Goal: Task Accomplishment & Management: Manage account settings

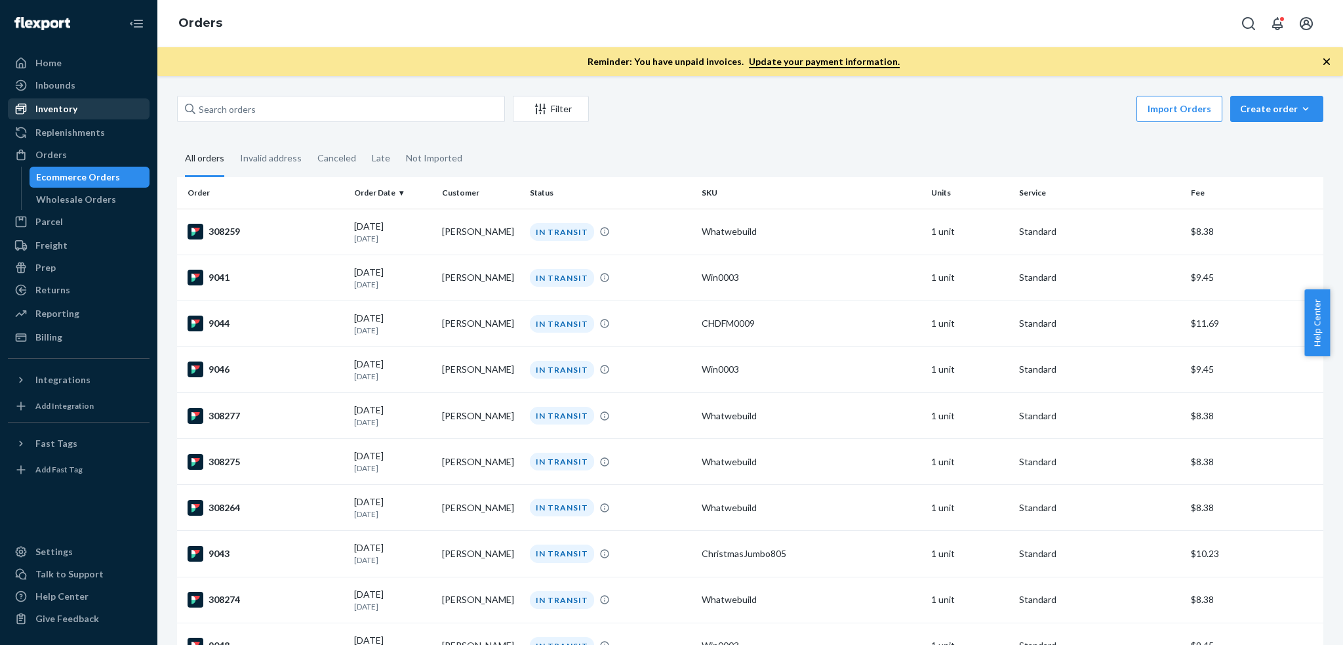
click at [66, 118] on div "Inventory" at bounding box center [78, 109] width 139 height 18
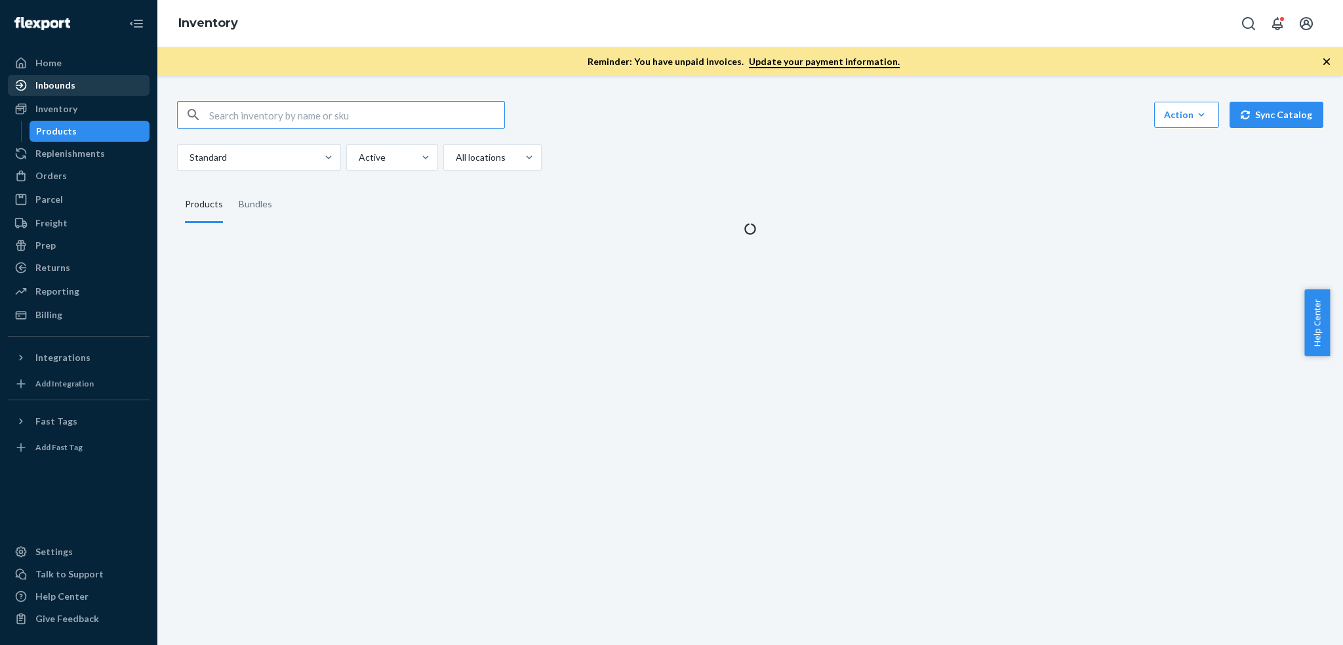
click at [90, 89] on div "Inbounds" at bounding box center [78, 85] width 139 height 18
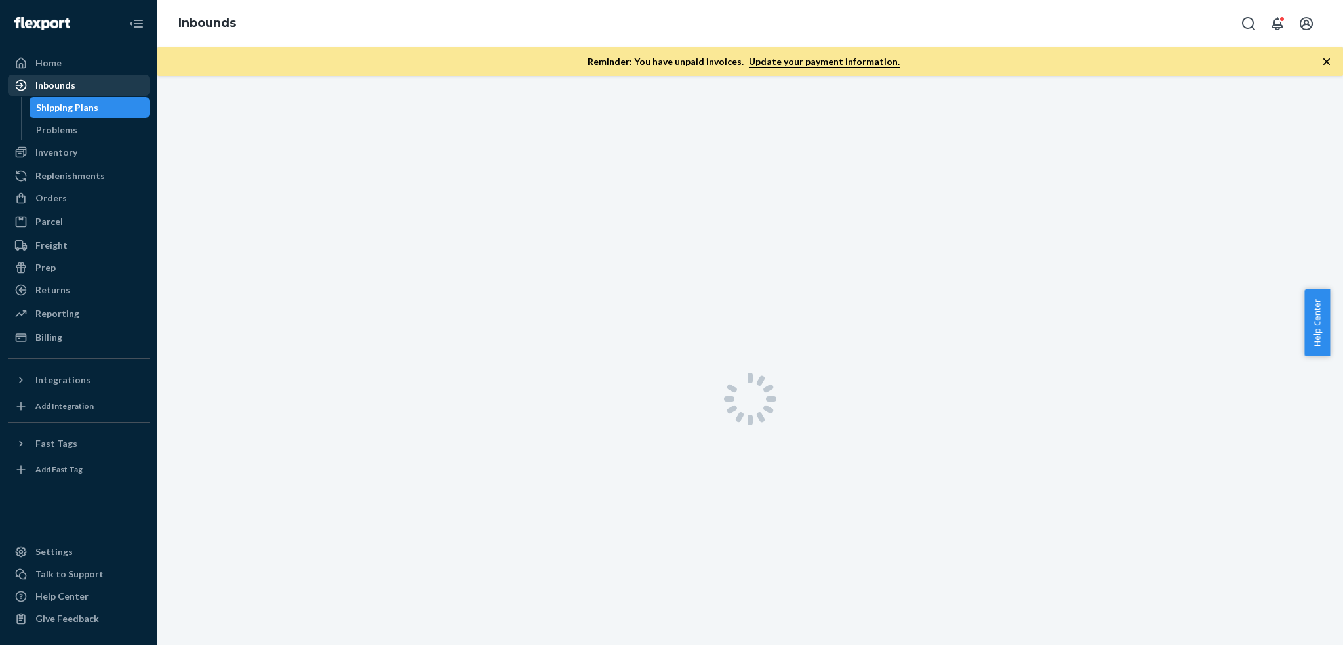
click at [82, 87] on div "Inbounds" at bounding box center [78, 85] width 139 height 18
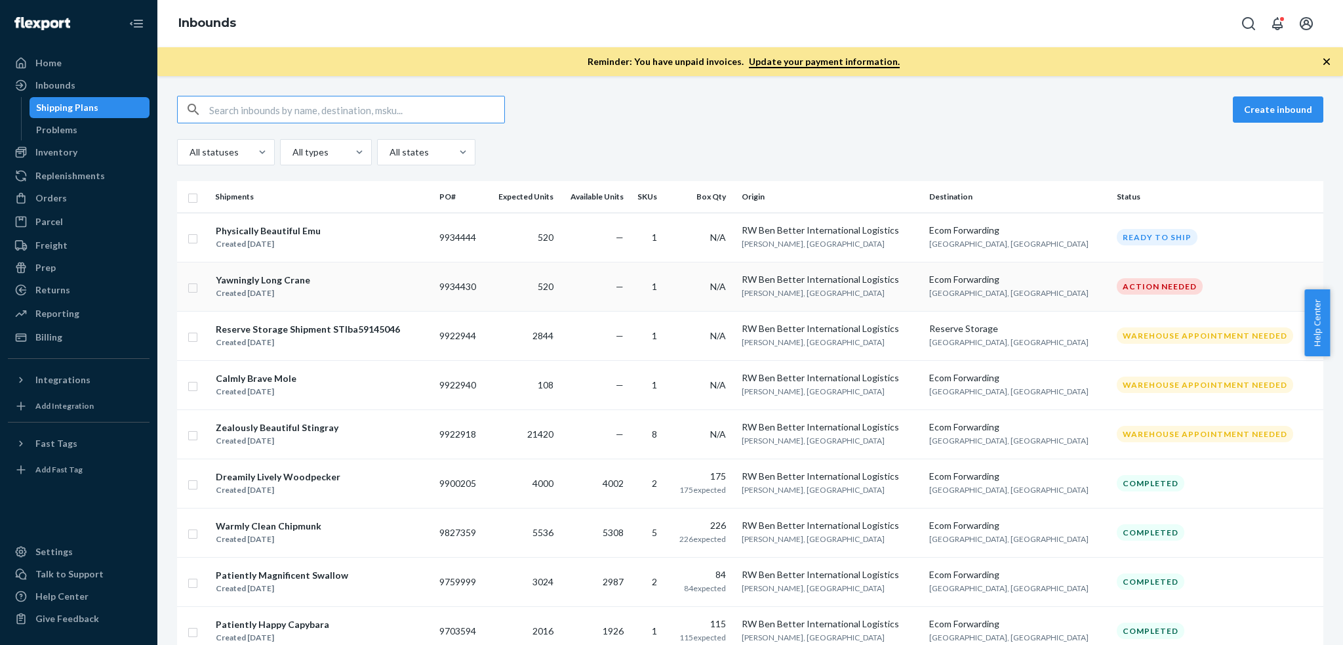
click at [311, 279] on div "Yawningly Long Crane Created Sep 12, 2025" at bounding box center [322, 287] width 214 height 28
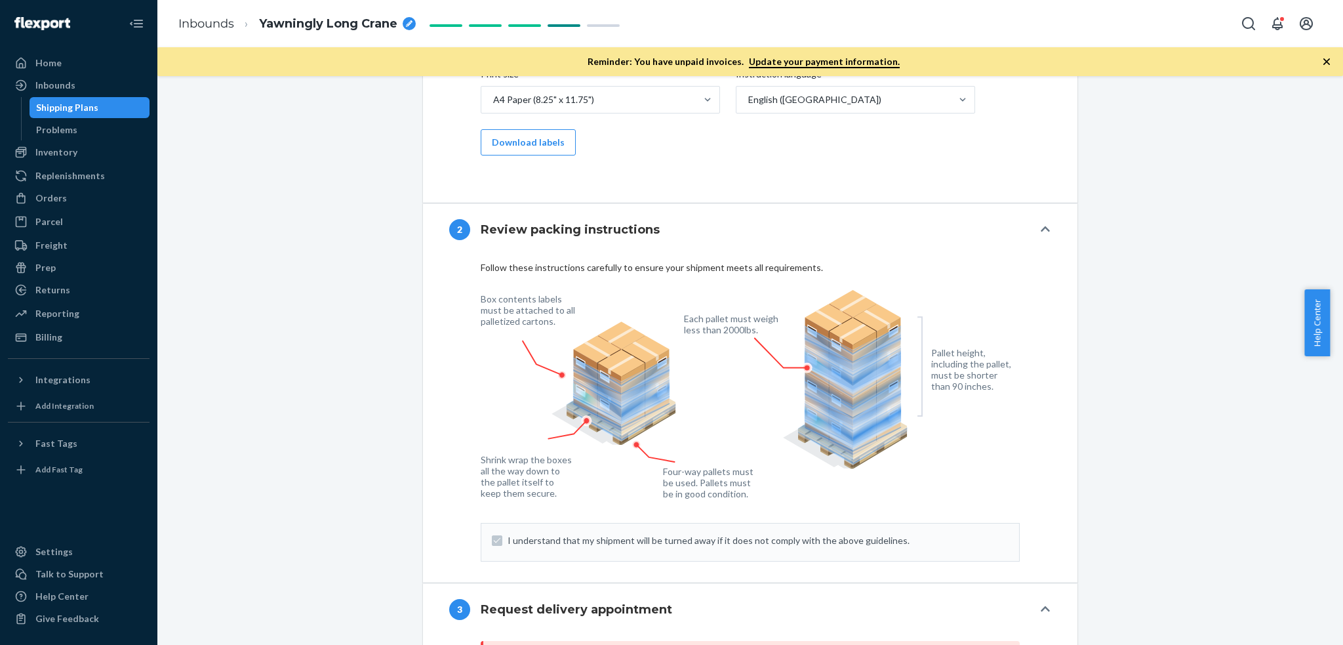
scroll to position [378, 0]
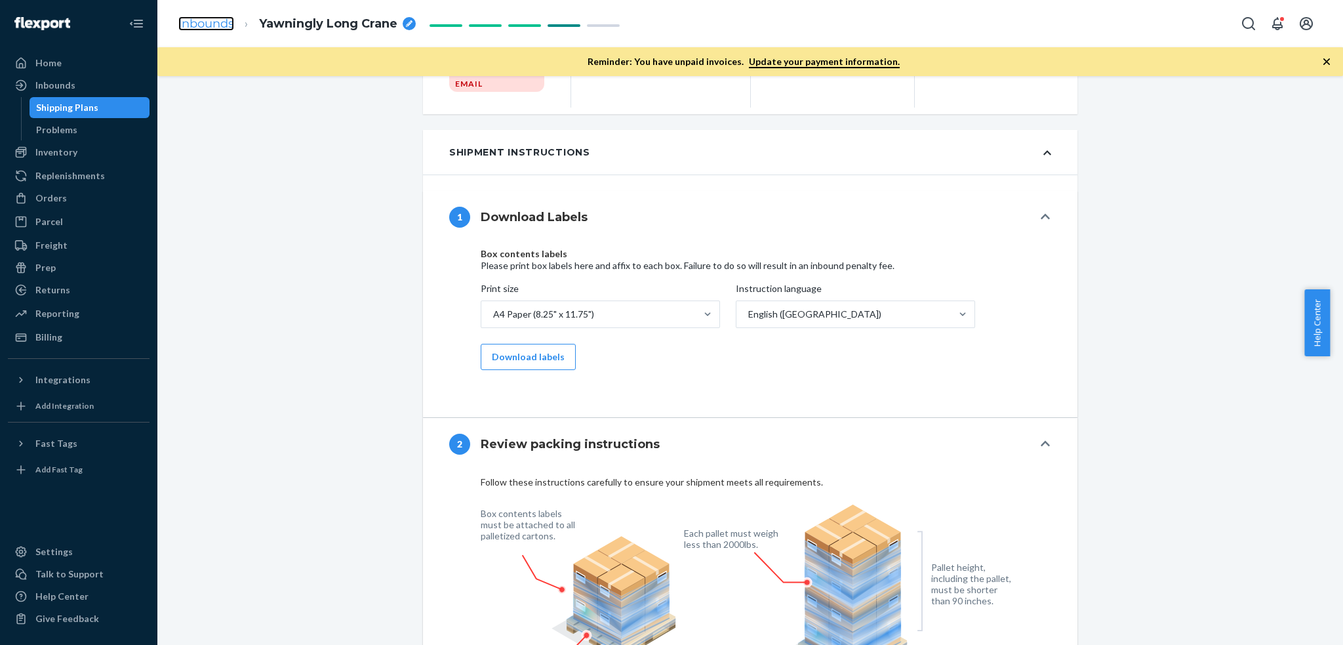
click at [197, 23] on link "Inbounds" at bounding box center [206, 23] width 56 height 14
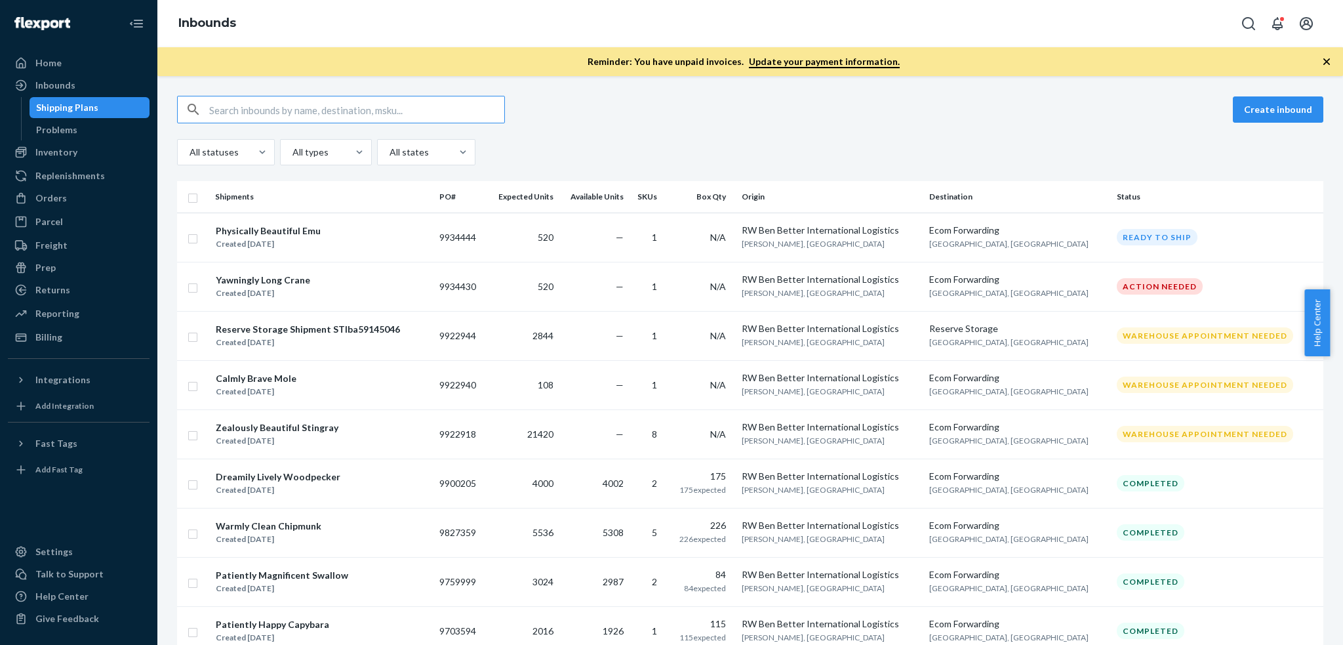
click at [192, 288] on input "checkbox" at bounding box center [193, 286] width 10 height 14
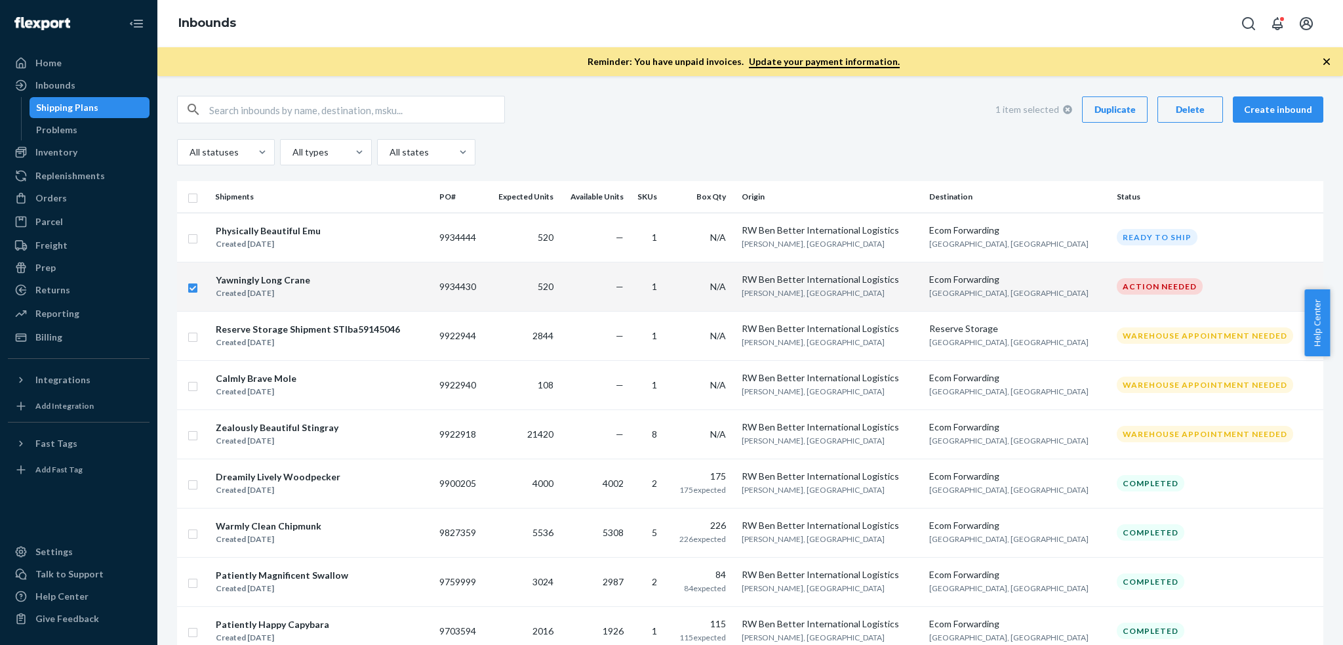
click at [1172, 109] on div "Delete" at bounding box center [1190, 109] width 43 height 13
checkbox input "false"
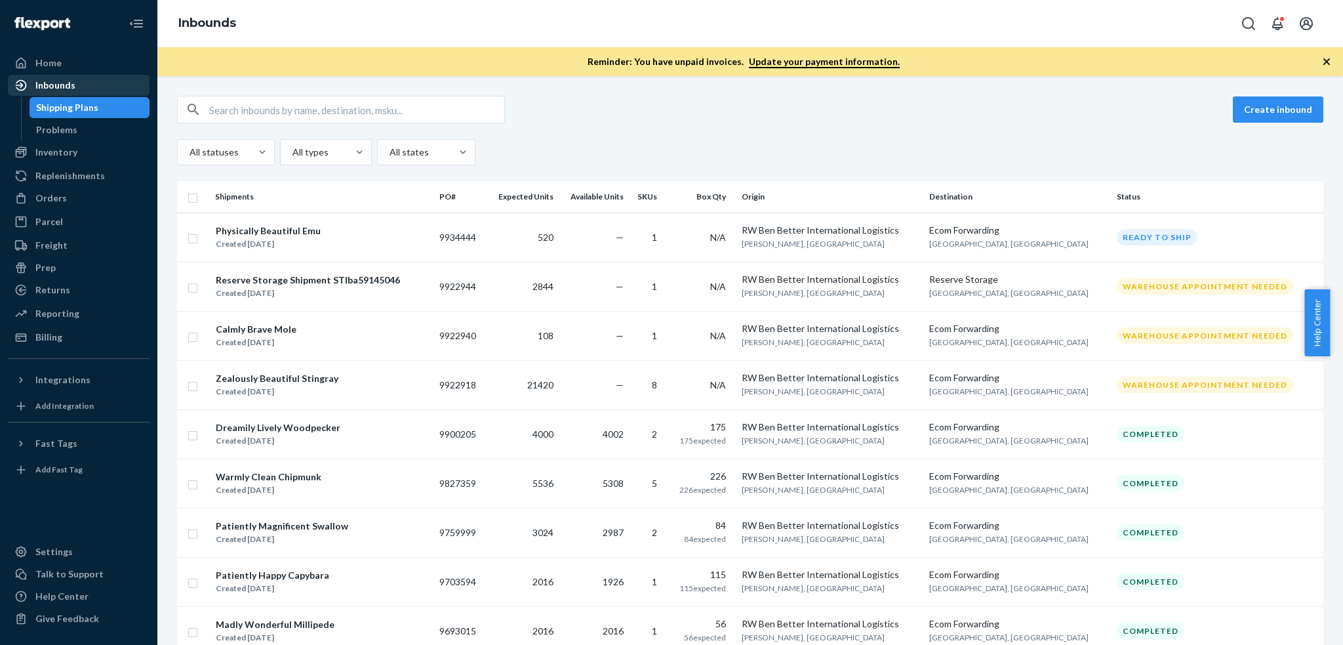
click at [88, 85] on div "Inbounds" at bounding box center [78, 85] width 139 height 18
click at [61, 160] on div "Inventory" at bounding box center [78, 152] width 139 height 18
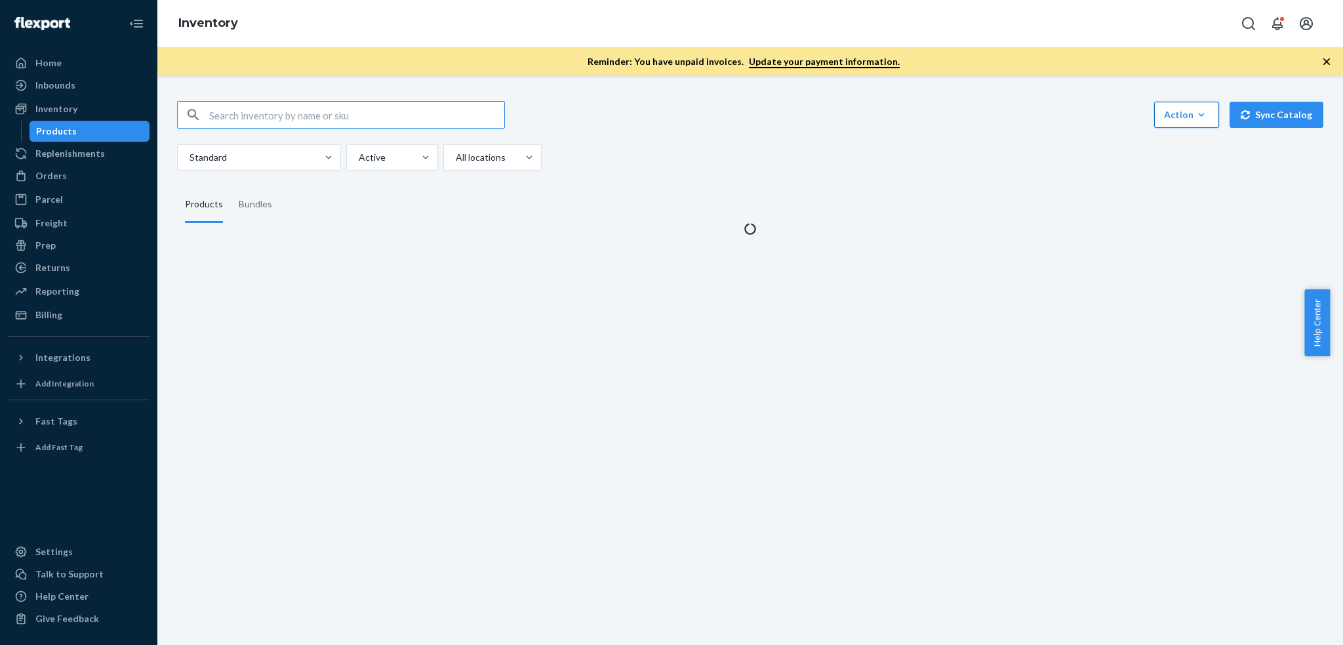
click at [1180, 119] on div "Action" at bounding box center [1186, 114] width 45 height 13
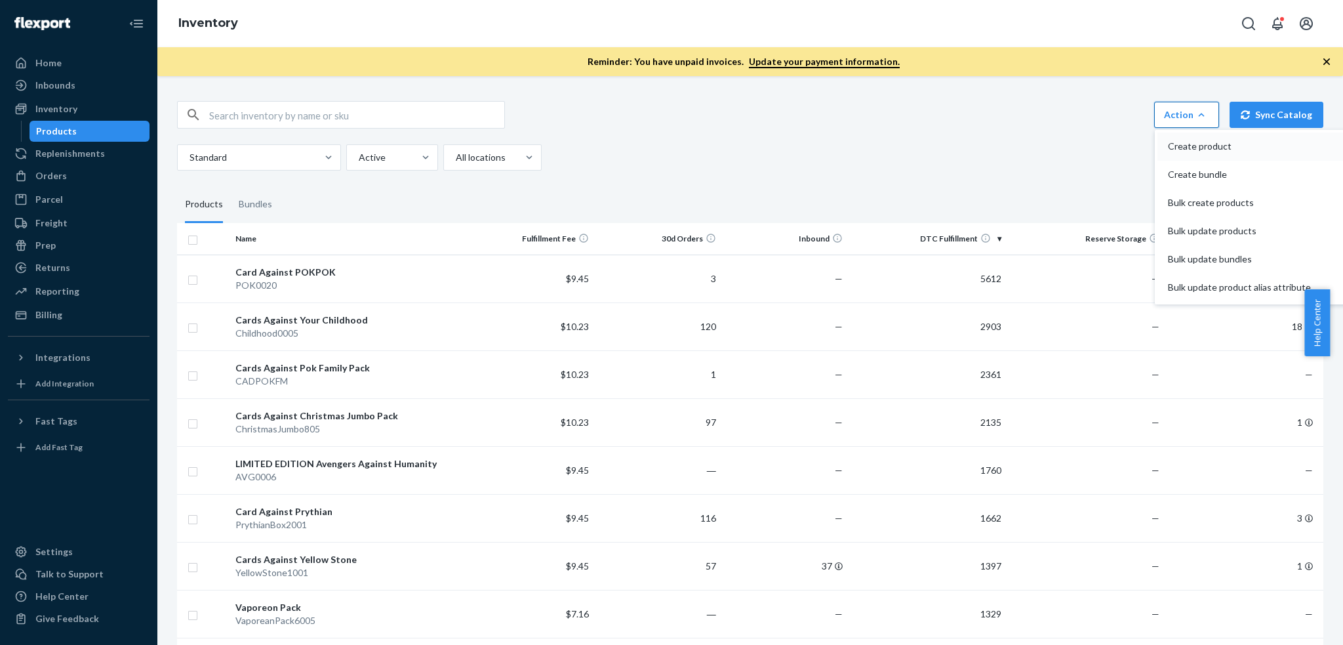
click at [1187, 142] on span "Create product" at bounding box center [1239, 146] width 143 height 9
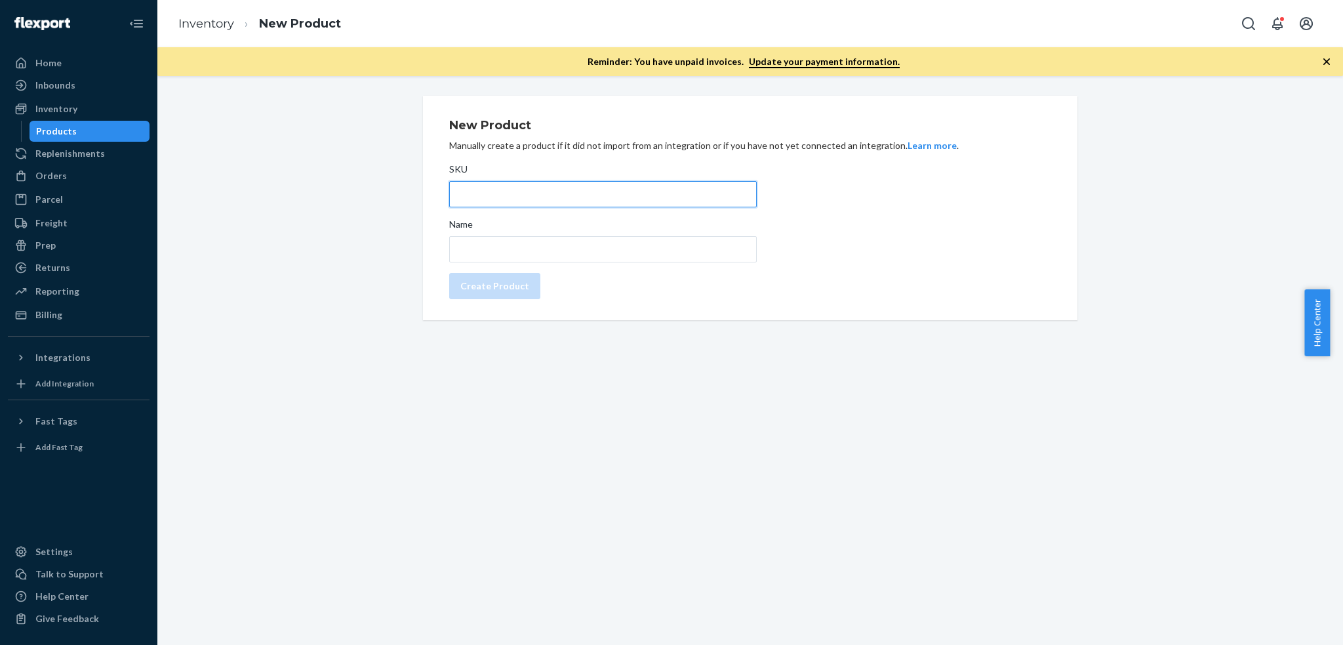
click at [497, 190] on input "SKU" at bounding box center [603, 194] width 308 height 26
click at [197, 161] on div "New Product Manually create a product if it did not import from an integration …" at bounding box center [750, 208] width 1166 height 224
click at [562, 194] on input "SKU" at bounding box center [603, 194] width 308 height 26
click at [253, 313] on div "New Product Manually create a product if it did not import from an integration …" at bounding box center [750, 208] width 1166 height 224
click at [451, 195] on input "Gummies" at bounding box center [603, 194] width 308 height 26
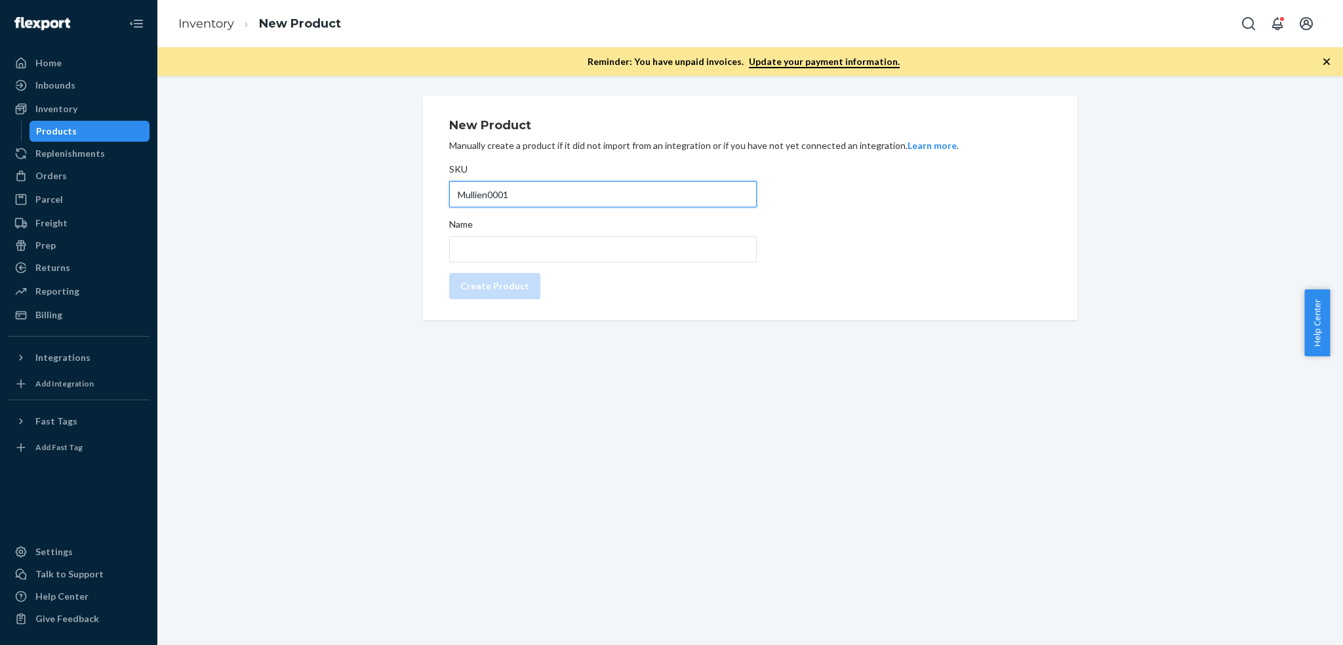
type input "Mullien0001"
click at [468, 255] on input "Name" at bounding box center [603, 249] width 308 height 26
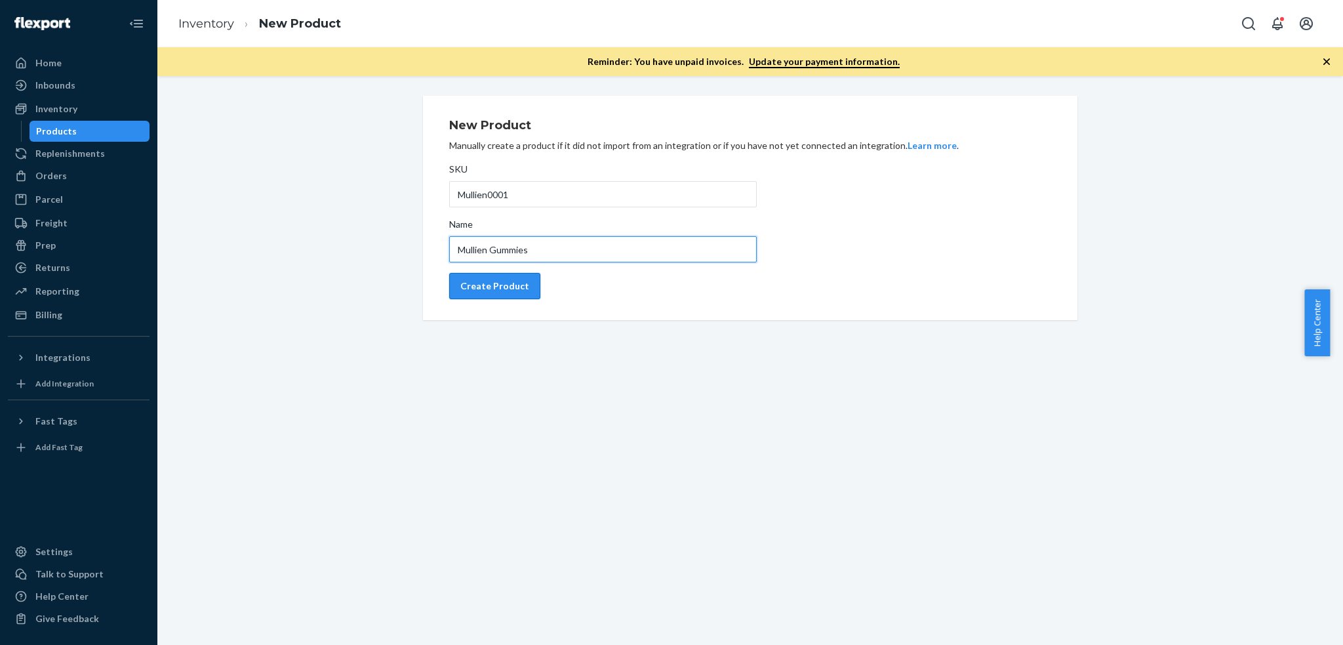
type input "Mullien Gummies"
click at [470, 277] on button "Create Product" at bounding box center [494, 286] width 91 height 26
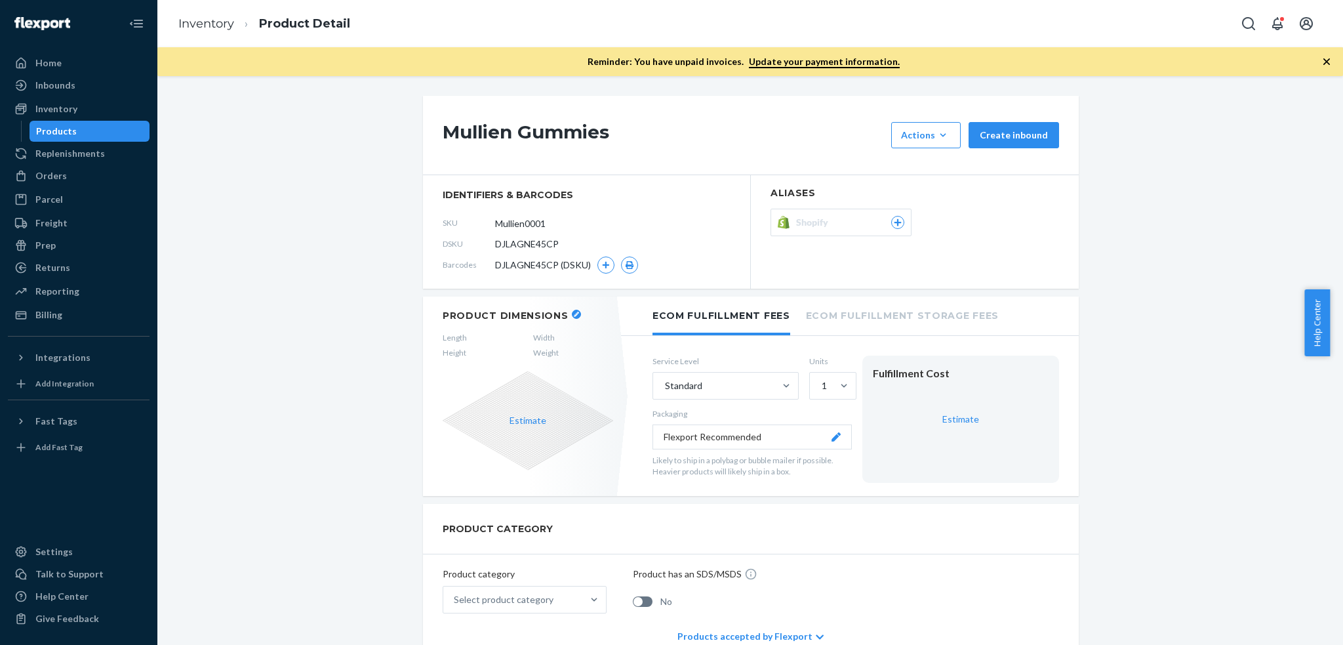
click at [572, 310] on button "button" at bounding box center [576, 314] width 9 height 9
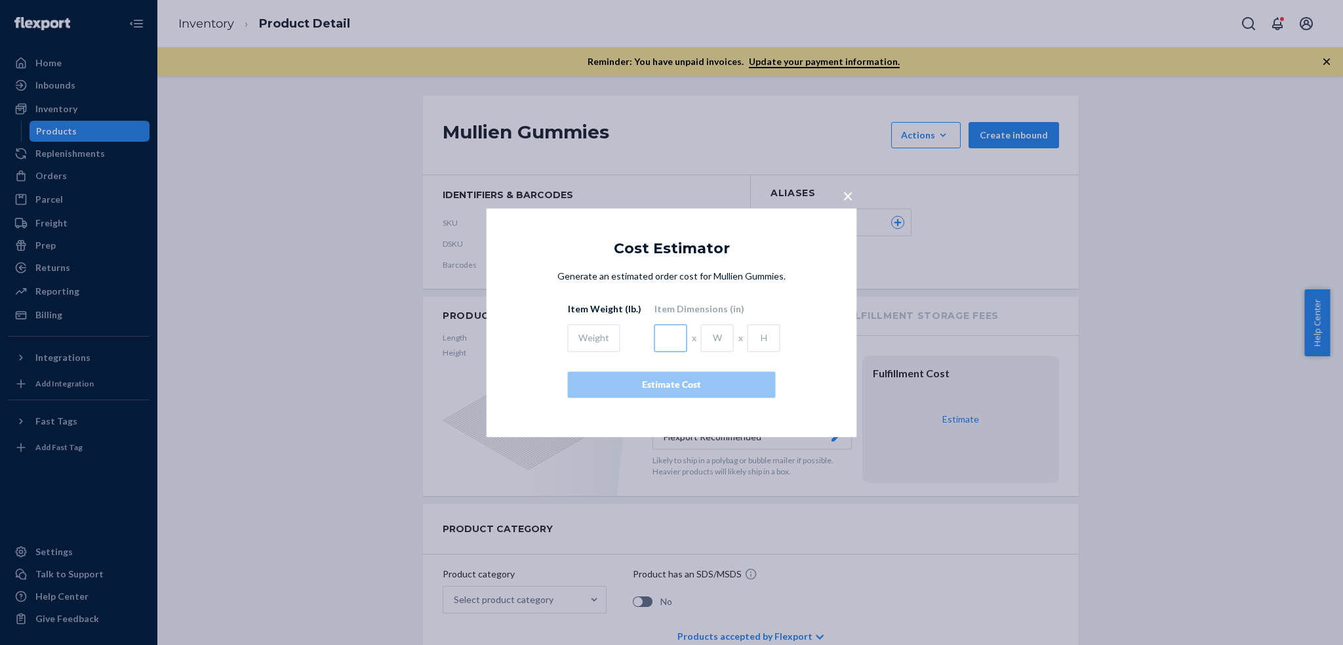
click at [665, 340] on input "text" at bounding box center [671, 338] width 33 height 28
type input "3.93"
type input "2.55"
type input "3.93"
click at [657, 339] on input "3.93" at bounding box center [671, 338] width 33 height 28
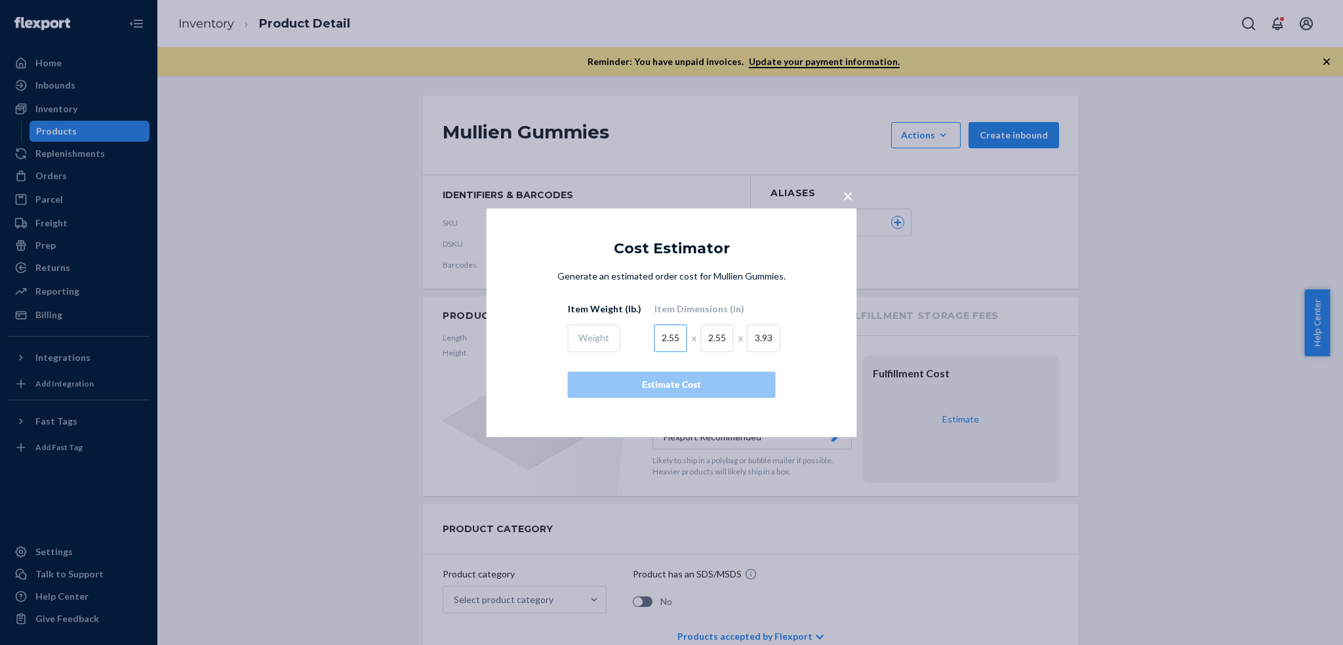
type input "2.55"
click at [604, 344] on input "text" at bounding box center [594, 338] width 52 height 28
type input "0.48"
click at [690, 383] on div "Estimate Cost" at bounding box center [672, 384] width 186 height 13
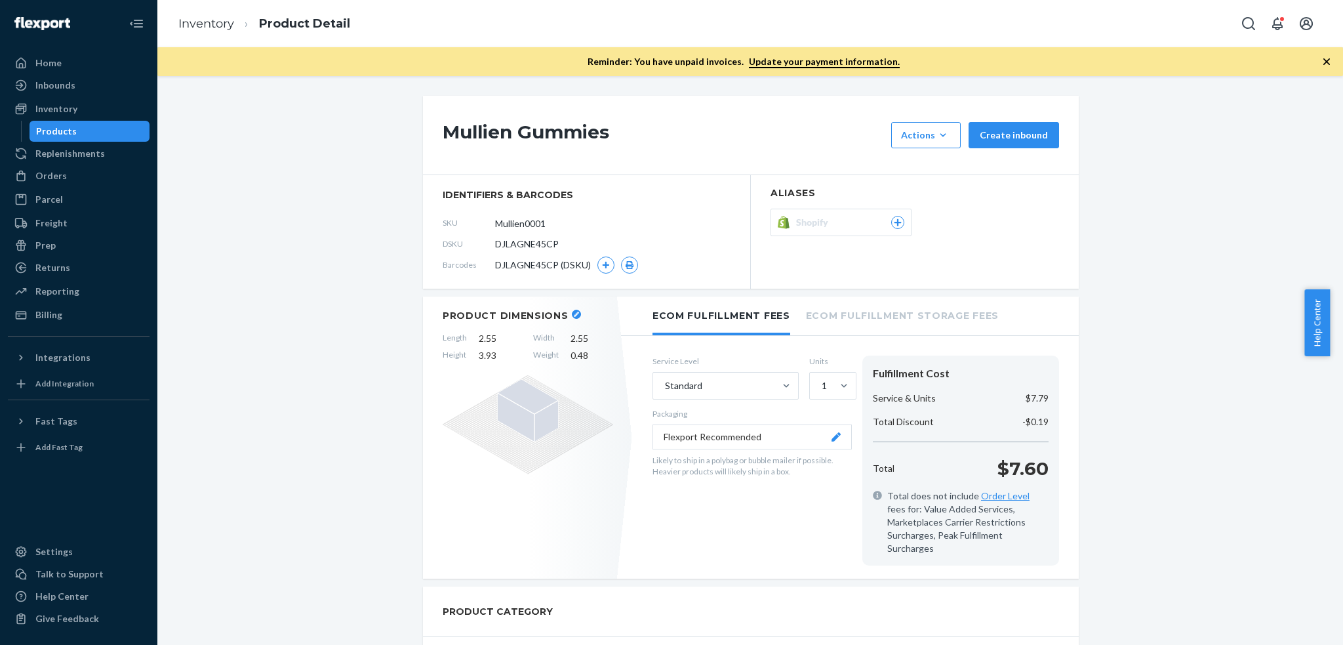
click at [572, 317] on button "button" at bounding box center [576, 314] width 9 height 9
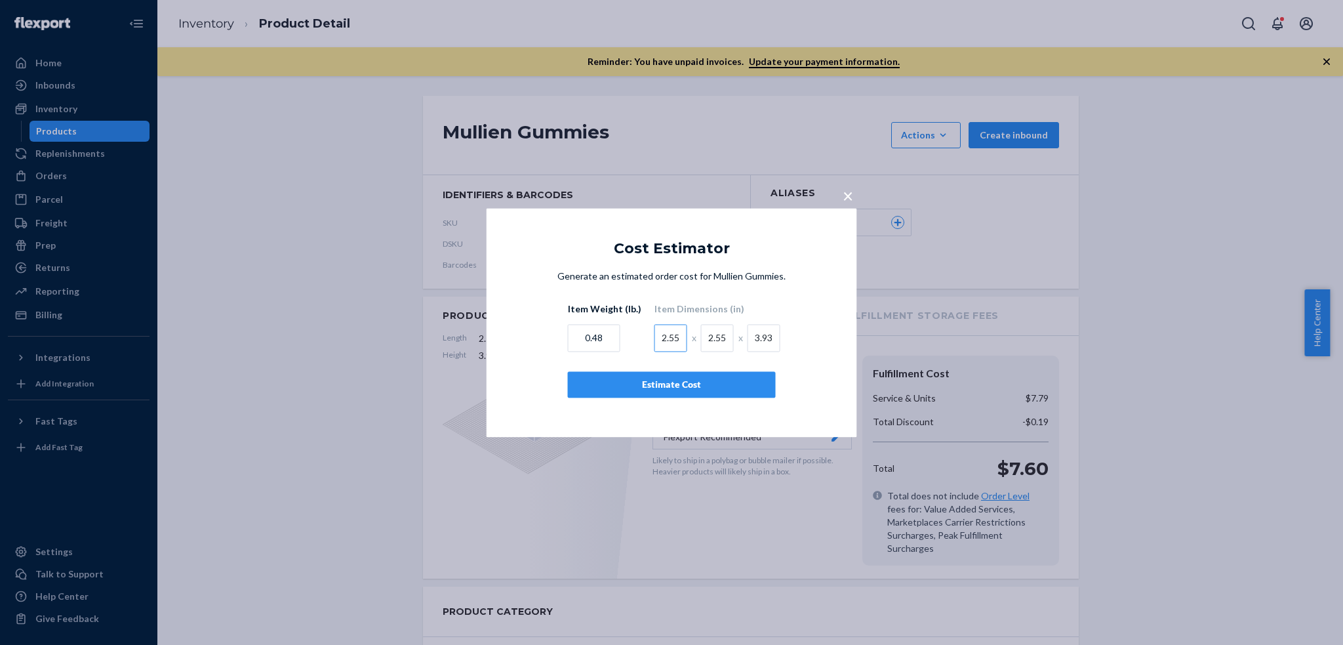
click at [663, 337] on input "2.55" at bounding box center [671, 338] width 33 height 28
type input "3.93`"
click at [634, 258] on div "Cost Estimator Generate an estimated order cost for Mullien Gummies. Item Weigh…" at bounding box center [672, 332] width 371 height 209
click at [667, 347] on input "3.93`" at bounding box center [671, 338] width 33 height 28
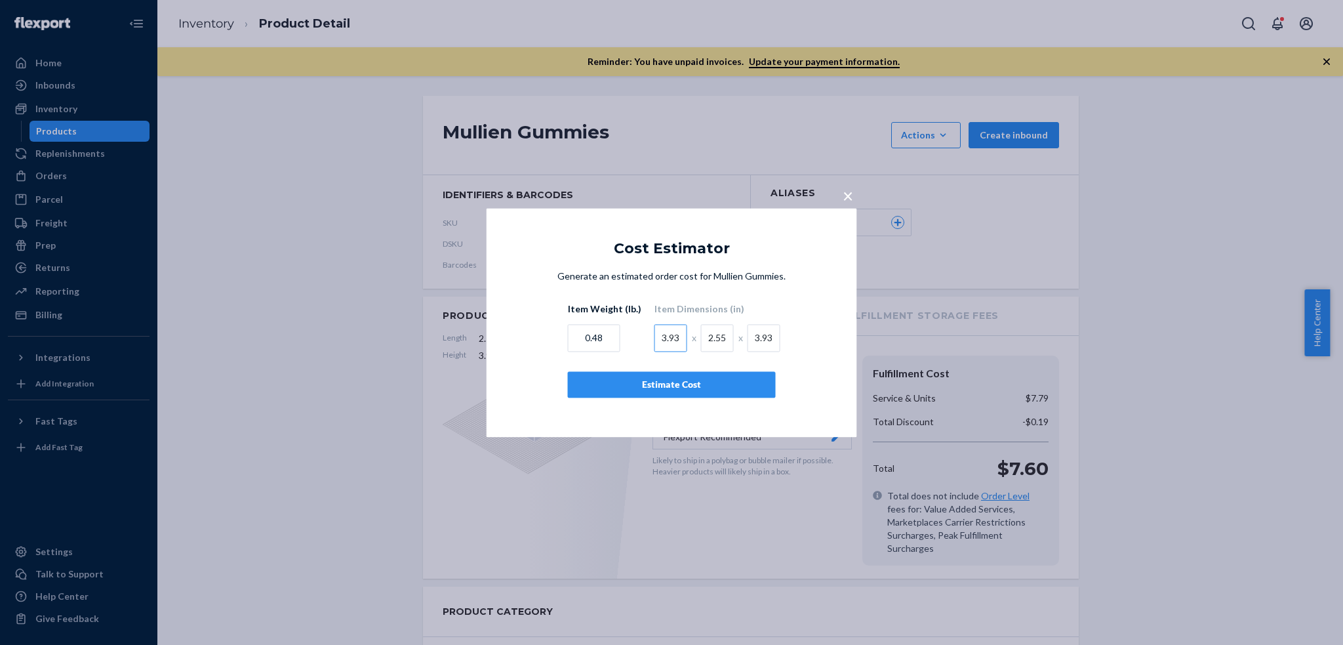
type input "3.93"
click at [704, 386] on div "Estimate Cost" at bounding box center [672, 384] width 186 height 13
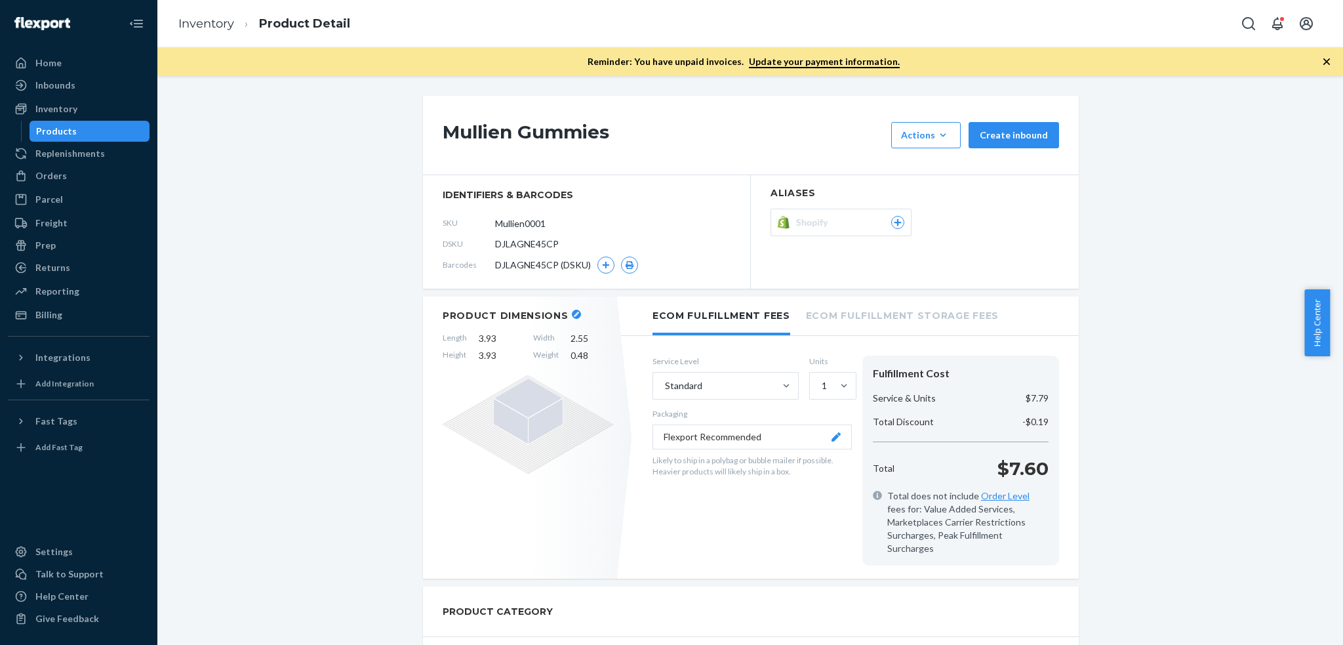
click at [558, 316] on header "Product Dimensions" at bounding box center [528, 316] width 171 height 12
click at [572, 316] on button "button" at bounding box center [576, 314] width 9 height 9
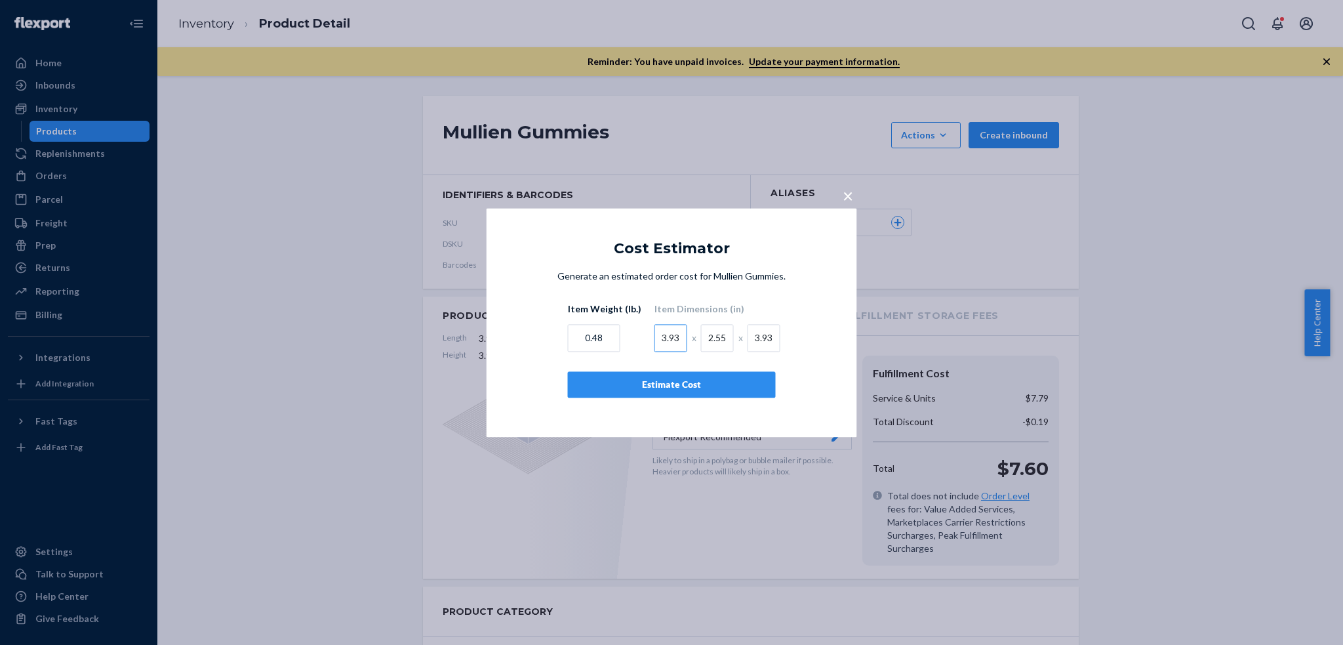
click at [659, 337] on input "3.93" at bounding box center [671, 338] width 33 height 28
type input "2.55"
click at [698, 379] on div "Estimate Cost" at bounding box center [672, 384] width 186 height 13
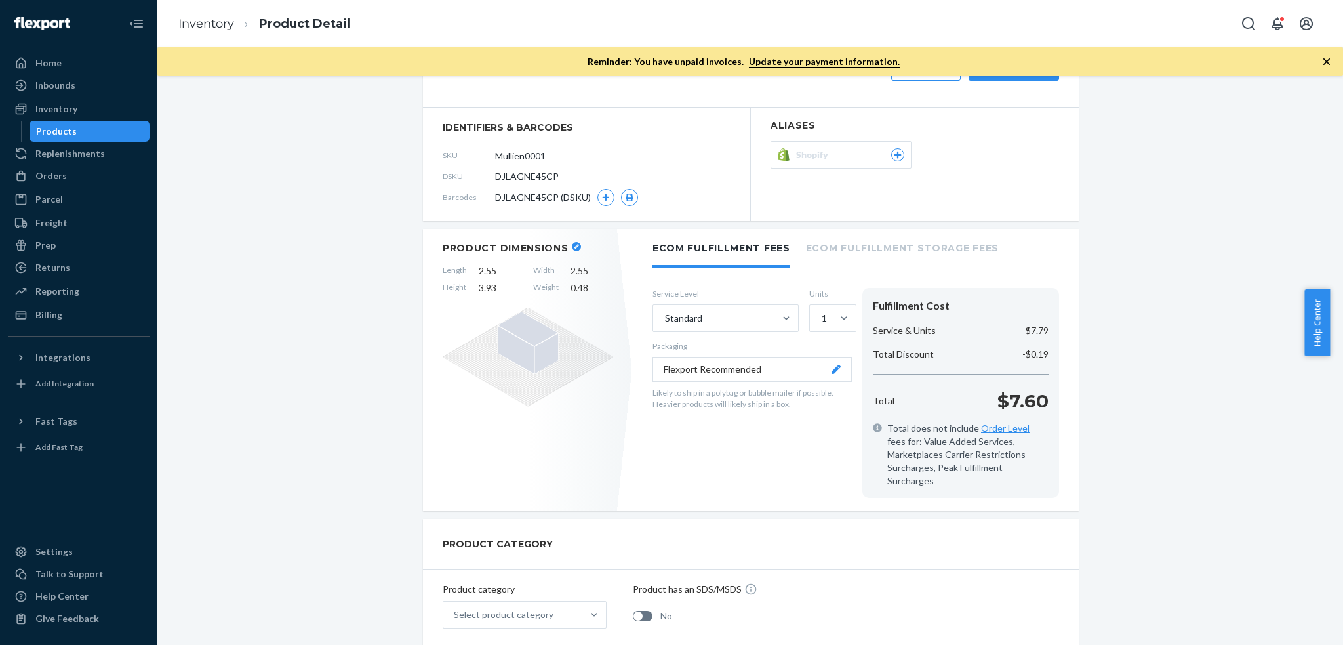
scroll to position [87, 0]
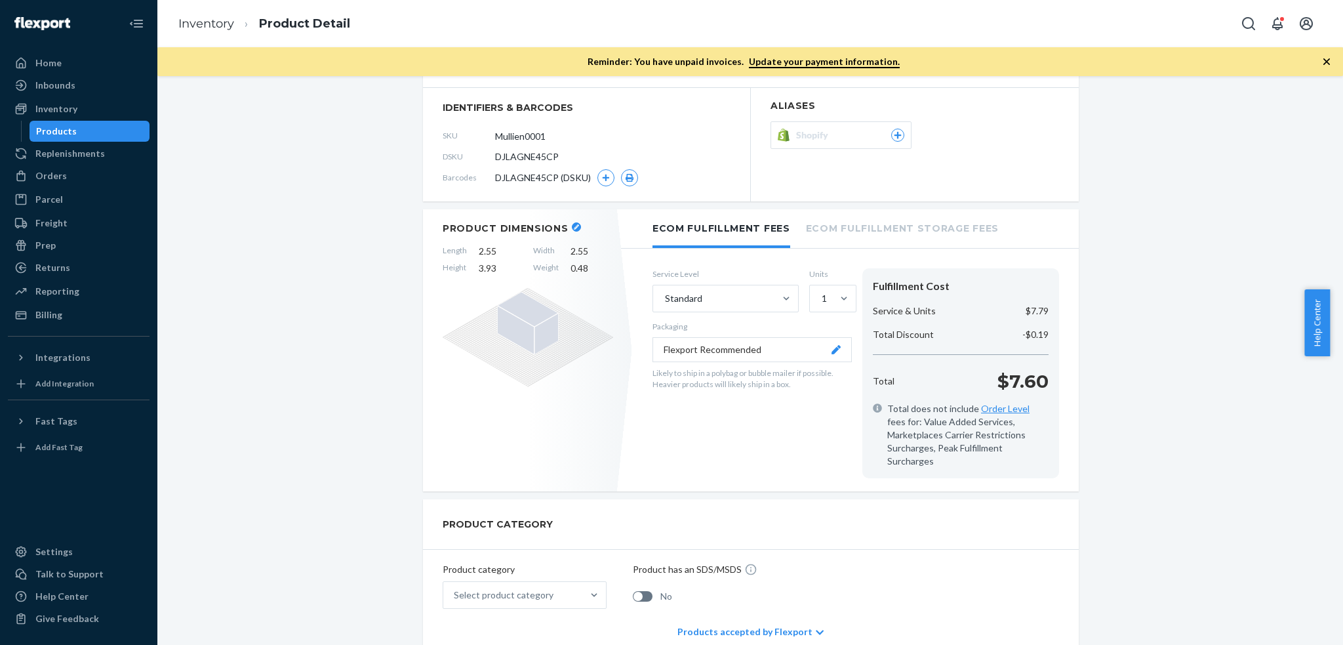
click at [603, 178] on icon "button" at bounding box center [606, 177] width 7 height 7
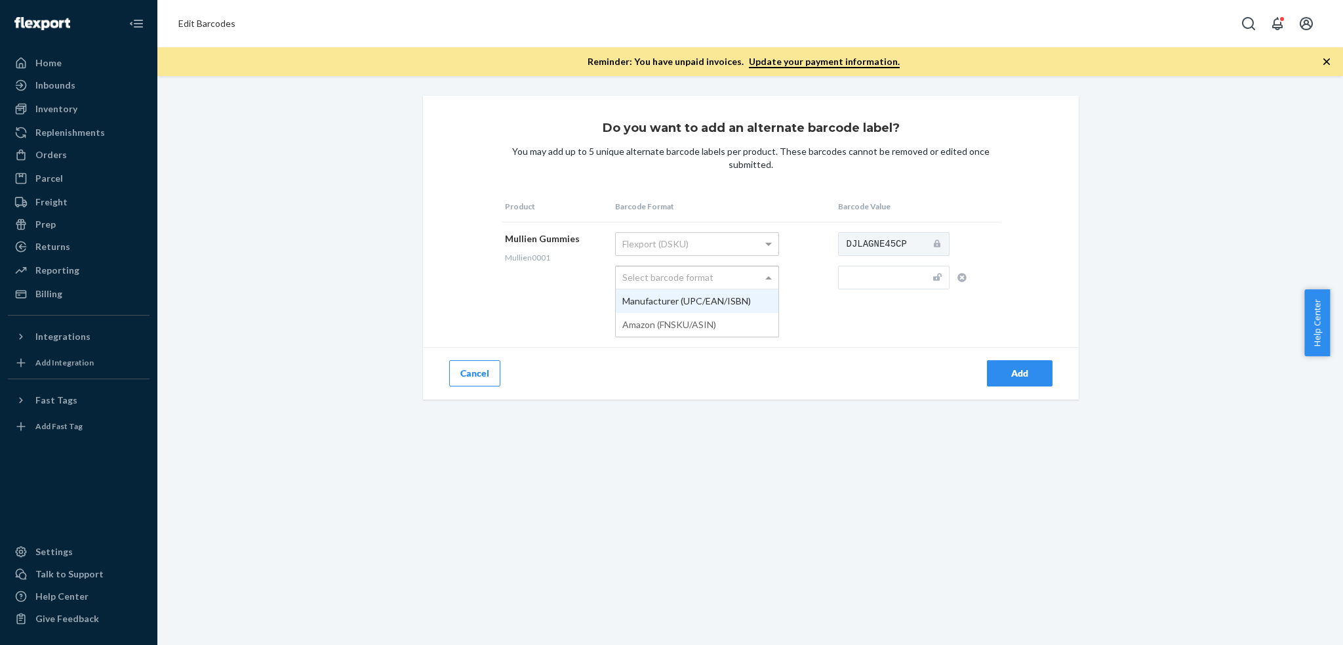
click at [762, 281] on span at bounding box center [770, 277] width 16 height 22
click at [876, 272] on input "text" at bounding box center [894, 278] width 112 height 24
paste input "725792500551"
type input "725792500551"
click at [869, 311] on td "DJLAGNE45CP 725792500551" at bounding box center [918, 271] width 166 height 99
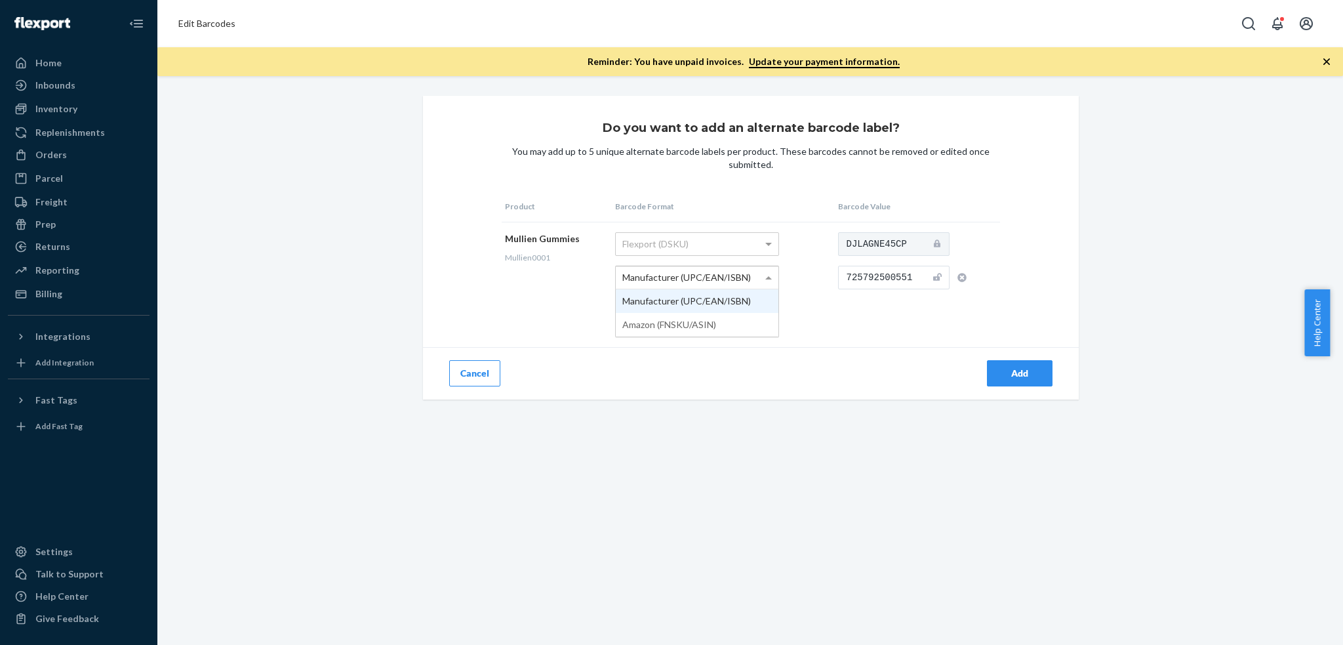
click at [762, 278] on span at bounding box center [770, 277] width 16 height 22
click at [750, 272] on div "Manufacturer (UPC/EAN/ISBN)" at bounding box center [697, 277] width 163 height 22
click at [1027, 371] on div "Add" at bounding box center [1019, 373] width 43 height 13
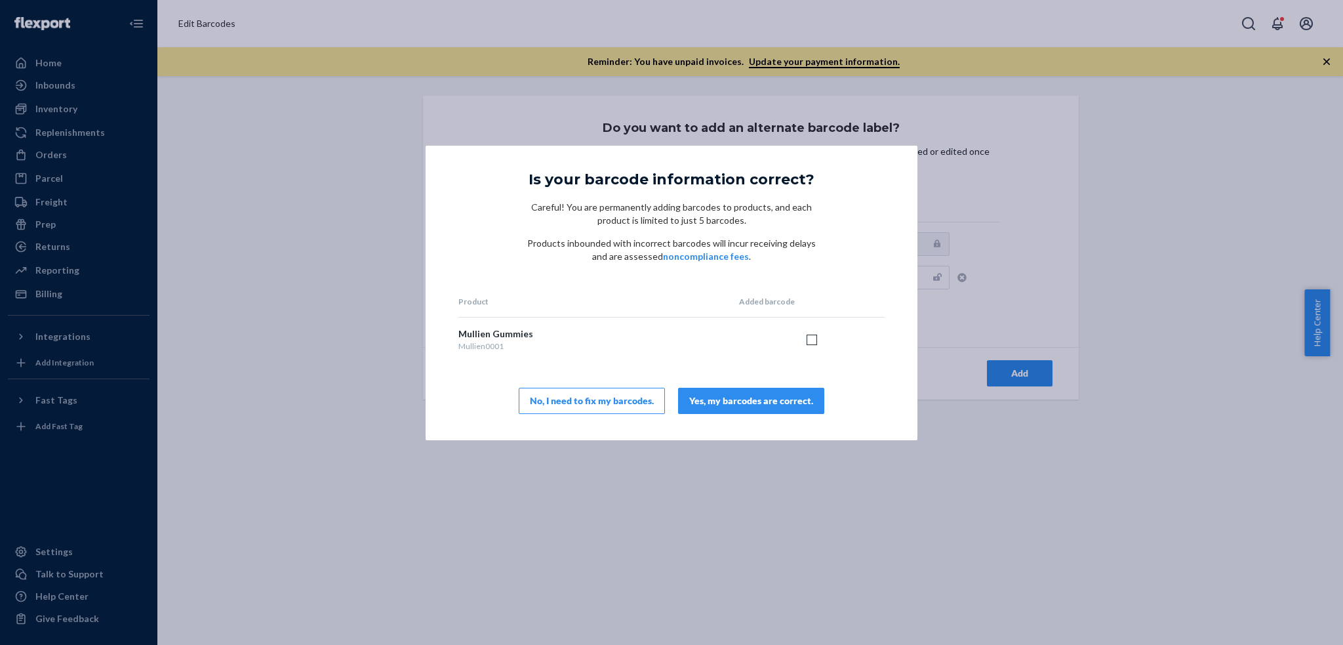
click at [793, 407] on div "Yes, my barcodes are correct." at bounding box center [751, 400] width 124 height 13
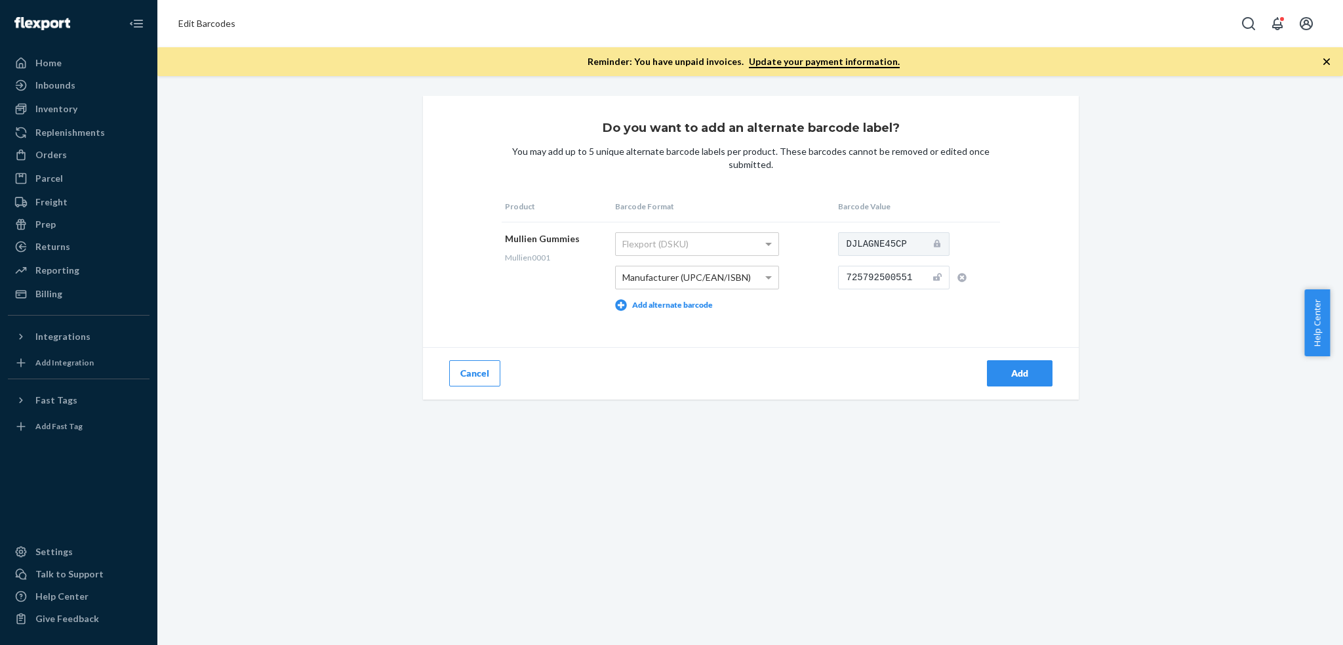
drag, startPoint x: 925, startPoint y: 274, endPoint x: 933, endPoint y: 279, distance: 9.5
click at [933, 275] on icon at bounding box center [937, 276] width 9 height 9
click at [933, 279] on icon at bounding box center [937, 276] width 9 height 9
click at [998, 368] on div "Add" at bounding box center [1019, 373] width 43 height 13
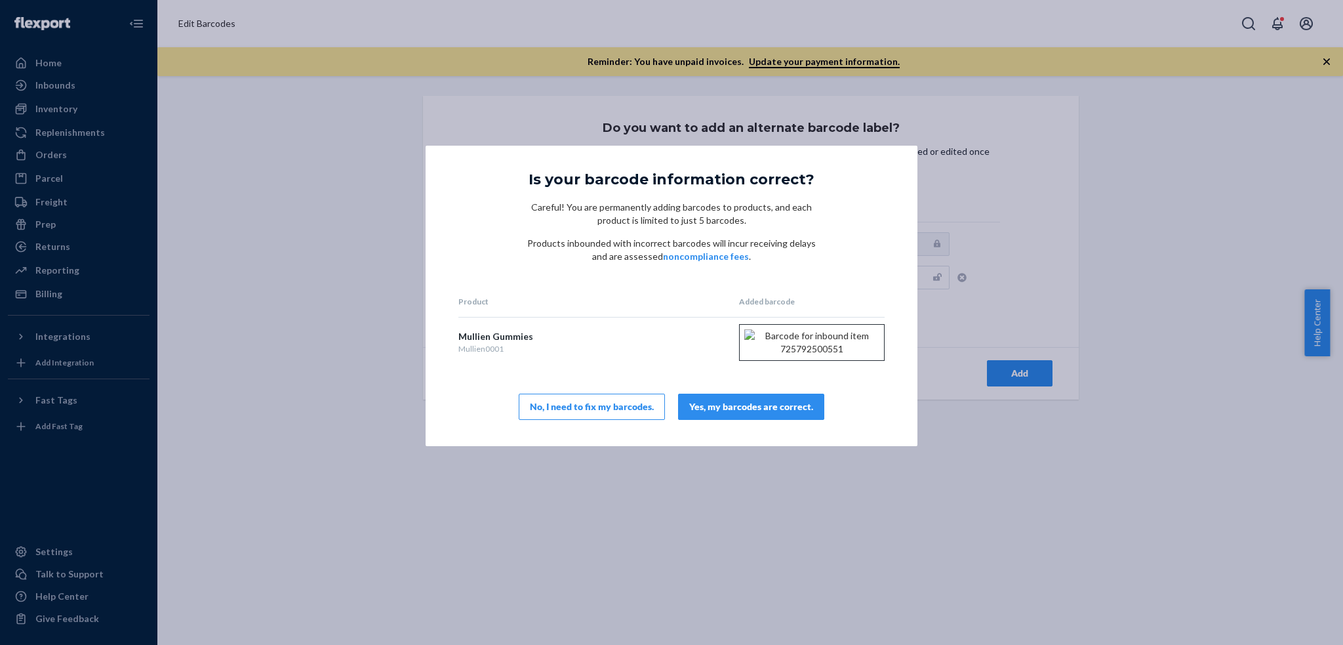
click at [795, 413] on div "Yes, my barcodes are correct." at bounding box center [751, 406] width 124 height 13
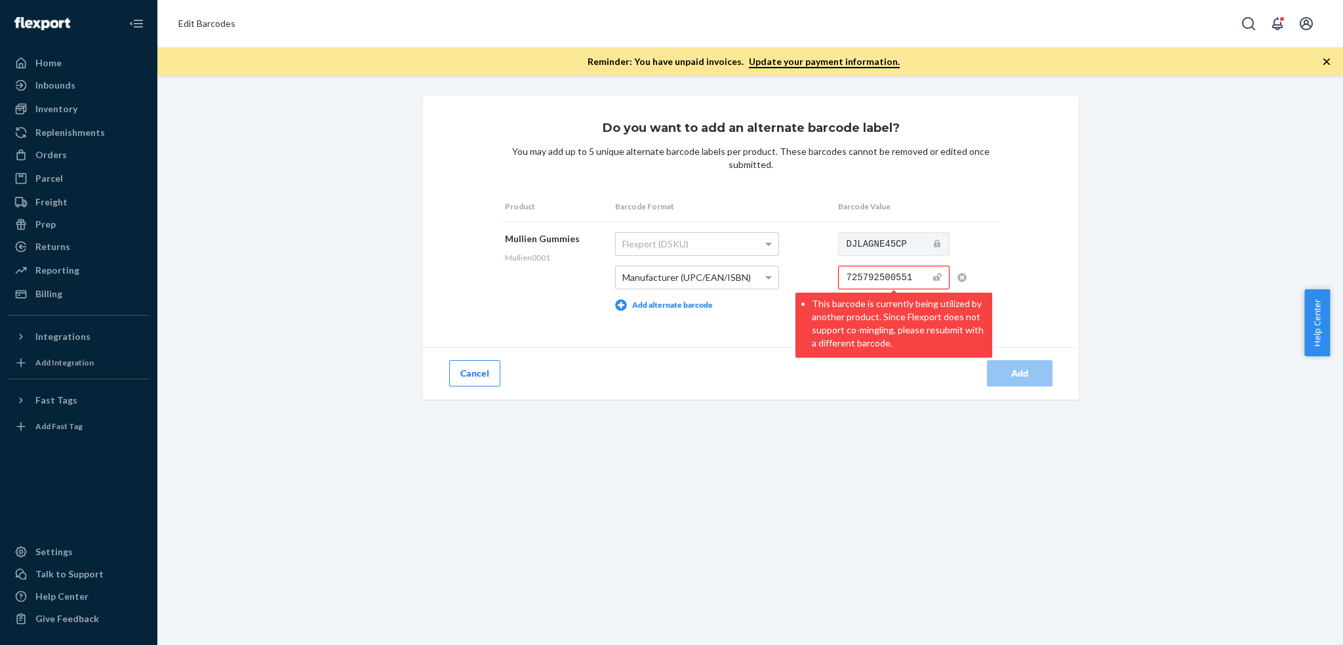
click at [855, 271] on input "725792500551" at bounding box center [894, 278] width 112 height 24
click at [96, 111] on div "Inventory" at bounding box center [78, 109] width 139 height 18
click at [731, 286] on div "Manufacturer (UPC/EAN/ISBN)" at bounding box center [697, 277] width 163 height 22
click at [726, 372] on div "Cancel" at bounding box center [587, 373] width 328 height 52
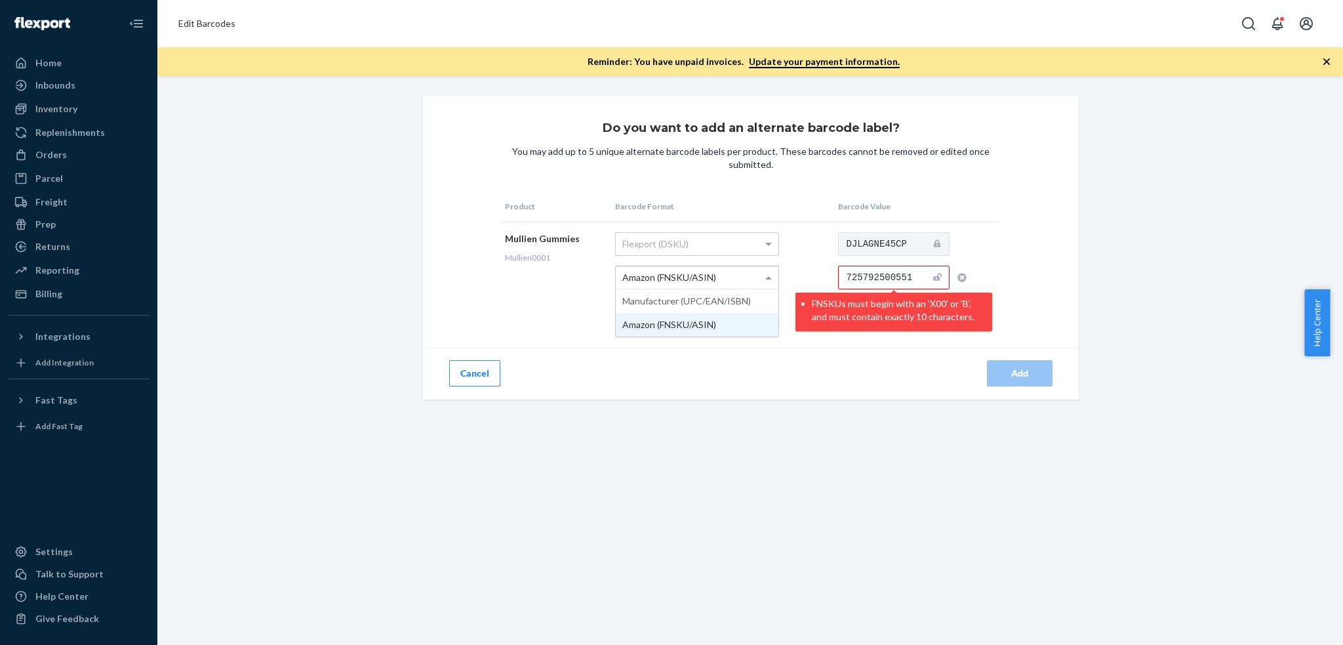
click at [735, 278] on div "Amazon (FNSKU/ASIN)" at bounding box center [697, 277] width 163 height 22
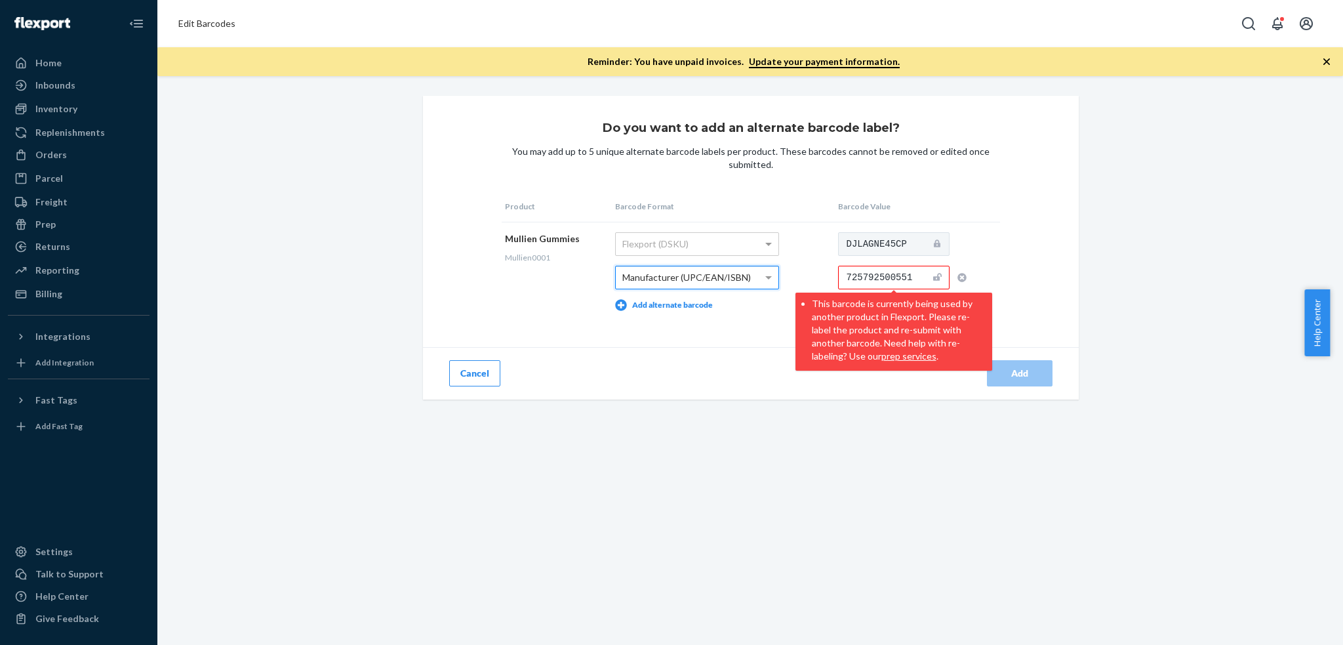
click at [890, 272] on input "725792500551" at bounding box center [894, 278] width 112 height 24
click at [924, 276] on input "725792500551" at bounding box center [894, 278] width 112 height 24
click at [933, 276] on icon at bounding box center [937, 276] width 9 height 9
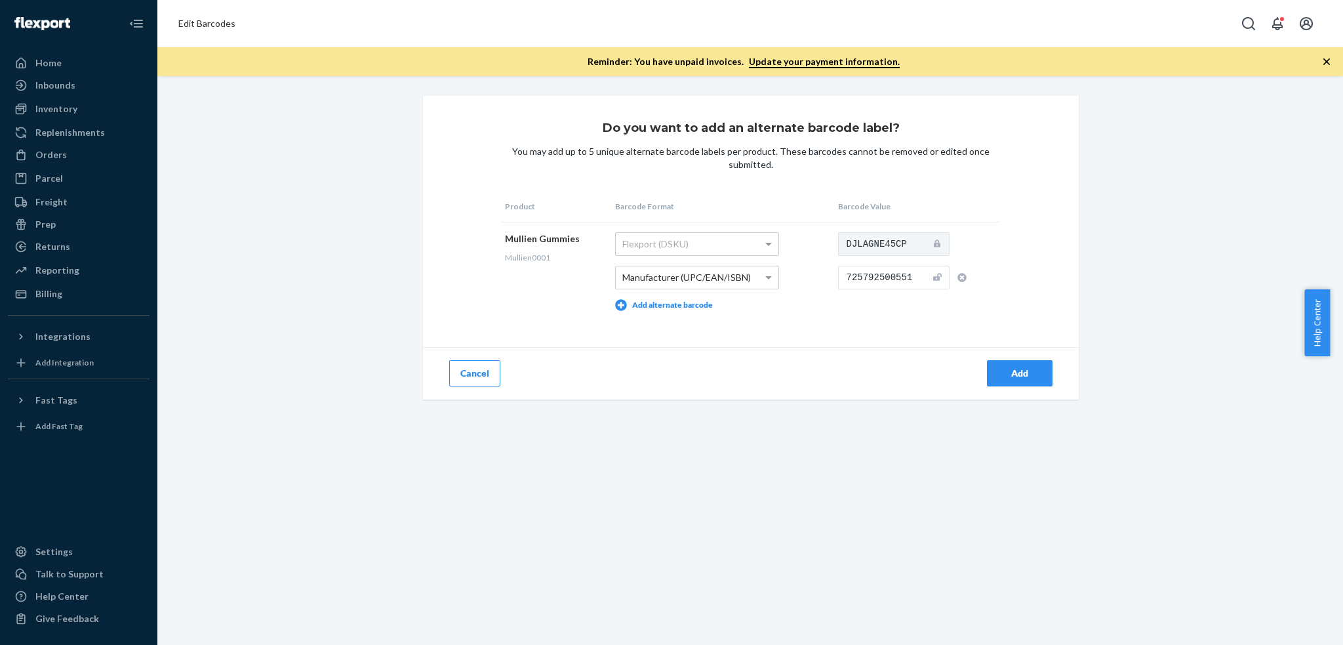
click at [933, 277] on icon at bounding box center [937, 277] width 9 height 8
click at [896, 335] on div "Do you want to add an alternate barcode label? You may add up to 5 unique alter…" at bounding box center [751, 248] width 656 height 304
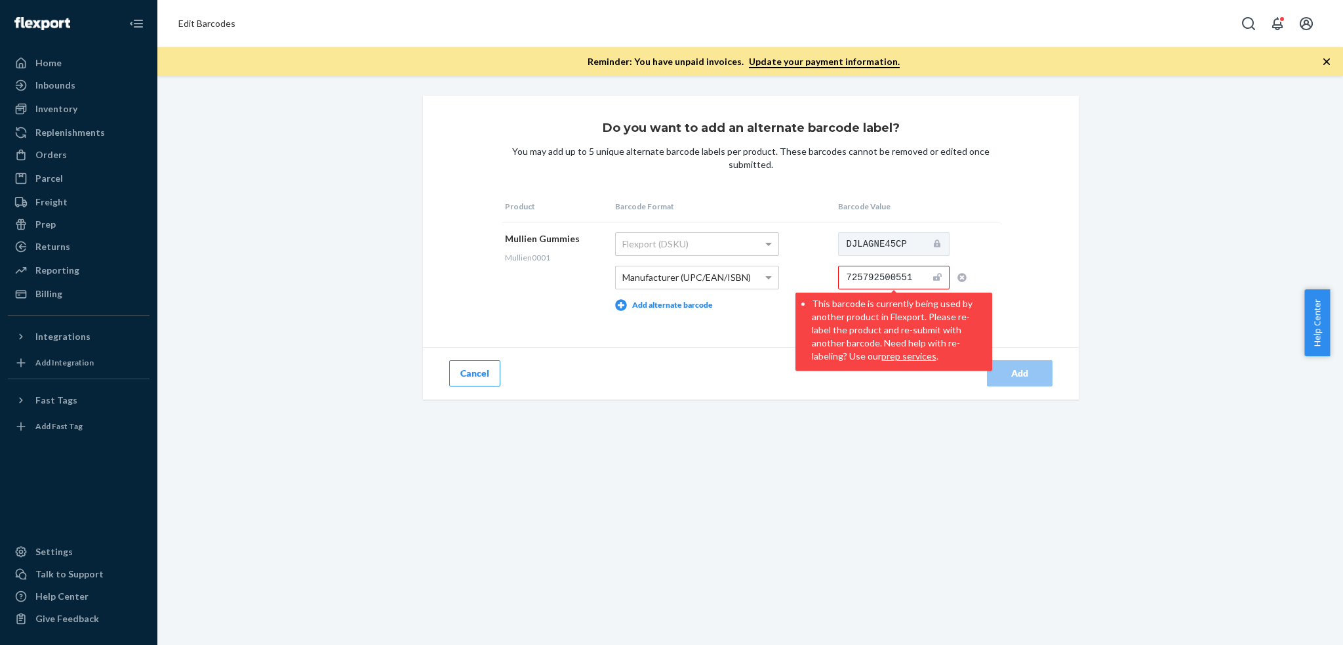
click at [930, 316] on li "This barcode is currently being used by another product in Flexport. Please re-…" at bounding box center [899, 328] width 174 height 69
click at [827, 405] on div "Do you want to add an alternate barcode label? You may add up to 5 unique alter…" at bounding box center [750, 360] width 1186 height 569
click at [958, 276] on icon "button" at bounding box center [962, 277] width 9 height 9
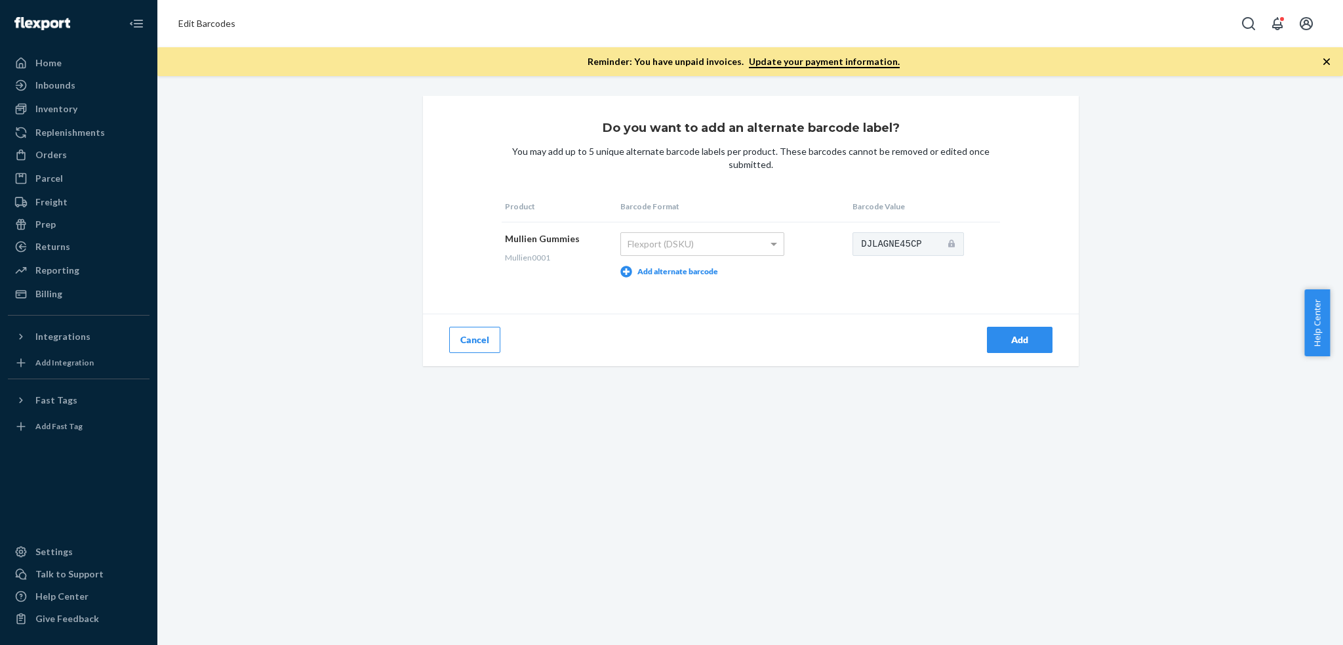
click at [999, 329] on button "Add" at bounding box center [1020, 340] width 66 height 26
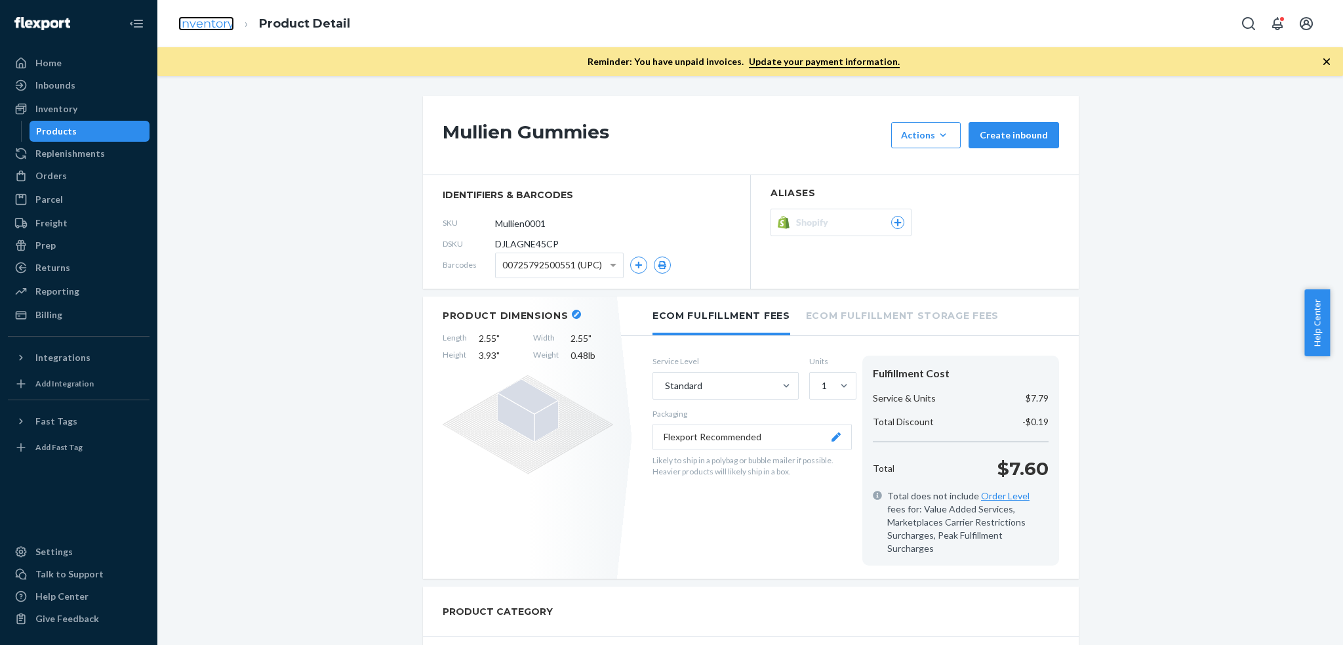
click at [212, 23] on link "Inventory" at bounding box center [206, 23] width 56 height 14
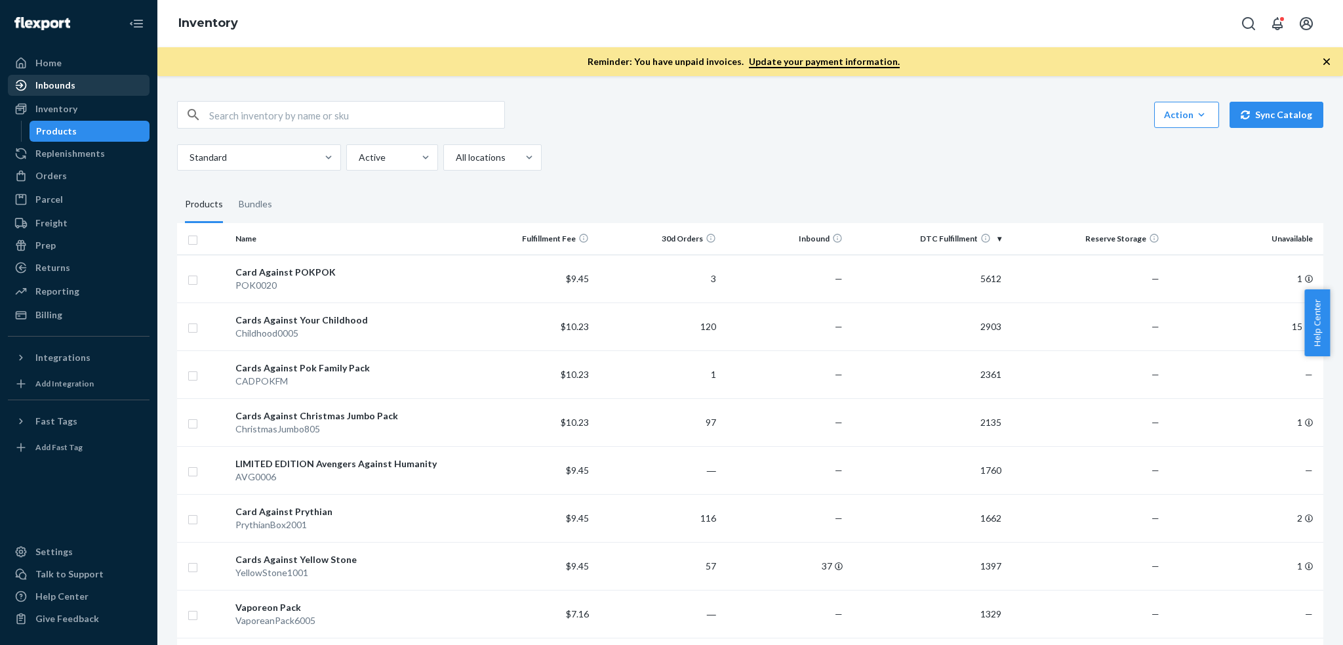
click at [64, 88] on div "Inbounds" at bounding box center [55, 85] width 40 height 13
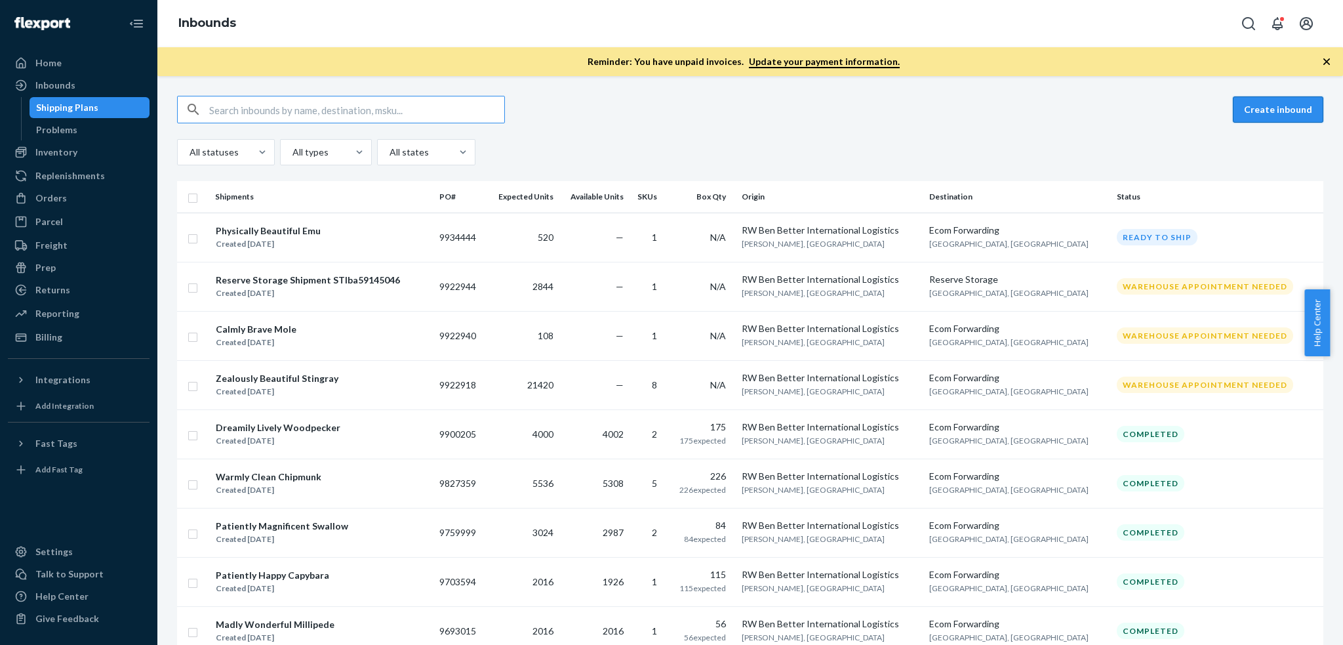
click at [1235, 103] on button "Create inbound" at bounding box center [1278, 109] width 91 height 26
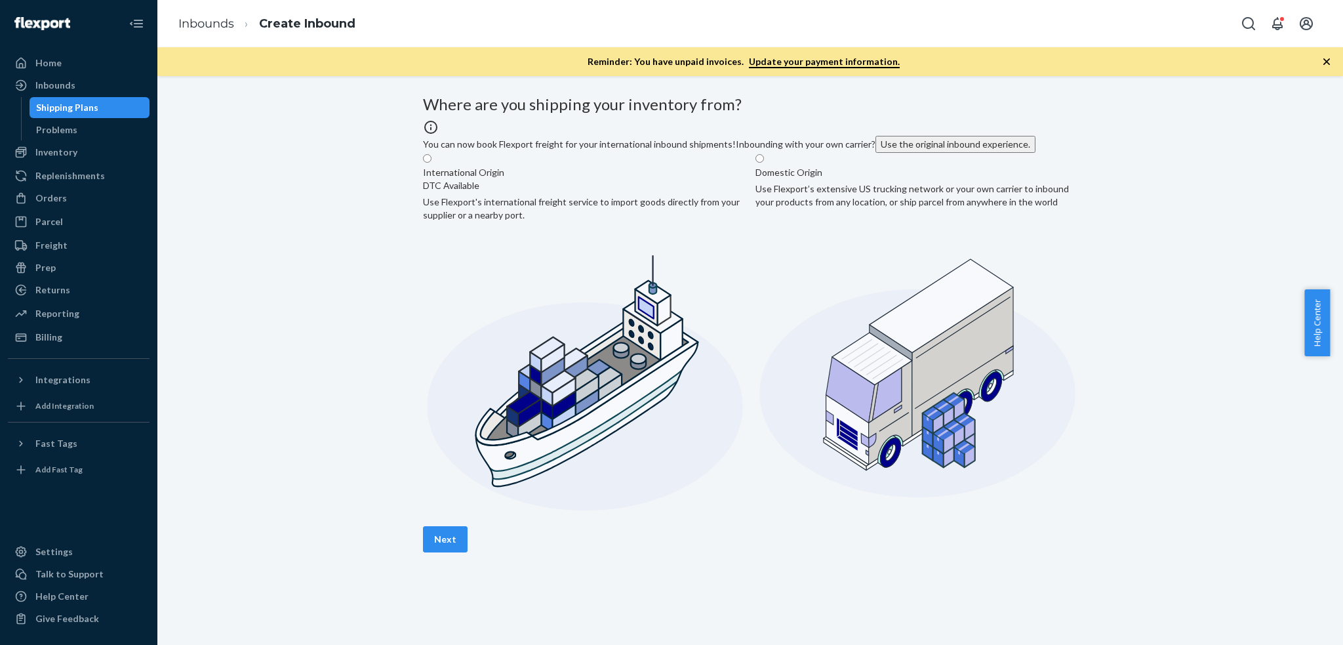
click at [651, 290] on label "International Origin DTC Available Use Flexport's international freight service…" at bounding box center [584, 337] width 322 height 369
click at [432, 163] on input "International Origin DTC Available Use Flexport's international freight service…" at bounding box center [427, 158] width 9 height 9
radio input "true"
click at [916, 274] on label "Domestic Origin Use Flexport’s extensive US trucking network or your own carrie…" at bounding box center [917, 337] width 322 height 369
click at [764, 163] on input "Domestic Origin Use Flexport’s extensive US trucking network or your own carrie…" at bounding box center [760, 158] width 9 height 9
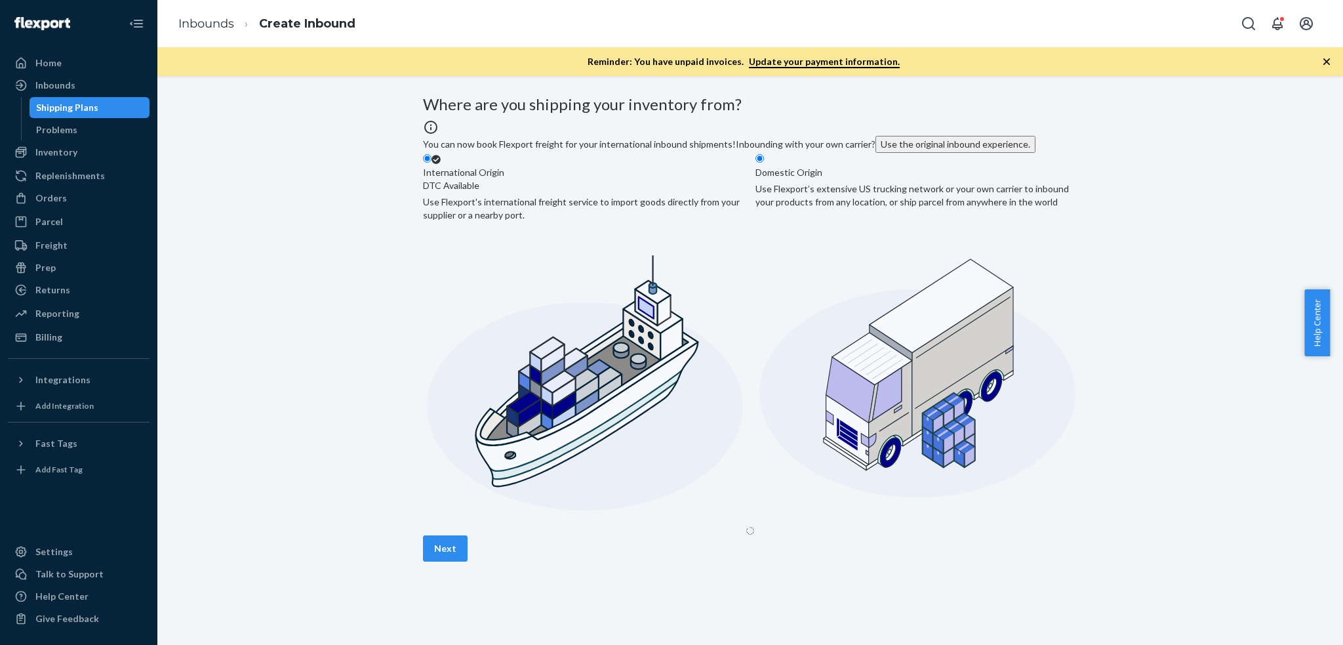
radio input "true"
radio input "false"
click at [602, 546] on div "Select from saved addresses" at bounding box center [572, 559] width 297 height 26
click at [436, 552] on input "Select from saved addresses" at bounding box center [434, 558] width 1 height 13
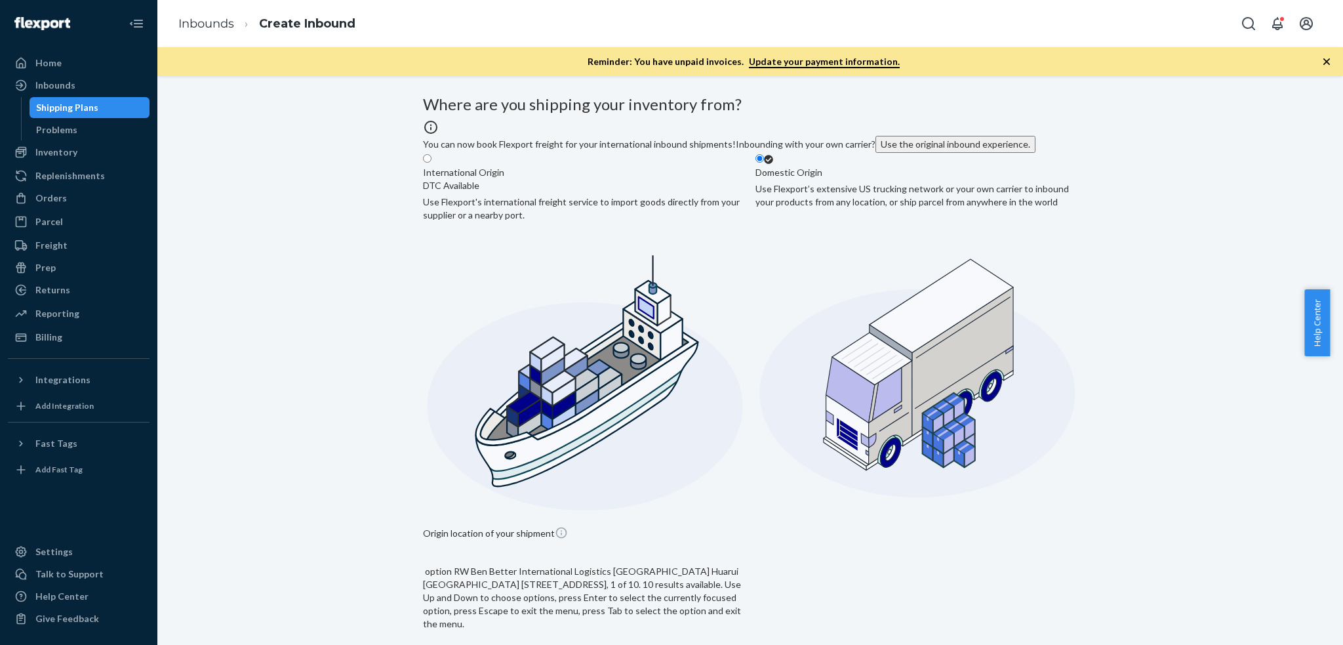
click at [435, 644] on input "option RW Ben Better International Logistics Fuhai Street Huarui Hui Science Pa…" at bounding box center [434, 650] width 1 height 13
type input "RW Ben Better International Logistics"
type input "Fuhai Street Huarui Hui Science Park 3 building 105"
type input "Baoan"
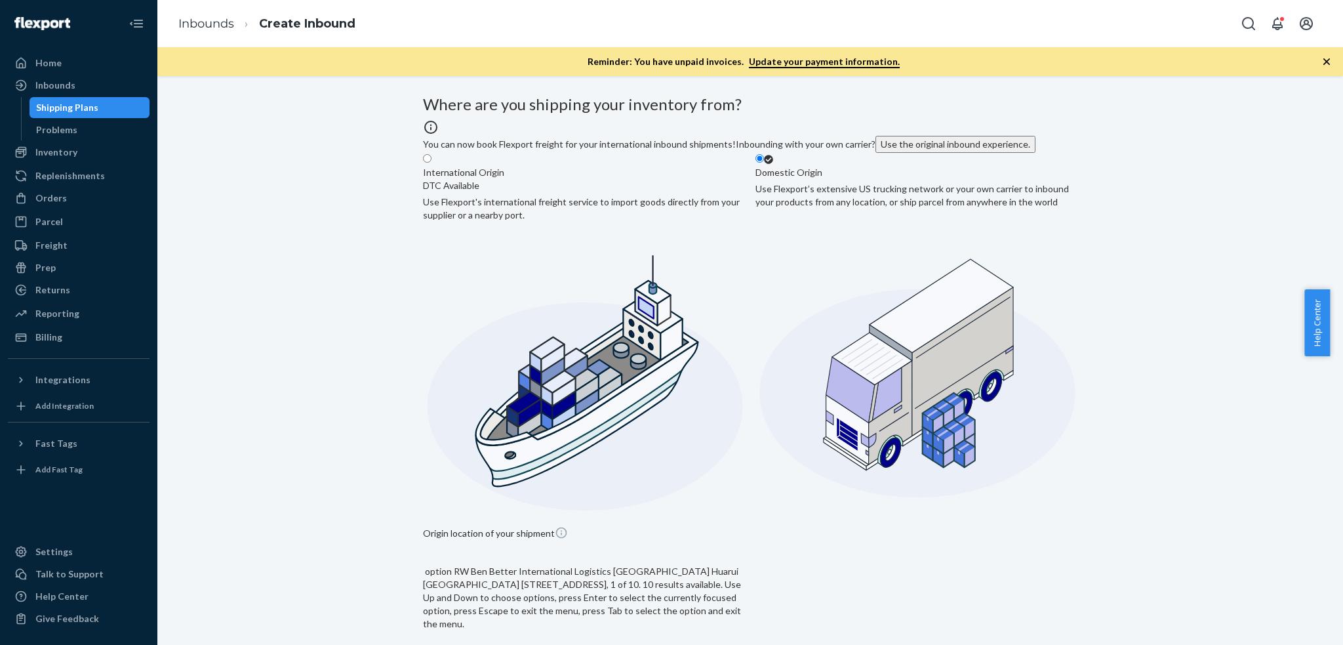
type input "Shenzhen"
type input "518103"
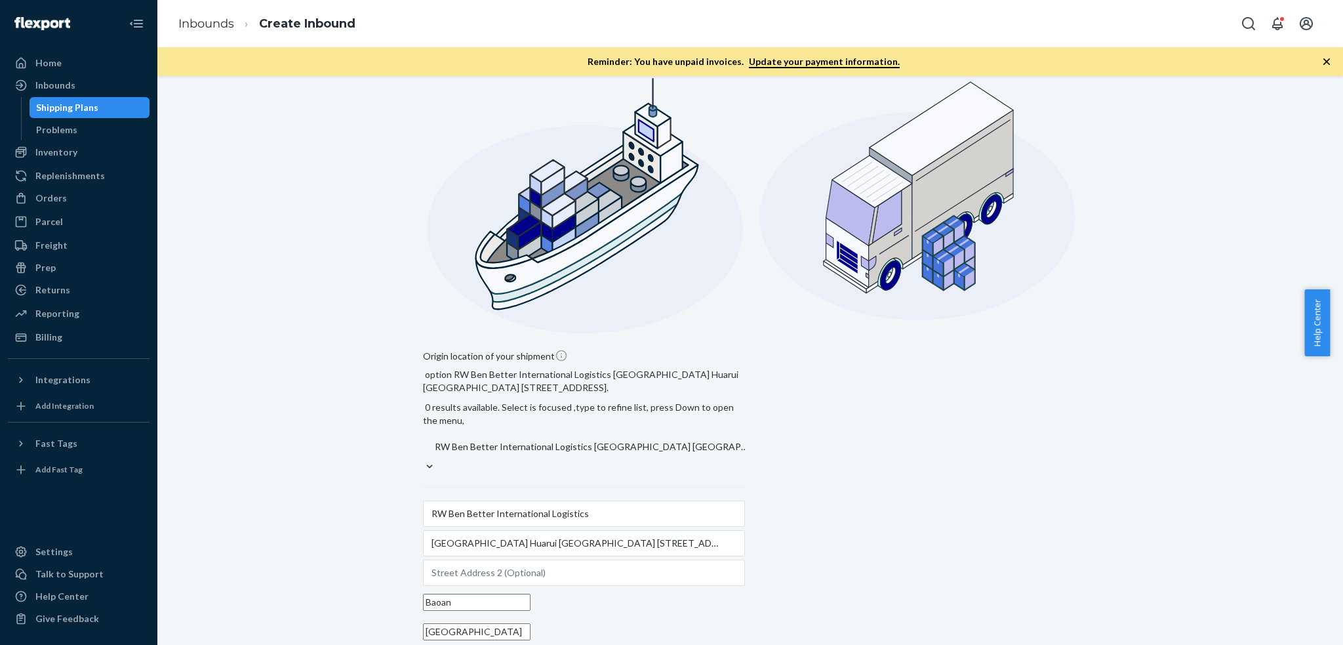
scroll to position [182, 0]
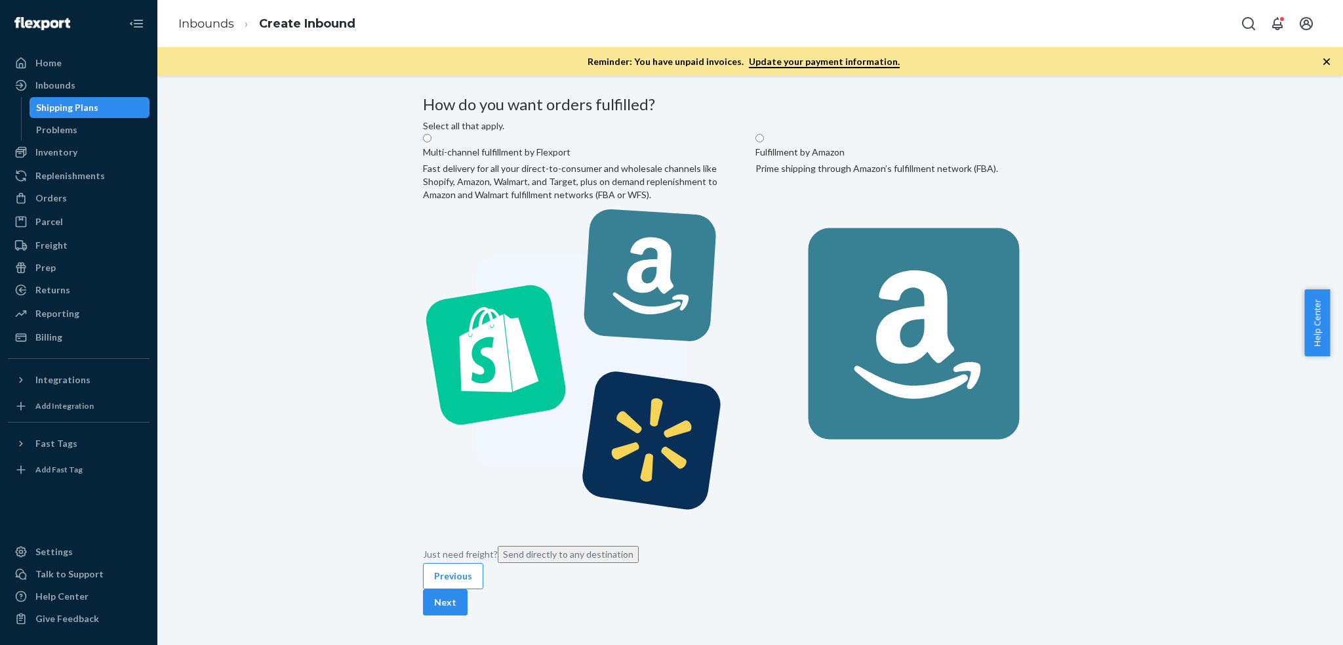
click at [653, 211] on label "Multi-channel fulfillment by Flexport Fast delivery for all your direct-to-cons…" at bounding box center [584, 330] width 322 height 394
click at [432, 142] on input "Multi-channel fulfillment by Flexport Fast delivery for all your direct-to-cons…" at bounding box center [427, 138] width 9 height 9
radio input "true"
click at [468, 589] on button "Next" at bounding box center [445, 602] width 45 height 26
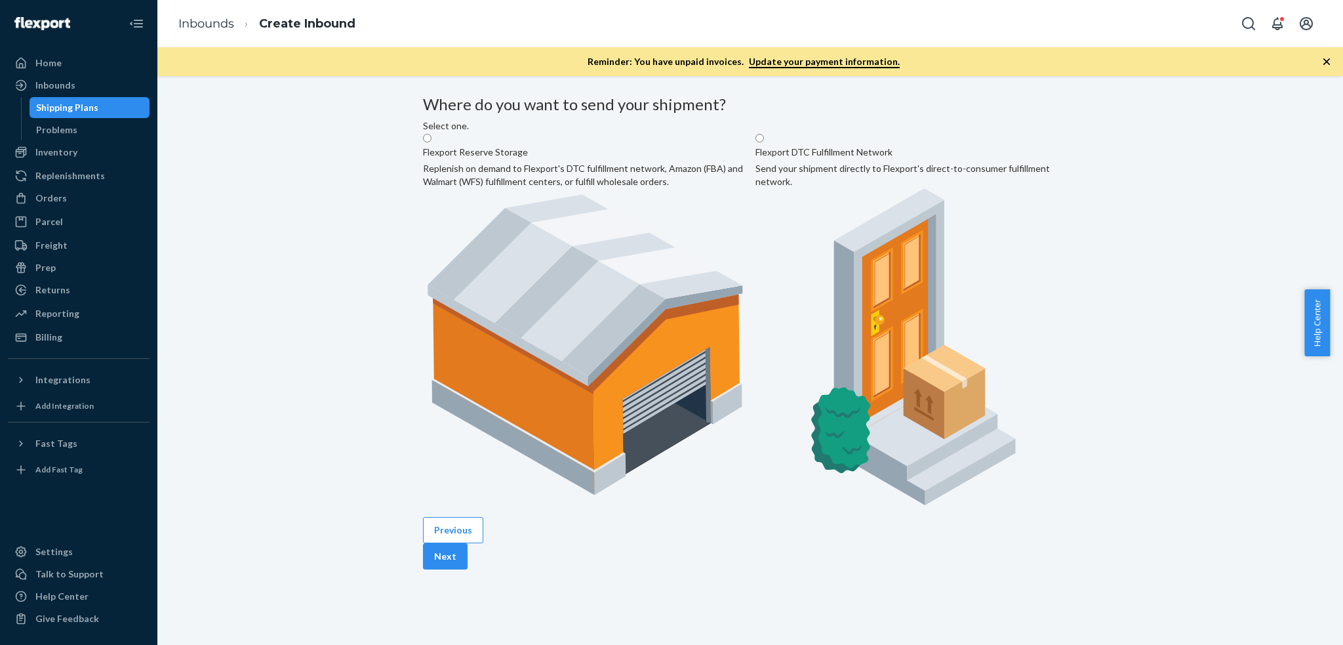
click at [815, 230] on label "Flexport DTC Fulfillment Network Send your shipment directly to Flexport's dire…" at bounding box center [917, 323] width 322 height 381
click at [764, 142] on input "Flexport DTC Fulfillment Network Send your shipment directly to Flexport's dire…" at bounding box center [760, 138] width 9 height 9
radio input "true"
click at [468, 543] on button "Next" at bounding box center [445, 556] width 45 height 26
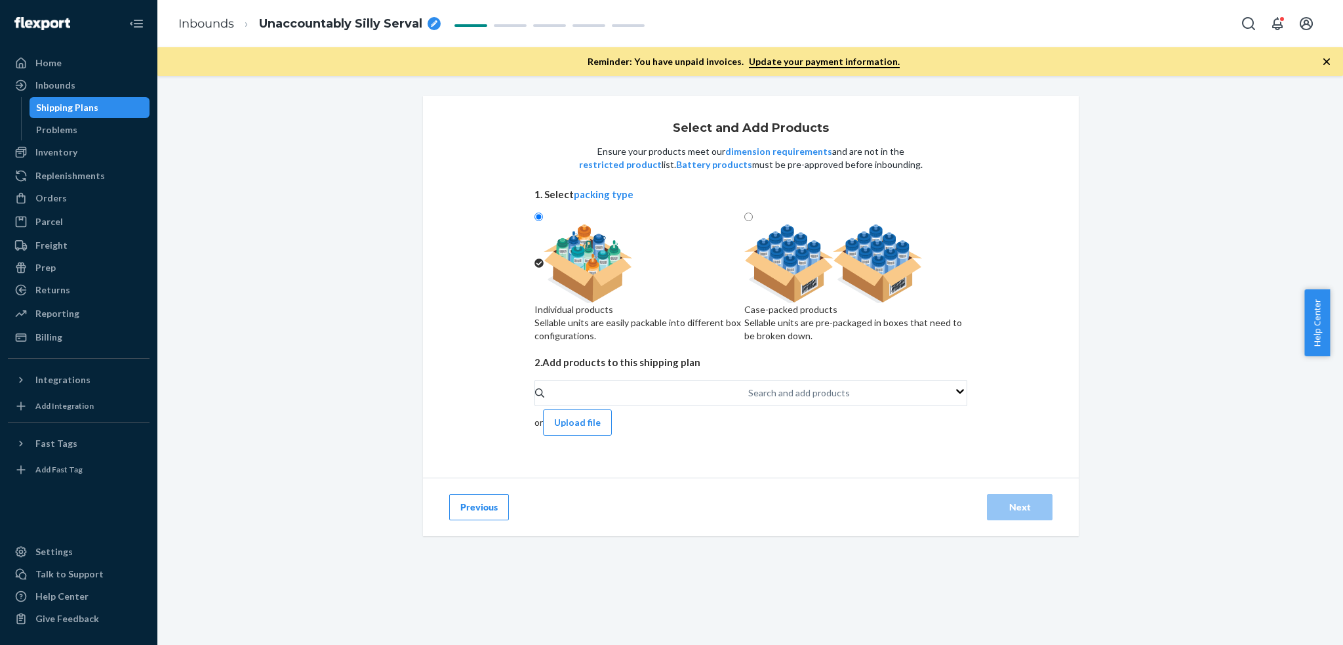
click at [849, 284] on img at bounding box center [834, 263] width 178 height 79
click at [753, 221] on input "Case-packed products Sellable units are pre-packaged in boxes that need to be b…" at bounding box center [749, 217] width 9 height 9
radio input "true"
radio input "false"
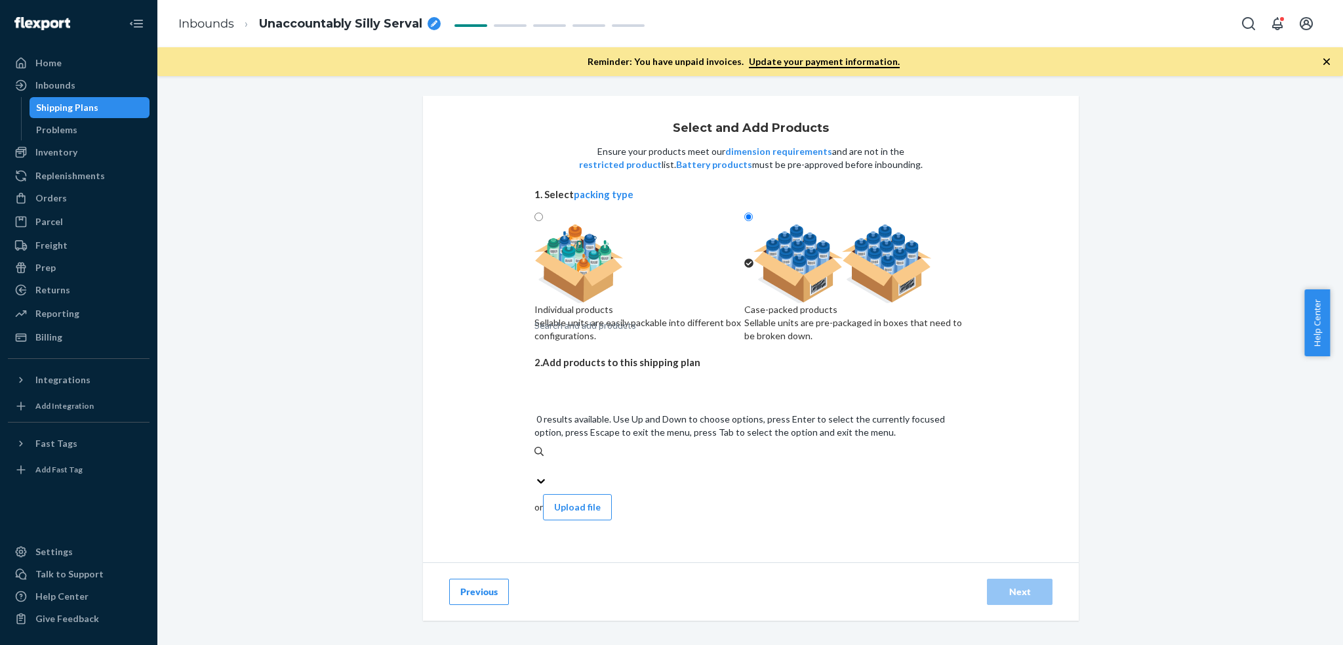
click at [732, 459] on div "Search and add products" at bounding box center [751, 467] width 433 height 16
click at [536, 460] on input "0 results available. Use Up and Down to choose options, press Enter to select t…" at bounding box center [535, 466] width 1 height 13
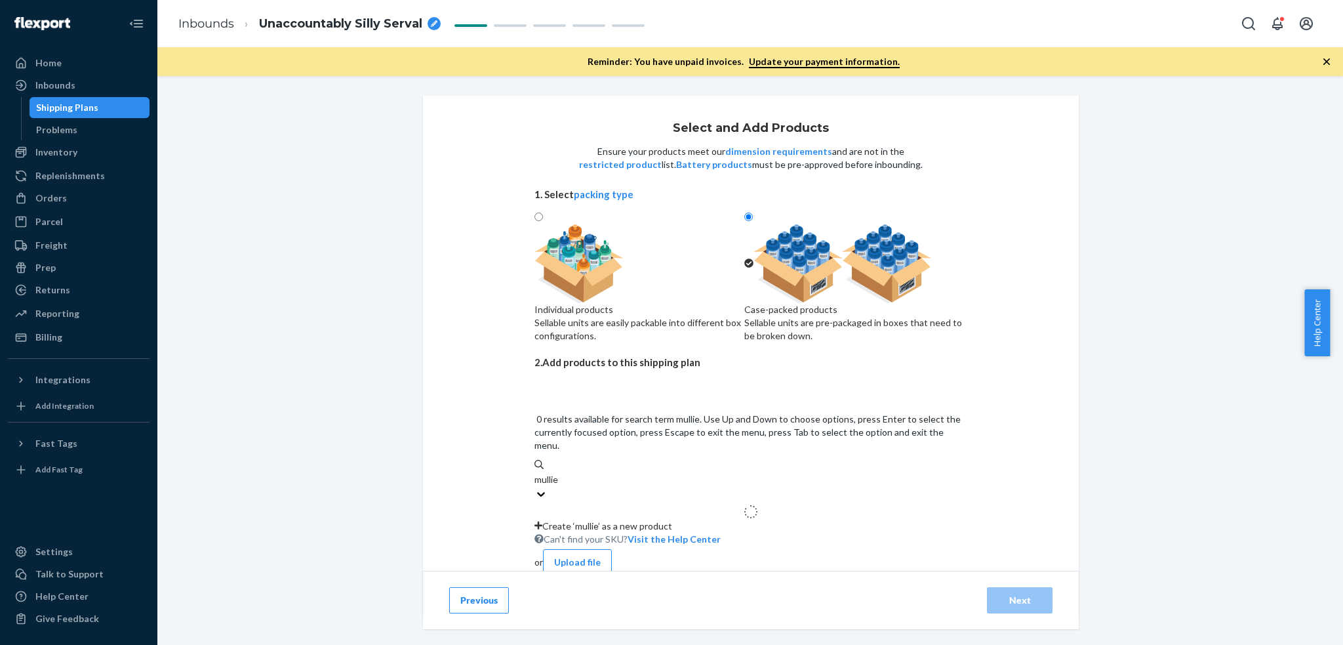
type input "mullien"
click at [719, 504] on div "Mullien Gummies Mullien0001 0 available" at bounding box center [751, 523] width 433 height 39
click at [565, 473] on input "mullien" at bounding box center [550, 479] width 31 height 13
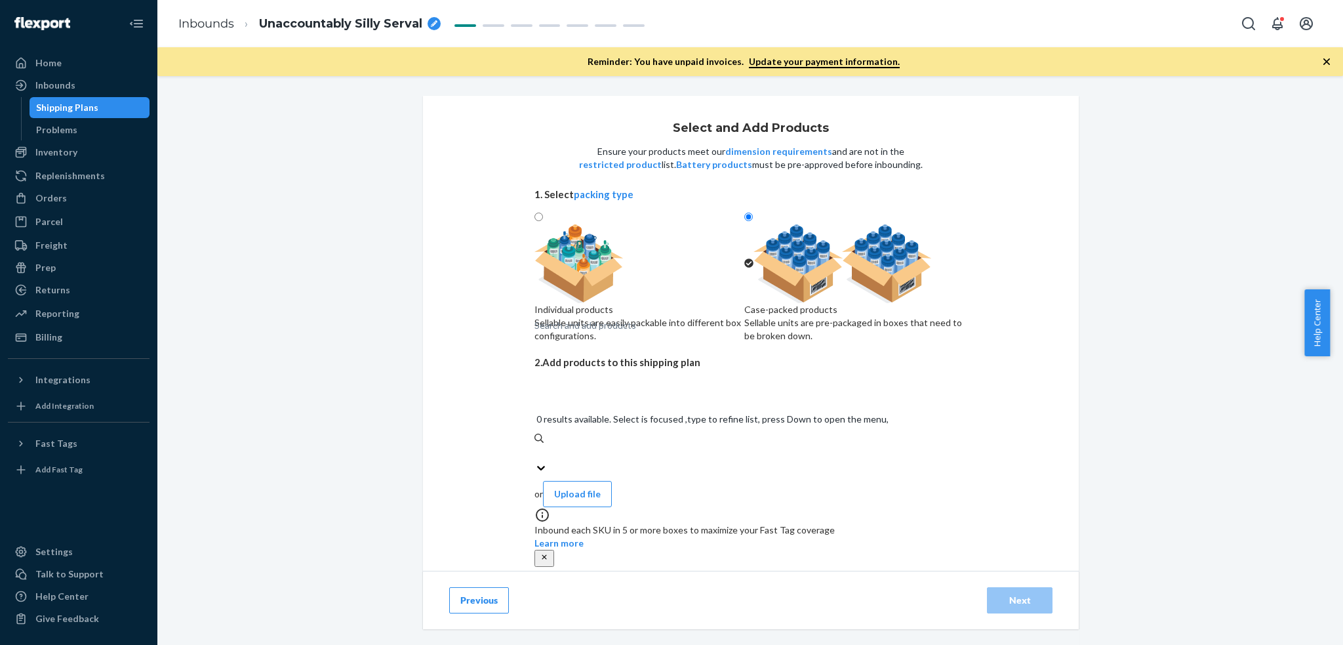
click at [781, 612] on input "1" at bounding box center [787, 620] width 58 height 17
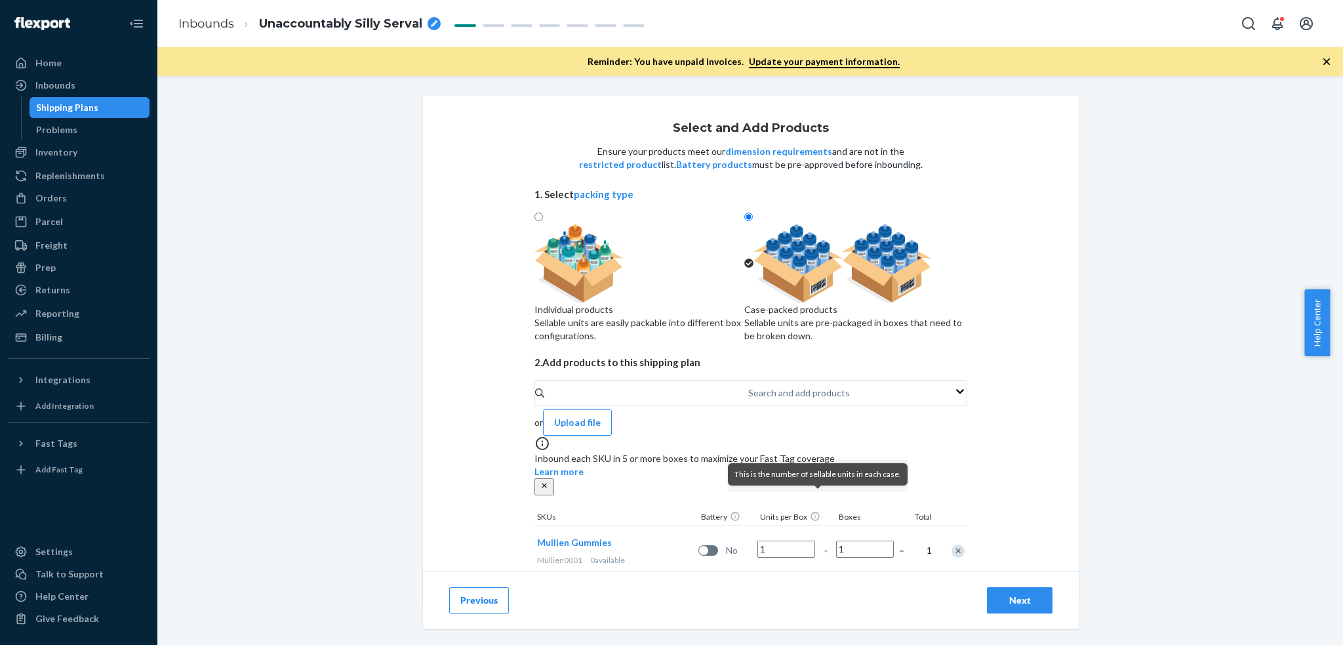
click at [1010, 464] on div "Select and Add Products Ensure your products meet our dimension requirements an…" at bounding box center [751, 349] width 656 height 506
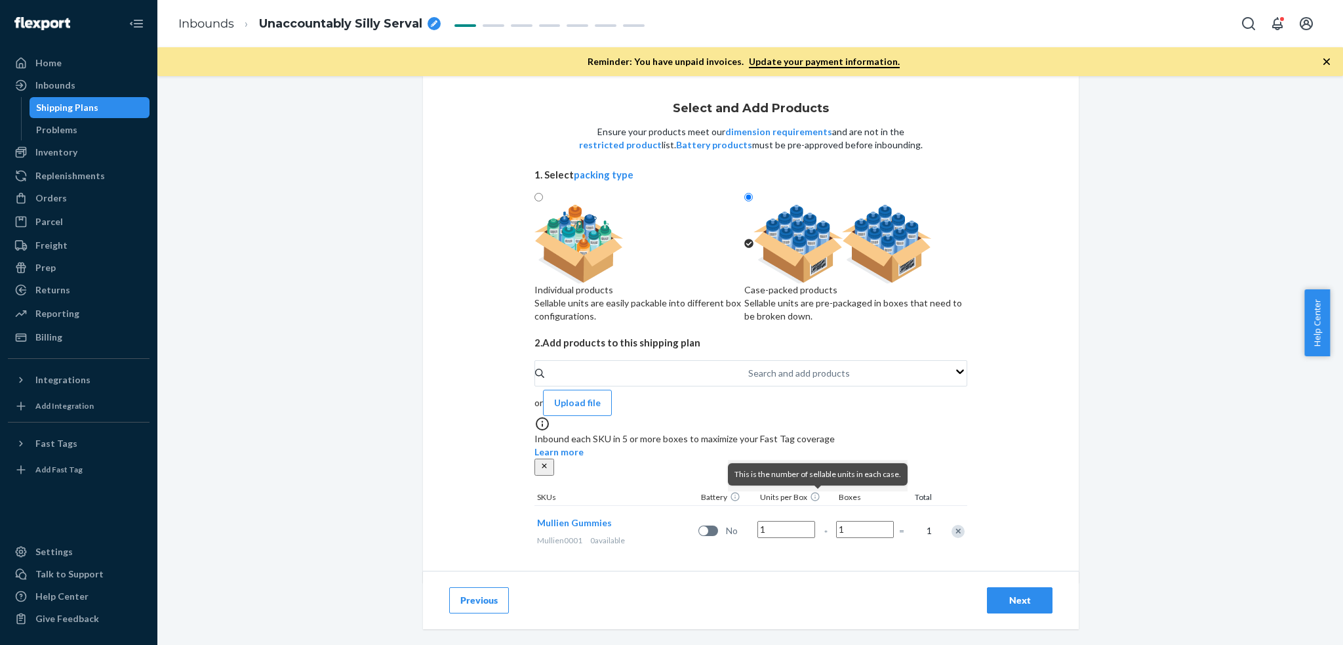
scroll to position [28, 0]
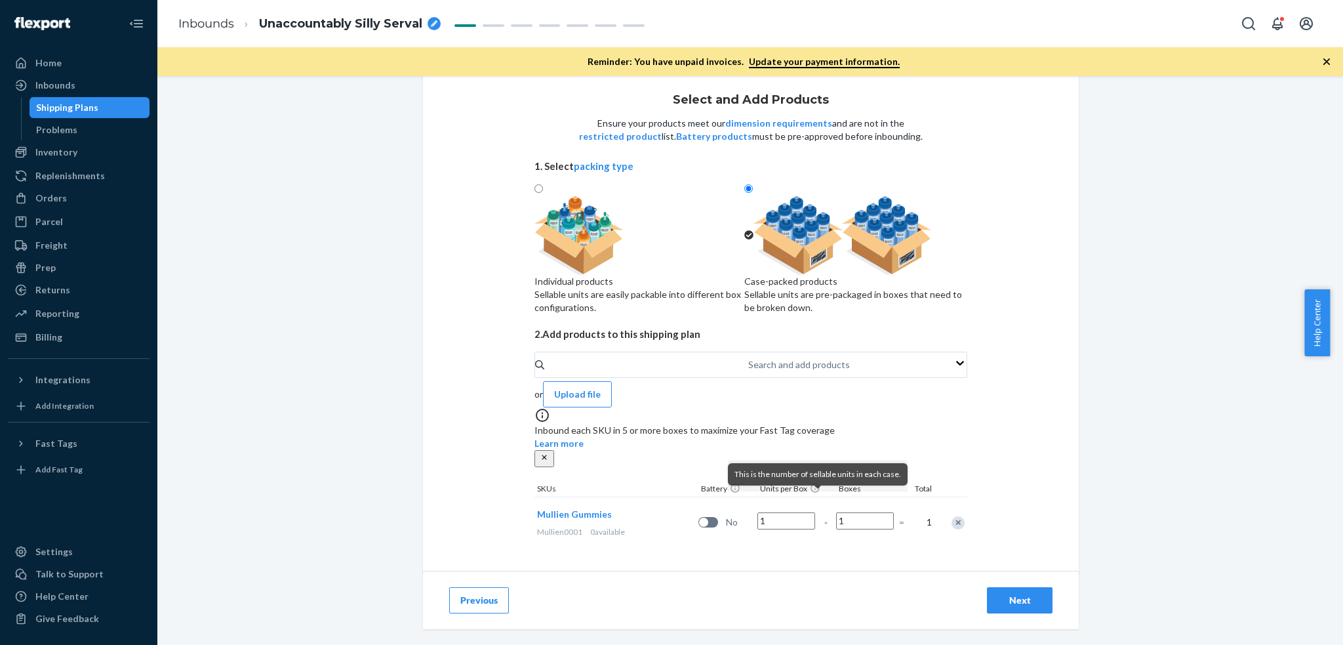
click at [777, 520] on input "1" at bounding box center [787, 520] width 58 height 17
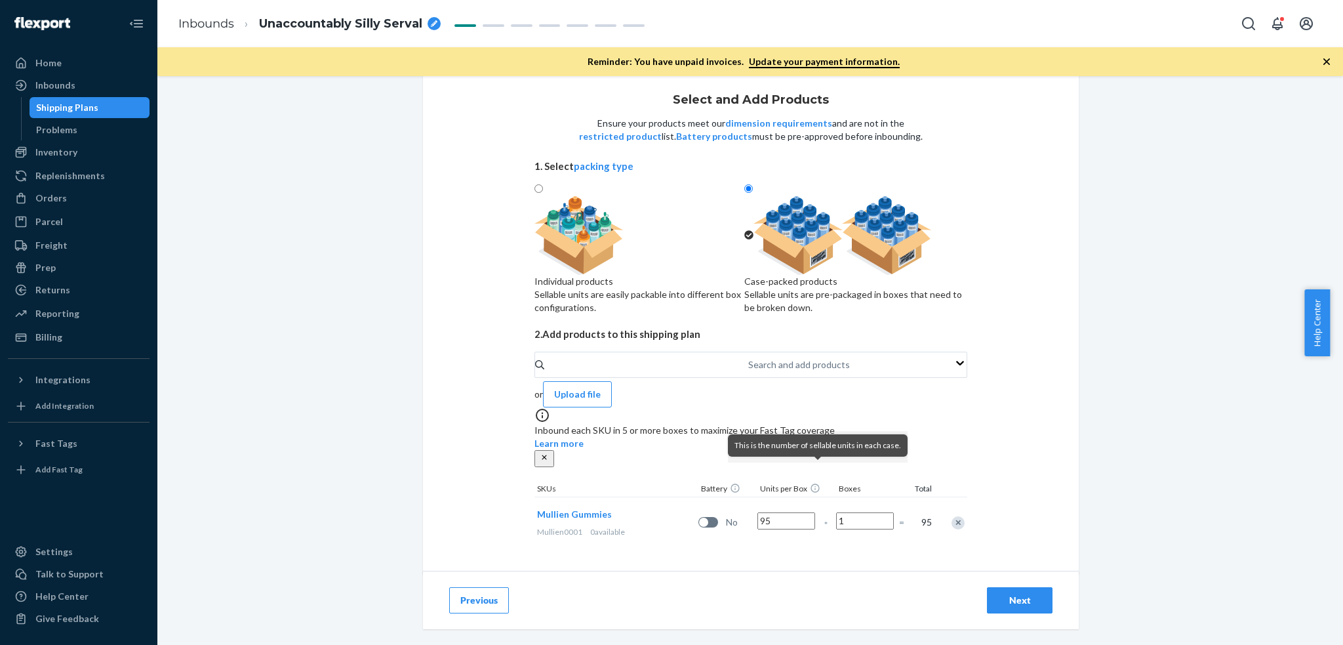
type input "95"
click at [863, 514] on input "1" at bounding box center [865, 520] width 58 height 17
type input "13"
click at [304, 403] on div "Select and Add Products Ensure your products meet our dimension requirements an…" at bounding box center [750, 297] width 1166 height 459
click at [1008, 601] on div "Next" at bounding box center [1019, 600] width 43 height 13
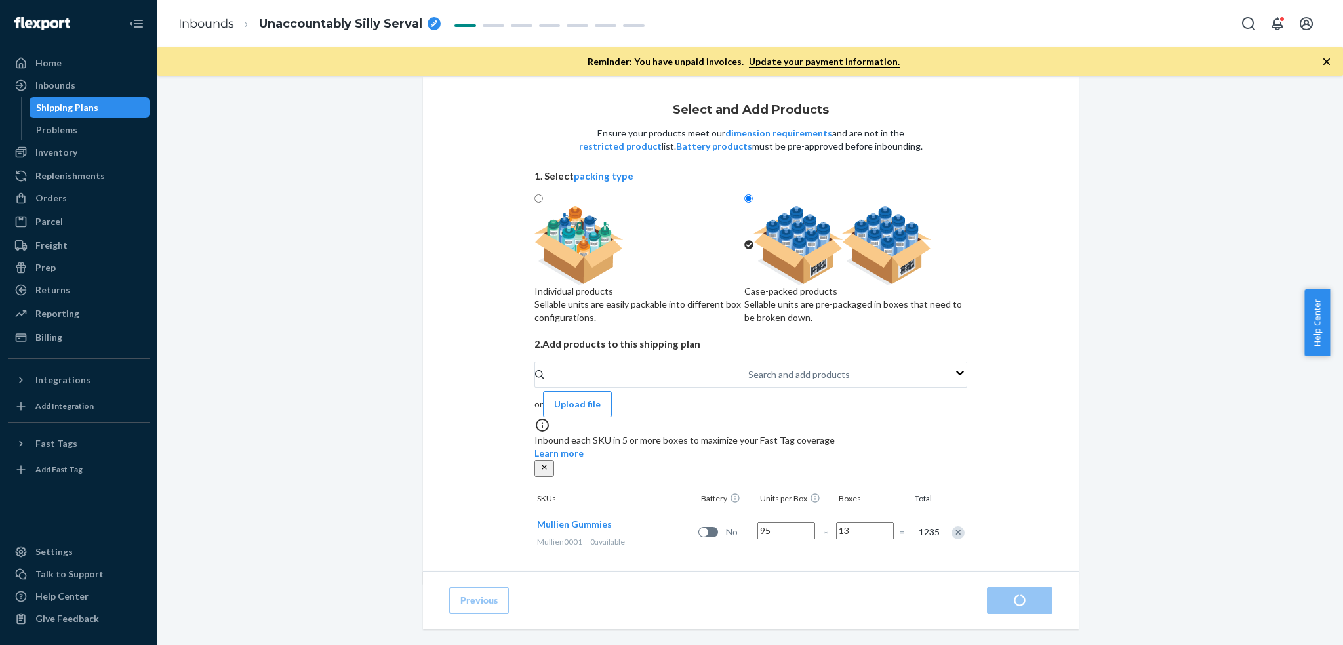
scroll to position [28, 0]
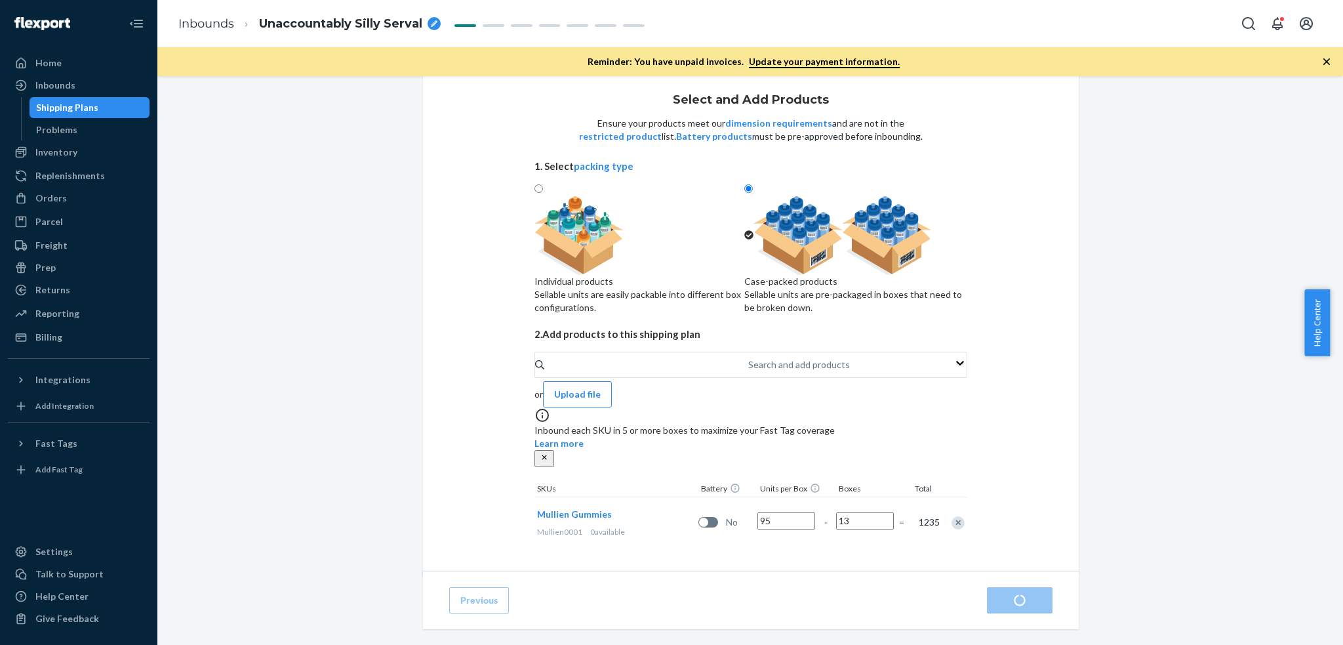
radio input "true"
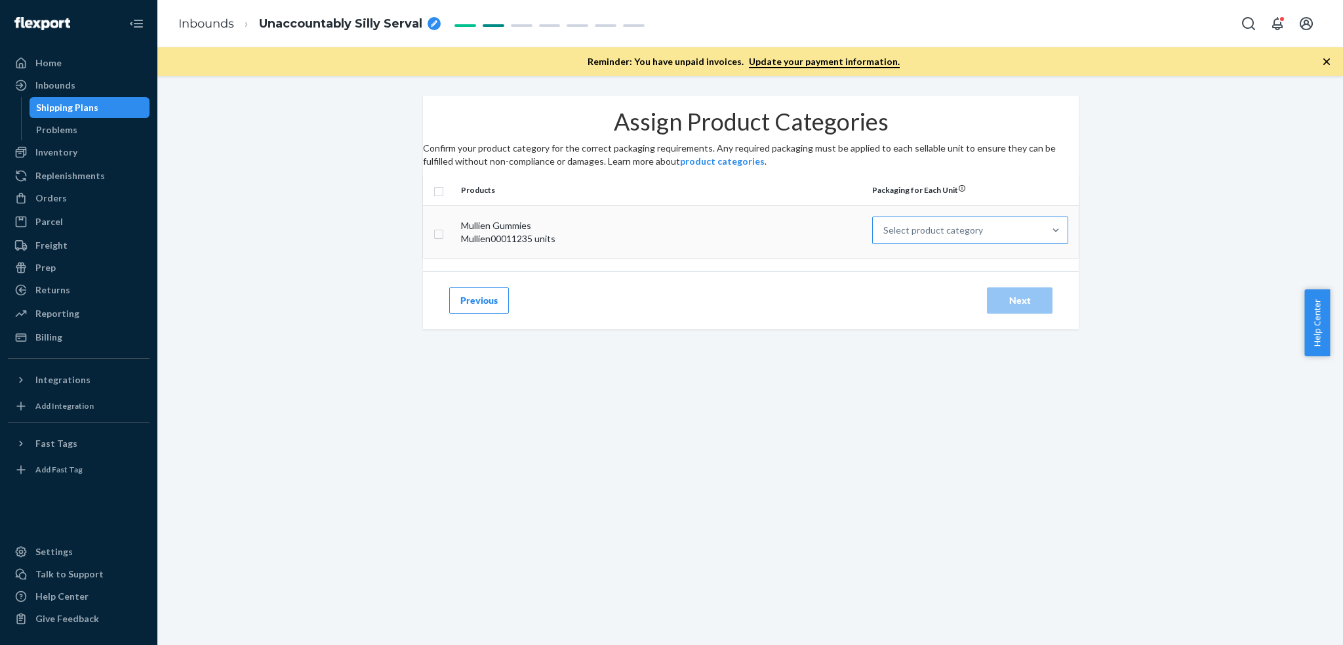
click at [909, 237] on div "Select product category" at bounding box center [934, 230] width 100 height 13
click at [885, 237] on input "Select product category" at bounding box center [884, 230] width 1 height 13
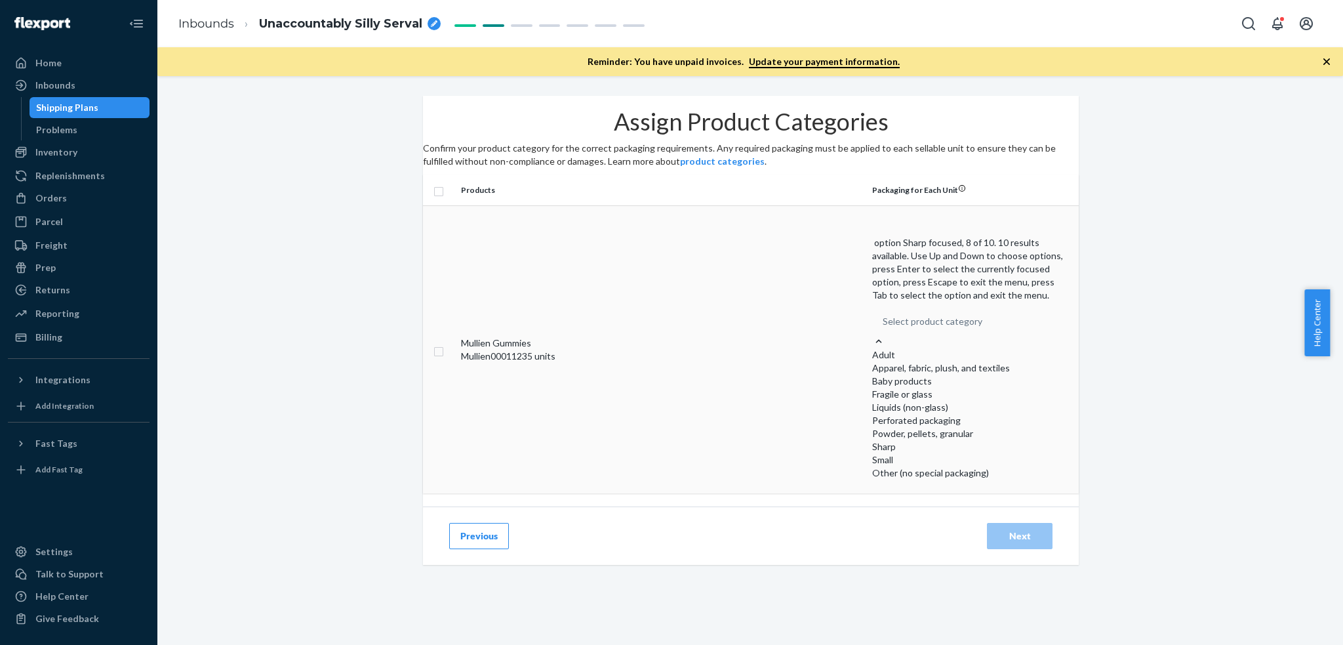
scroll to position [97, 0]
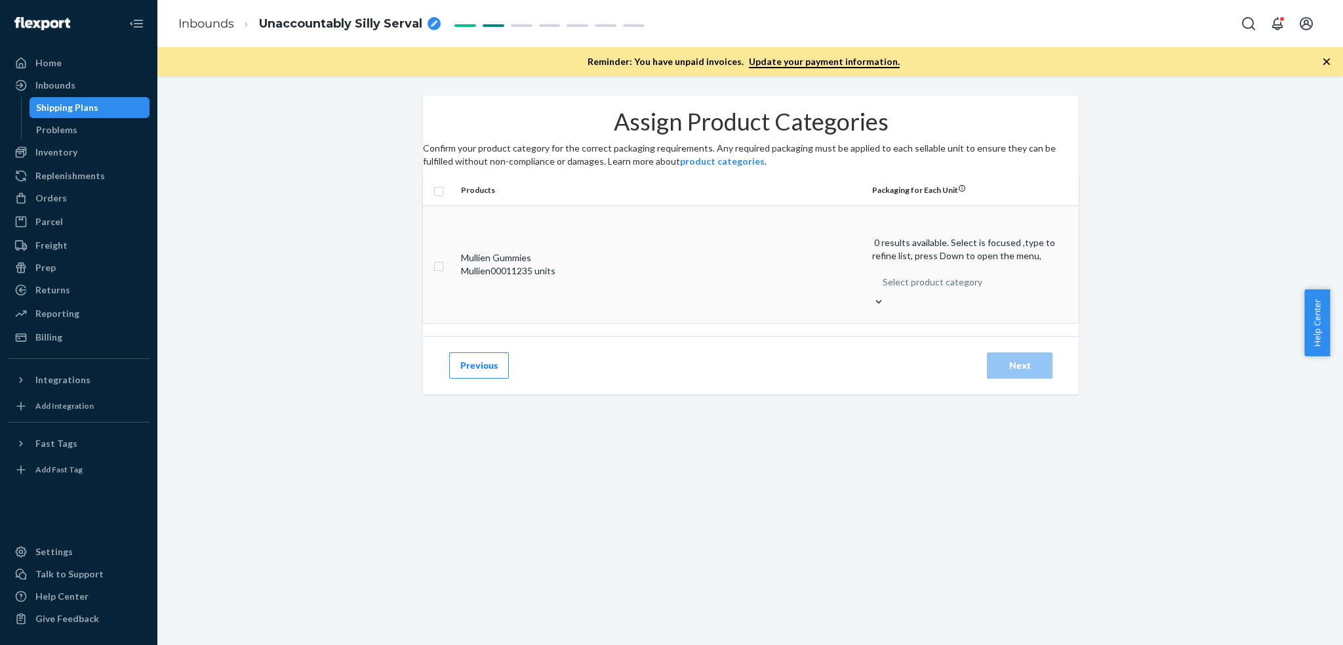
click at [911, 276] on div "Select product category" at bounding box center [933, 282] width 100 height 13
click at [884, 276] on input "0 results available. Select is focused ,type to refine list, press Down to open…" at bounding box center [883, 282] width 1 height 13
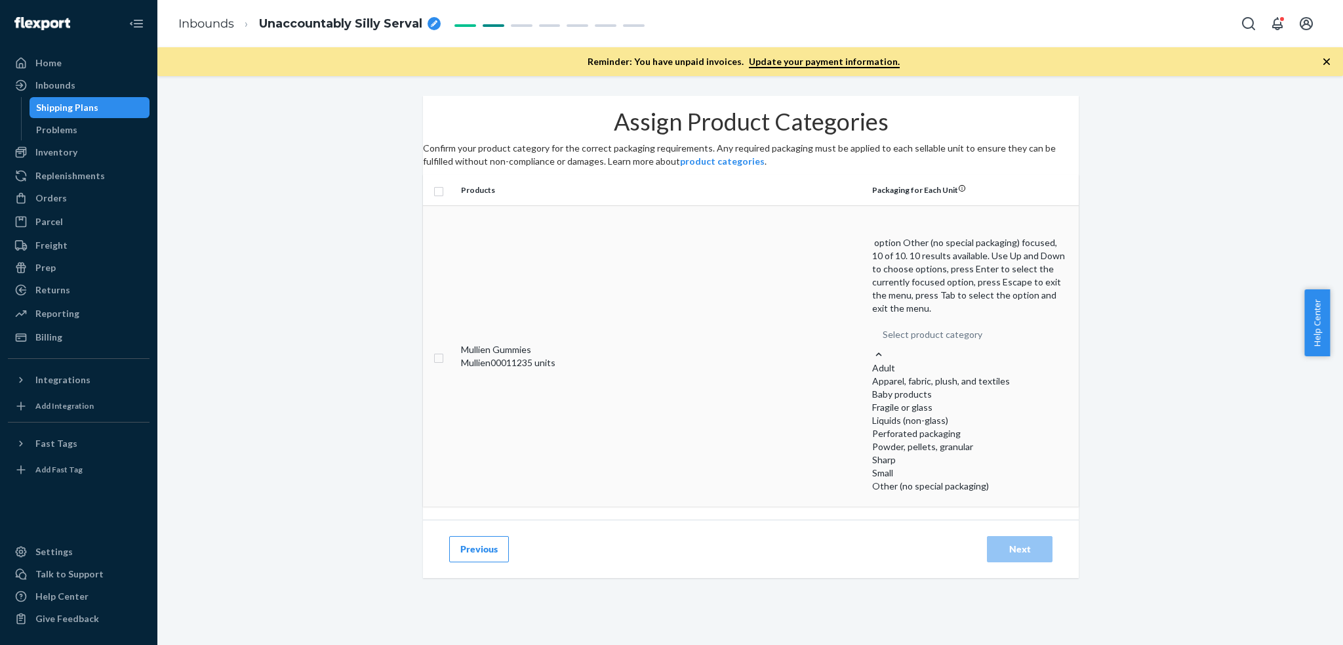
scroll to position [96, 0]
click at [894, 480] on div "Other (no special packaging)" at bounding box center [970, 486] width 196 height 13
click at [884, 341] on input "option Other (no special packaging) focused, 10 of 10. 10 results available. Us…" at bounding box center [883, 334] width 1 height 13
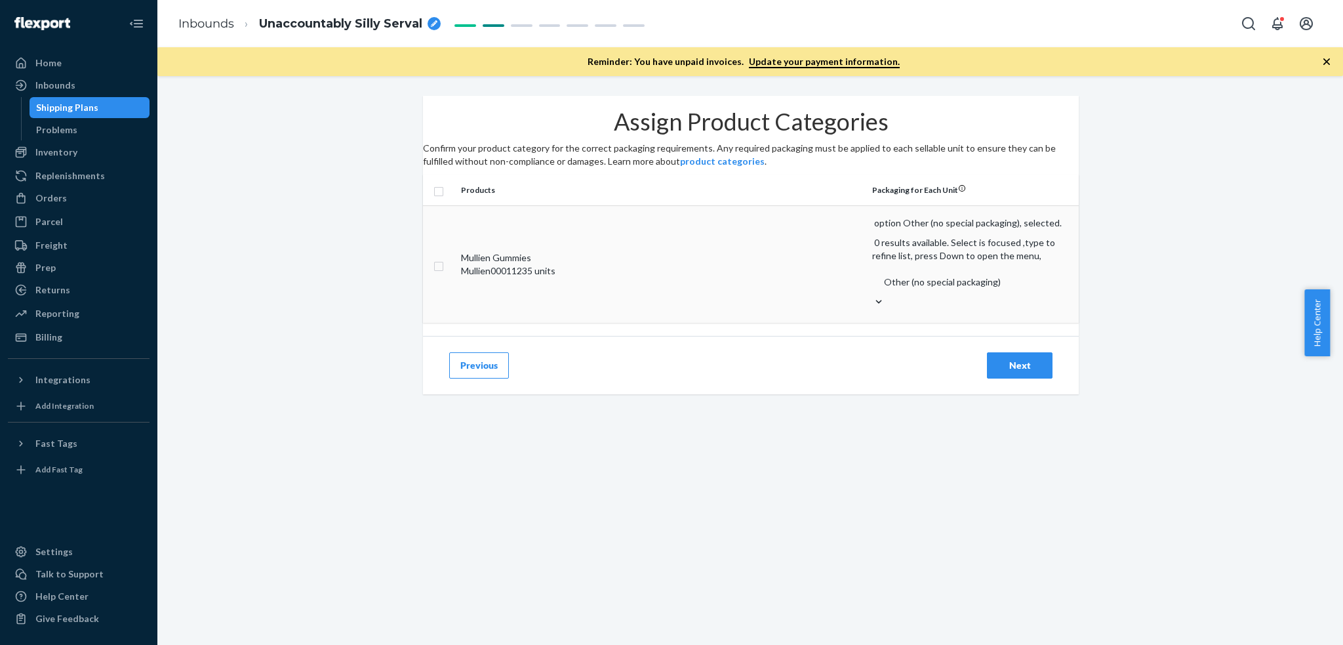
click at [998, 359] on div "Next" at bounding box center [1019, 365] width 43 height 13
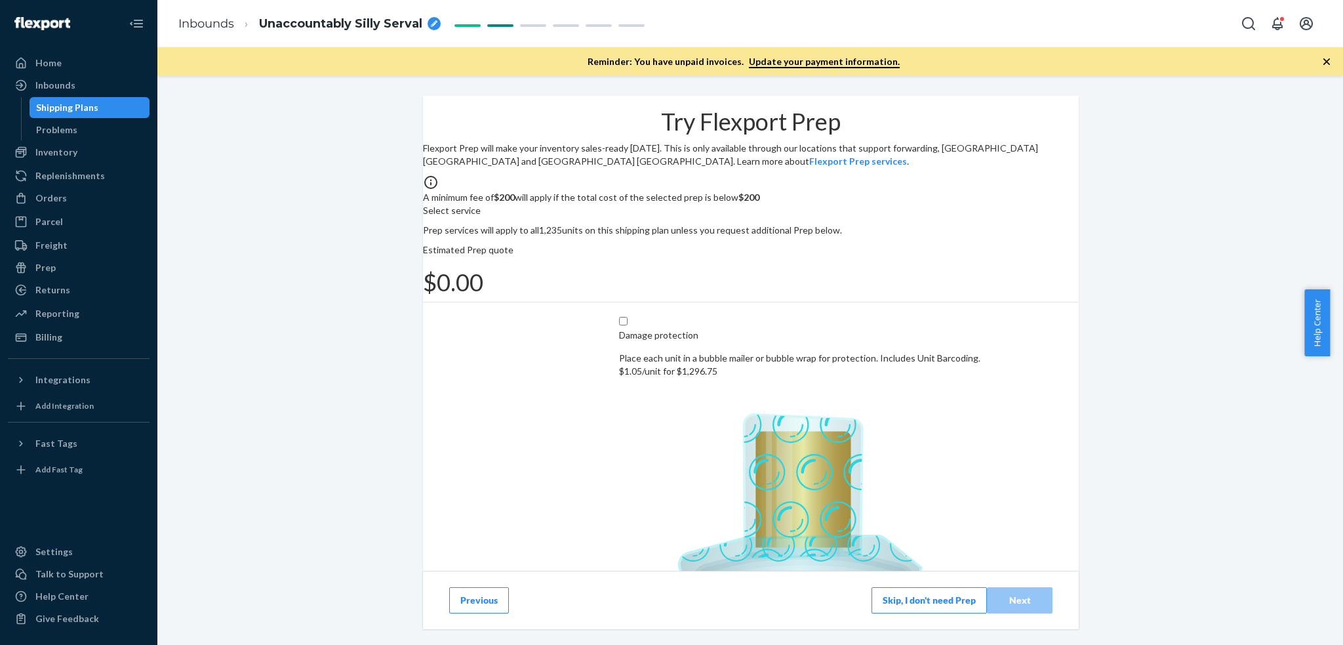
click at [911, 602] on button "Skip, I don't need Prep" at bounding box center [929, 600] width 115 height 26
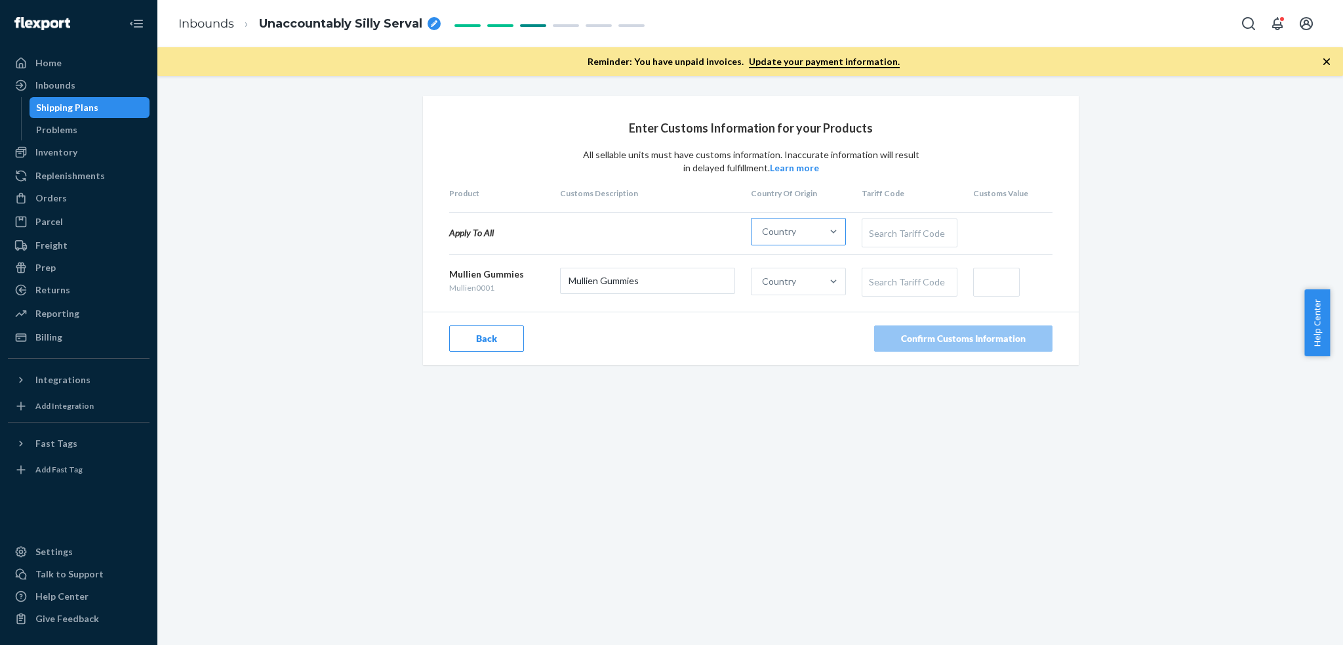
click at [807, 232] on div "Country" at bounding box center [787, 231] width 70 height 26
click at [764, 232] on input "Country" at bounding box center [762, 231] width 1 height 13
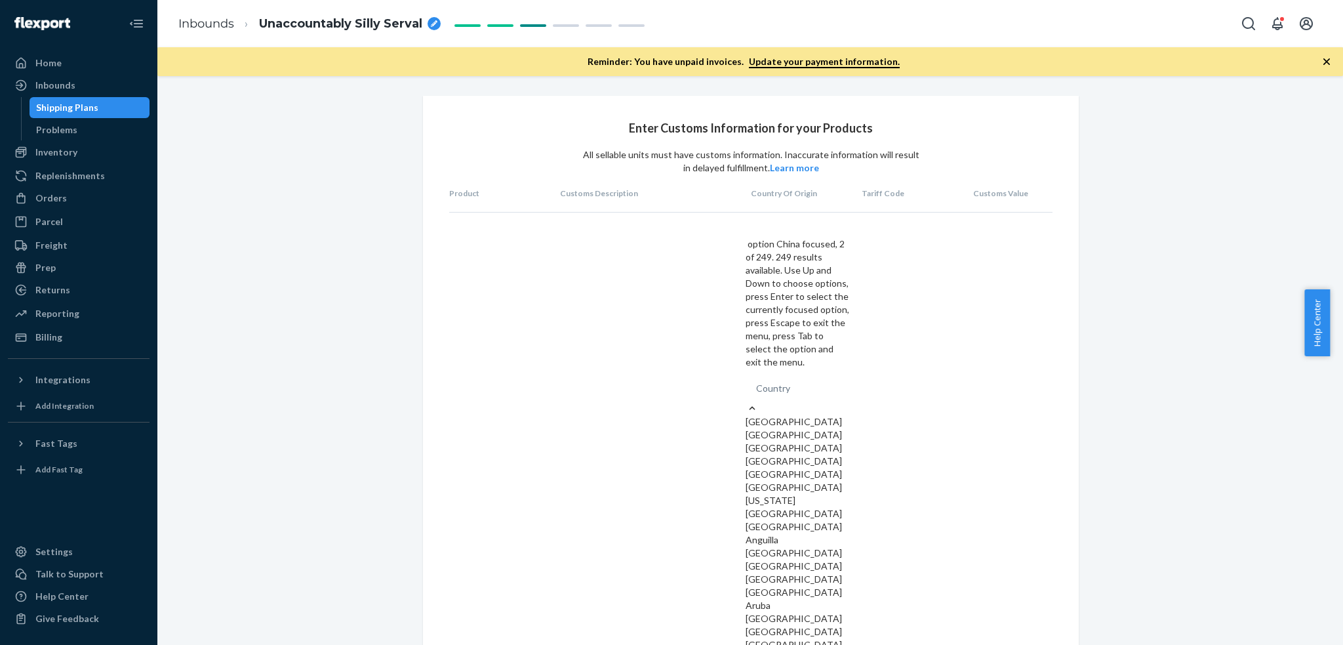
click at [798, 428] on div "China" at bounding box center [798, 434] width 104 height 13
click at [758, 382] on input "option China focused, 2 of 249. 249 results available. Use Up and Down to choos…" at bounding box center [756, 388] width 1 height 13
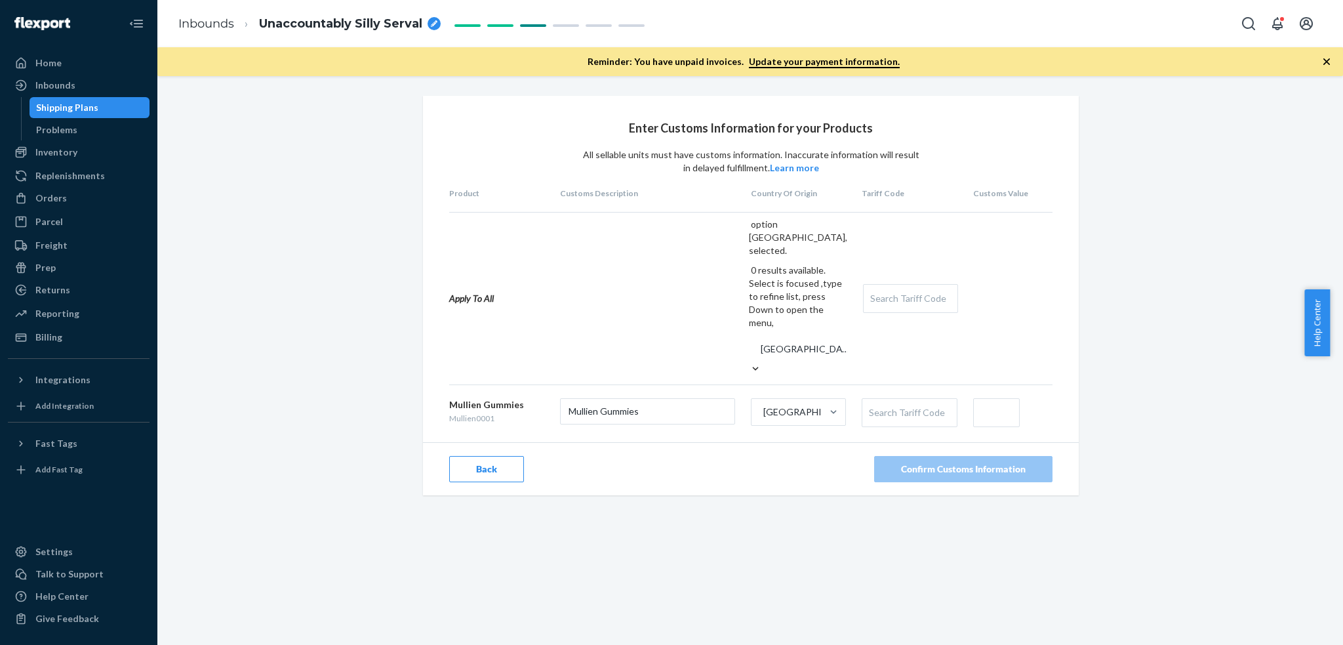
click at [874, 285] on div "Search Tariff Code" at bounding box center [910, 299] width 93 height 28
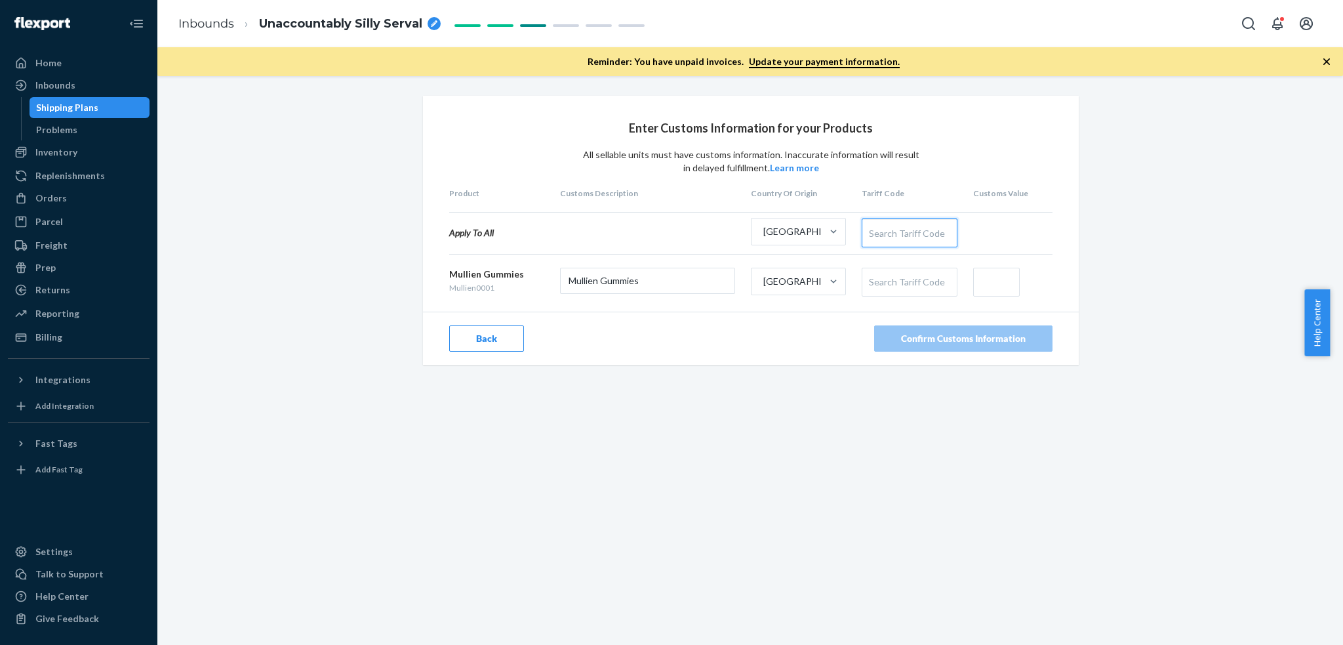
click at [908, 227] on div "Search Tariff Code" at bounding box center [910, 233] width 94 height 28
click at [905, 235] on div "Search Tariff Code" at bounding box center [910, 233] width 94 height 28
type input "d"
type input "gum"
click at [979, 281] on input "text" at bounding box center [996, 282] width 47 height 29
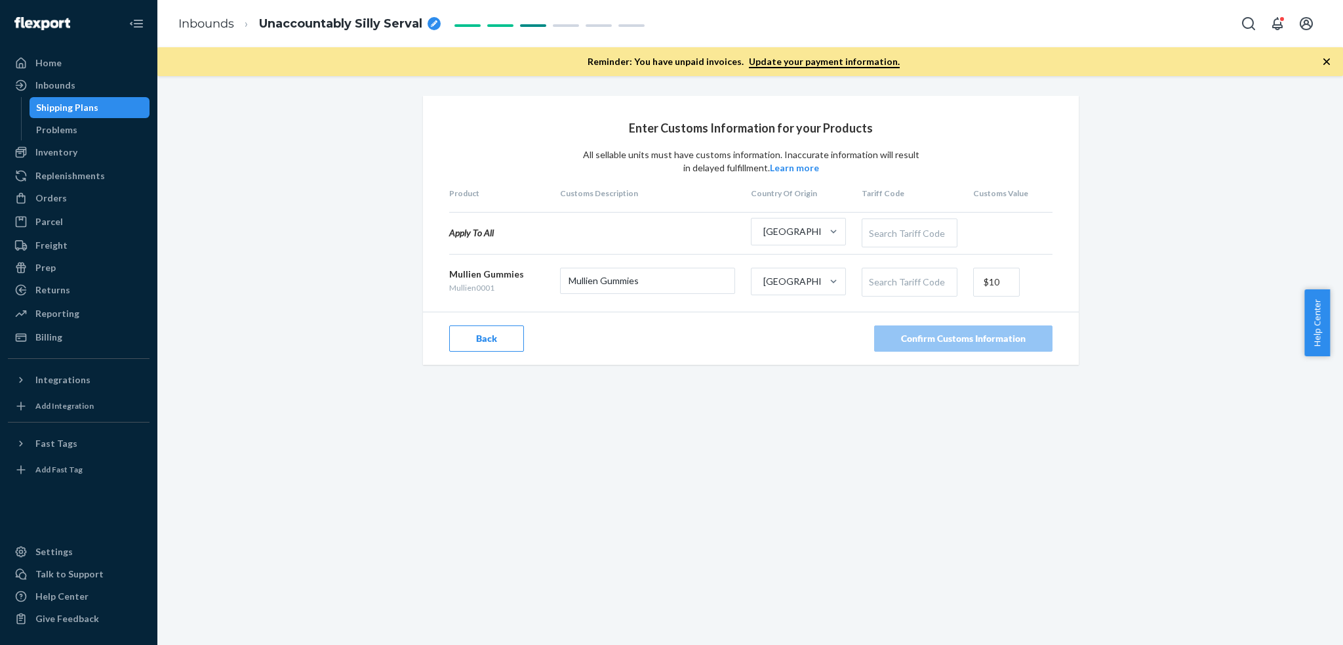
type input "$10"
click at [919, 287] on div "Search Tariff Code" at bounding box center [910, 282] width 94 height 28
click at [898, 284] on div "Search Tariff Code" at bounding box center [910, 282] width 94 height 28
type input "supplimen"
paste input "29362900"
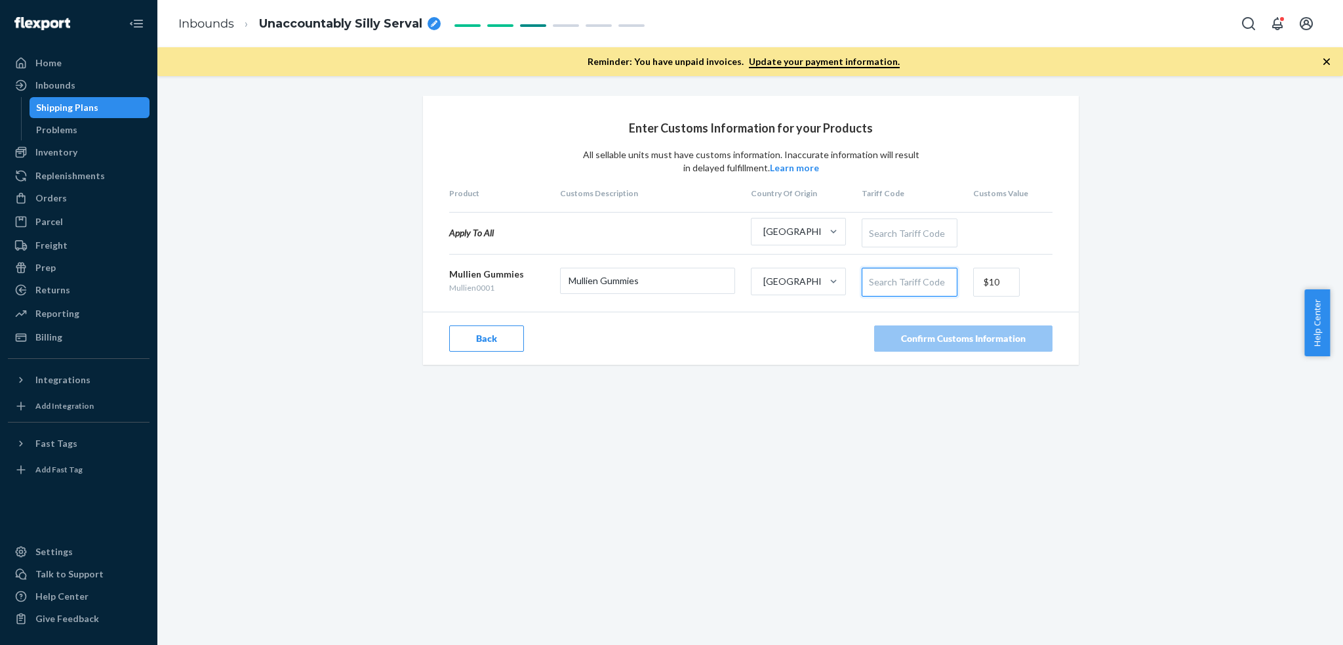
type input "29362900"
click at [950, 332] on div "Confirm Customs Information" at bounding box center [963, 338] width 125 height 13
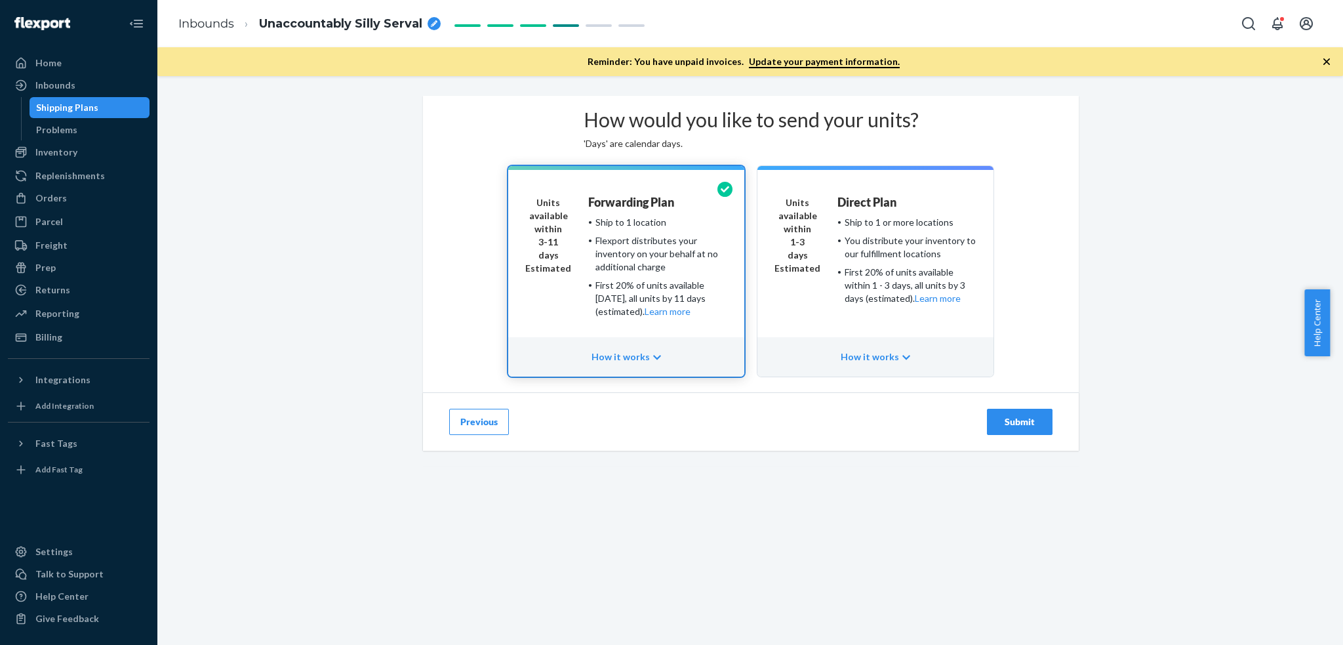
click at [474, 435] on button "Previous" at bounding box center [479, 422] width 60 height 26
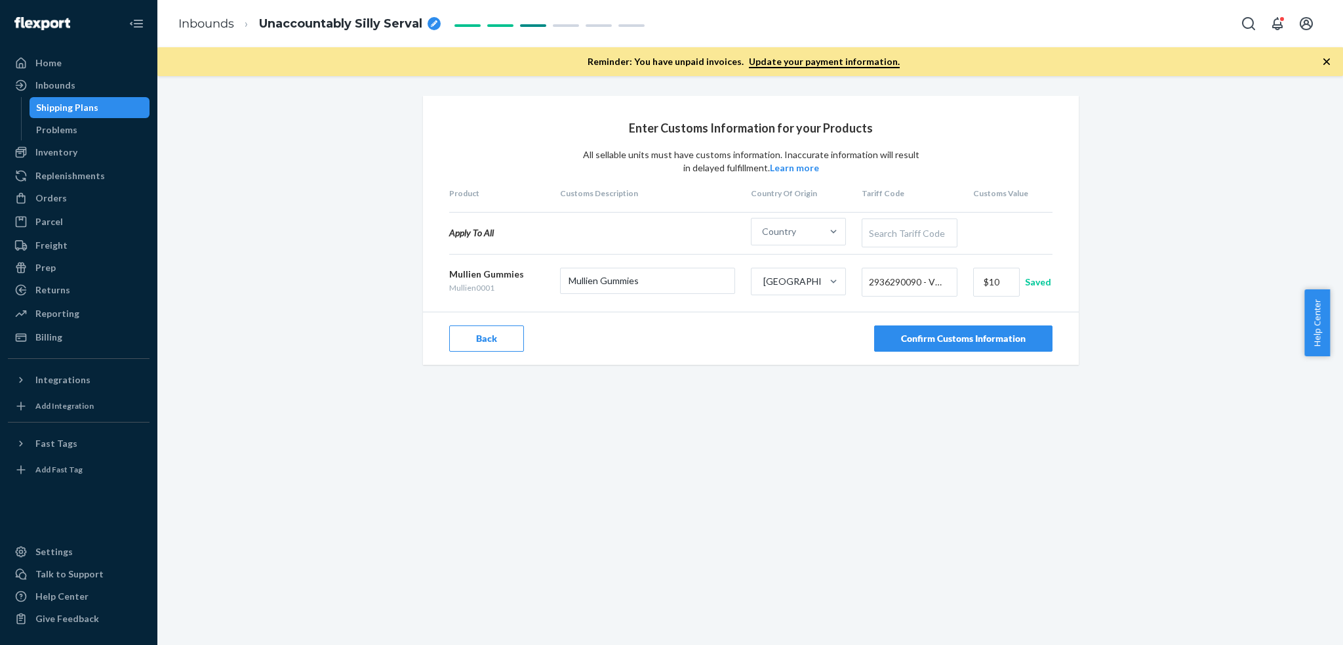
click at [884, 276] on span "2936290090 - VITAMINS AND THEIR DERIVATIVES, NESOI" at bounding box center [906, 282] width 74 height 22
paste input "2106.90.99"
click at [886, 283] on input "2106.90.99" at bounding box center [893, 282] width 48 height 24
type input "21069099"
paste input "2936.90.00"
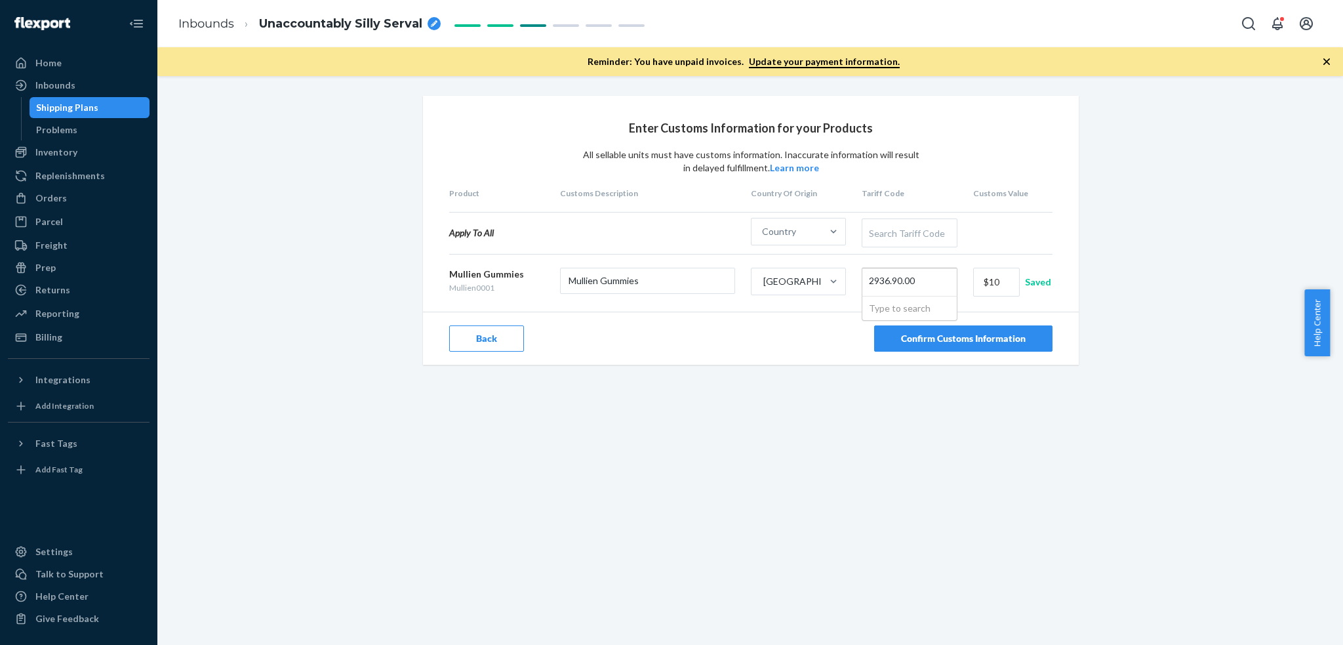
click at [887, 281] on input "2936.90.00" at bounding box center [893, 282] width 48 height 24
click at [897, 283] on input "293690.00" at bounding box center [892, 282] width 46 height 24
click at [899, 282] on input "293690.00" at bounding box center [892, 282] width 46 height 24
click at [899, 281] on input "293690.00" at bounding box center [892, 282] width 46 height 24
click at [897, 279] on input "293690.00" at bounding box center [892, 282] width 46 height 24
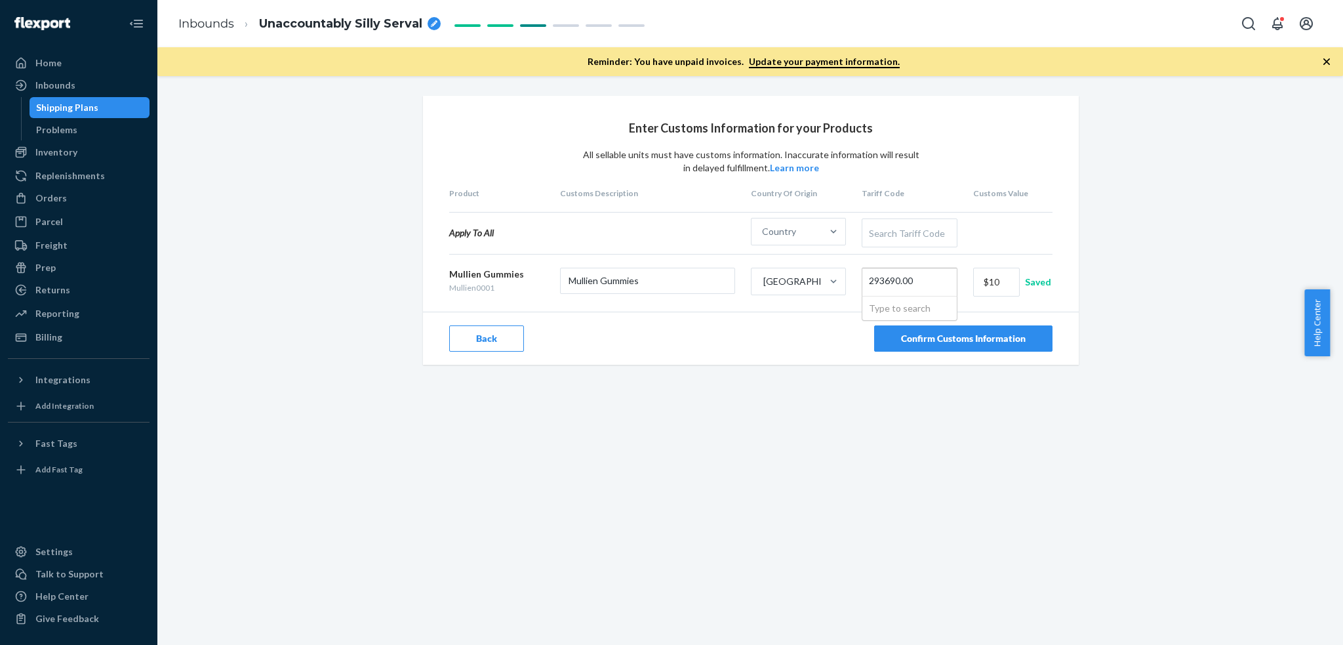
click at [901, 279] on input "293690.00" at bounding box center [892, 282] width 46 height 24
click at [912, 278] on div "29369000 29369000" at bounding box center [891, 282] width 57 height 28
type input "vit"
click at [980, 329] on button "Confirm Customs Information" at bounding box center [963, 338] width 178 height 26
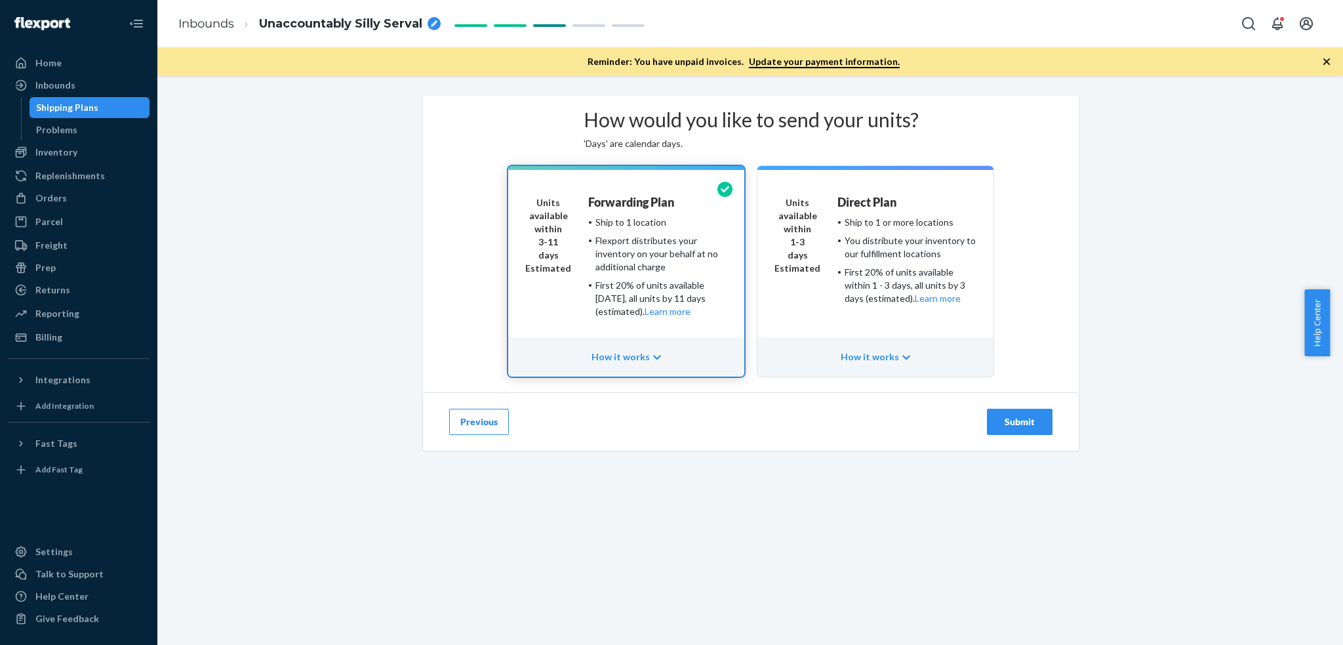
click at [1030, 428] on div "Submit" at bounding box center [1019, 421] width 43 height 13
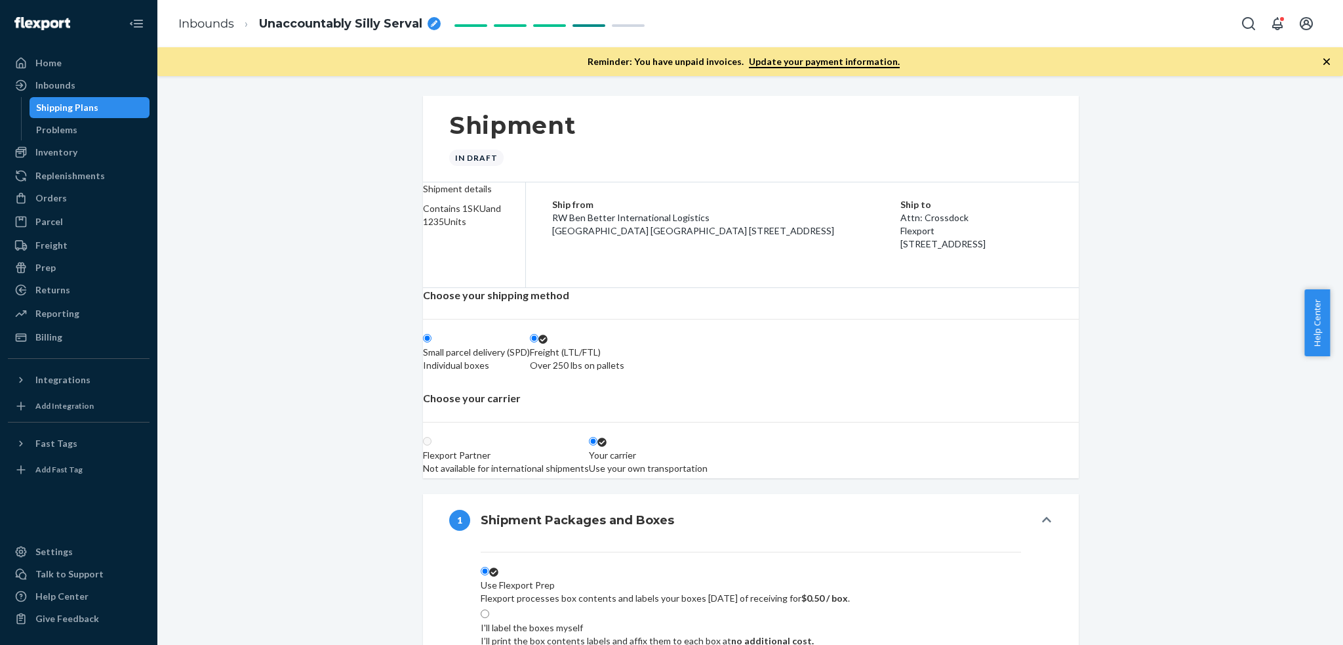
radio input "true"
radio input "false"
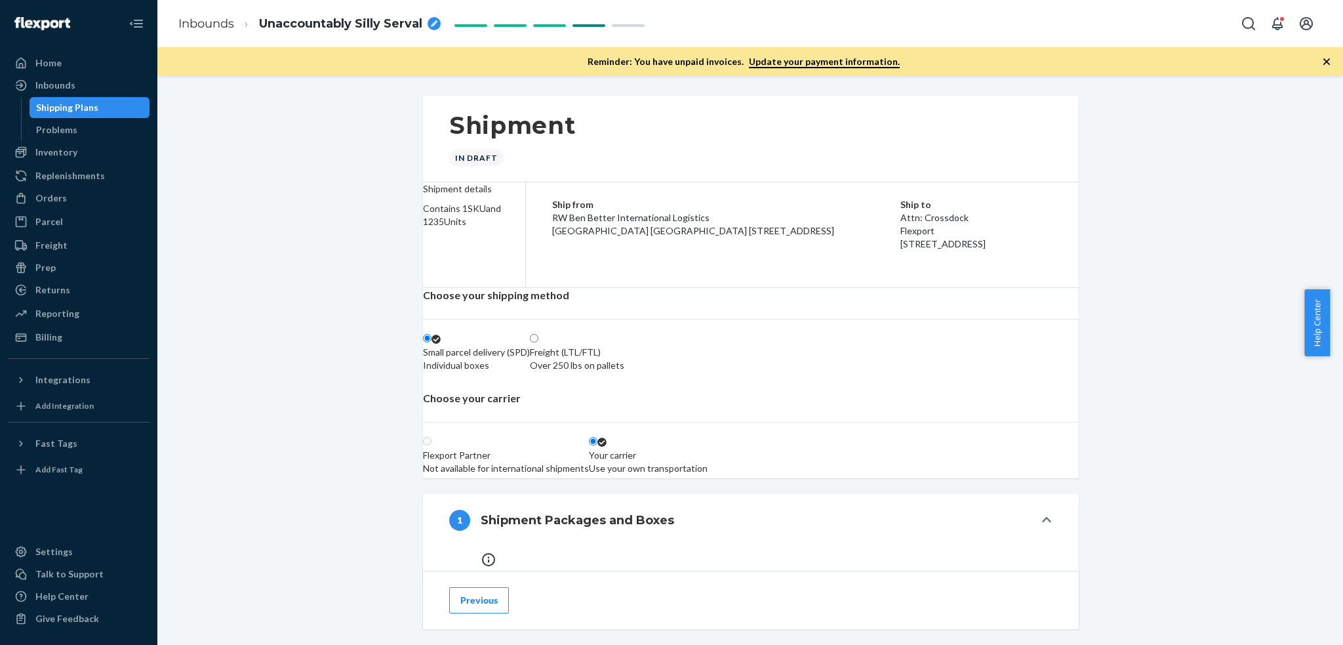
scroll to position [87, 0]
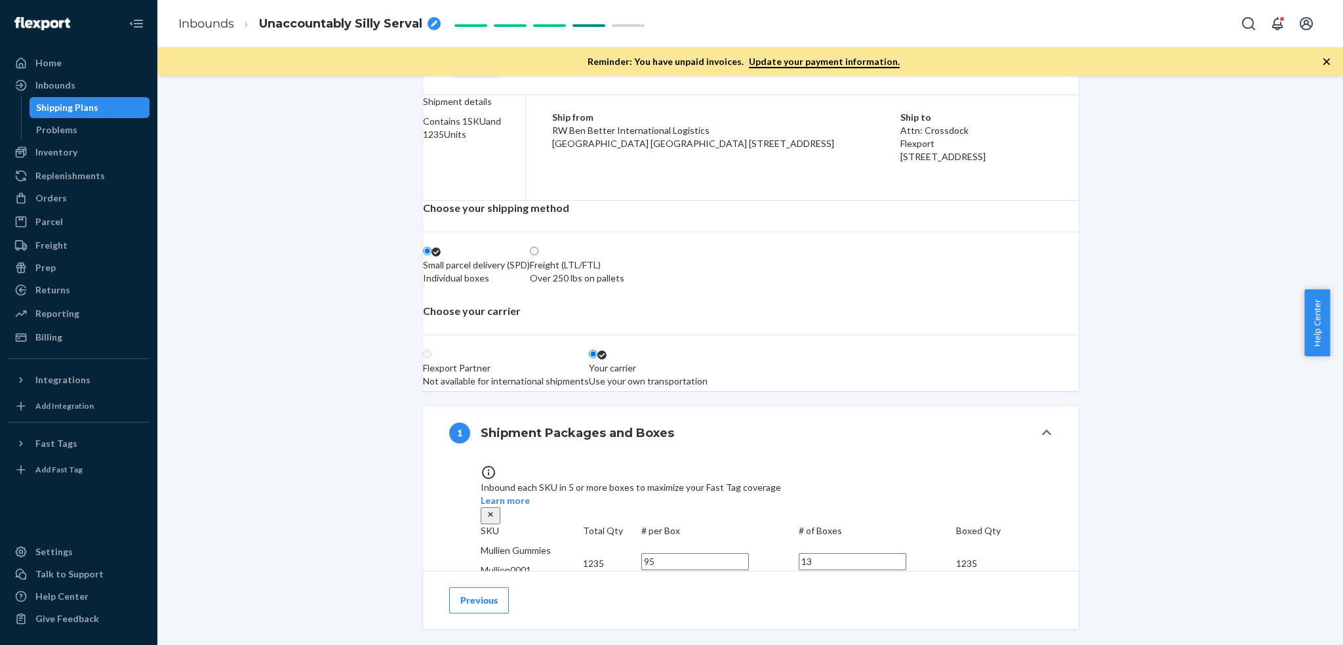
drag, startPoint x: 1019, startPoint y: 170, endPoint x: 907, endPoint y: 136, distance: 117.9
click at [907, 136] on div "Ship to Attn: Crossdock Flexport 2615 E 3rd Street San Bernardino, CA 92408" at bounding box center [977, 137] width 152 height 52
copy div "Attn: Crossdock Flexport 2615 E 3rd Street San Bernardino, CA 92408"
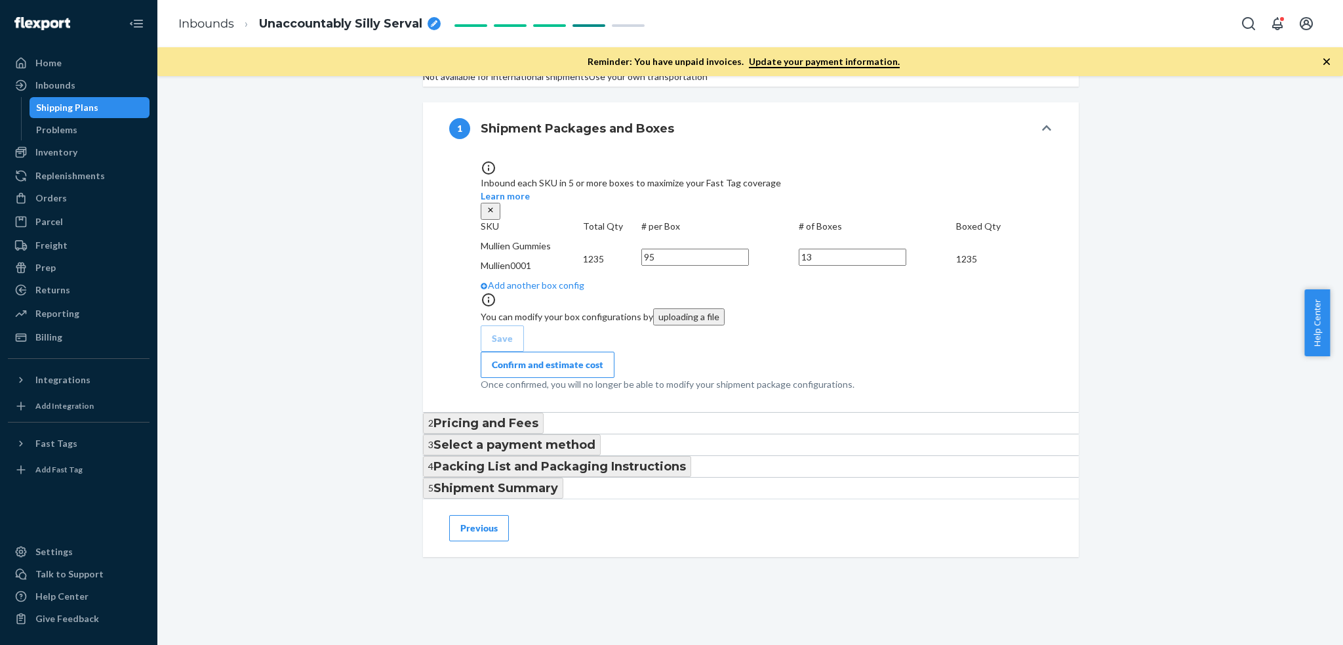
scroll to position [525, 0]
click at [604, 358] on div "Confirm and estimate cost" at bounding box center [548, 364] width 112 height 13
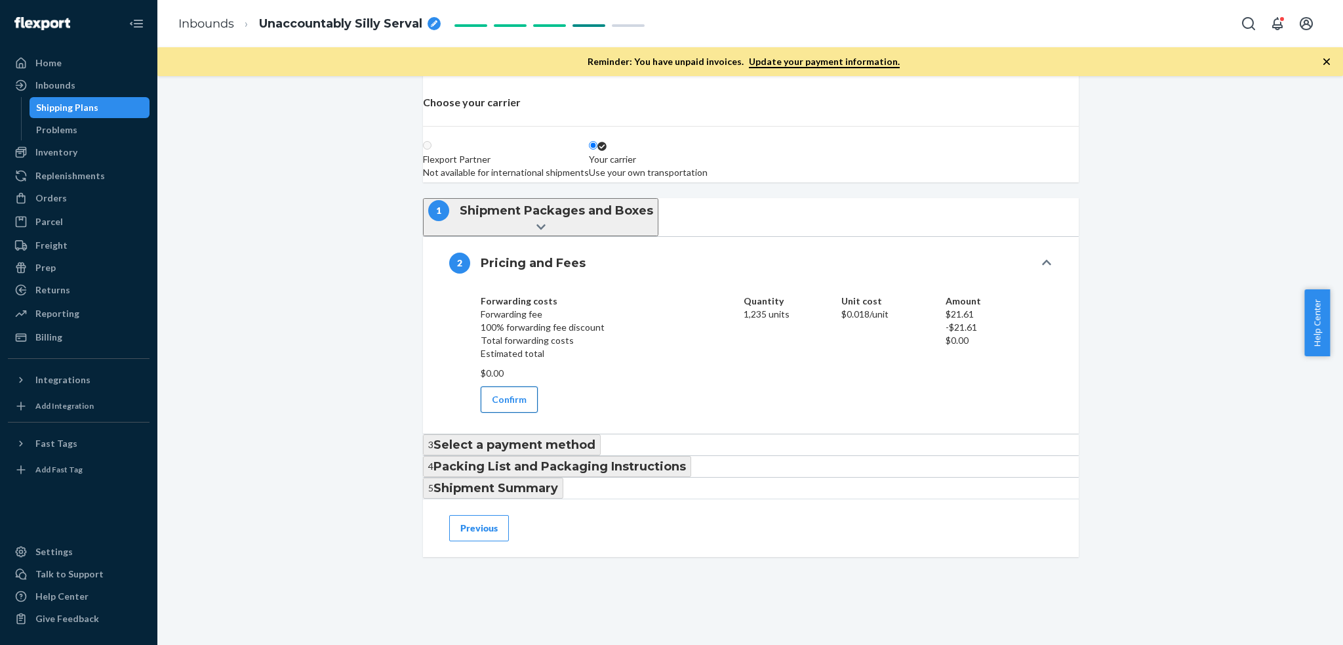
click at [504, 386] on button "Confirm" at bounding box center [509, 399] width 57 height 26
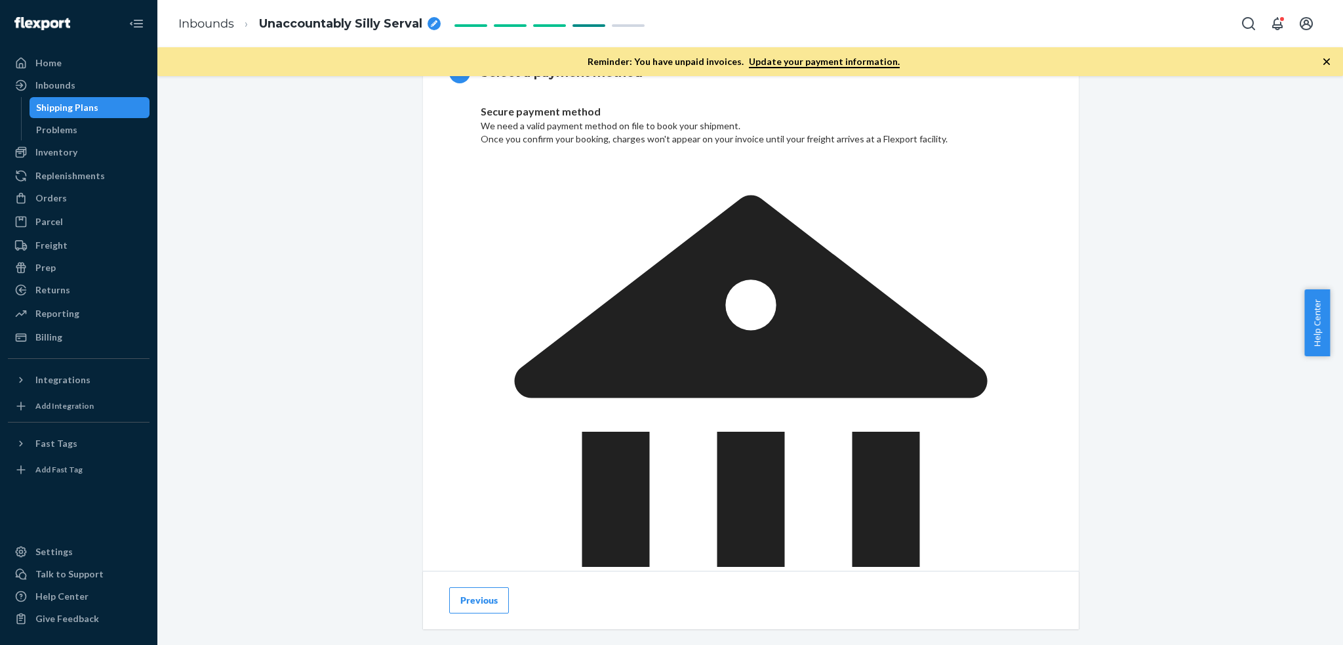
scroll to position [497, 0]
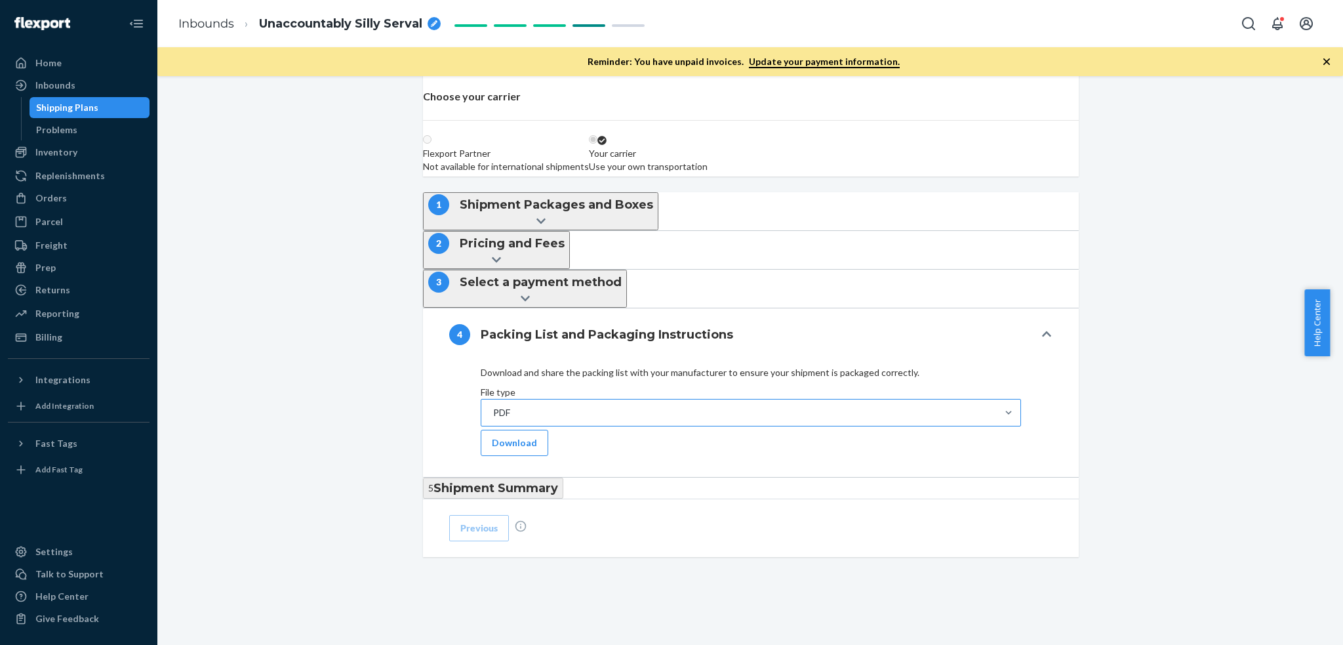
scroll to position [469, 0]
click at [520, 430] on button "Download" at bounding box center [515, 443] width 68 height 26
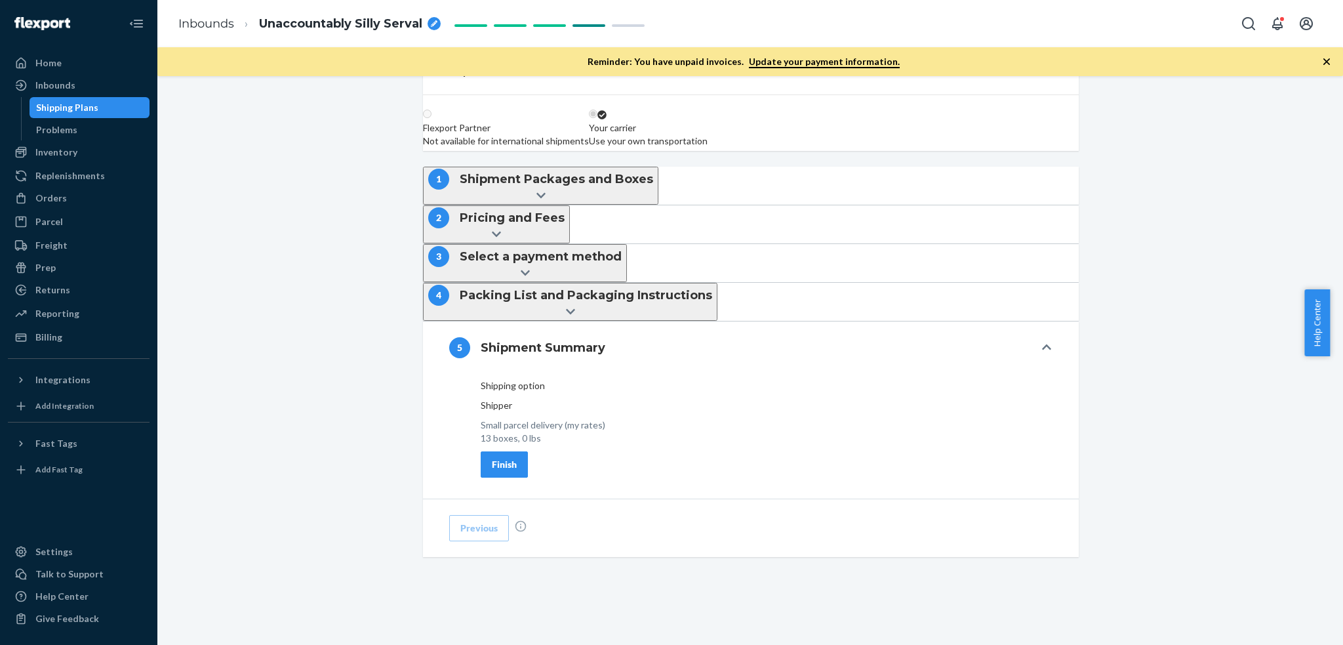
scroll to position [420, 0]
click at [500, 472] on button "Finish" at bounding box center [504, 464] width 47 height 26
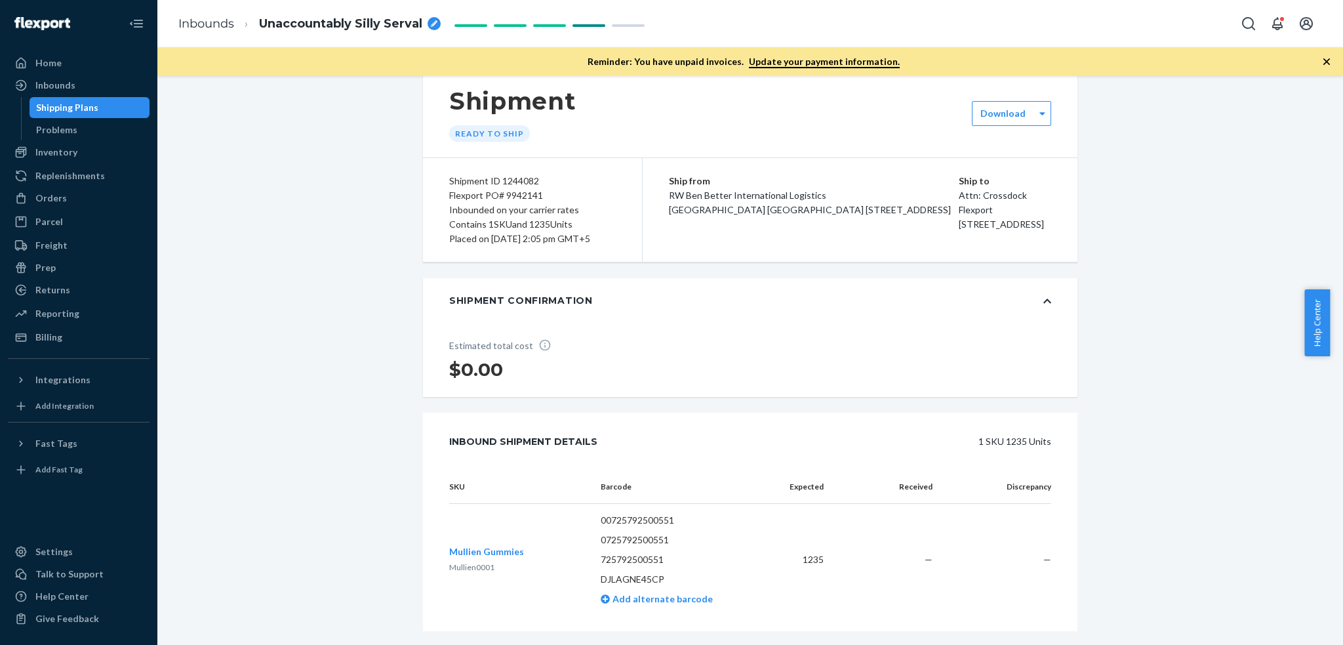
scroll to position [0, 0]
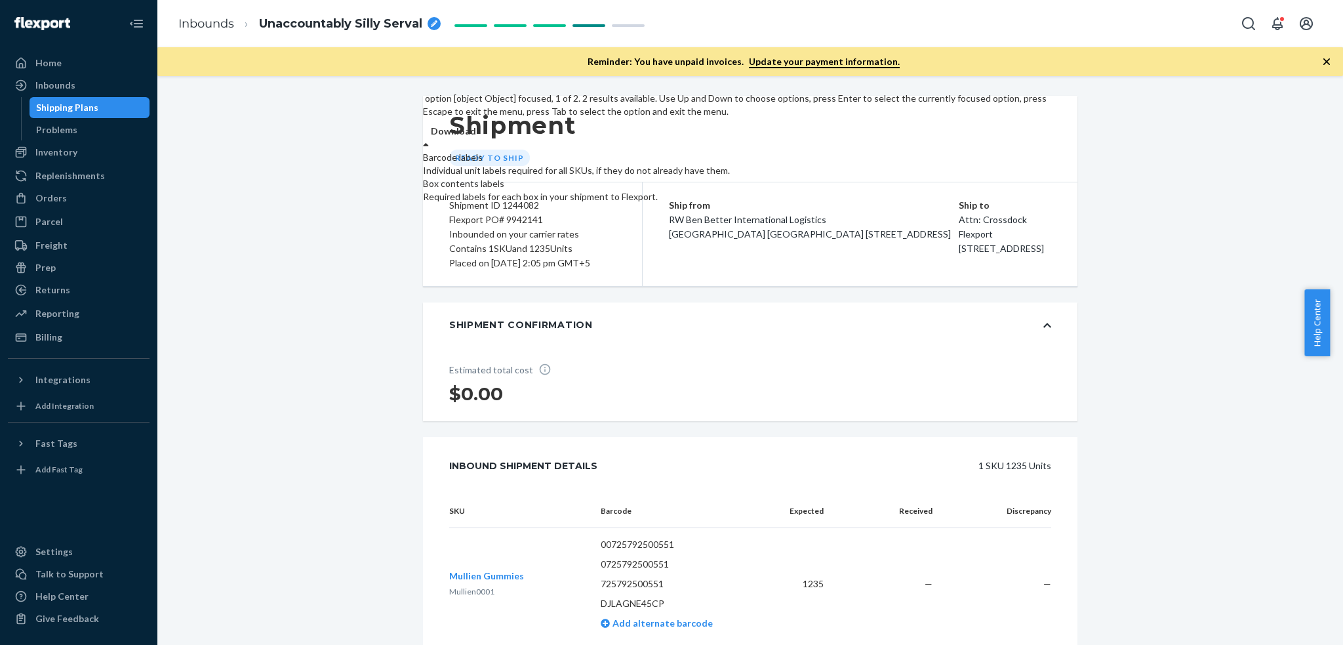
click at [1012, 144] on div "Download" at bounding box center [737, 138] width 628 height 26
click at [1033, 164] on div "Barcode labels" at bounding box center [737, 157] width 628 height 13
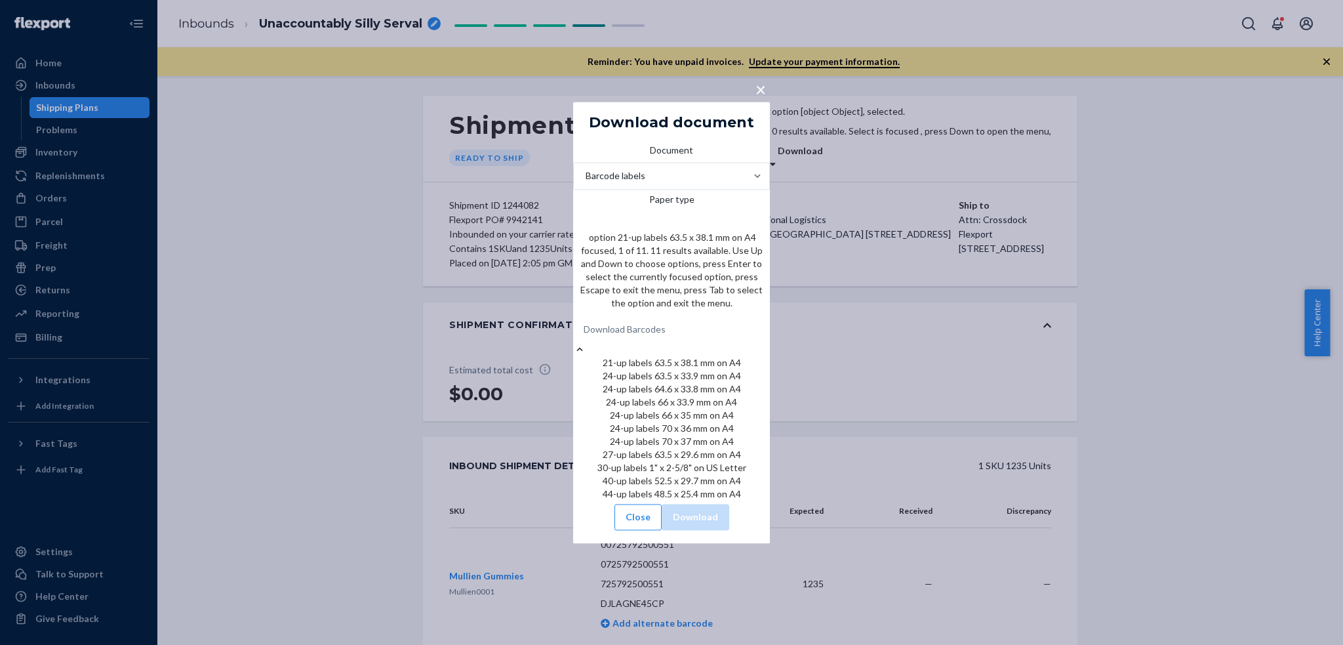
click at [711, 342] on div "Download Barcodes" at bounding box center [671, 329] width 197 height 26
click at [585, 336] on input "Paper type option 21-up labels 63.5 x 38.1 mm on A4 focused, 1 of 11. 11 result…" at bounding box center [584, 329] width 1 height 13
click at [677, 487] on div "40-up labels 52.5 x 29.7 mm on A4" at bounding box center [671, 480] width 197 height 13
click at [585, 336] on input "Paper type option 40-up labels 52.5 x 29.7 mm on A4 focused, 10 of 11. 11 resul…" at bounding box center [584, 329] width 1 height 13
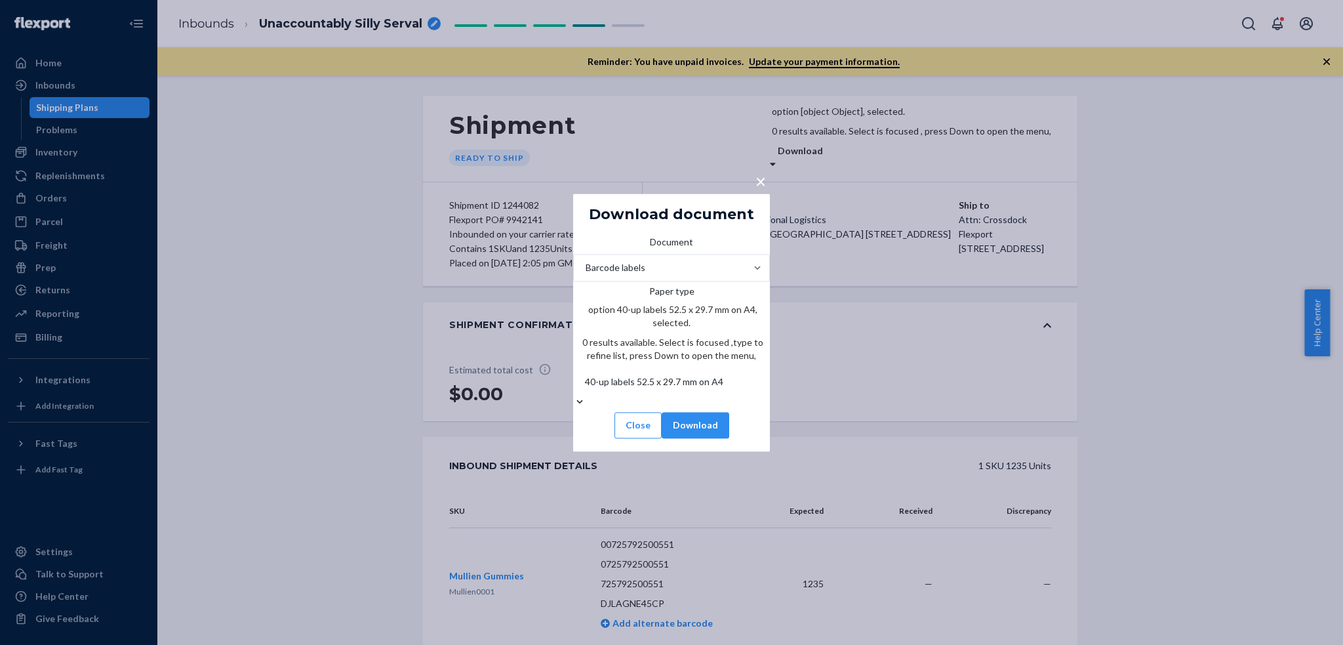
click at [712, 373] on div "Document Barcode labels Paper type option 40-up labels 52.5 x 29.7 mm on A4, se…" at bounding box center [671, 336] width 197 height 203
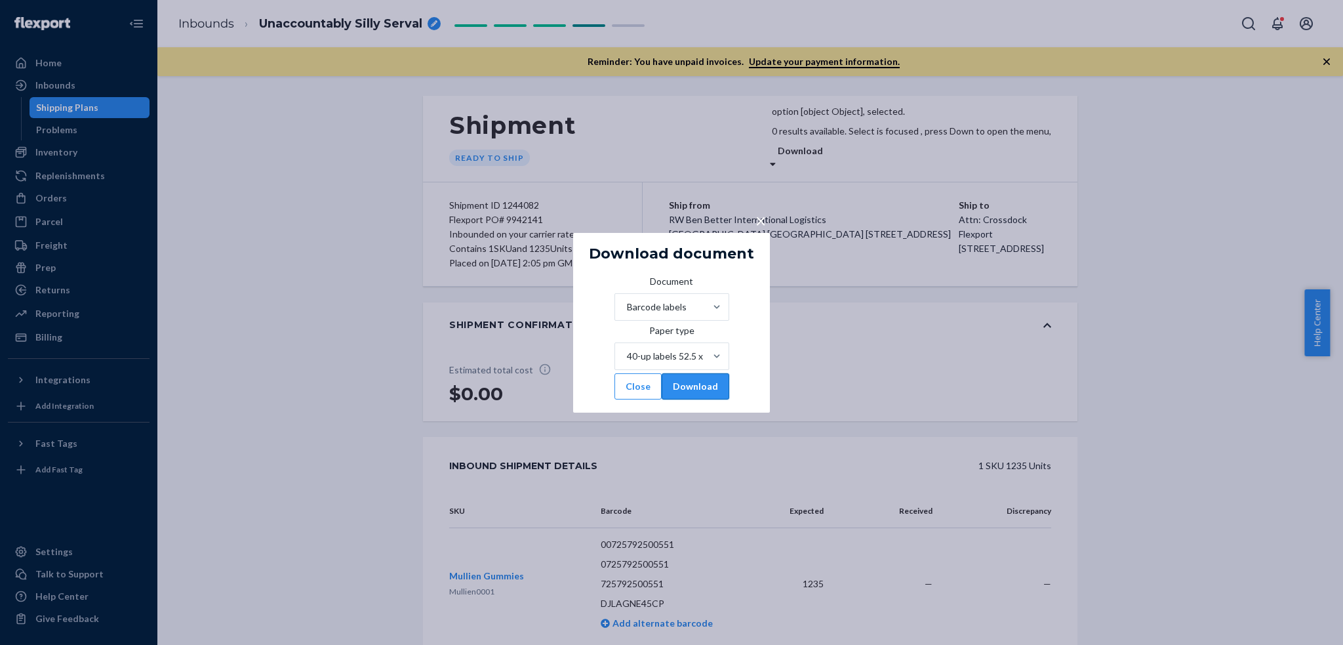
click at [708, 399] on button "Download" at bounding box center [696, 386] width 68 height 26
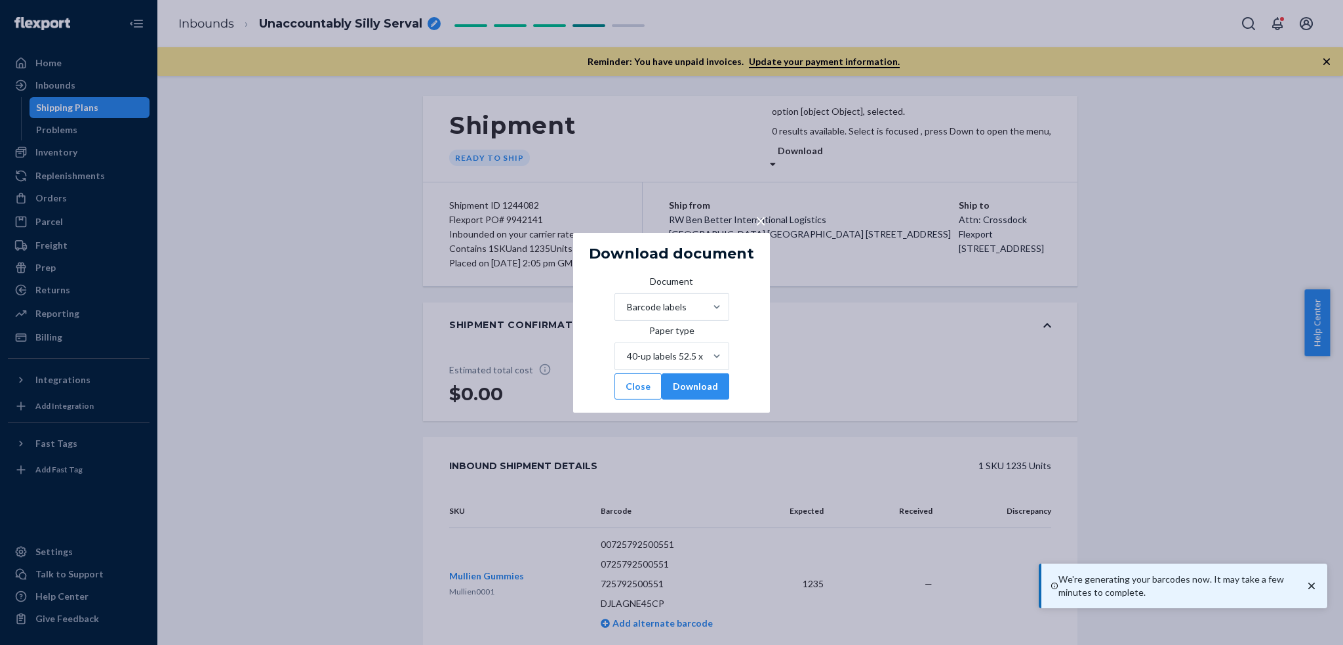
click at [764, 209] on span "×" at bounding box center [761, 220] width 10 height 22
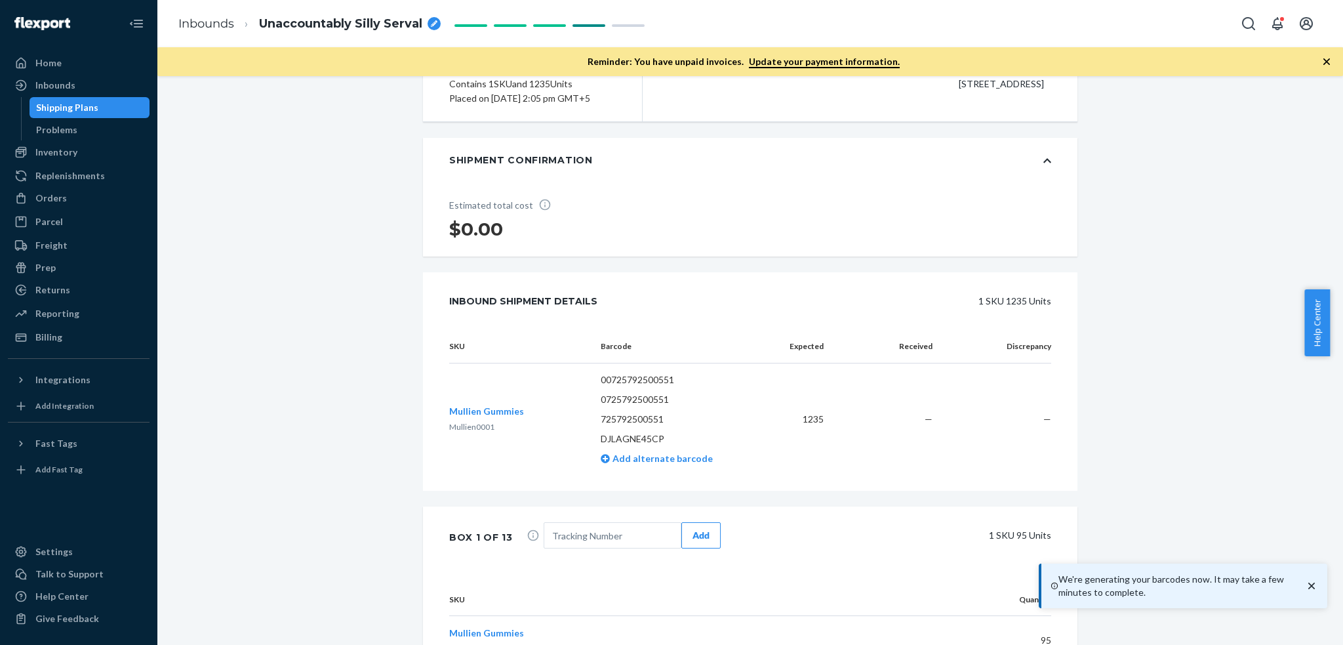
scroll to position [350, 0]
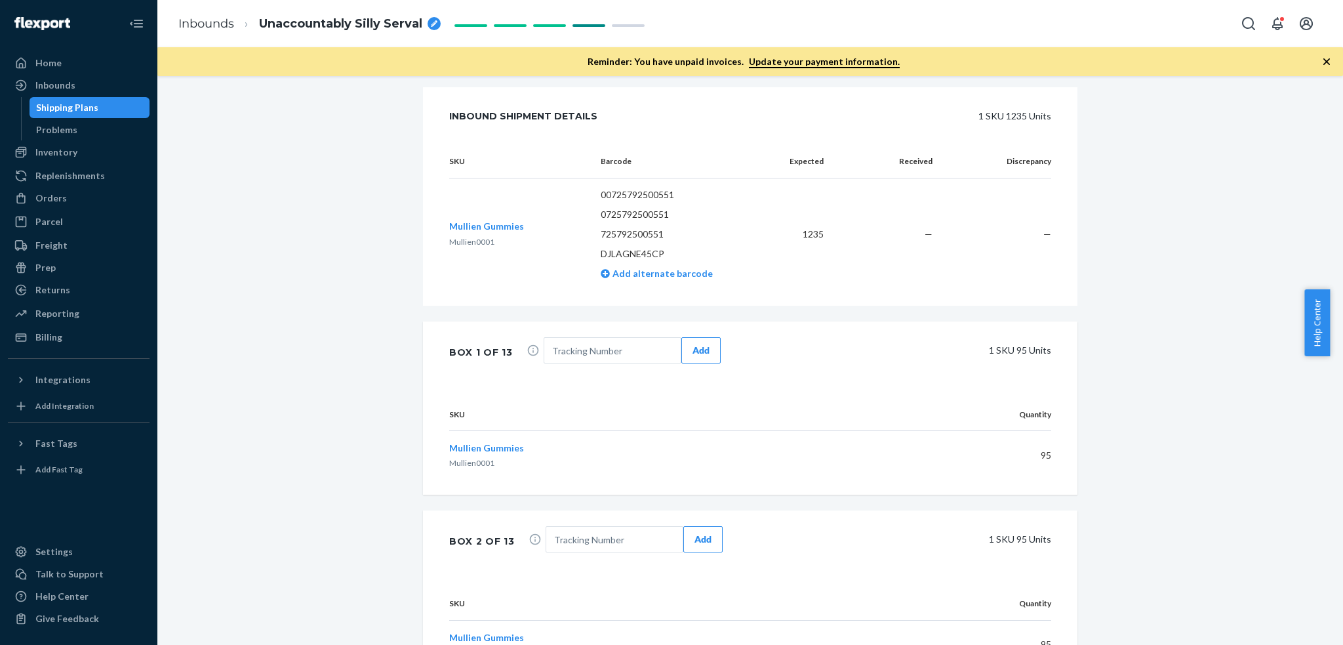
click at [631, 260] on p "DJLAGNE45CP" at bounding box center [680, 253] width 158 height 13
click at [627, 279] on span "Add alternate barcode" at bounding box center [661, 273] width 103 height 11
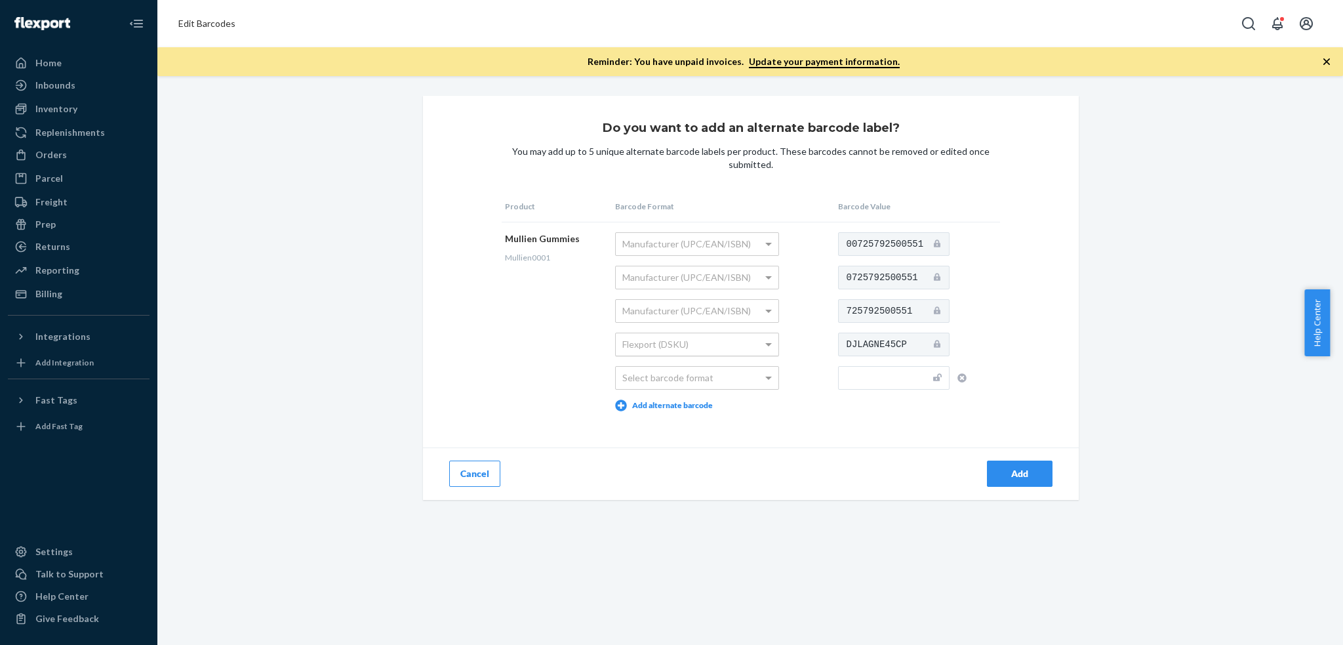
click at [712, 345] on div "Flexport (DSKU)" at bounding box center [697, 344] width 163 height 22
click at [63, 111] on div "Inventory" at bounding box center [56, 108] width 42 height 13
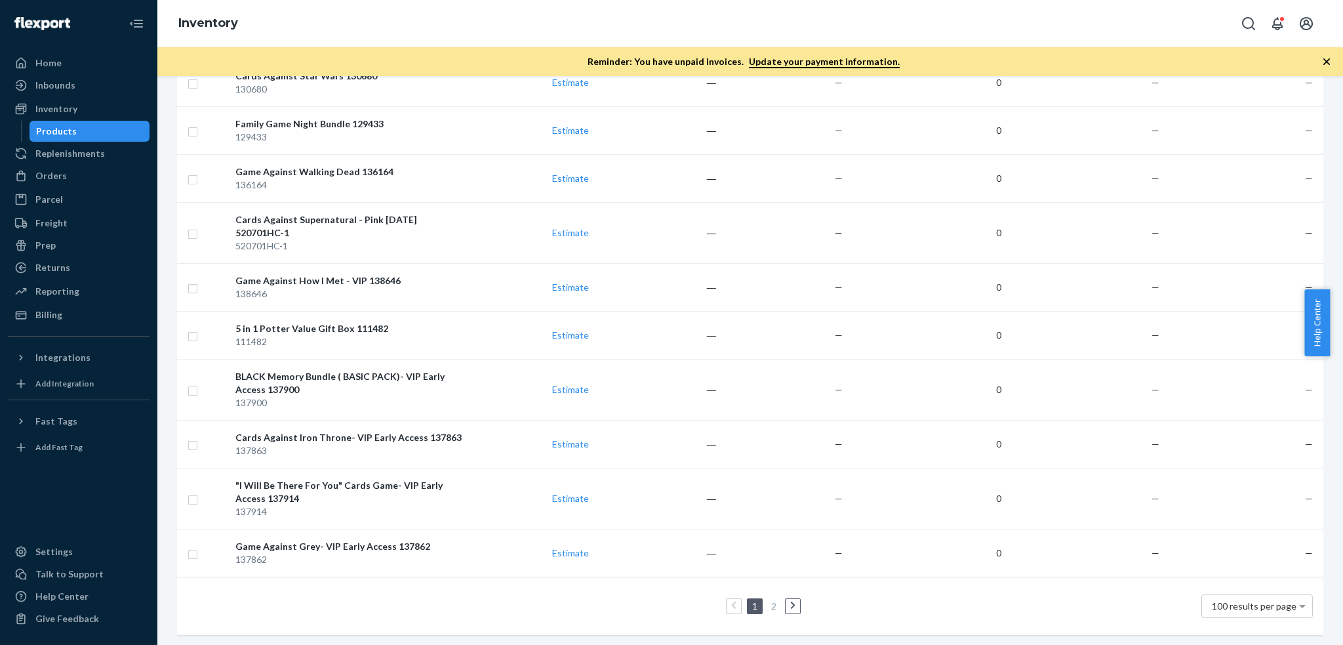
scroll to position [4513, 0]
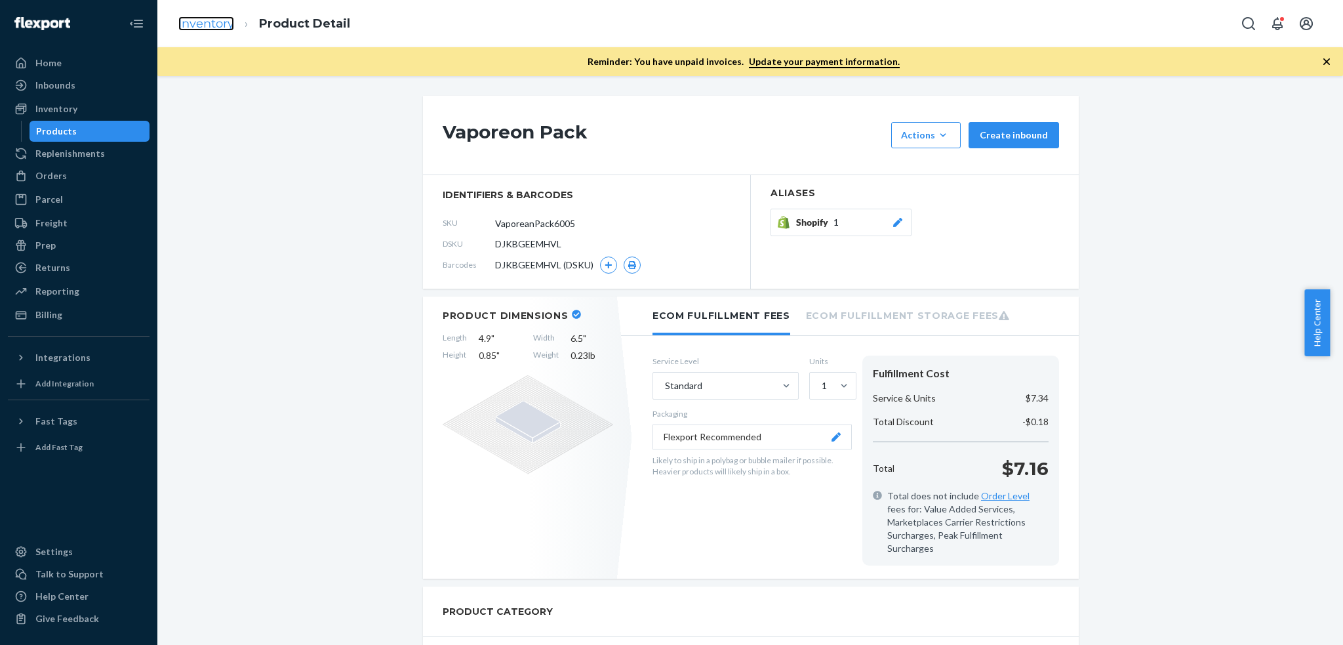
click at [199, 18] on link "Inventory" at bounding box center [206, 23] width 56 height 14
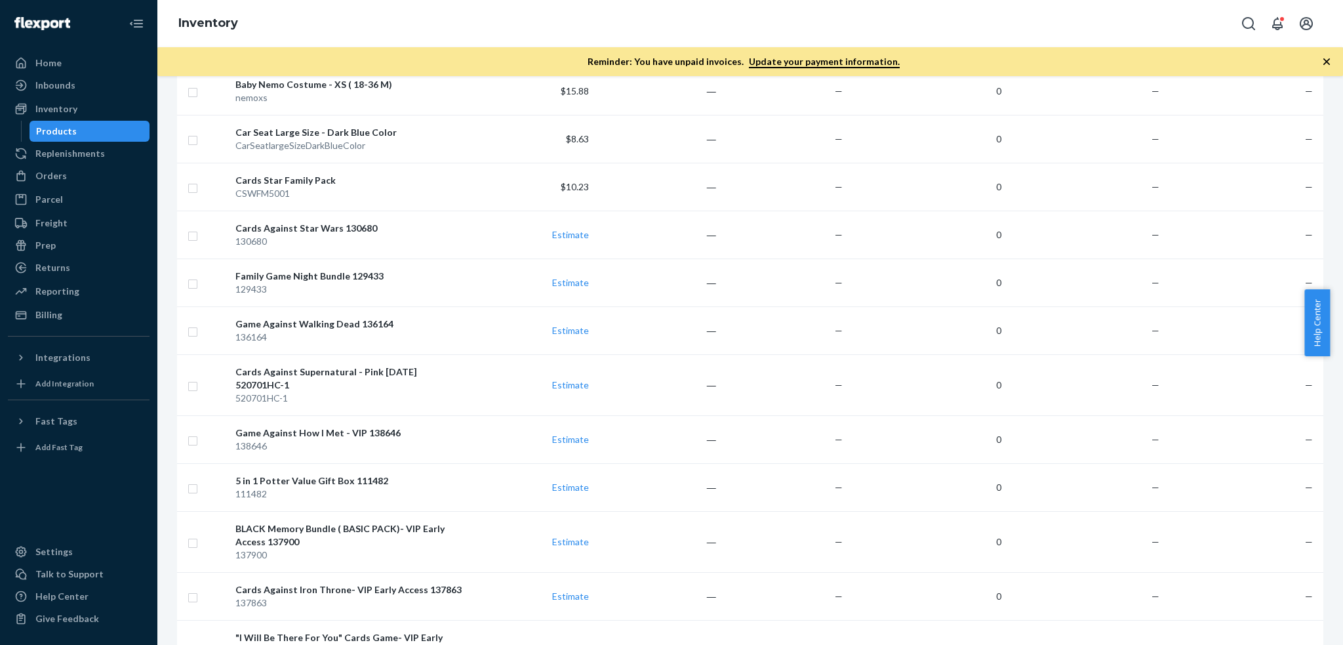
scroll to position [4513, 0]
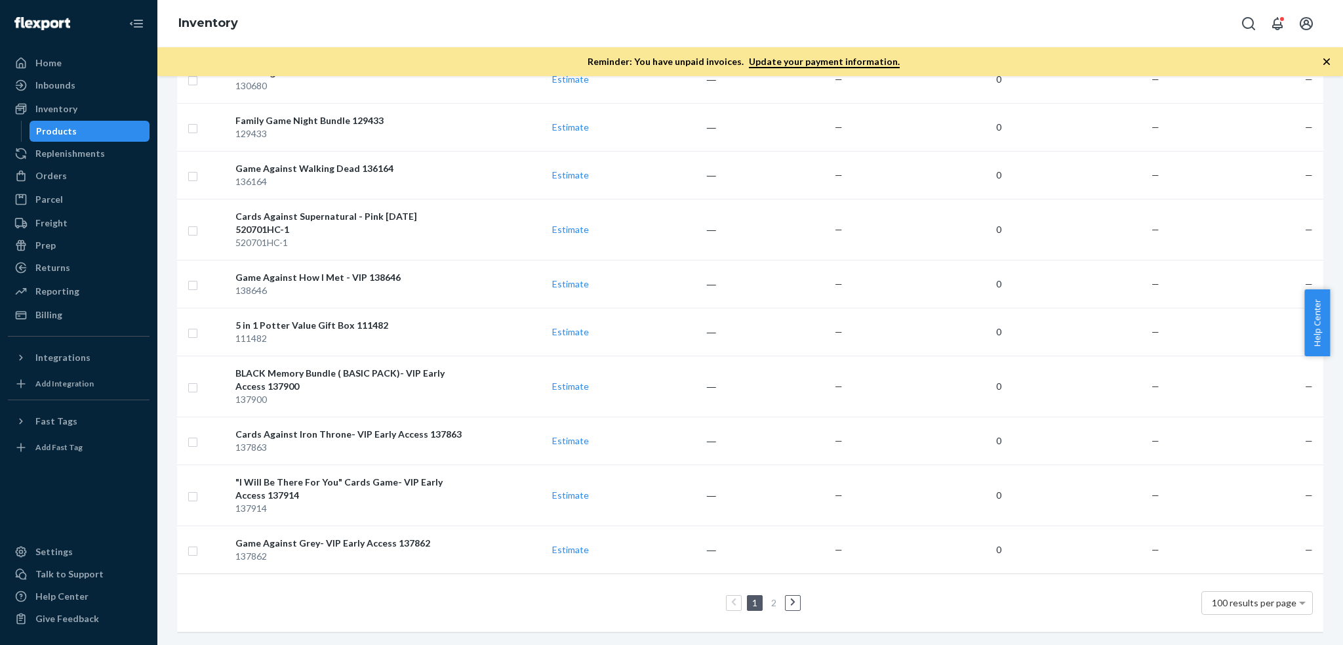
click at [790, 598] on icon at bounding box center [792, 602] width 5 height 8
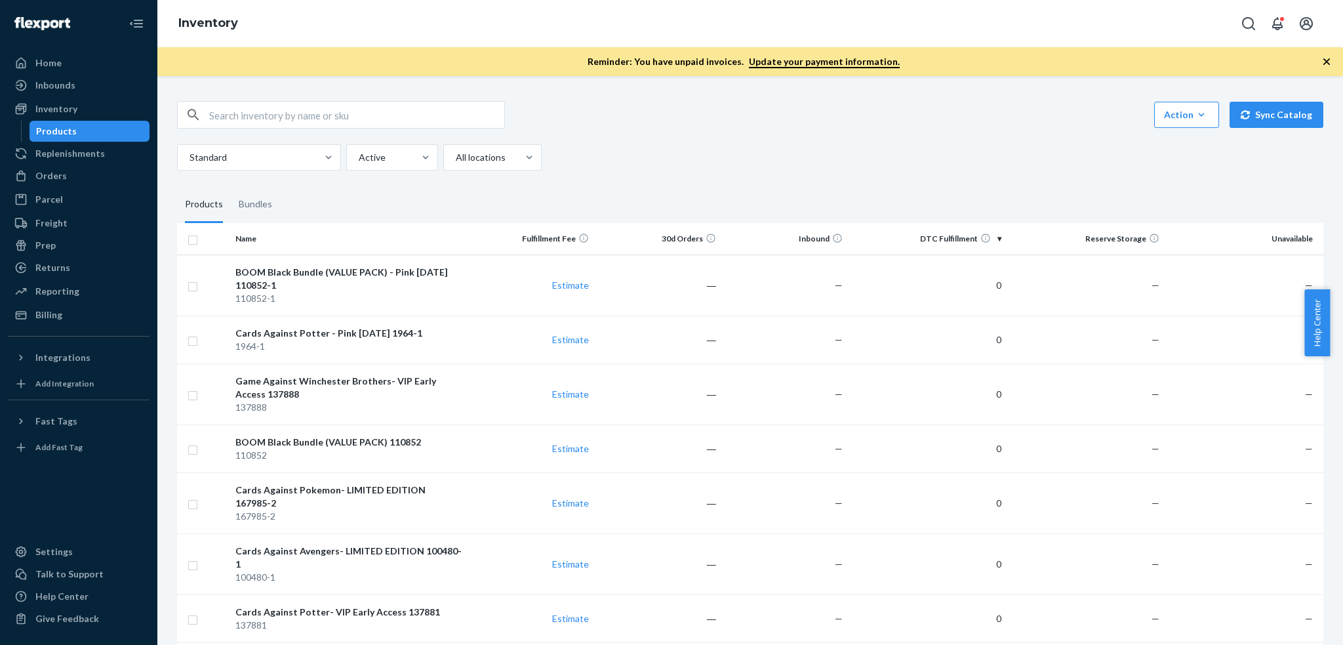
scroll to position [2478, 0]
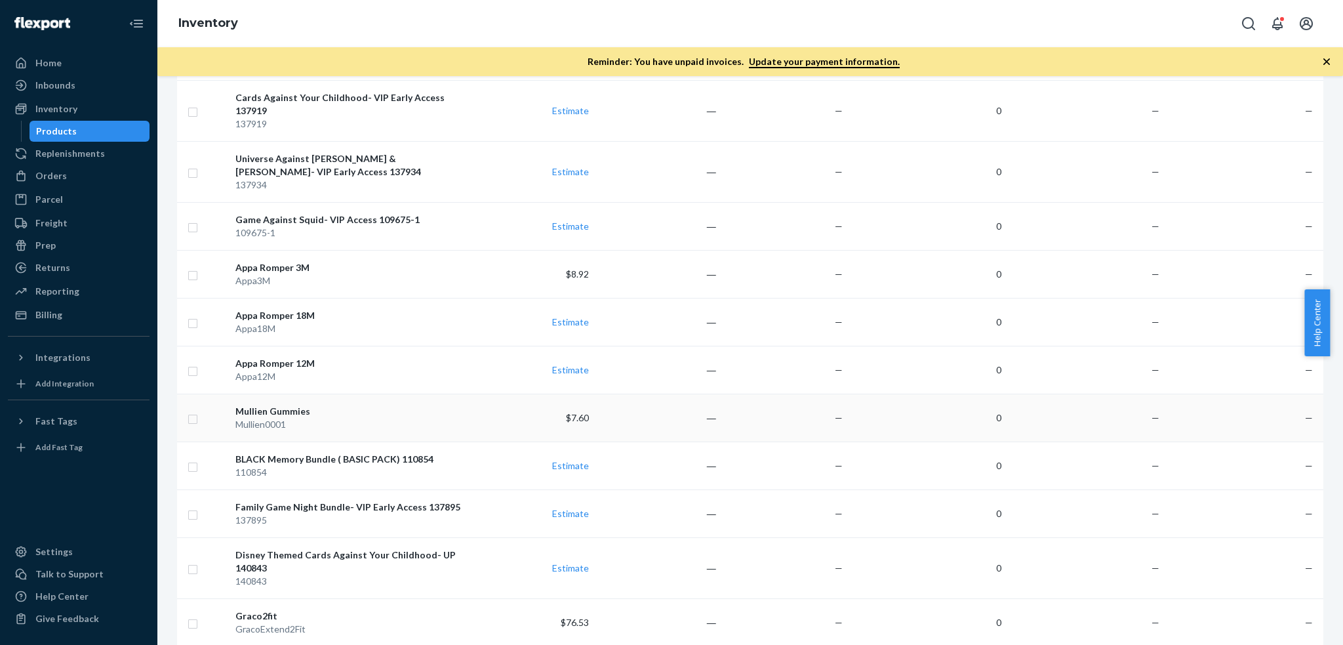
click at [375, 405] on div "Mullien Gummies" at bounding box center [348, 411] width 227 height 13
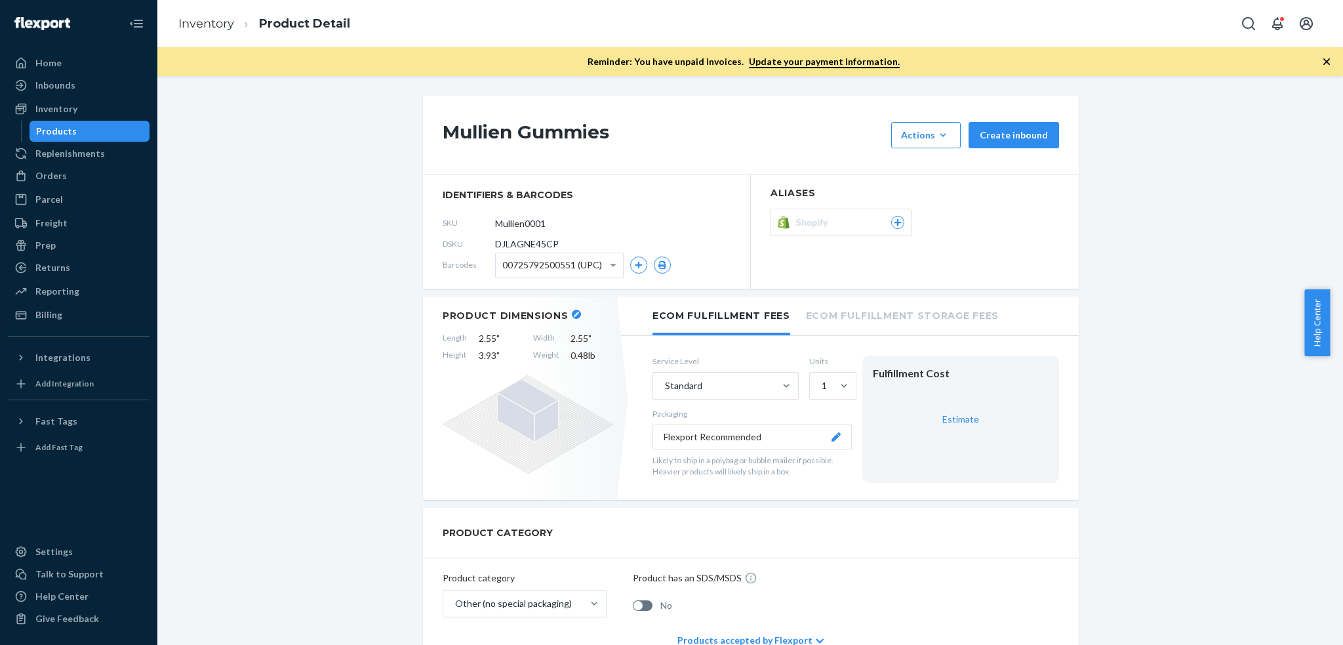
click at [563, 268] on span "00725792500551 (UPC)" at bounding box center [552, 265] width 100 height 22
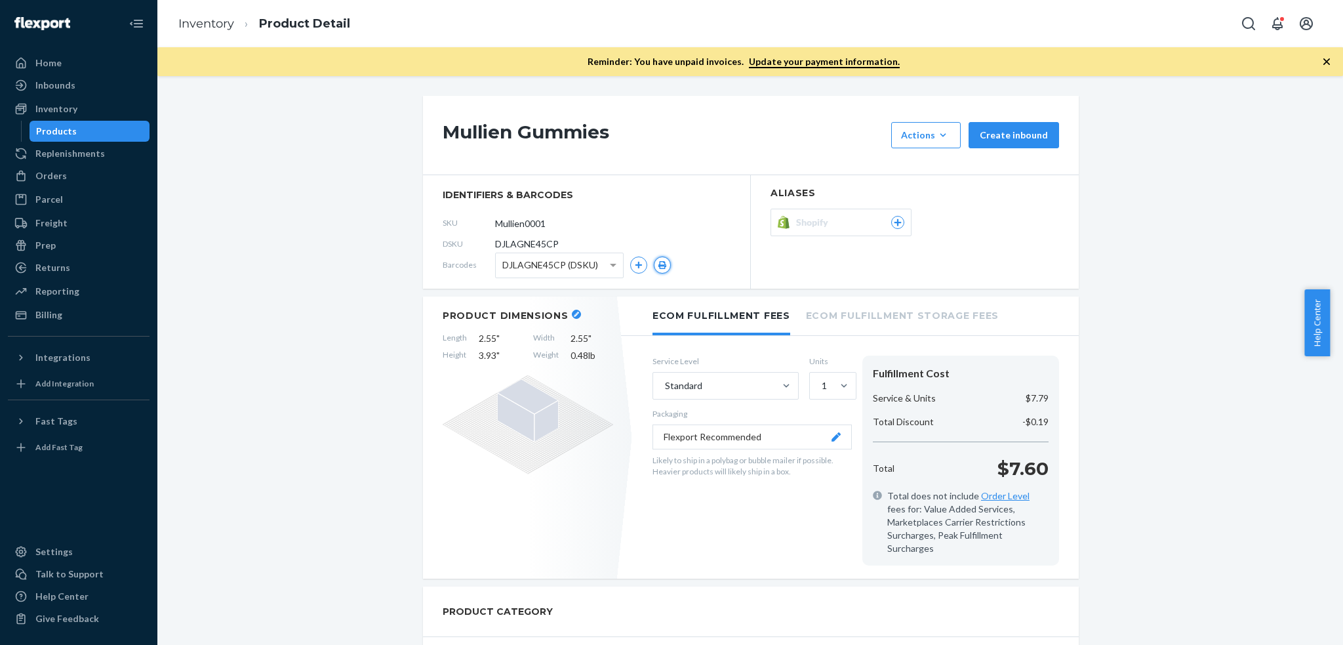
click at [658, 262] on icon "button" at bounding box center [662, 265] width 9 height 8
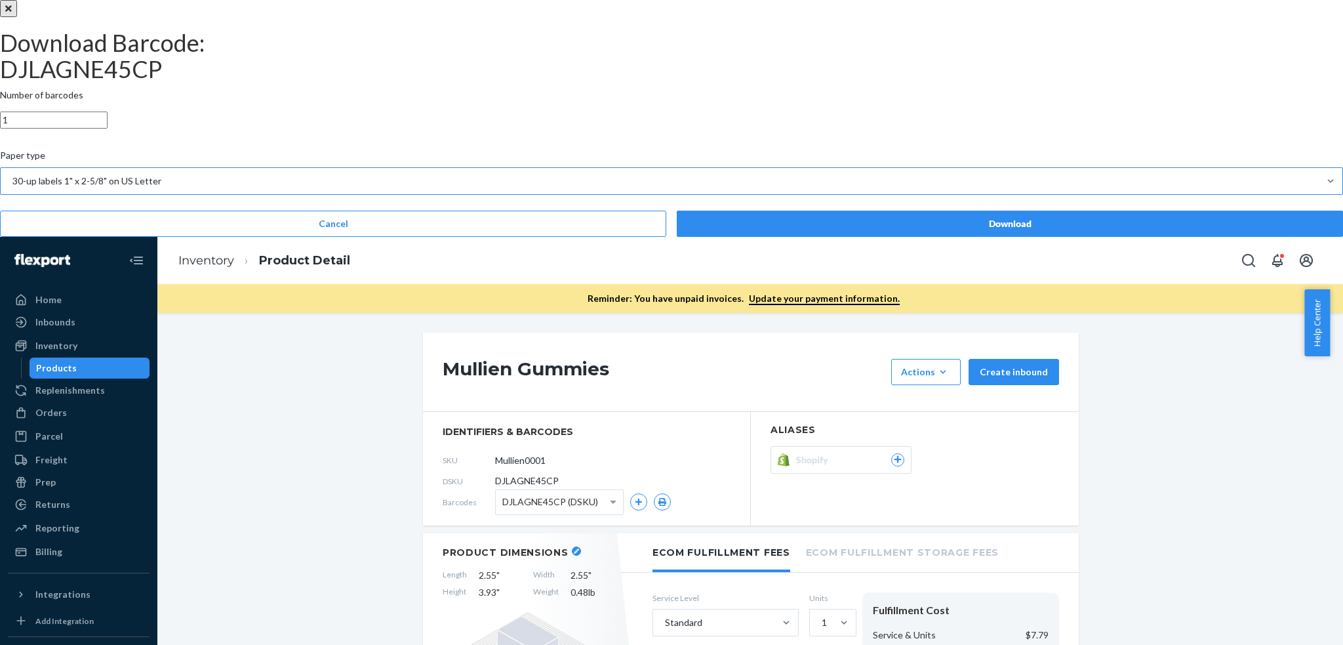
click at [161, 188] on div "30-up labels 1" x 2-5/8" on US Letter" at bounding box center [86, 180] width 149 height 13
click at [12, 188] on input "Paper type 30-up labels 1" x 2-5/8" on US Letter" at bounding box center [11, 180] width 1 height 13
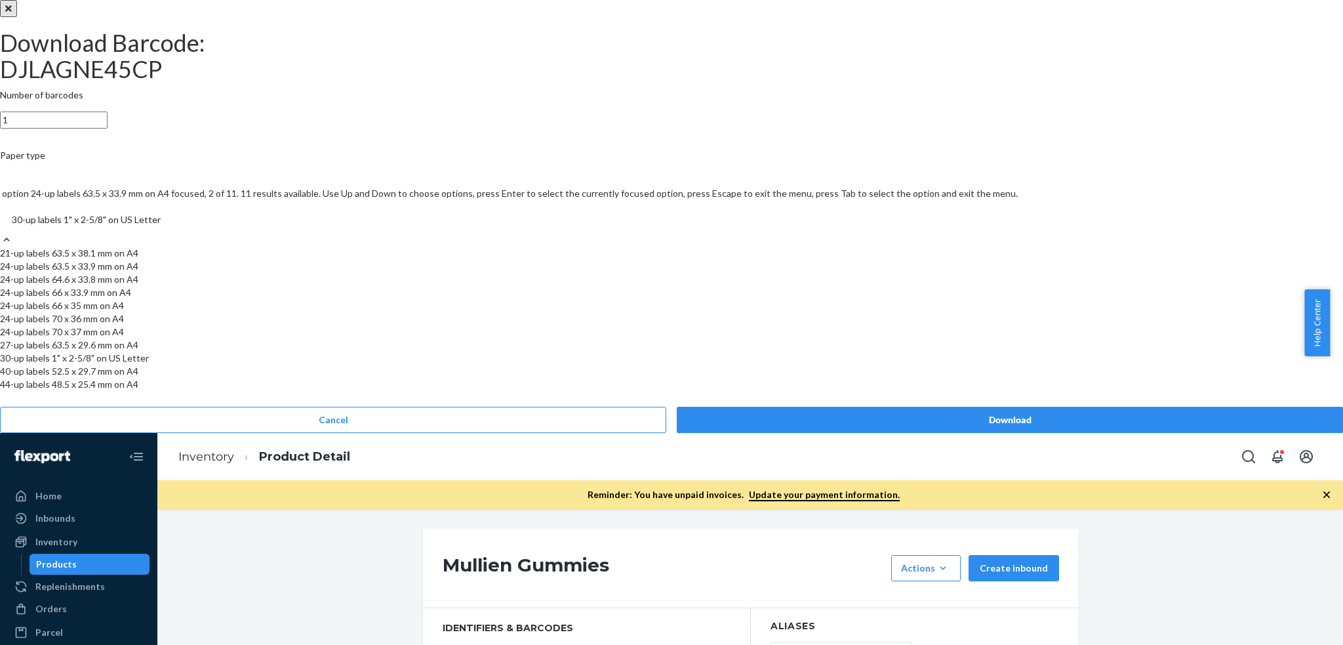
scroll to position [97, 0]
click at [670, 325] on div "24-up labels 70 x 36 mm on A4" at bounding box center [671, 318] width 1343 height 13
click at [12, 226] on input "Paper type option 24-up labels 70 x 36 mm on A4 focused, 6 of 11. 11 results av…" at bounding box center [10, 219] width 1 height 13
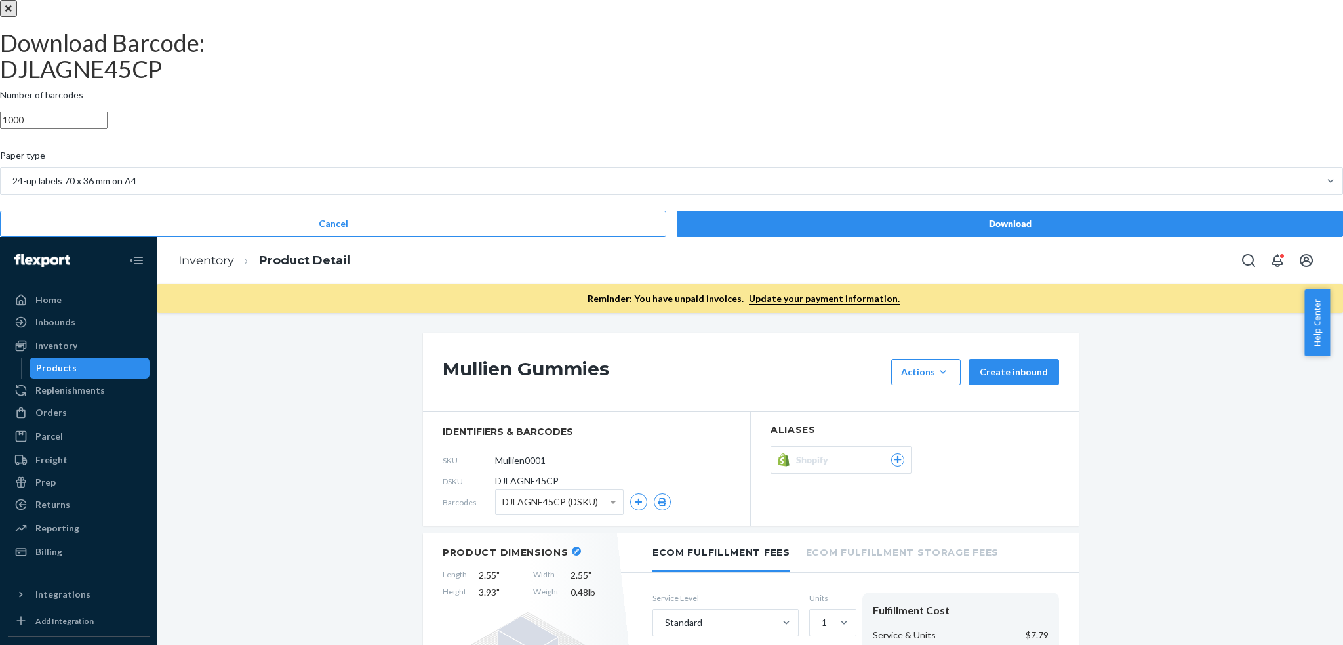
type input "1000"
click at [720, 230] on div "Download" at bounding box center [1010, 223] width 644 height 13
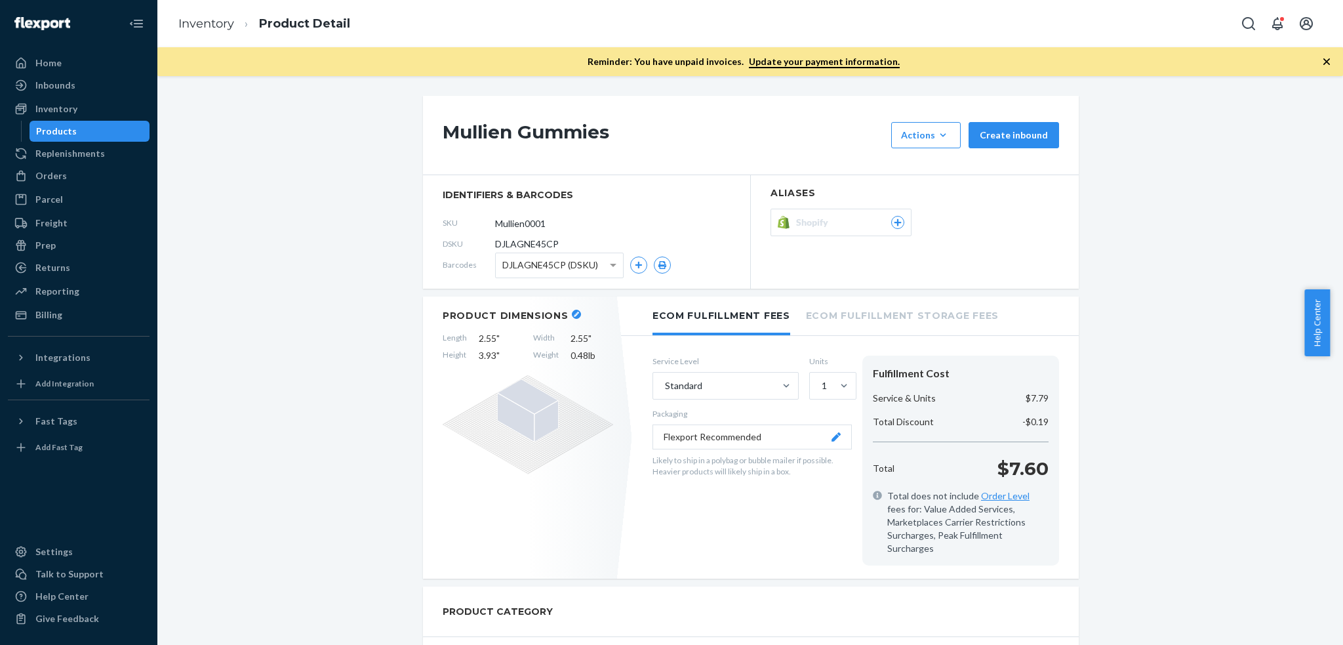
click at [92, 88] on div "Inbounds" at bounding box center [78, 85] width 139 height 18
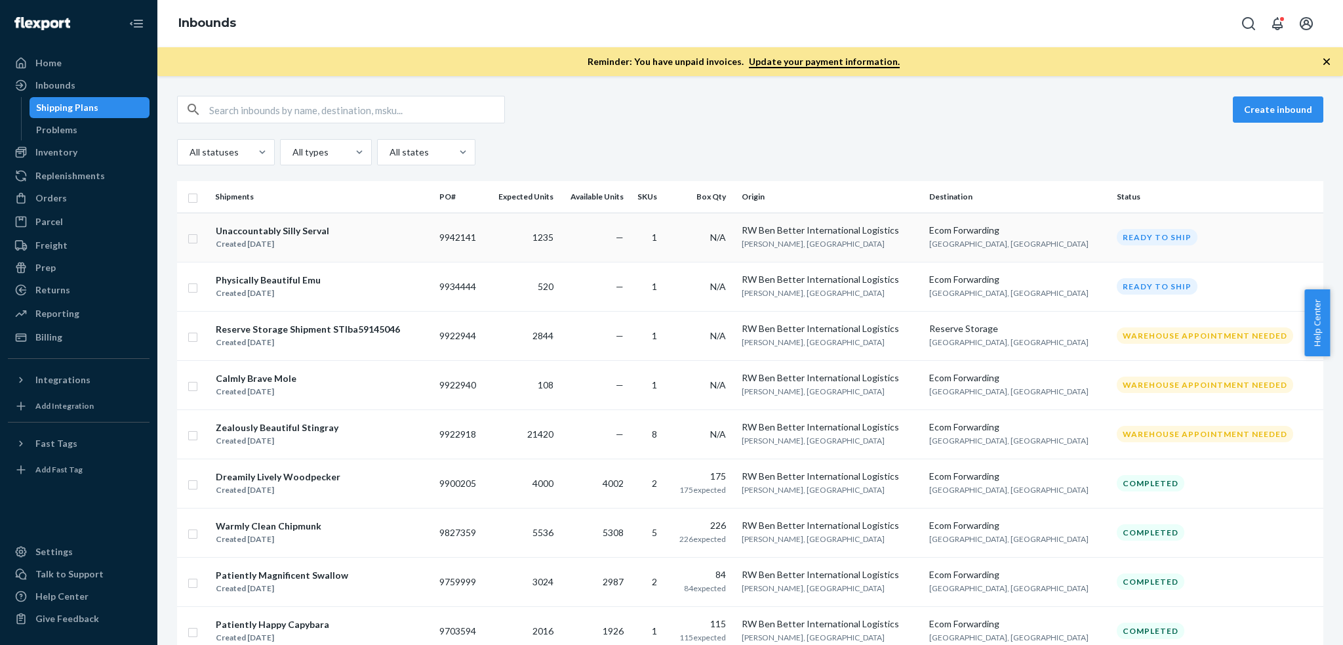
click at [393, 241] on div "Unaccountably Silly Serval Created Sep 20, 2025" at bounding box center [322, 238] width 214 height 28
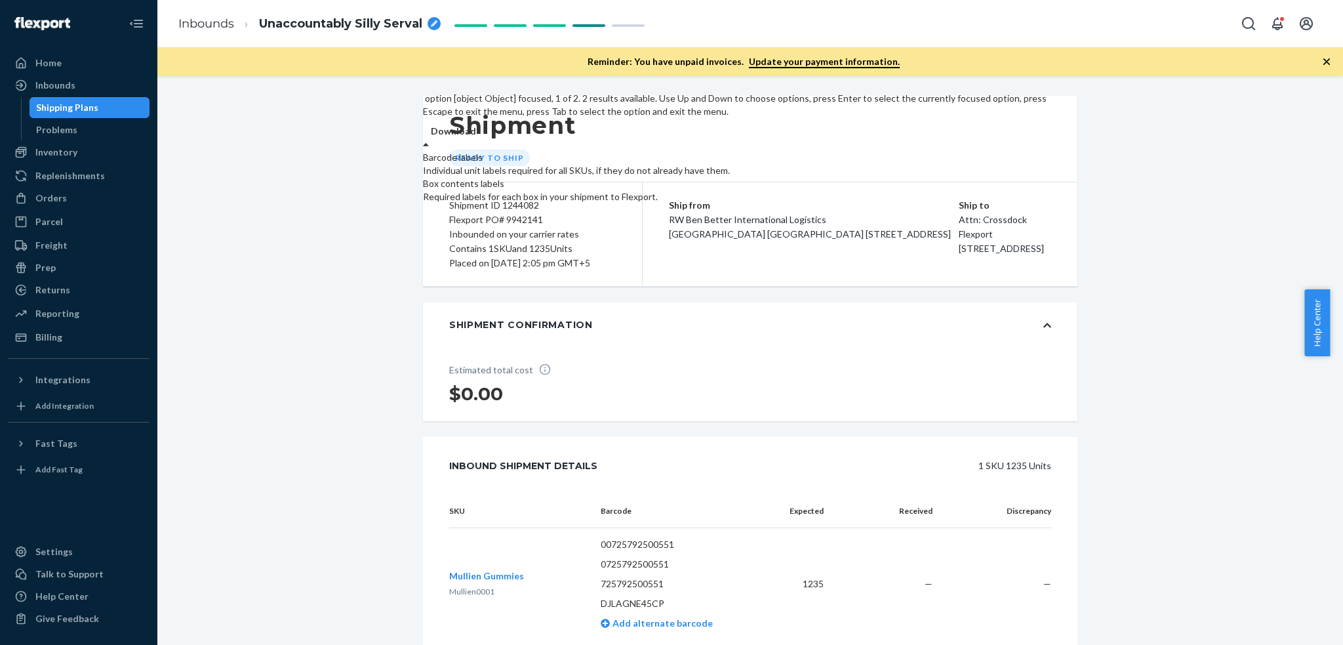
drag, startPoint x: 1030, startPoint y: 135, endPoint x: 1021, endPoint y: 136, distance: 9.3
click at [429, 138] on div at bounding box center [426, 144] width 6 height 13
click at [1029, 164] on div "Barcode labels" at bounding box center [737, 157] width 628 height 13
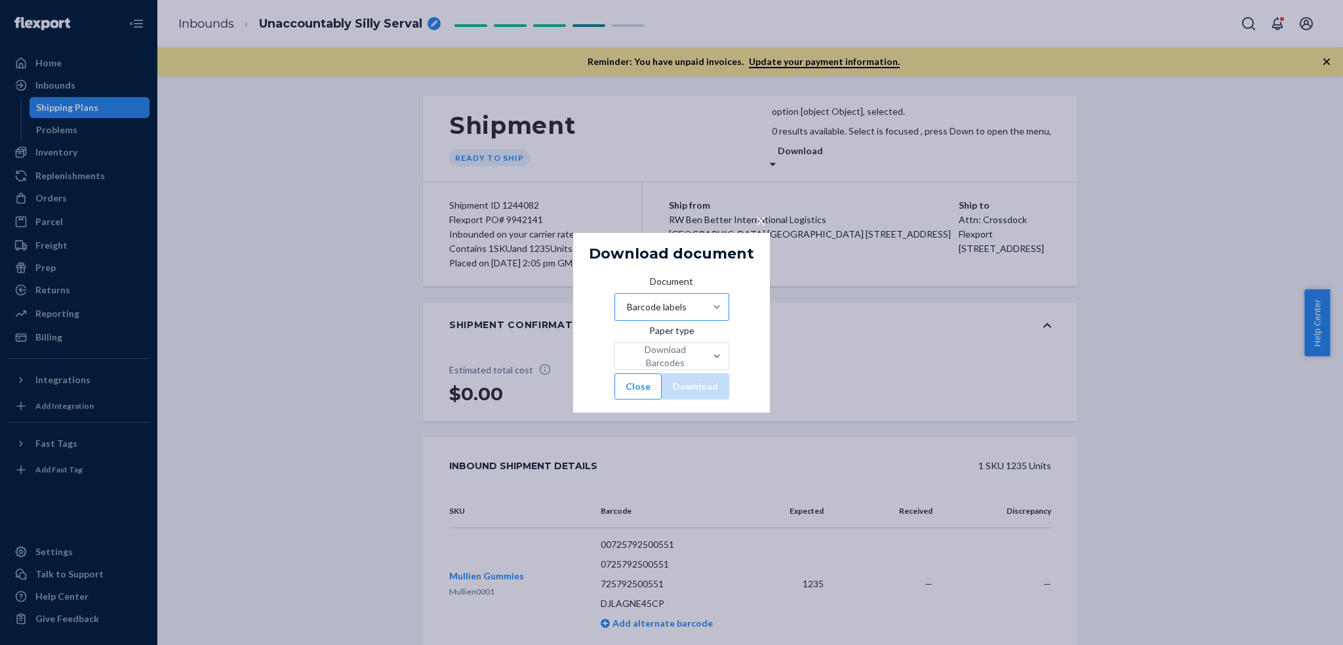
click at [684, 295] on div "Barcode labels" at bounding box center [660, 307] width 90 height 26
click at [627, 300] on input "Document Barcode labels" at bounding box center [626, 306] width 1 height 13
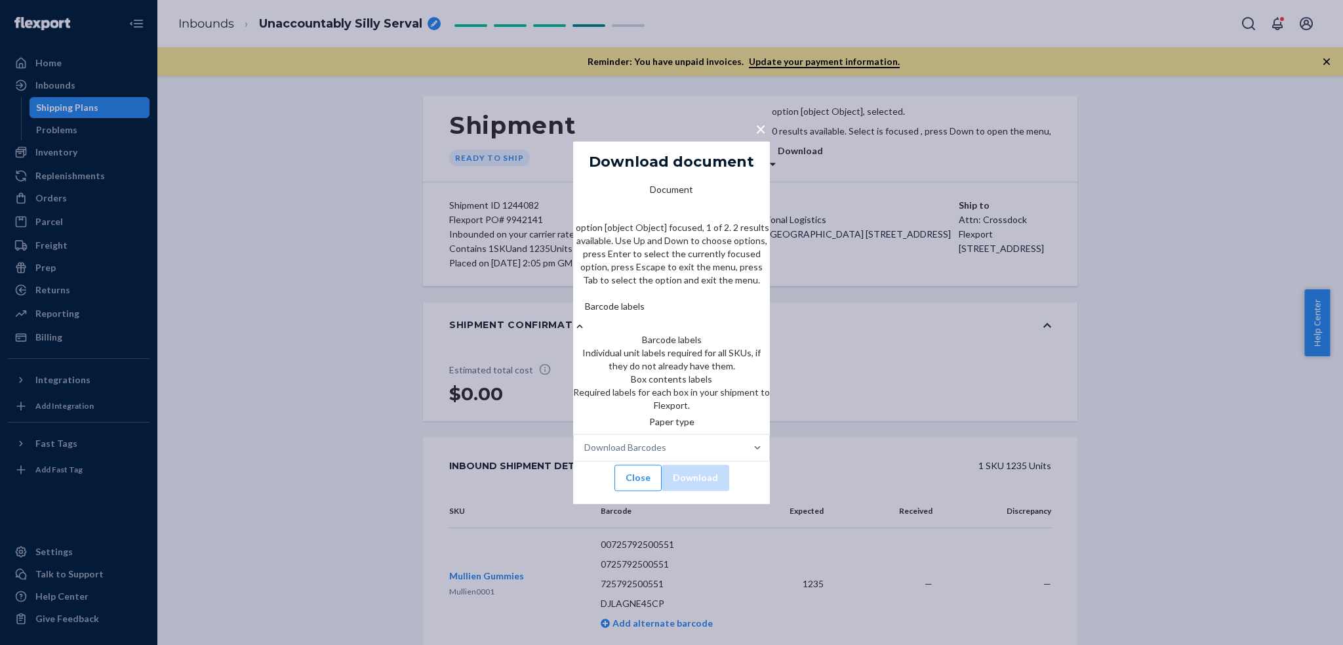
click at [684, 295] on div "Barcode labels" at bounding box center [671, 306] width 197 height 26
click at [585, 300] on input "Document option [object Object] focused, 1 of 2. 2 results available. Use Up an…" at bounding box center [584, 306] width 1 height 13
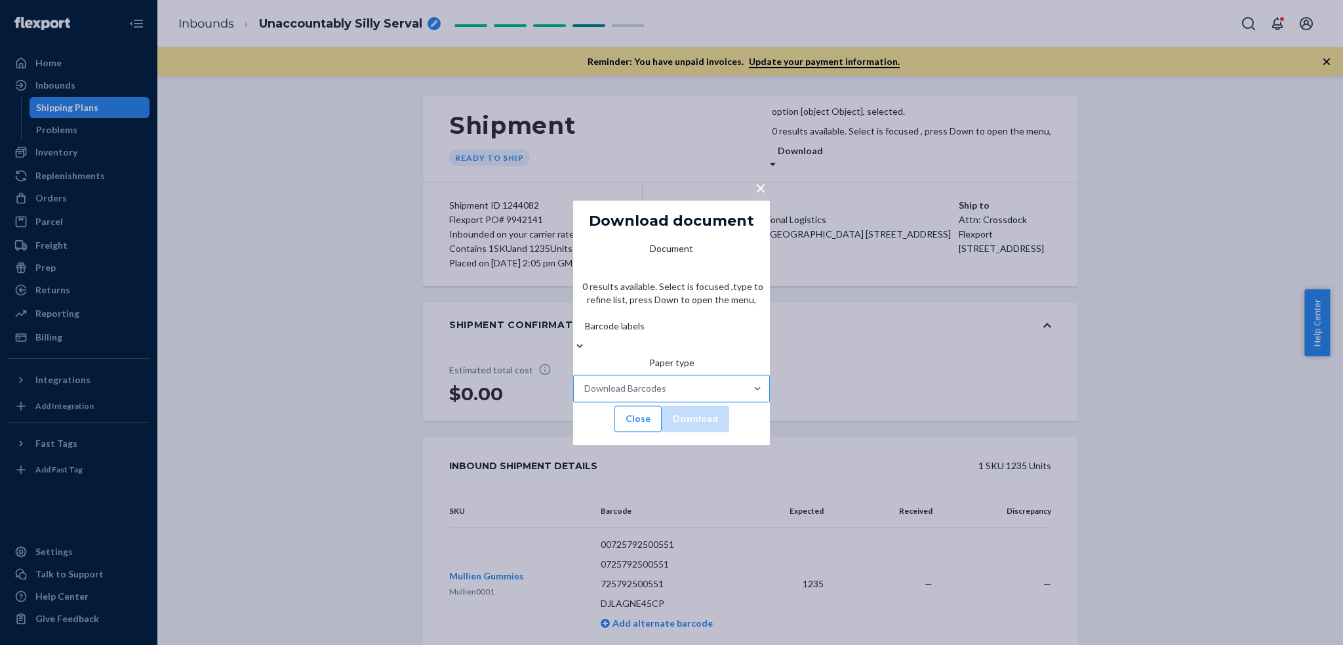
click at [681, 375] on div "Download Barcodes" at bounding box center [660, 388] width 172 height 26
click at [586, 382] on input "Paper type Download Barcodes" at bounding box center [584, 388] width 1 height 13
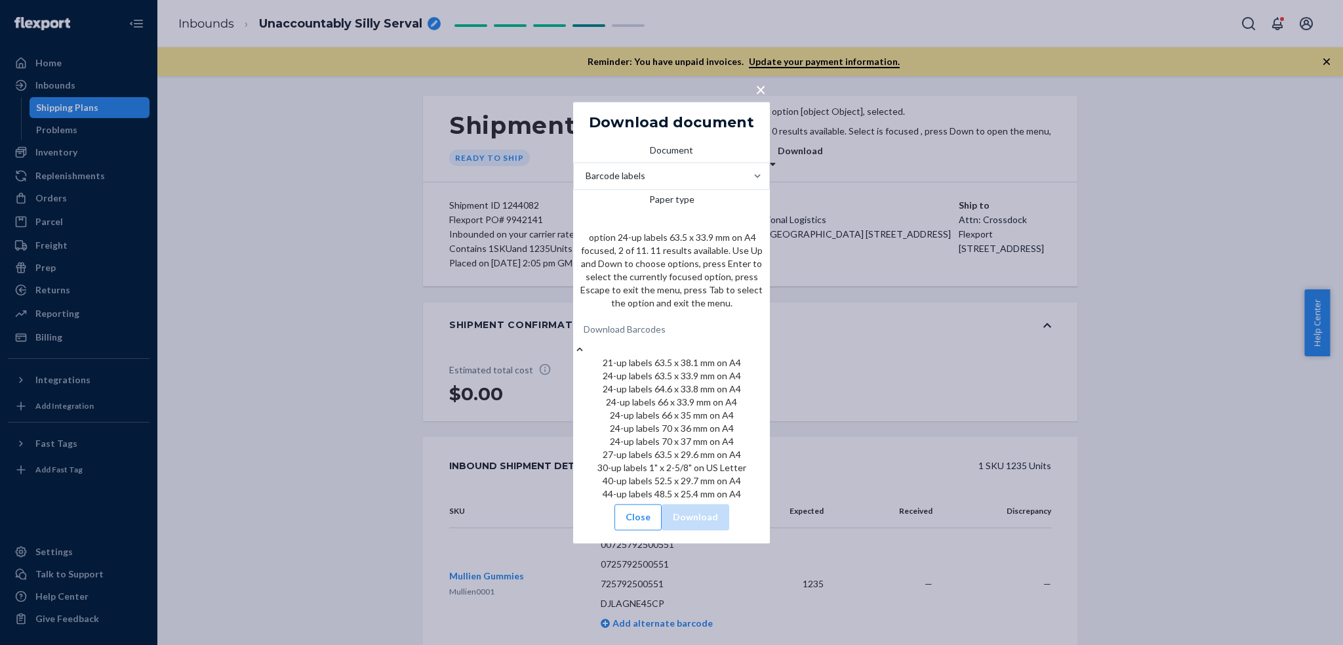
scroll to position [189, 0]
click at [661, 501] on div "44-up labels 48.5 x 25.4 mm on A4" at bounding box center [671, 493] width 197 height 13
click at [585, 336] on input "Paper type option 44-up labels 48.5 x 25.4 mm on A4 focused, 11 of 11. 11 resul…" at bounding box center [584, 329] width 1 height 13
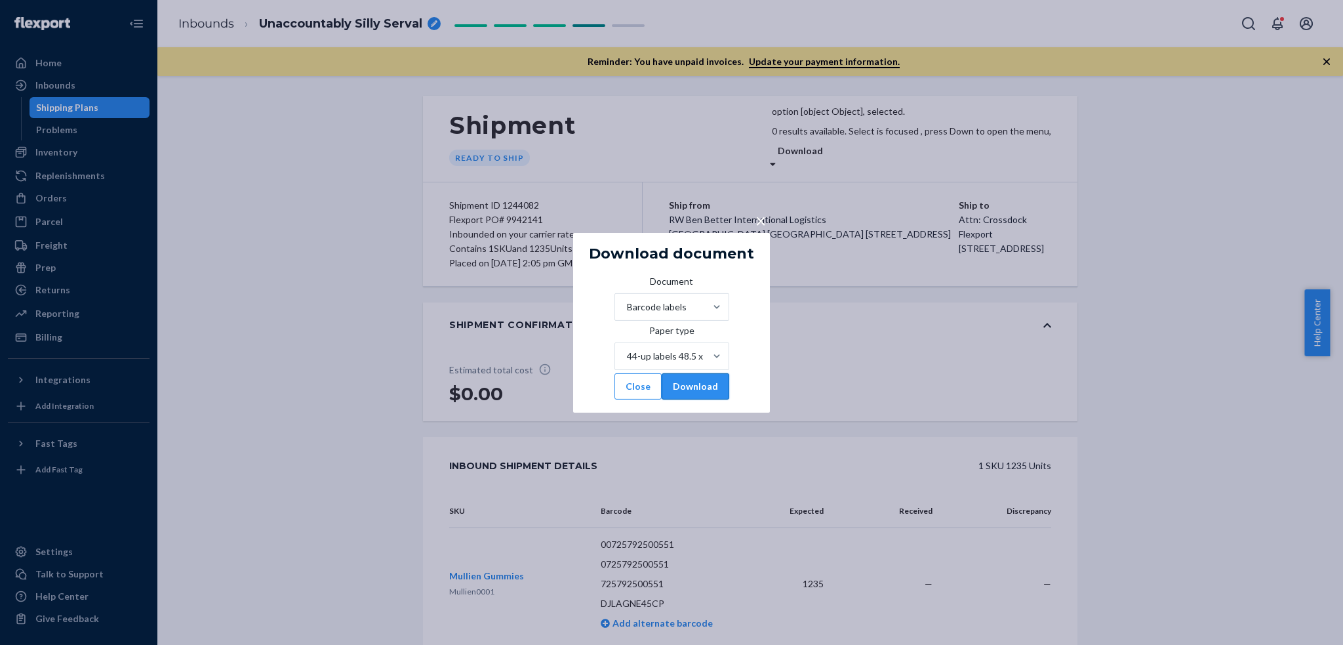
click at [715, 397] on button "Download" at bounding box center [696, 386] width 68 height 26
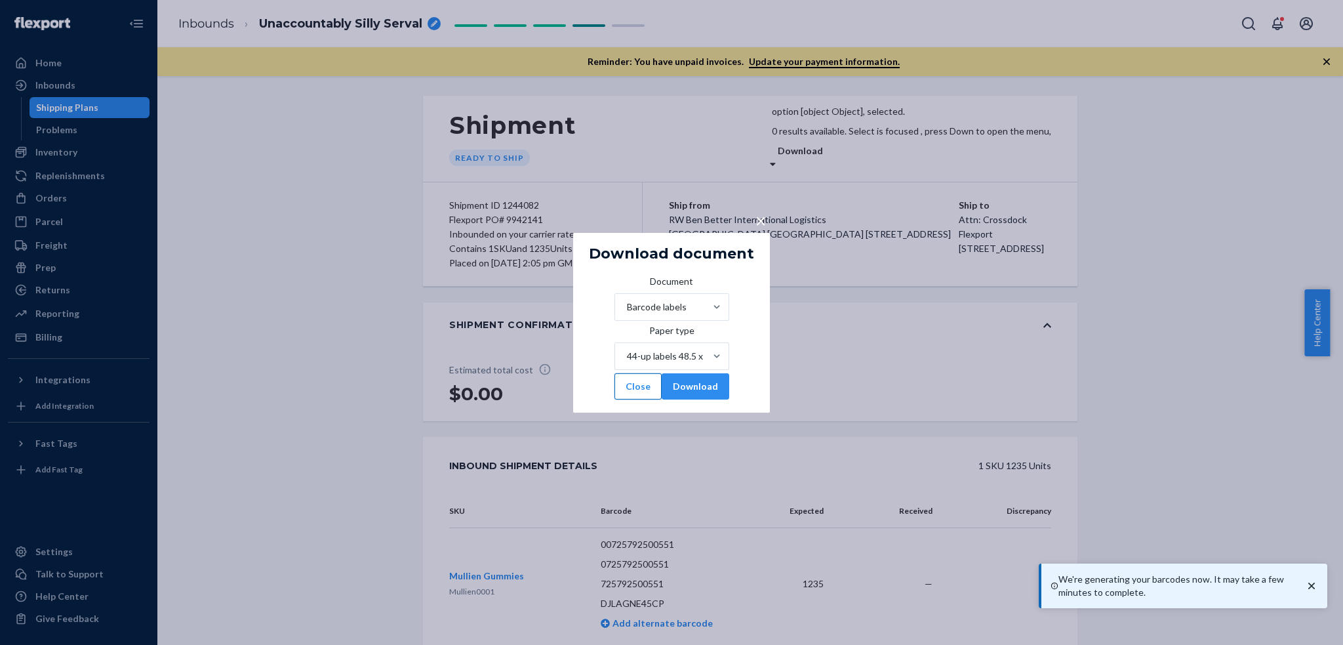
click at [624, 399] on button "Close" at bounding box center [638, 386] width 47 height 26
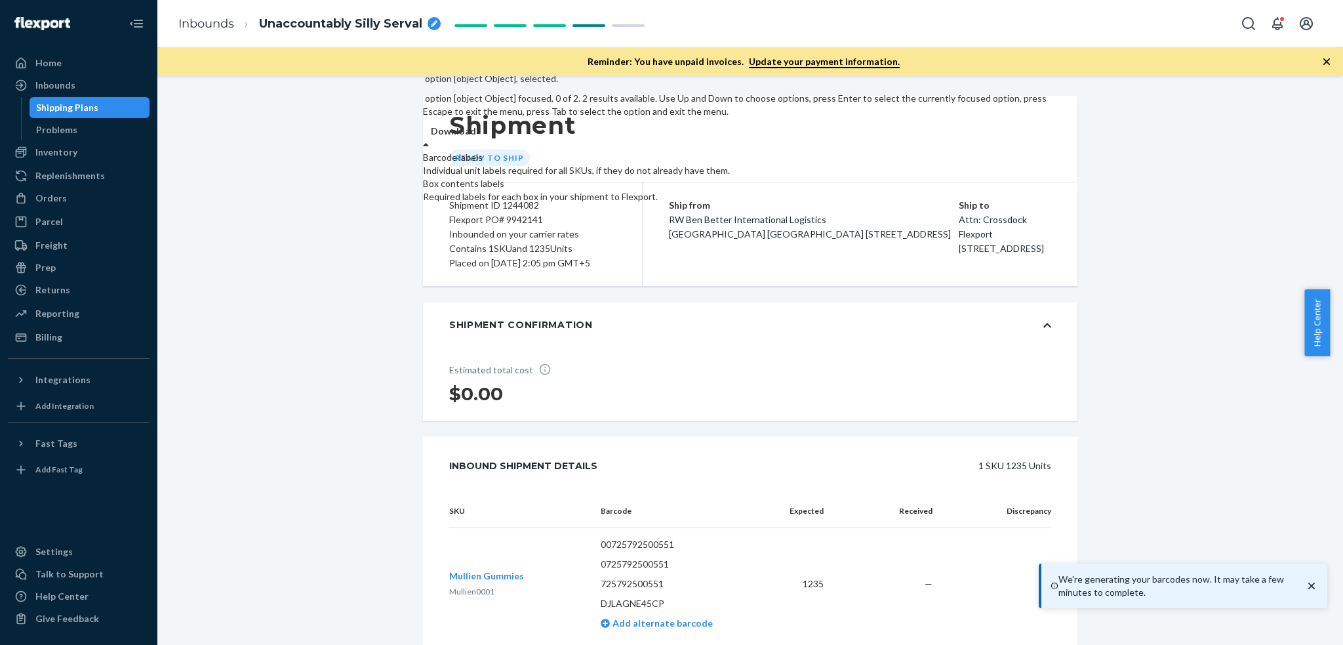
drag, startPoint x: 1012, startPoint y: 138, endPoint x: 1002, endPoint y: 150, distance: 15.0
click at [476, 137] on label "Download" at bounding box center [453, 131] width 45 height 13
click at [1019, 190] on div "Box contents labels" at bounding box center [737, 183] width 628 height 13
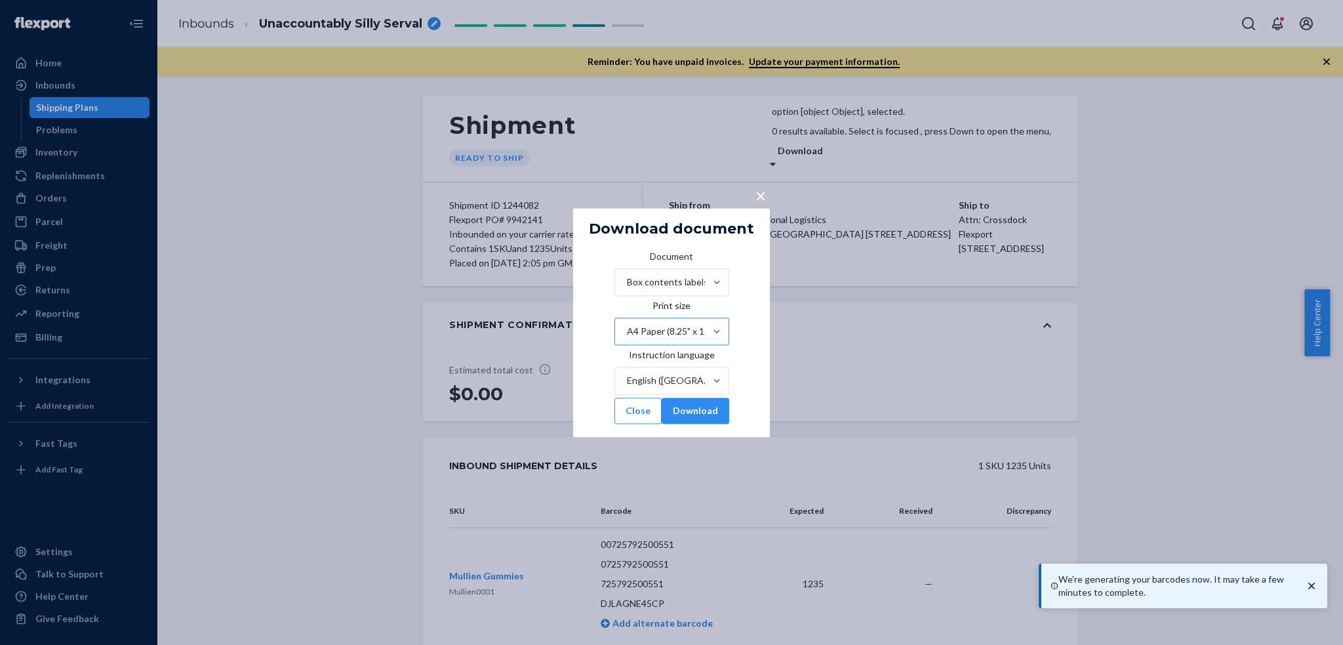
click at [627, 328] on div "A4 Paper (8.25" x 11.75")" at bounding box center [669, 331] width 85 height 13
click at [626, 328] on input "Print size A4 Paper (8.25" x 11.75")" at bounding box center [626, 331] width 1 height 13
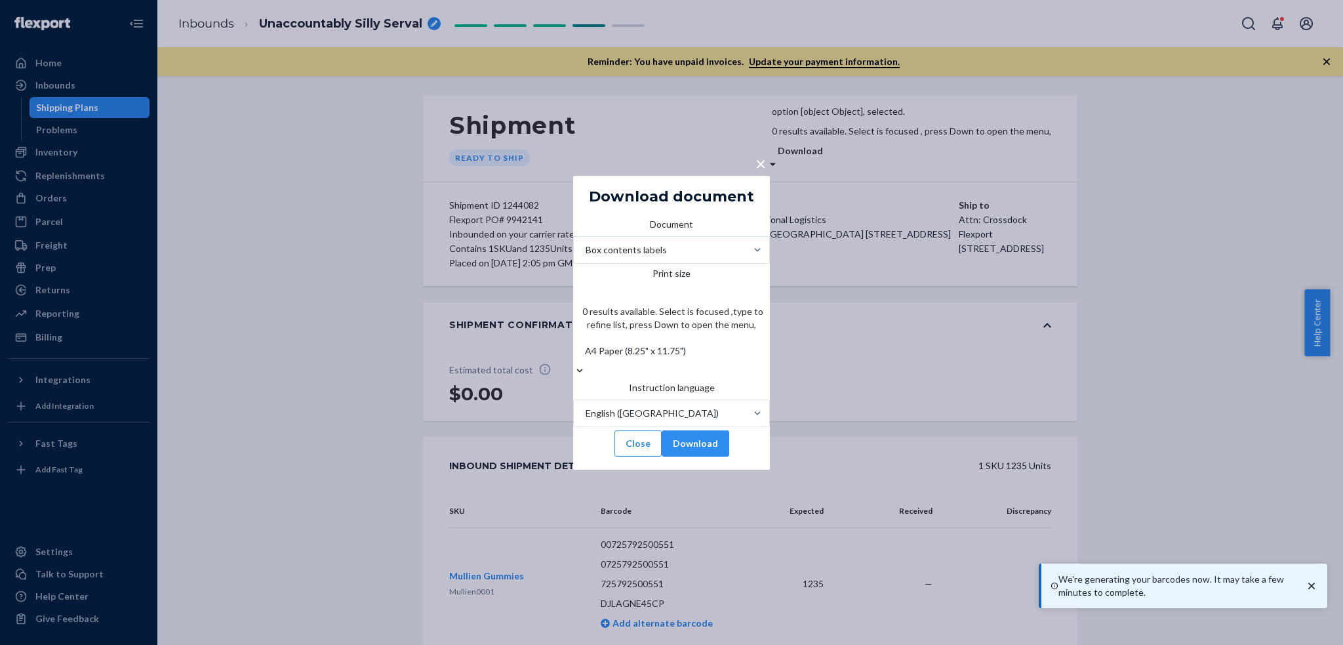
click at [626, 344] on div "A4 Paper (8.25" x 11.75")" at bounding box center [635, 350] width 101 height 13
click at [585, 344] on input "Print size 0 results available. Select is focused ,type to refine list, press D…" at bounding box center [584, 350] width 1 height 13
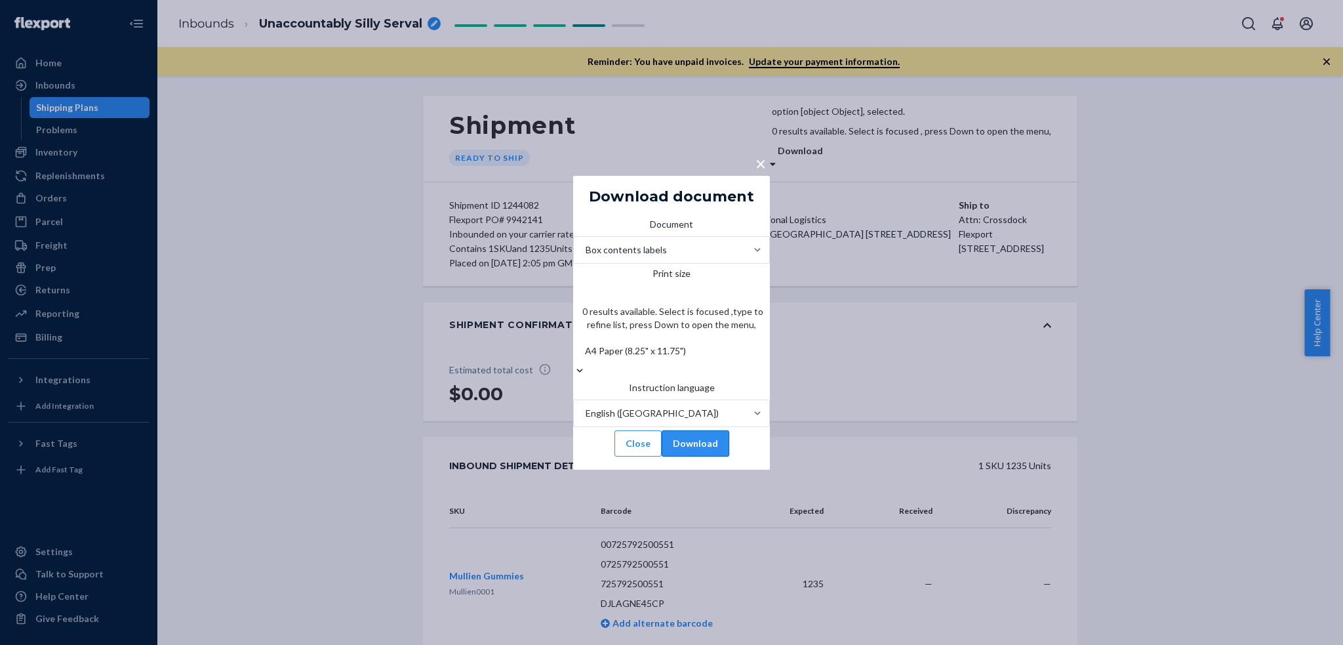
click at [708, 430] on button "Download" at bounding box center [696, 443] width 68 height 26
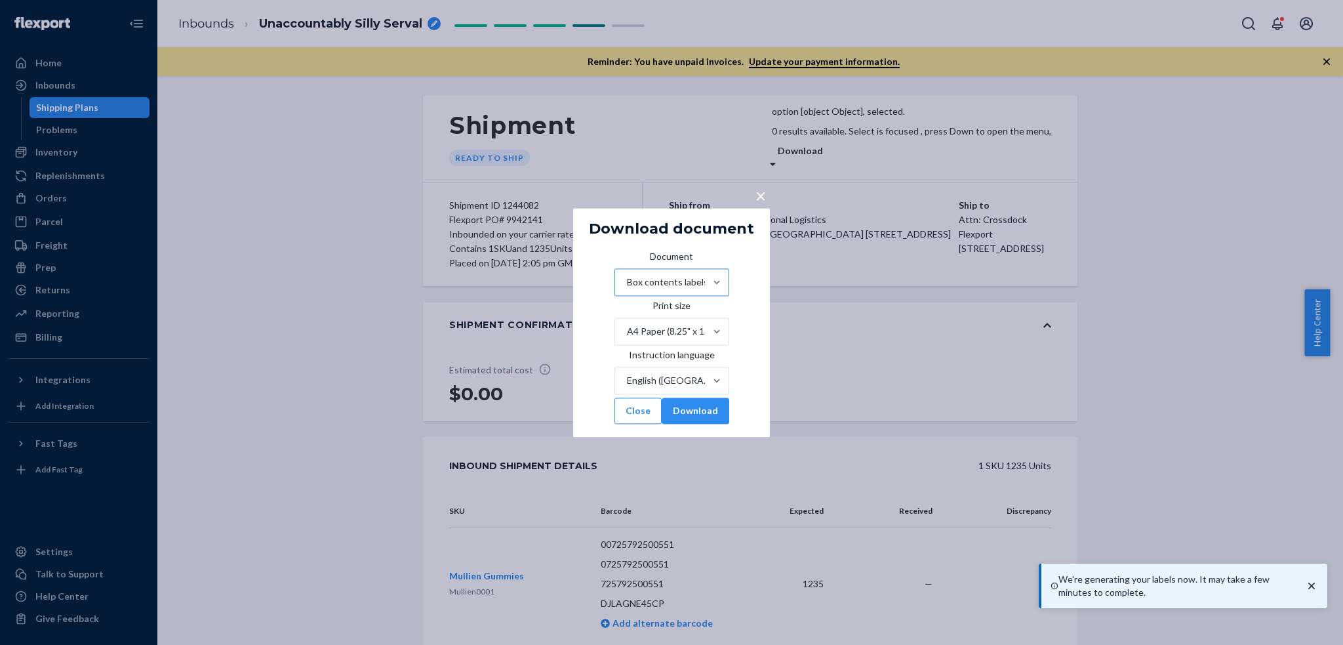
click at [698, 270] on div "Box contents labels" at bounding box center [660, 282] width 90 height 26
click at [627, 276] on input "Document Box contents labels" at bounding box center [626, 282] width 1 height 13
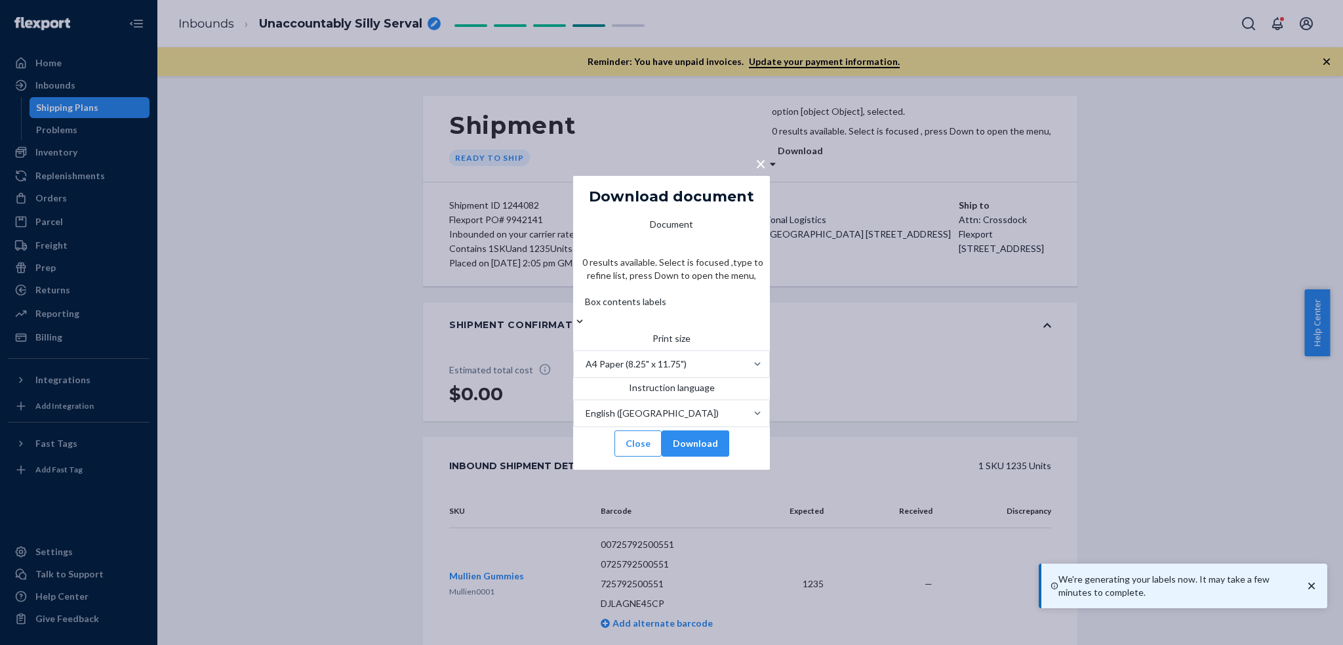
click at [698, 289] on div "Box contents labels" at bounding box center [671, 302] width 197 height 26
click at [585, 295] on input "Document 0 results available. Select is focused ,type to refine list, press Dow…" at bounding box center [584, 301] width 1 height 13
click at [698, 289] on div "Box contents labels" at bounding box center [671, 302] width 197 height 26
click at [585, 295] on input "Document 0 results available. Select is focused ,type to refine list, press Dow…" at bounding box center [584, 301] width 1 height 13
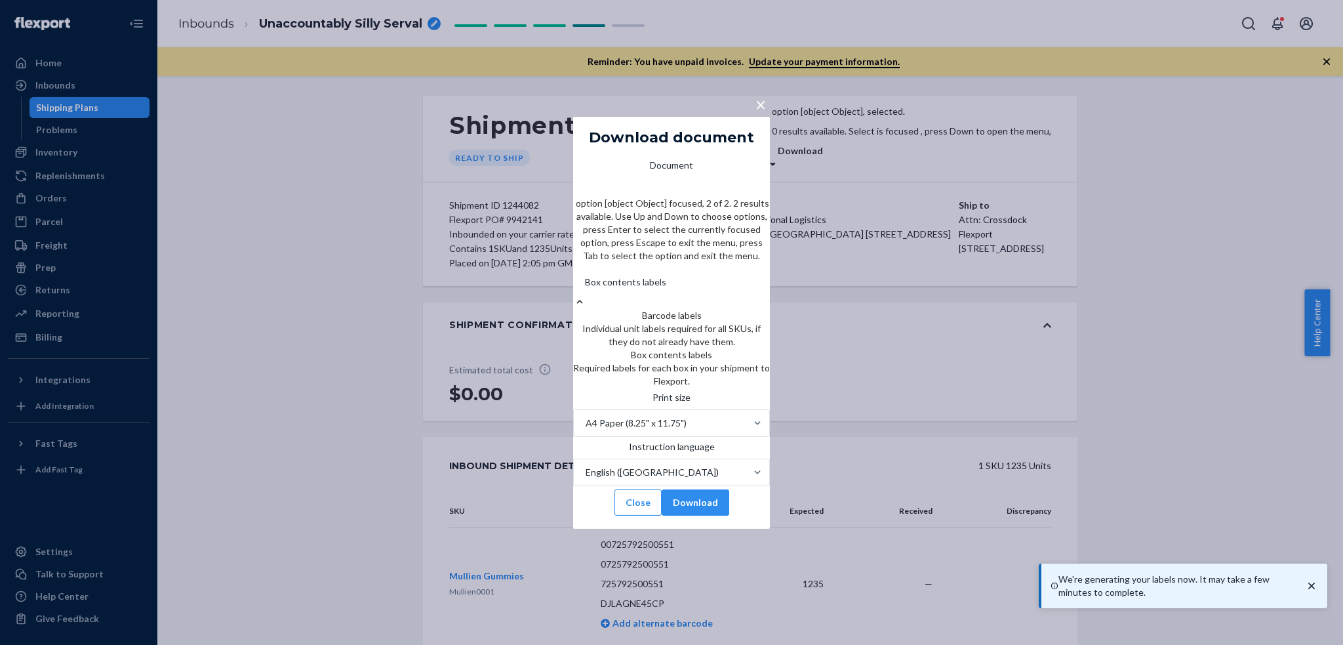
click at [670, 361] on div "Required labels for each box in your shipment to Flexport." at bounding box center [671, 374] width 197 height 26
click at [585, 289] on input "Document option [object Object] focused, 2 of 2. 2 results available. Use Up an…" at bounding box center [584, 282] width 1 height 13
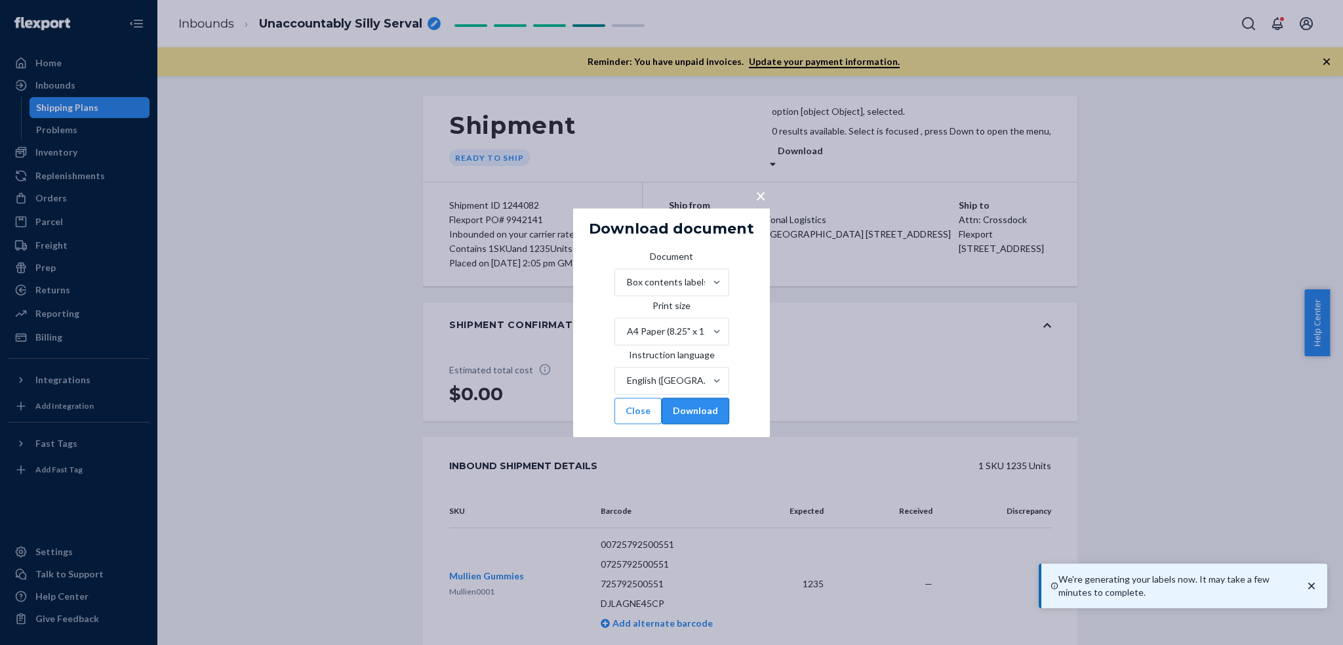
click at [714, 423] on button "Download" at bounding box center [696, 411] width 68 height 26
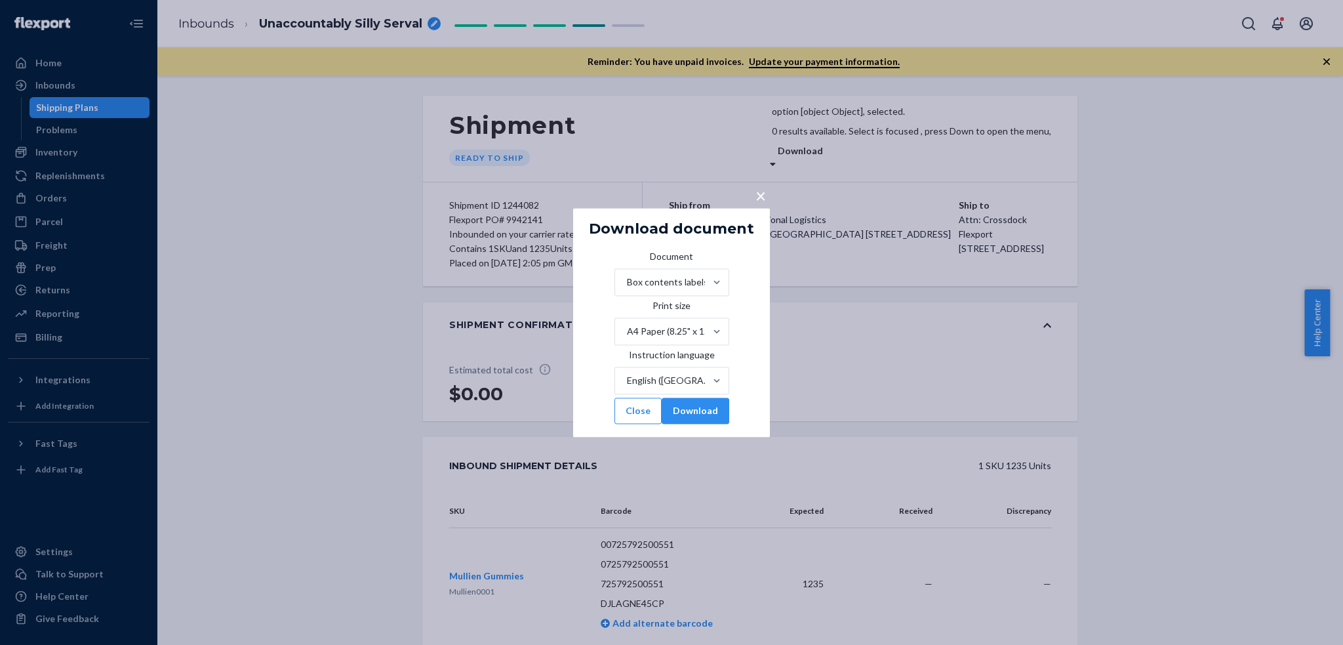
click at [757, 184] on span "×" at bounding box center [761, 195] width 10 height 22
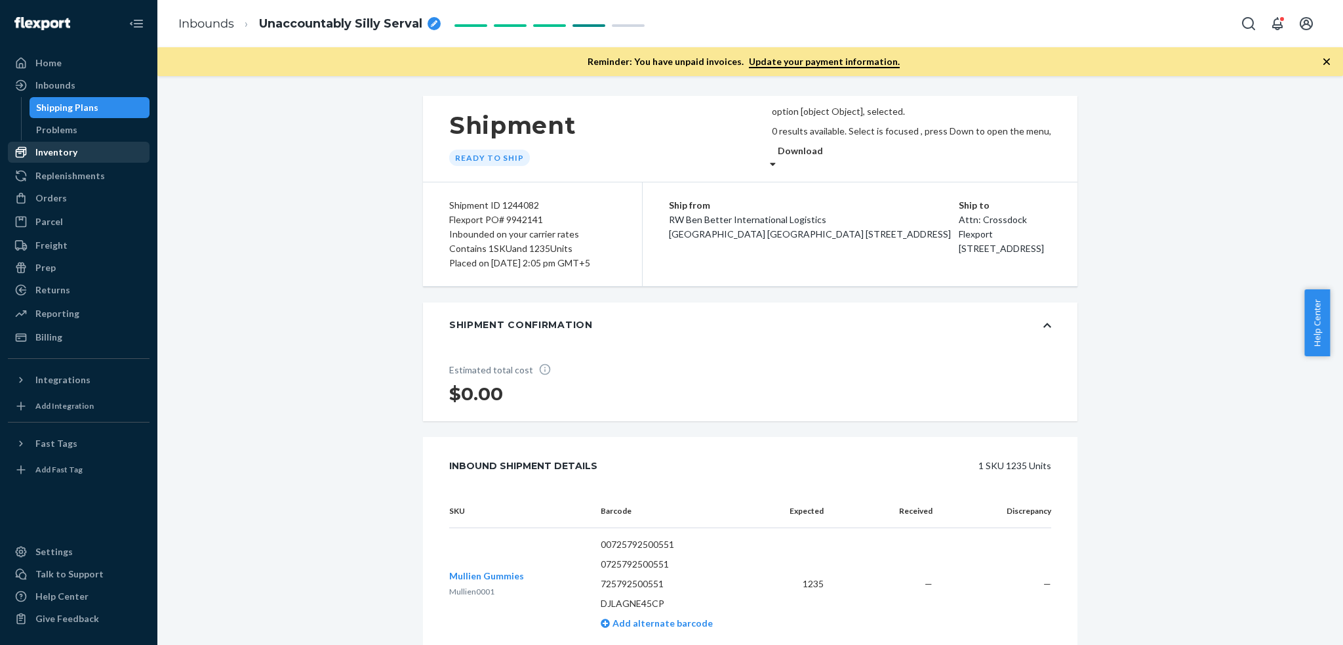
click at [56, 150] on div "Inventory" at bounding box center [56, 152] width 42 height 13
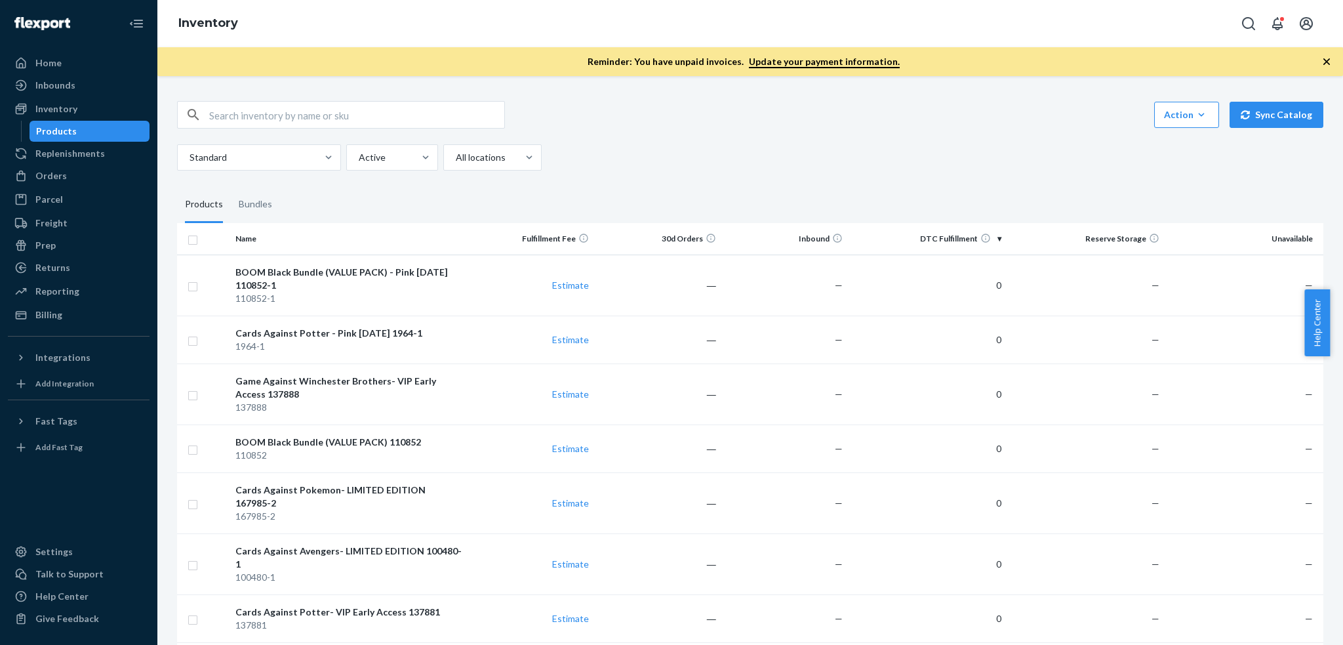
scroll to position [2478, 0]
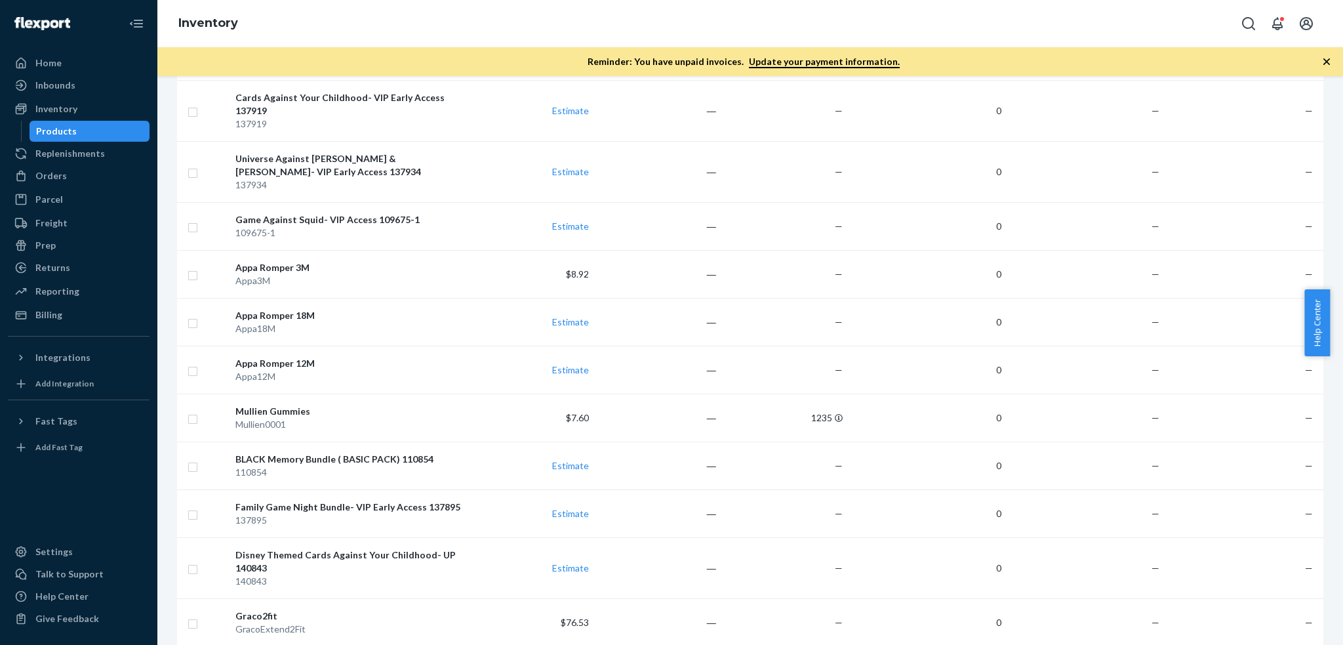
click at [307, 418] on div "Mullien0001" at bounding box center [348, 424] width 227 height 13
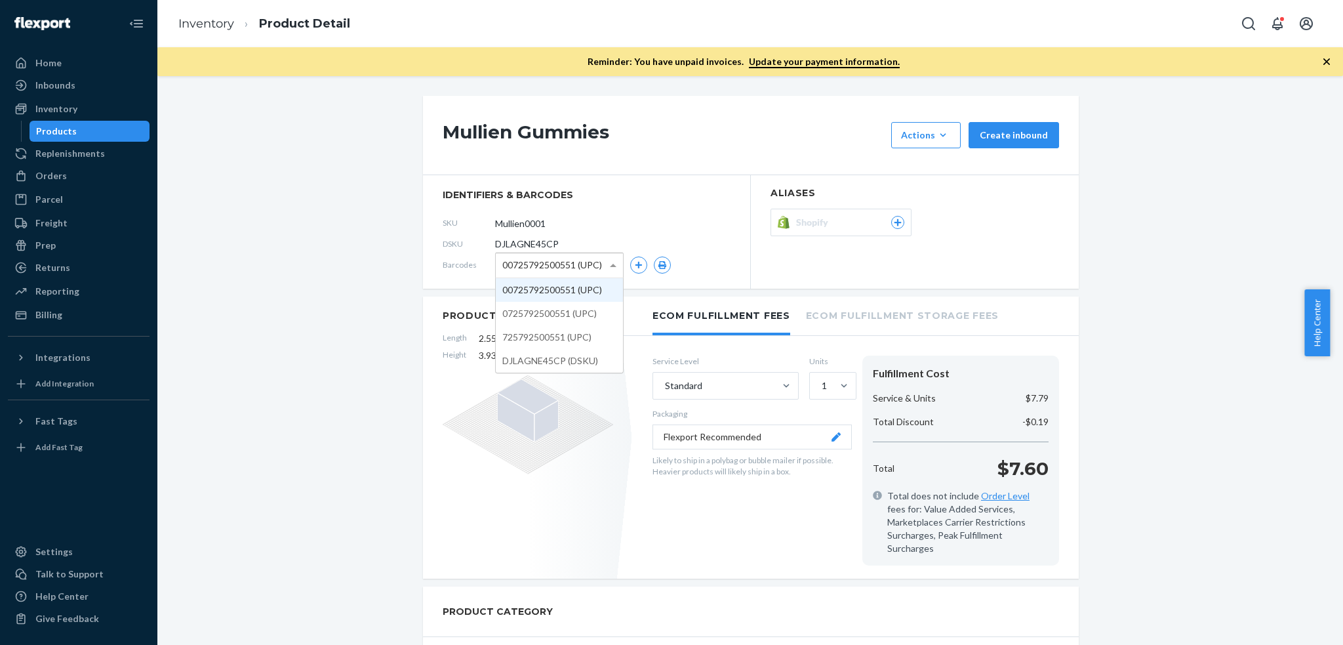
click at [590, 269] on span "00725792500551 (UPC)" at bounding box center [552, 265] width 100 height 22
click at [658, 267] on icon "button" at bounding box center [662, 265] width 9 height 8
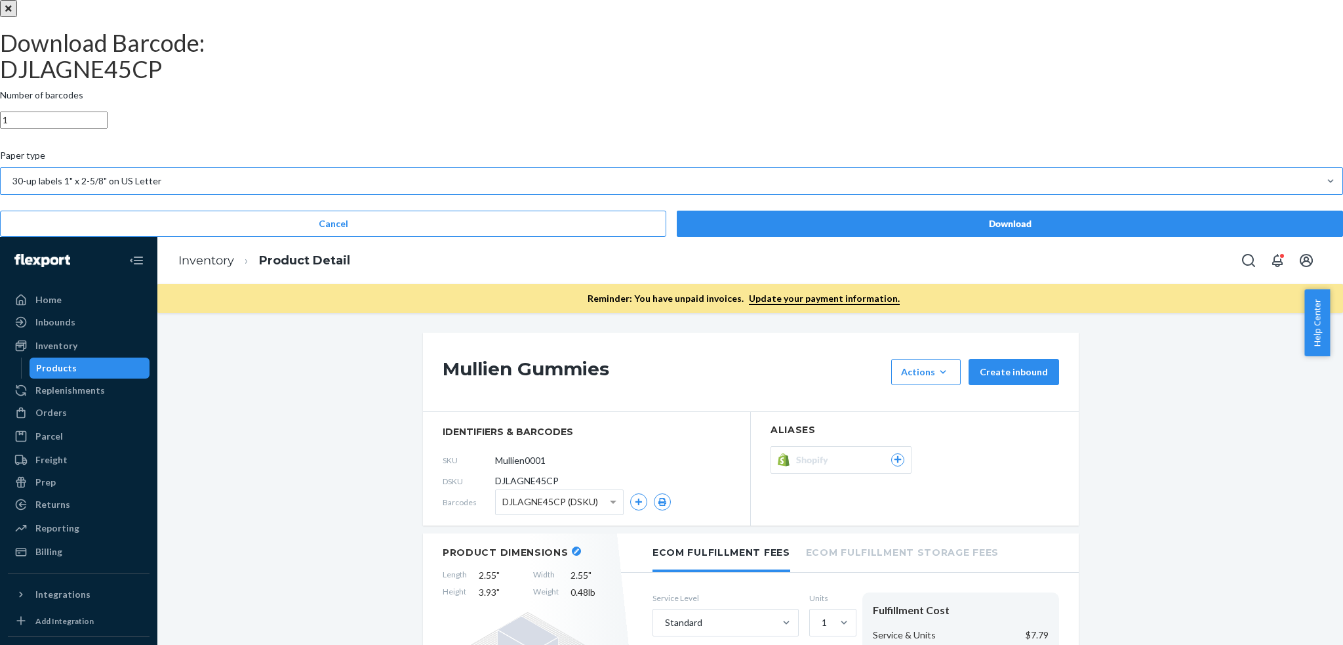
click at [649, 194] on div "30-up labels 1" x 2-5/8" on US Letter" at bounding box center [660, 181] width 1319 height 26
click at [12, 188] on input "Paper type 30-up labels 1" x 2-5/8" on US Letter" at bounding box center [11, 180] width 1 height 13
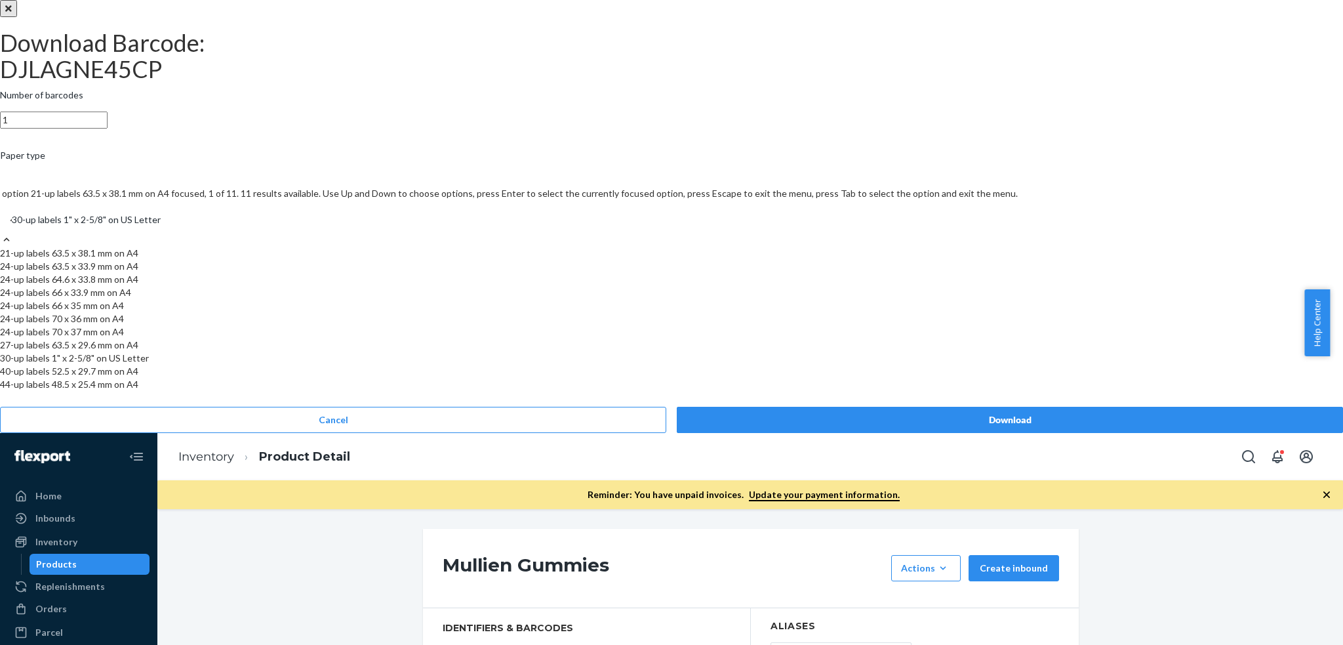
type input "40"
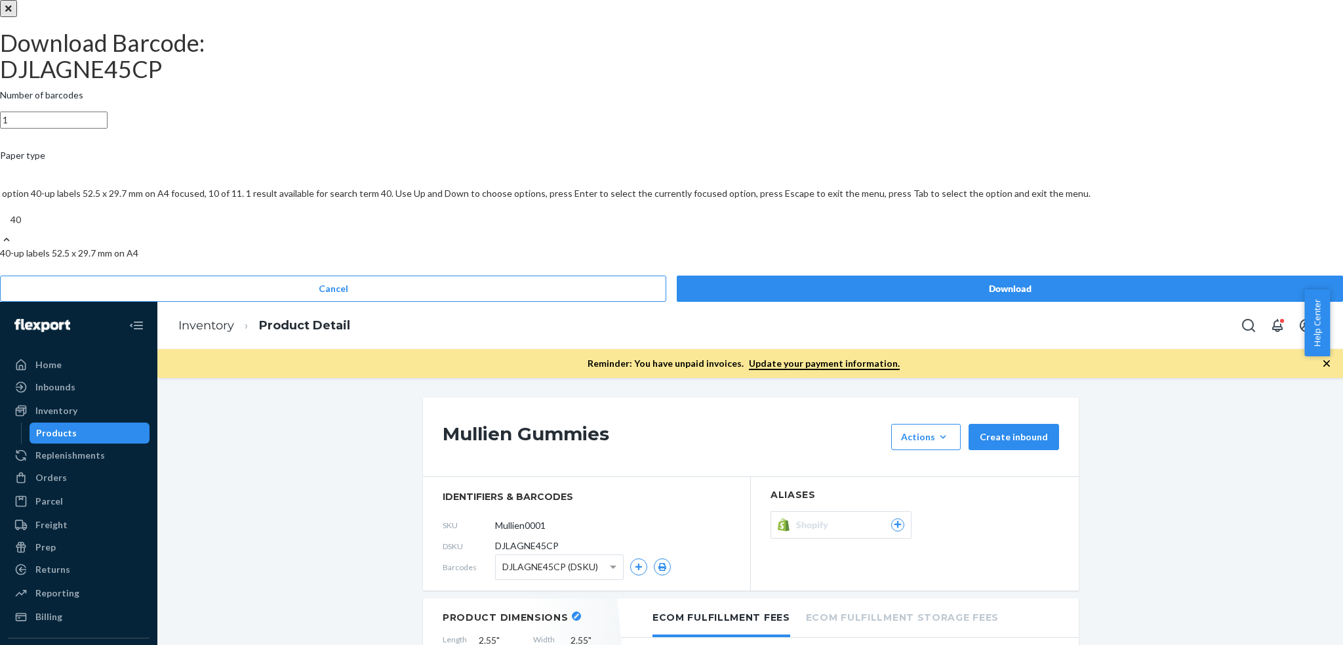
click at [641, 260] on div "40-up labels 52.5 x 29.7 mm on A4" at bounding box center [671, 253] width 1343 height 13
click at [22, 226] on input "40" at bounding box center [16, 219] width 12 height 13
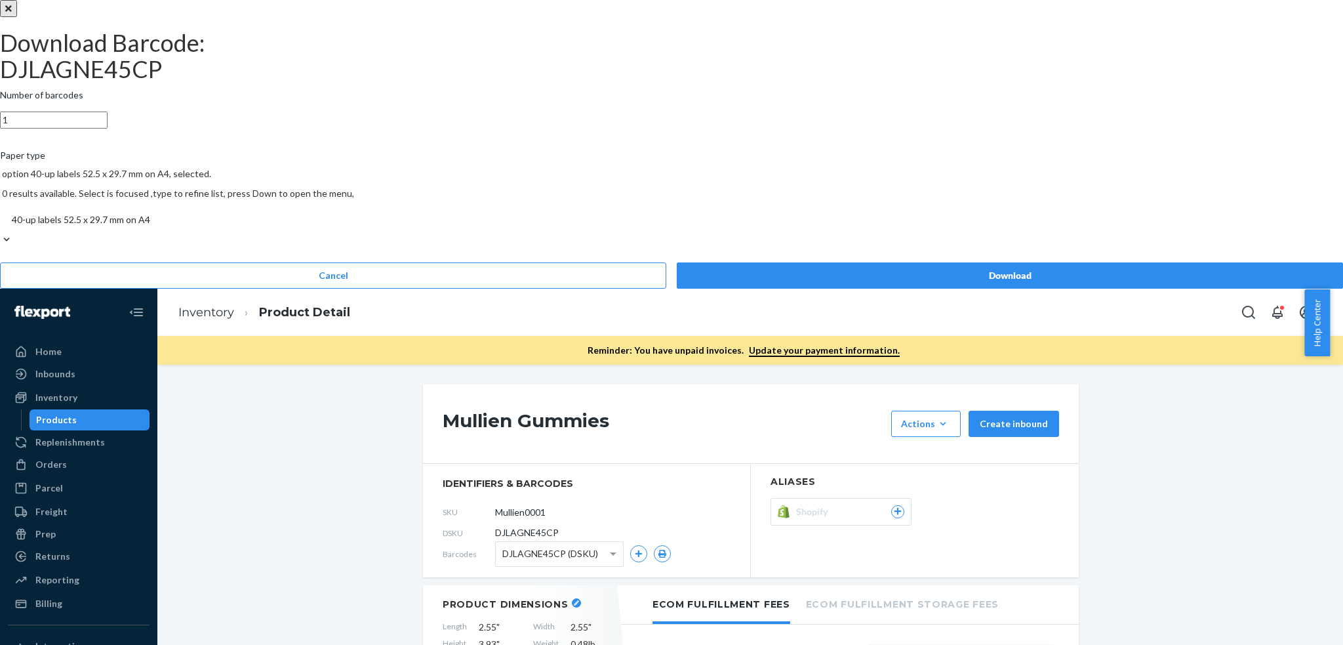
click at [108, 129] on input "1" at bounding box center [54, 120] width 108 height 17
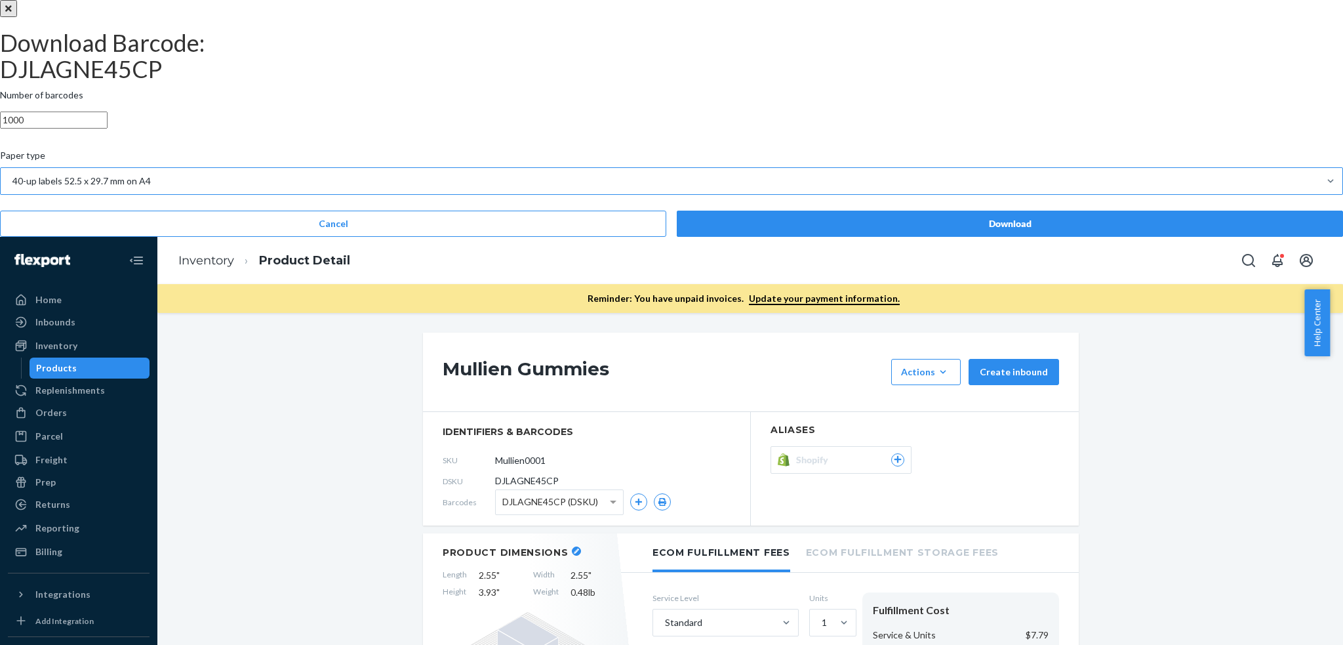
type input "1000"
click at [705, 230] on div "Download" at bounding box center [1010, 223] width 644 height 13
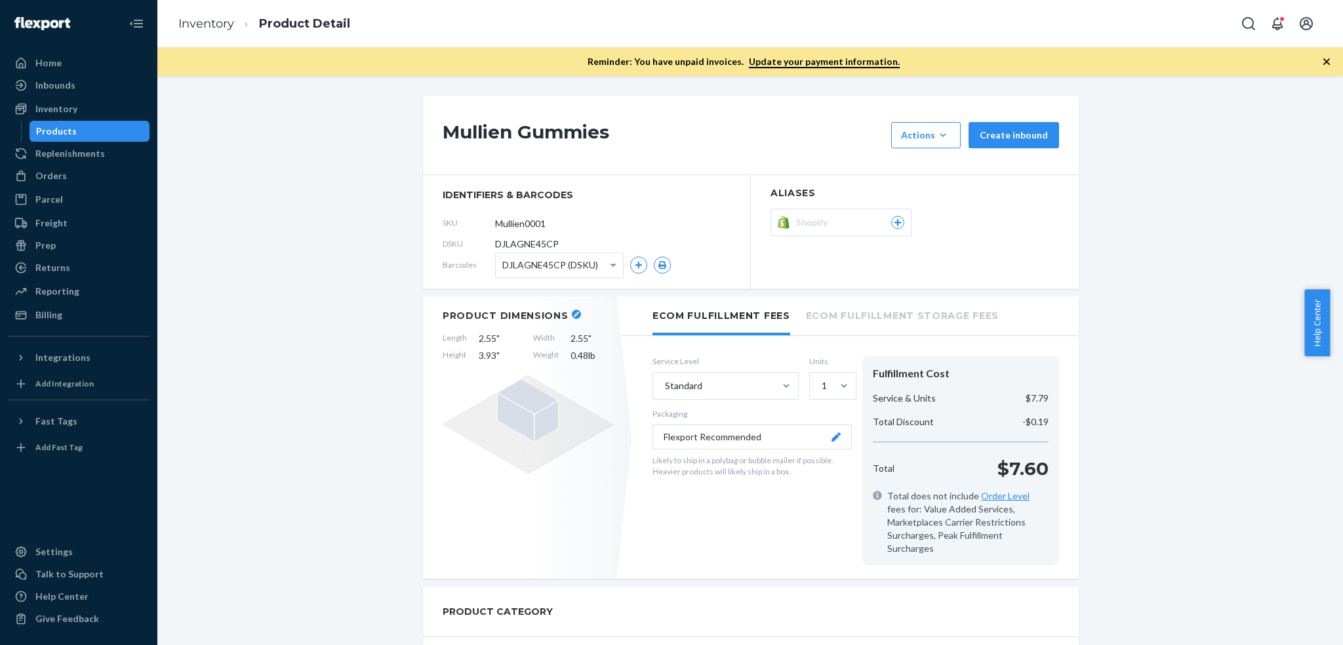
click at [533, 255] on span "DJLAGNE45CP (DSKU)" at bounding box center [550, 265] width 96 height 22
click at [619, 223] on div "SKU Mullien0001" at bounding box center [587, 223] width 288 height 21
click at [529, 267] on span "725792500551 (UPC)" at bounding box center [546, 265] width 89 height 22
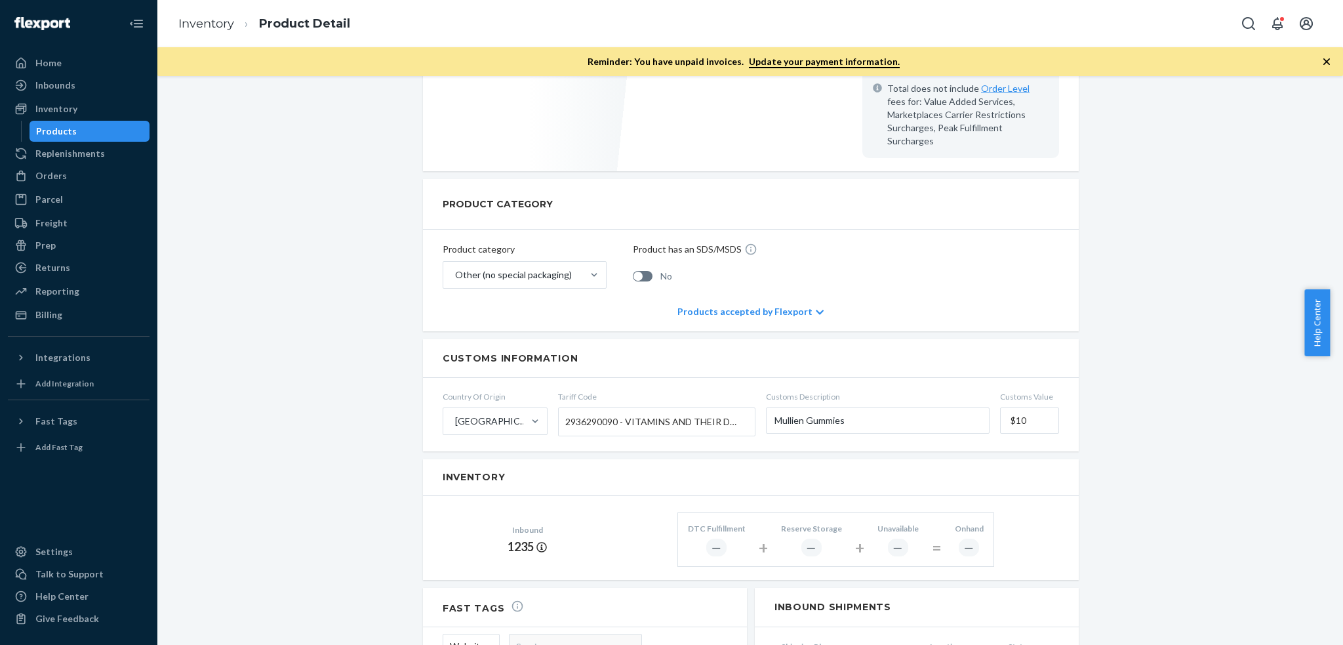
scroll to position [437, 0]
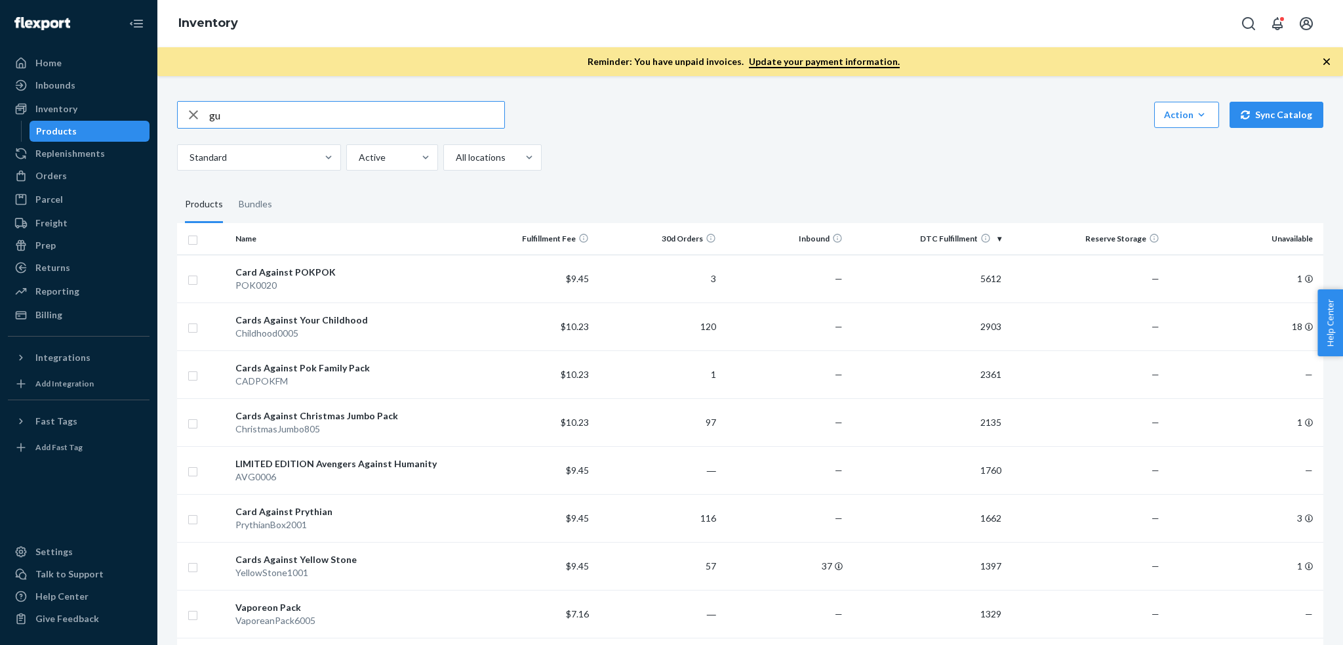
type input "g"
click at [250, 115] on input "text" at bounding box center [356, 115] width 295 height 26
paste input "725792500551"
type input "725792500551"
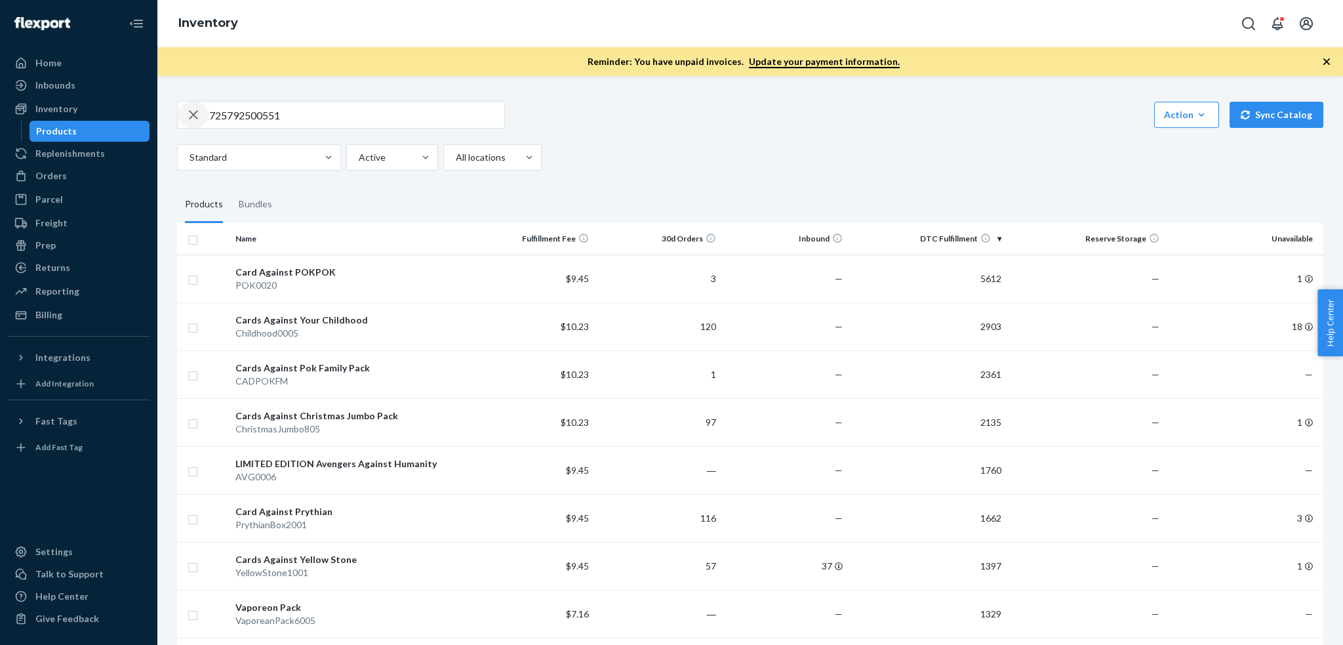
click at [194, 119] on icon "button" at bounding box center [194, 115] width 16 height 26
click at [493, 156] on div at bounding box center [491, 158] width 73 height 16
click at [456, 156] on input "option All locations focused, 1 of 3. 3 results available. Use Up and Down to c…" at bounding box center [455, 157] width 1 height 13
click at [493, 156] on div at bounding box center [491, 158] width 73 height 16
click at [456, 156] on input "0 results available. Select is focused ,type to refine list, press Down to open…" at bounding box center [455, 157] width 1 height 13
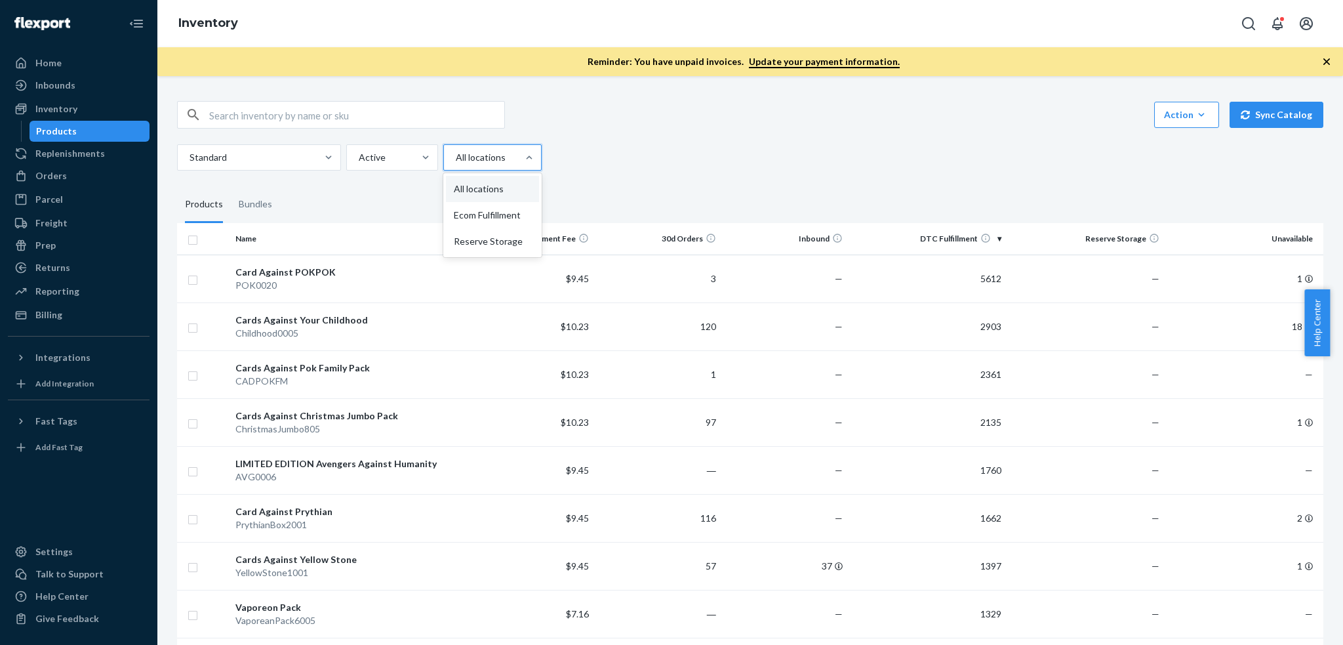
click at [493, 156] on div at bounding box center [491, 158] width 73 height 16
click at [456, 156] on input "option All locations focused, 1 of 3. 3 results available. Use Up and Down to c…" at bounding box center [455, 157] width 1 height 13
click at [469, 150] on div at bounding box center [491, 158] width 73 height 16
click at [456, 151] on input "0 results available. Select is focused ,type to refine list, press Down to open…" at bounding box center [455, 157] width 1 height 13
click at [385, 150] on div at bounding box center [391, 158] width 67 height 16
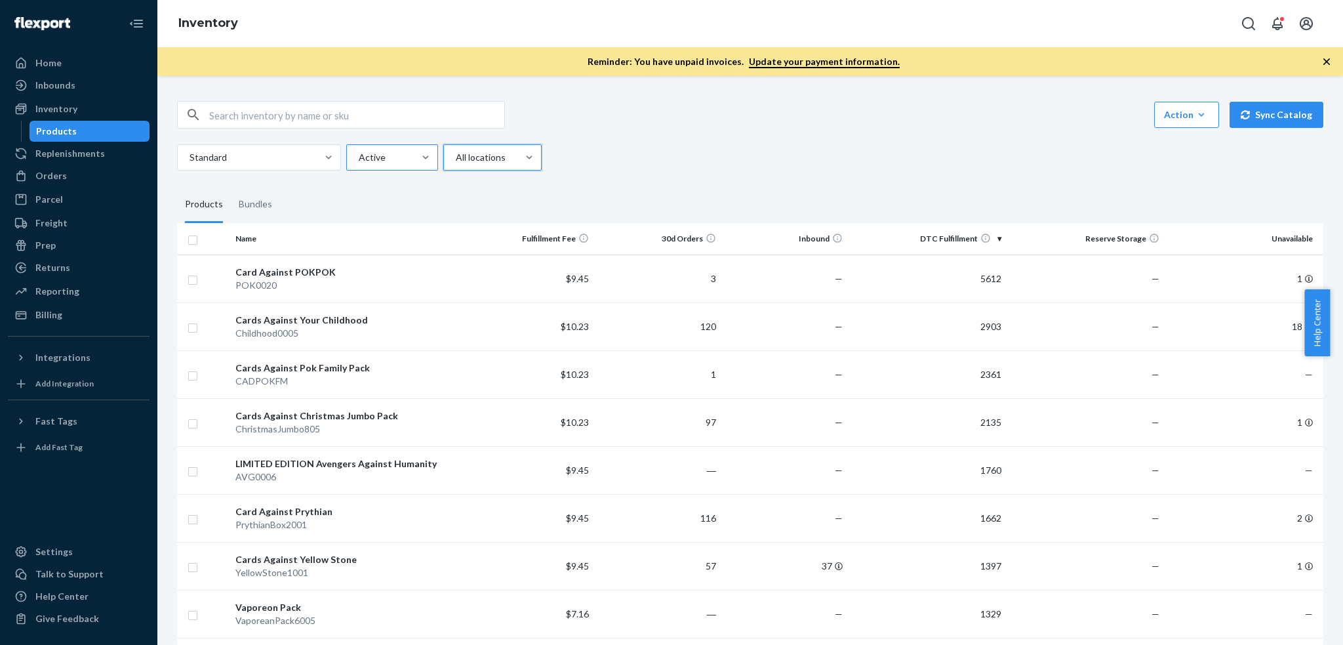
click at [359, 151] on input "Active" at bounding box center [358, 157] width 1 height 13
click at [385, 150] on div at bounding box center [391, 158] width 67 height 16
click at [359, 151] on input "option Active focused, 1 of 2. 2 results available. Use Up and Down to choose o…" at bounding box center [358, 157] width 1 height 13
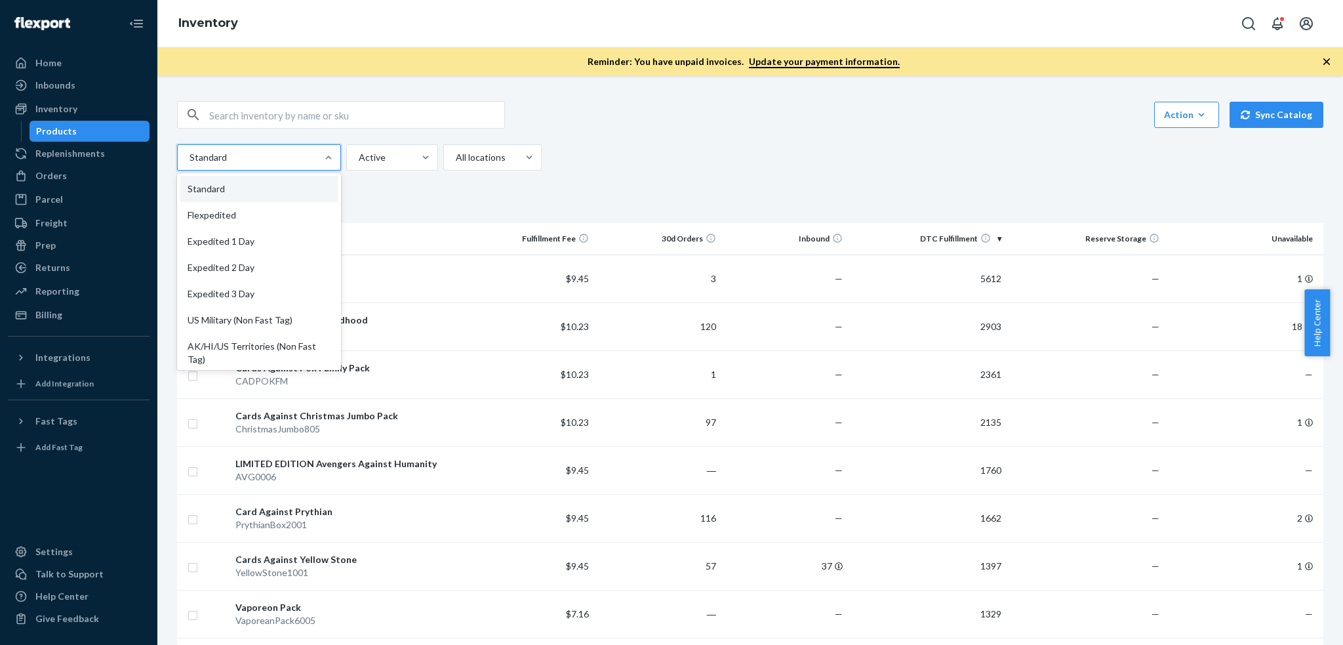
click at [301, 150] on div at bounding box center [257, 158] width 139 height 16
click at [190, 151] on input "option Standard focused, 1 of 13. 13 results available. Use Up and Down to choo…" at bounding box center [188, 157] width 1 height 13
click at [301, 150] on div at bounding box center [257, 158] width 139 height 16
click at [190, 151] on input "option Standard focused, 1 of 13. 13 results available. Use Up and Down to choo…" at bounding box center [188, 157] width 1 height 13
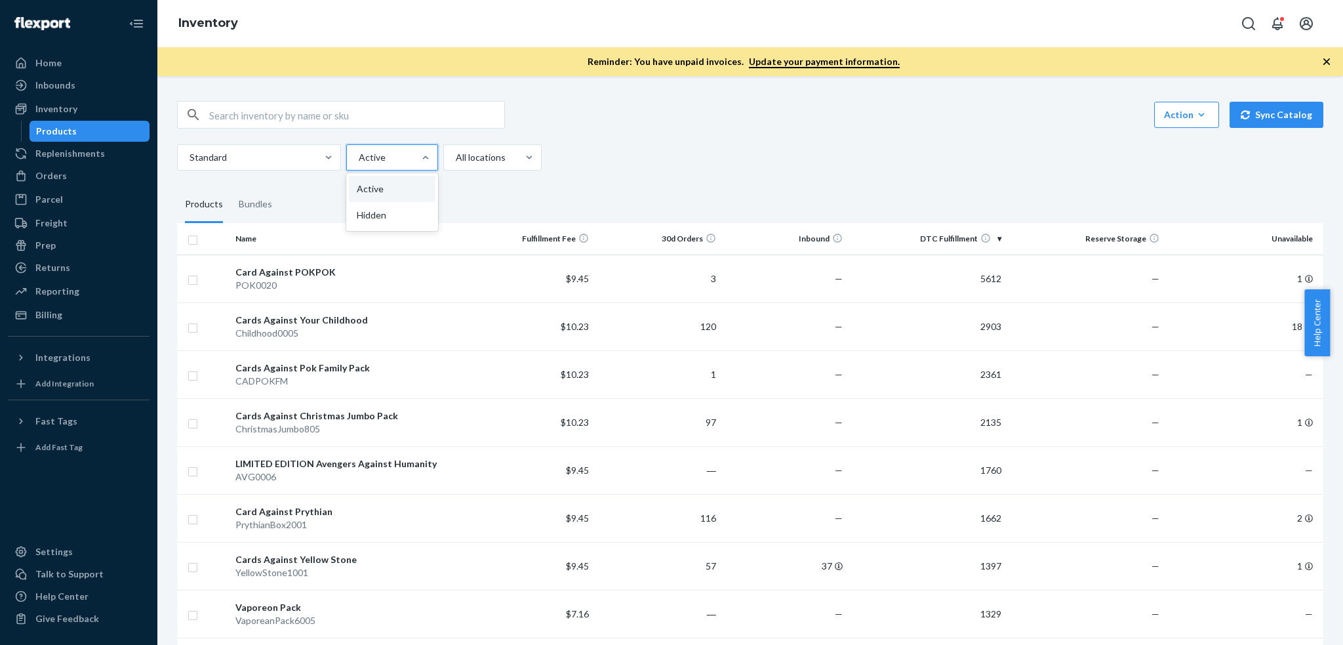
click at [409, 150] on div at bounding box center [391, 158] width 67 height 16
click at [359, 151] on input "option Active focused, 1 of 2. 2 results available. Use Up and Down to choose o…" at bounding box center [358, 157] width 1 height 13
click at [409, 150] on div at bounding box center [391, 158] width 67 height 16
click at [359, 151] on input "option Active focused, 1 of 2. 2 results available. Use Up and Down to choose o…" at bounding box center [358, 157] width 1 height 13
click at [504, 150] on div at bounding box center [491, 158] width 73 height 16
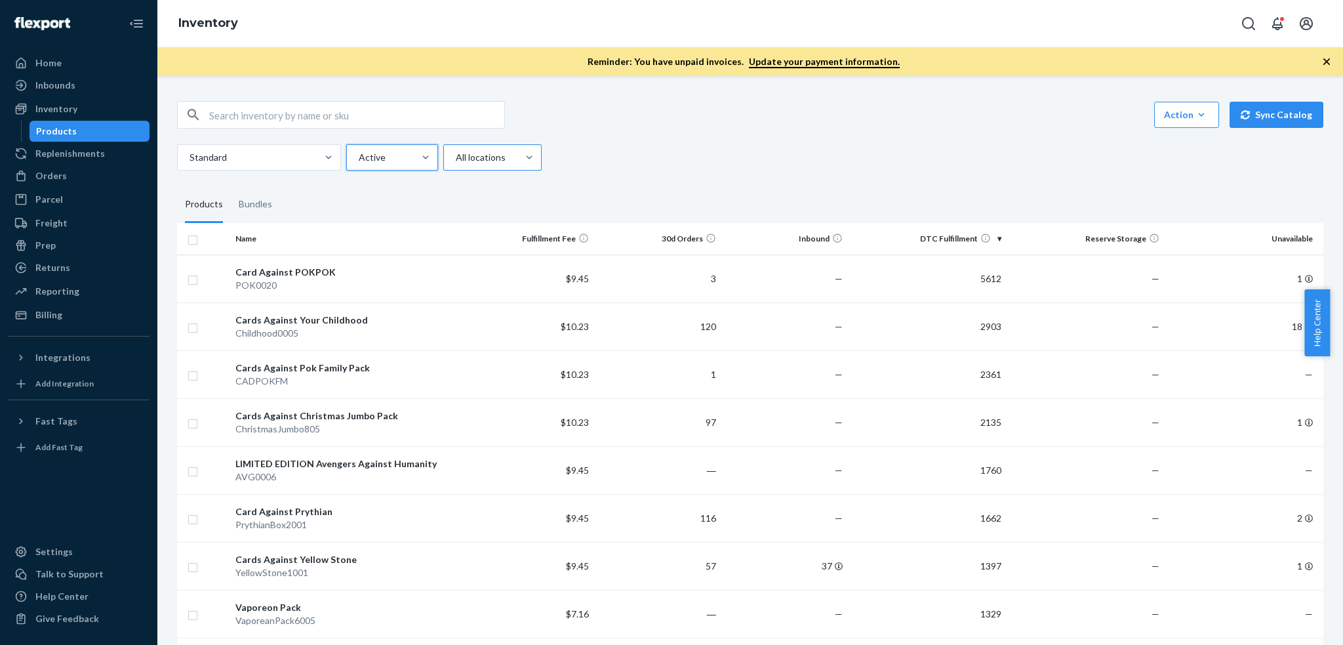
click at [456, 151] on input "All locations" at bounding box center [455, 157] width 1 height 13
click at [504, 150] on div at bounding box center [491, 158] width 73 height 16
click at [456, 151] on input "0 results available. Select is focused ,type to refine list, press Down to open…" at bounding box center [455, 157] width 1 height 13
click at [411, 150] on div at bounding box center [391, 158] width 67 height 16
click at [359, 151] on input "Active" at bounding box center [358, 157] width 1 height 13
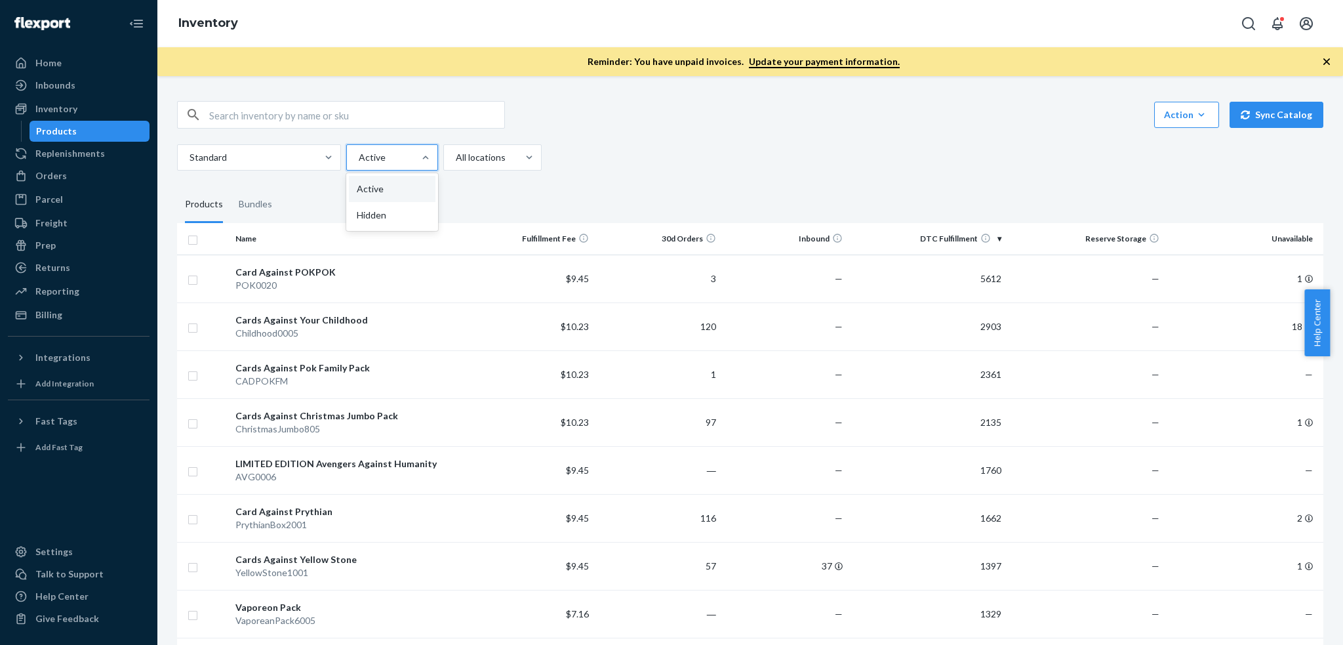
click at [411, 150] on div at bounding box center [391, 158] width 67 height 16
click at [359, 151] on input "option Active focused, 1 of 2. 2 results available. Use Up and Down to choose o…" at bounding box center [358, 157] width 1 height 13
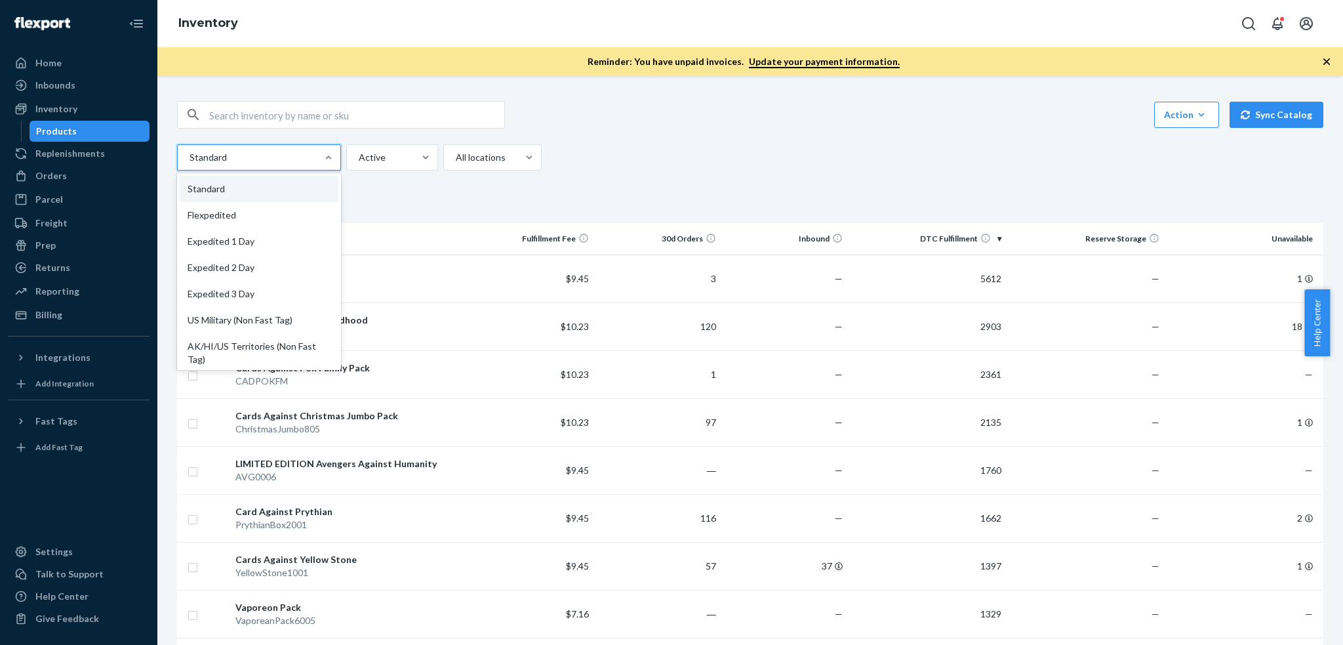
click at [261, 150] on div at bounding box center [257, 158] width 139 height 16
click at [190, 151] on input "option Standard focused, 1 of 13. 13 results available. Use Up and Down to choo…" at bounding box center [188, 157] width 1 height 13
click at [261, 150] on div at bounding box center [257, 158] width 139 height 16
click at [190, 151] on input "option Standard focused, 1 of 13. 13 results available. Use Up and Down to choo…" at bounding box center [188, 157] width 1 height 13
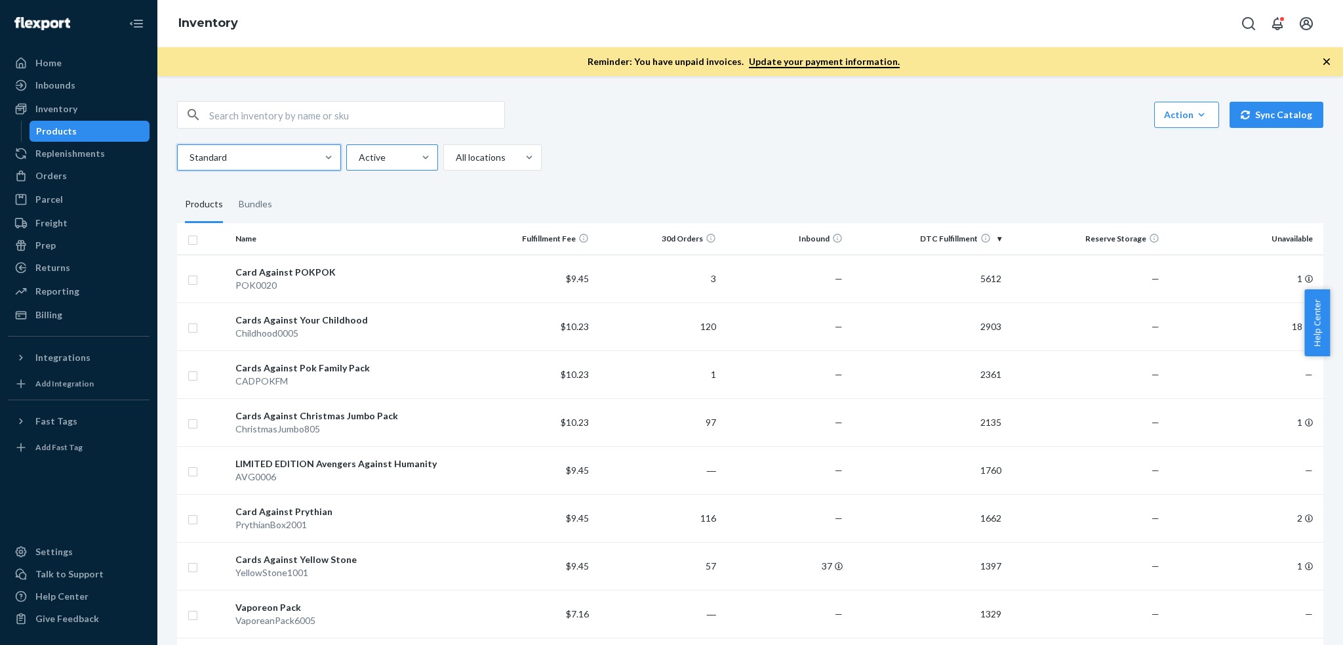
click at [363, 150] on div at bounding box center [391, 158] width 67 height 16
click at [359, 151] on input "Active" at bounding box center [358, 157] width 1 height 13
click at [363, 150] on div at bounding box center [391, 158] width 67 height 16
click at [359, 151] on input "0 results available. Select is focused ,type to refine list, press Down to open…" at bounding box center [358, 157] width 1 height 13
click at [485, 150] on div at bounding box center [491, 158] width 73 height 16
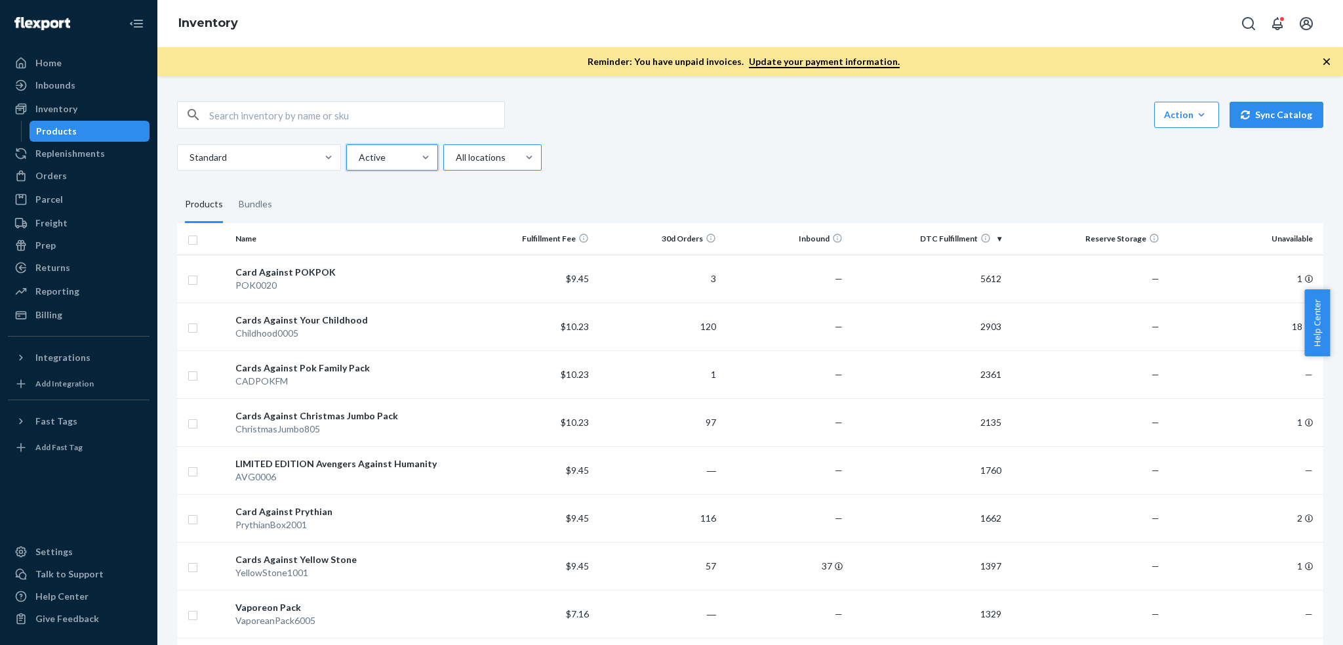
click at [456, 151] on input "All locations" at bounding box center [455, 157] width 1 height 13
click at [485, 150] on div at bounding box center [491, 158] width 73 height 16
click at [456, 151] on input "option All locations focused, 1 of 3. 3 results available. Use Up and Down to c…" at bounding box center [455, 157] width 1 height 13
click at [363, 147] on div "Active" at bounding box center [380, 158] width 67 height 24
click at [359, 151] on input "Active" at bounding box center [358, 157] width 1 height 13
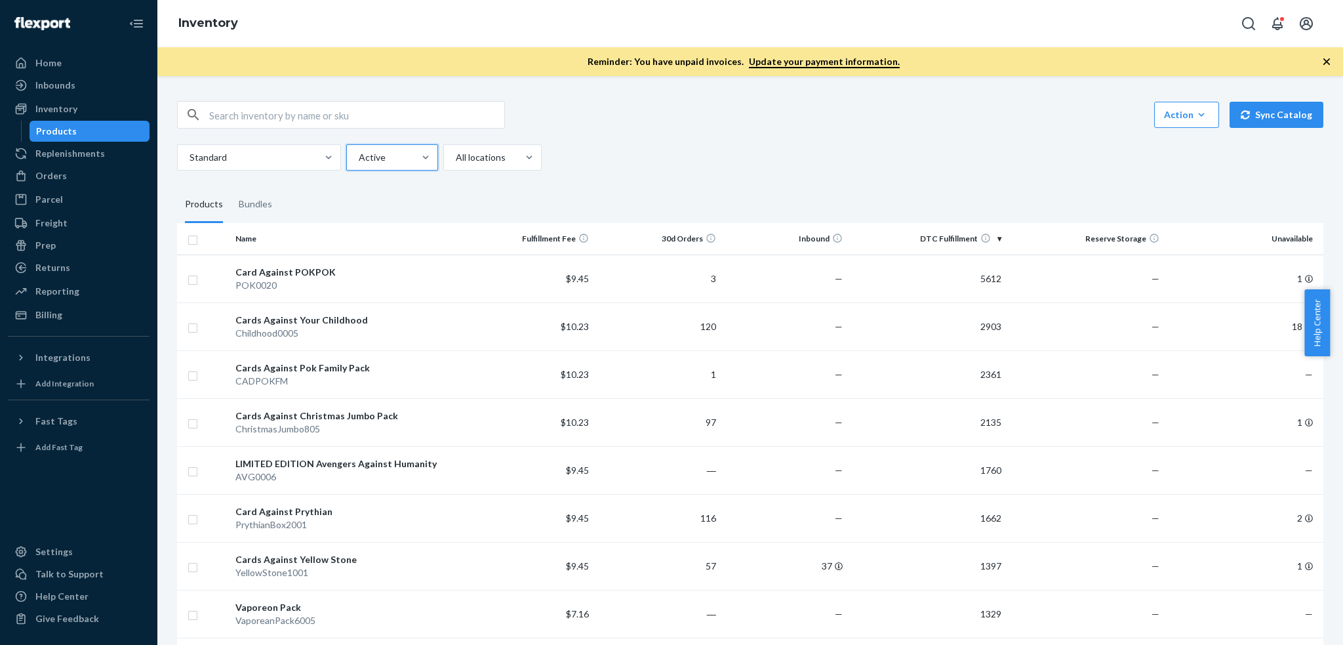
click at [363, 147] on div "Active" at bounding box center [380, 158] width 67 height 24
click at [359, 151] on input "0 results available. Select is focused ,type to refine list, press Down to open…" at bounding box center [358, 157] width 1 height 13
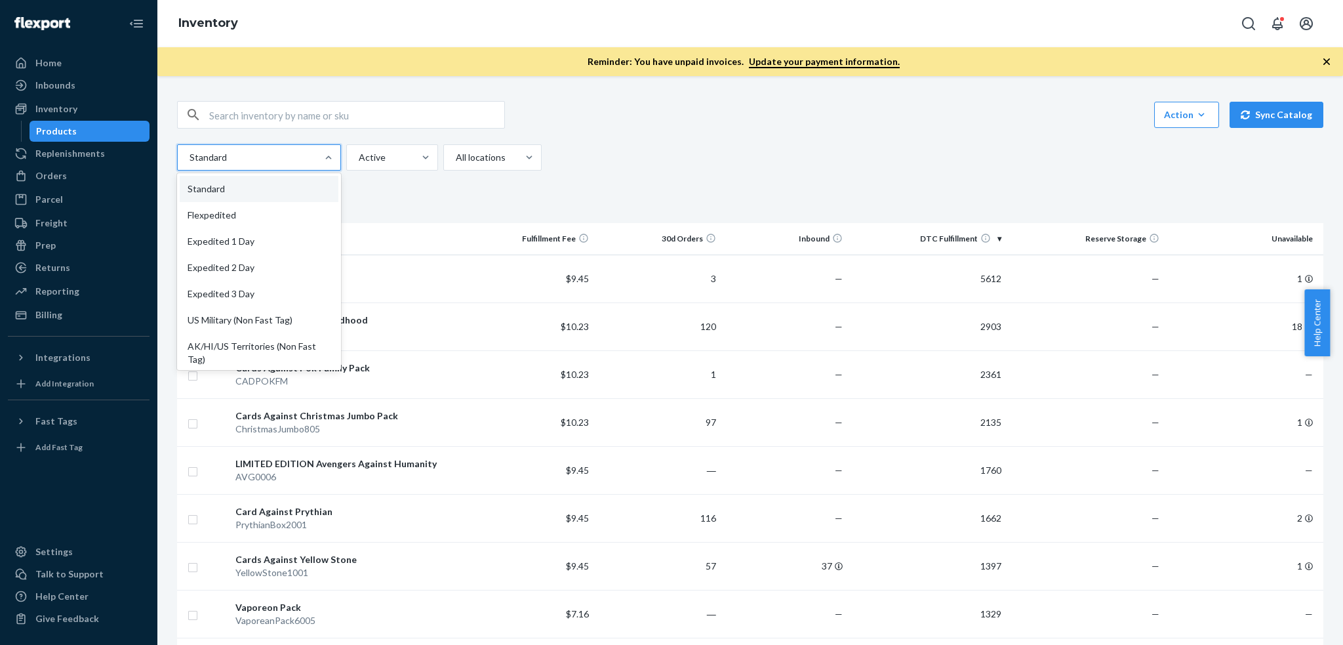
click at [262, 157] on div at bounding box center [257, 158] width 139 height 16
click at [190, 157] on input "option Standard focused, 1 of 13. 13 results available. Use Up and Down to choo…" at bounding box center [188, 157] width 1 height 13
click at [291, 154] on div at bounding box center [257, 158] width 139 height 16
click at [190, 154] on input "option Standard focused, 1 of 13. 13 results available. Use Up and Down to choo…" at bounding box center [188, 157] width 1 height 13
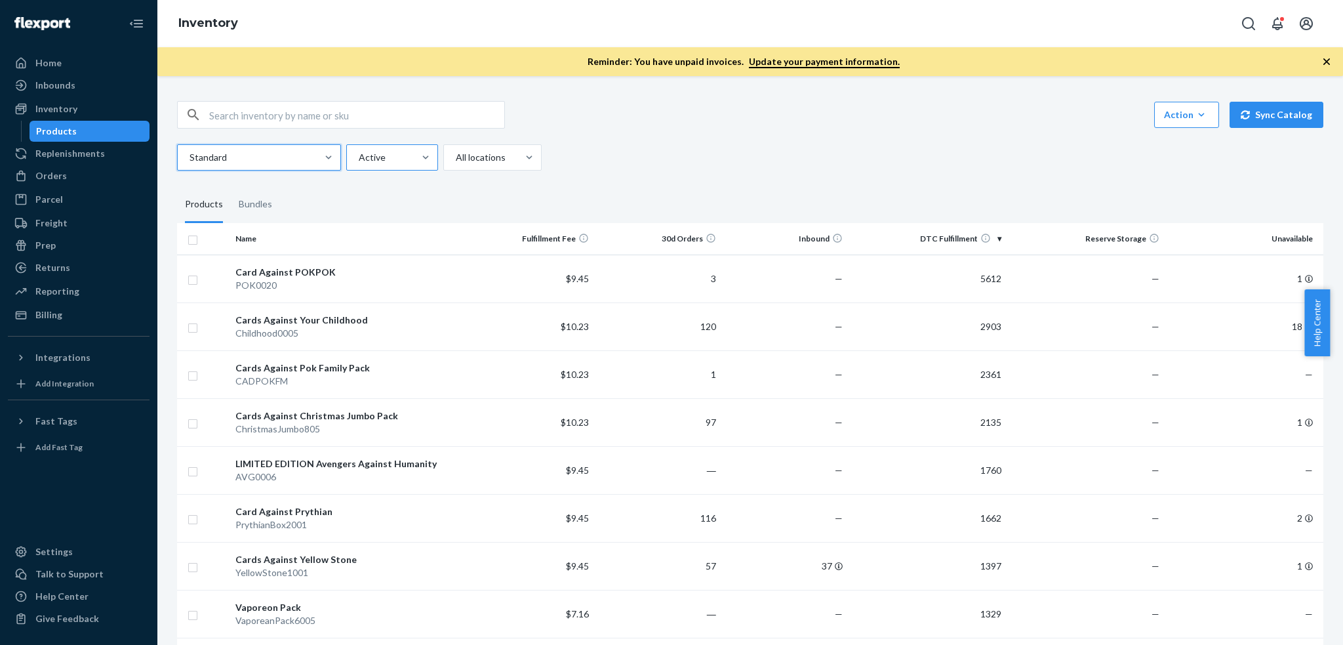
click at [409, 154] on div at bounding box center [391, 158] width 67 height 16
click at [359, 154] on input "Active" at bounding box center [358, 157] width 1 height 13
click at [409, 154] on div at bounding box center [391, 158] width 67 height 16
click at [359, 154] on input "0 results available. Select is focused ,type to refine list, press Down to open…" at bounding box center [358, 157] width 1 height 13
click at [457, 154] on div at bounding box center [491, 158] width 73 height 16
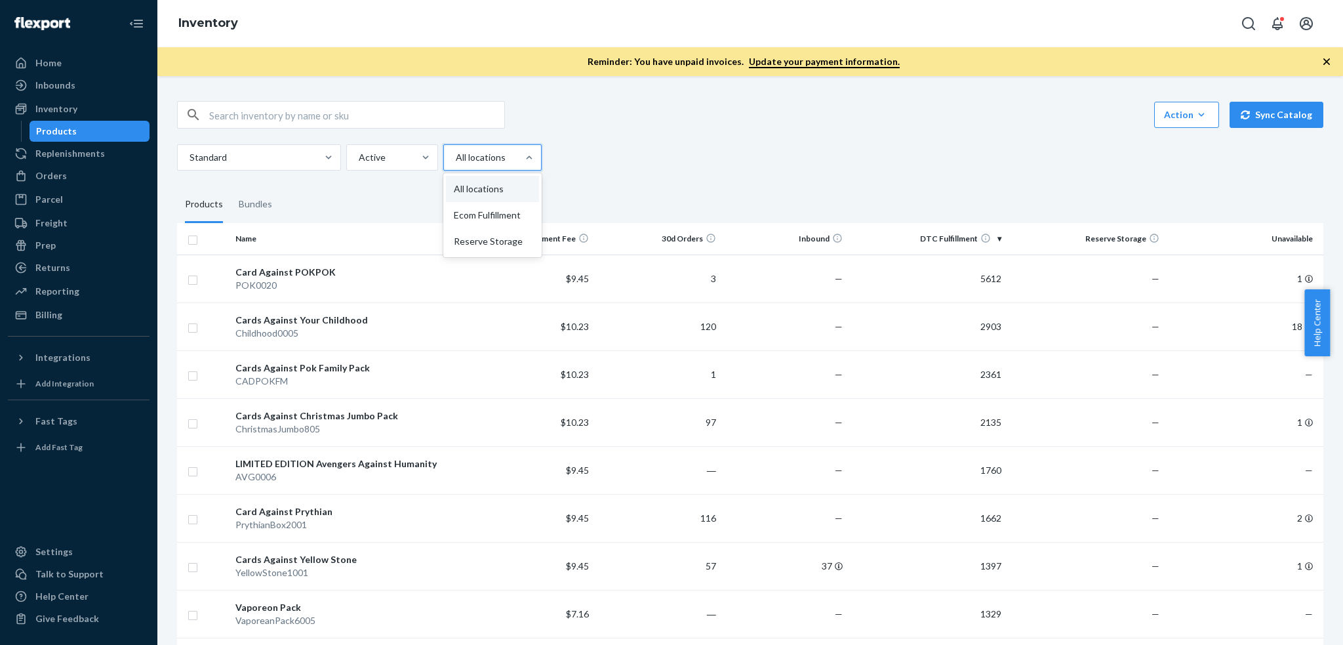
click at [456, 154] on input "option All locations focused, 1 of 3. 3 results available. Use Up and Down to c…" at bounding box center [455, 157] width 1 height 13
click at [457, 154] on div at bounding box center [491, 158] width 73 height 16
click at [456, 154] on input "0 results available. Select is focused ,type to refine list, press Down to open…" at bounding box center [455, 157] width 1 height 13
click at [401, 146] on div "Active" at bounding box center [380, 158] width 67 height 24
click at [359, 151] on input "Active" at bounding box center [358, 157] width 1 height 13
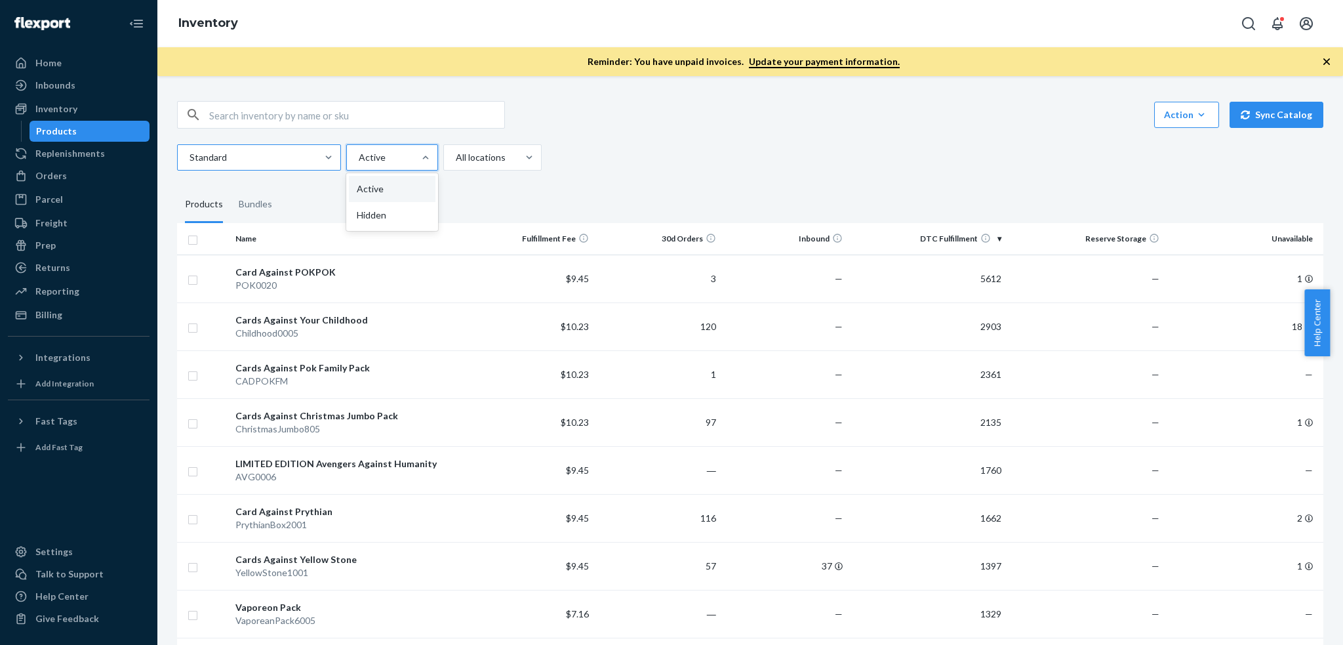
click at [274, 157] on div at bounding box center [257, 158] width 139 height 16
click at [190, 157] on input "Standard" at bounding box center [188, 157] width 1 height 13
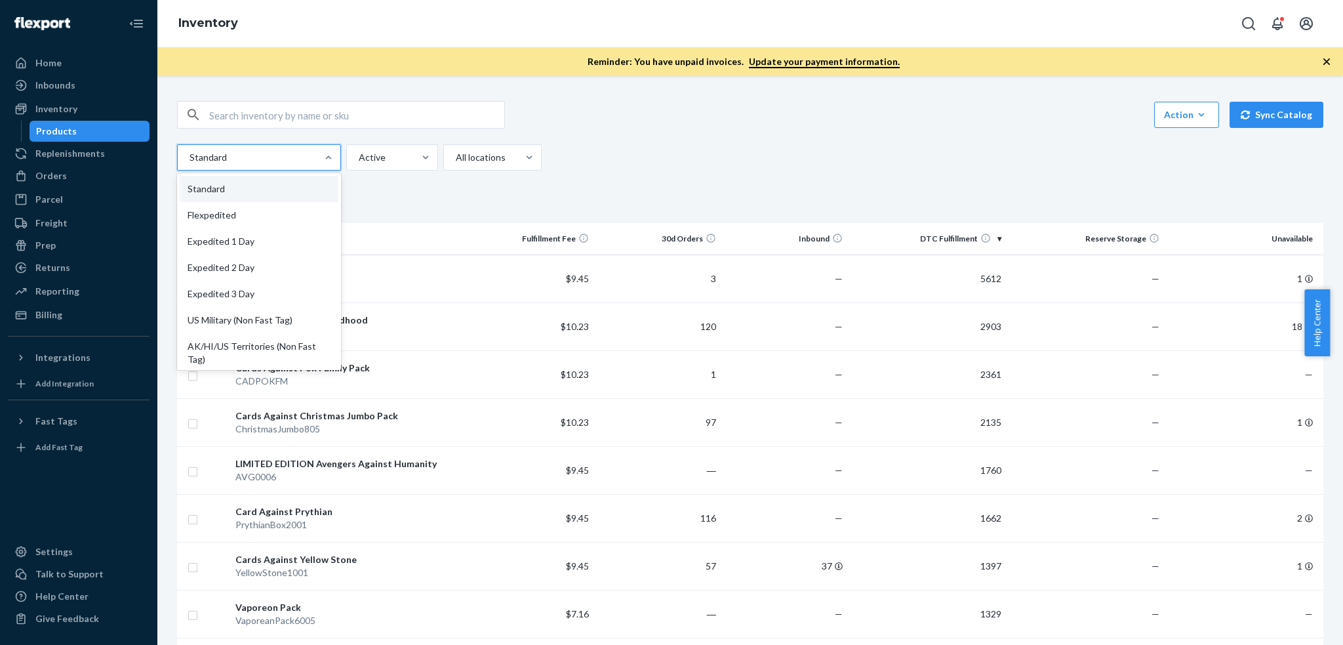
click at [274, 157] on div at bounding box center [257, 158] width 139 height 16
click at [190, 157] on input "option Standard focused, 1 of 13. 13 results available. Use Up and Down to choo…" at bounding box center [188, 157] width 1 height 13
click at [274, 157] on div at bounding box center [257, 158] width 139 height 16
click at [190, 157] on input "option Standard focused, 1 of 13. 13 results available. Use Up and Down to choo…" at bounding box center [188, 157] width 1 height 13
click at [371, 156] on div at bounding box center [391, 158] width 67 height 16
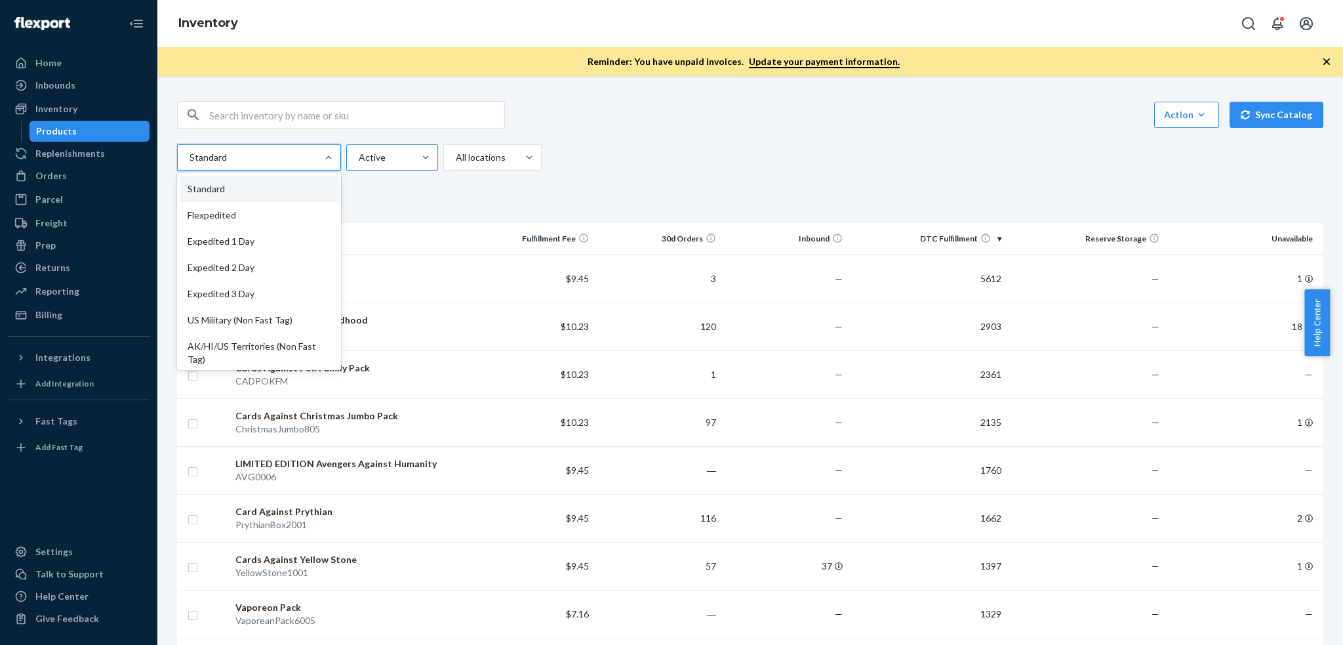
click at [359, 156] on input "Active" at bounding box center [358, 157] width 1 height 13
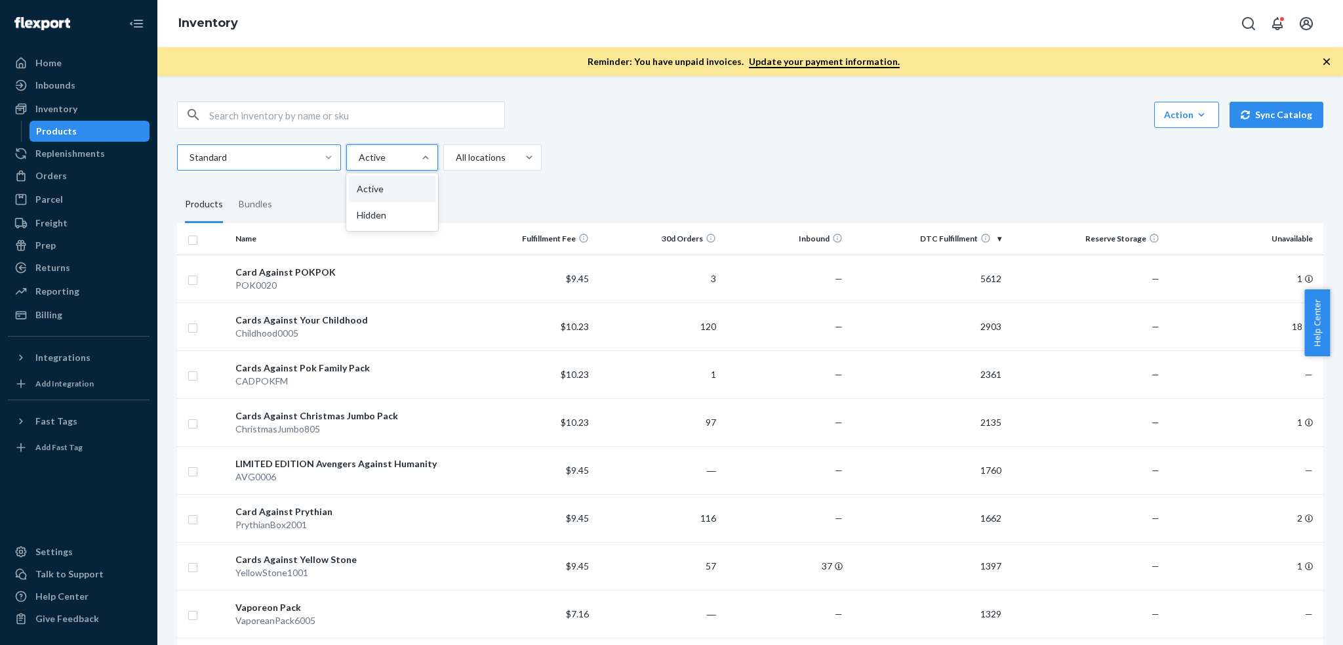
click at [321, 152] on div at bounding box center [329, 157] width 24 height 13
click at [190, 152] on input "Standard" at bounding box center [188, 157] width 1 height 13
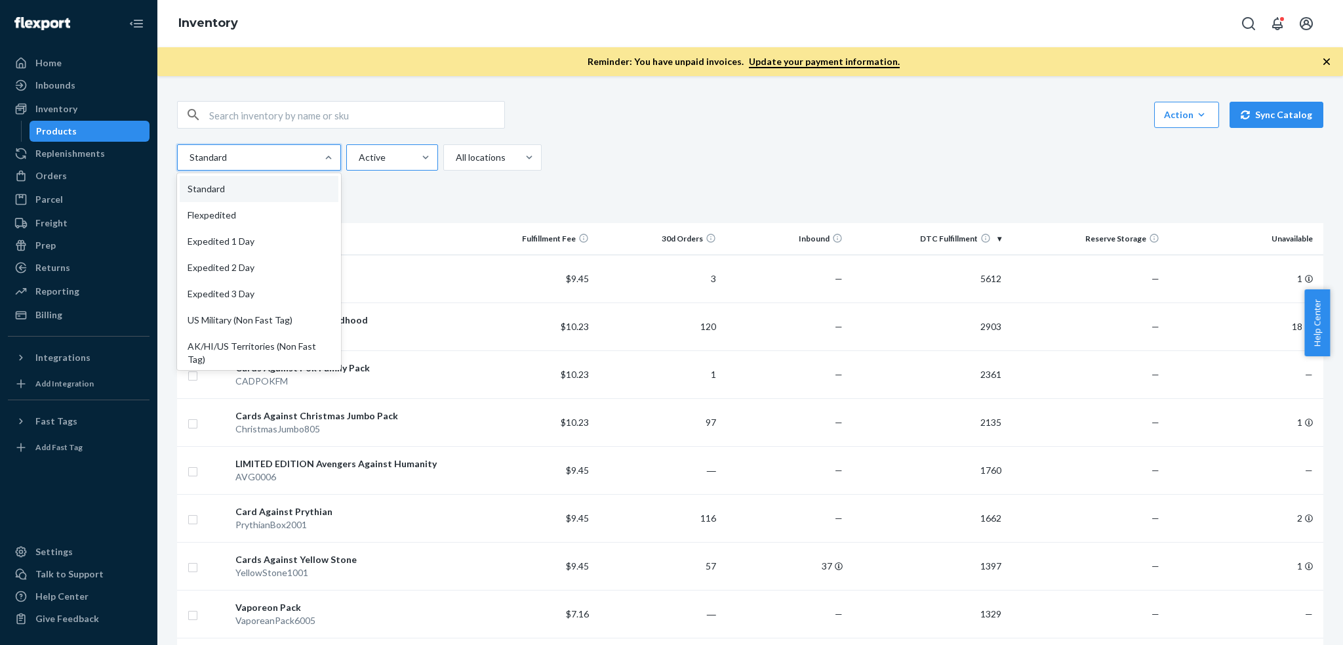
click at [374, 155] on div at bounding box center [391, 158] width 67 height 16
click at [359, 155] on input "Active" at bounding box center [358, 157] width 1 height 13
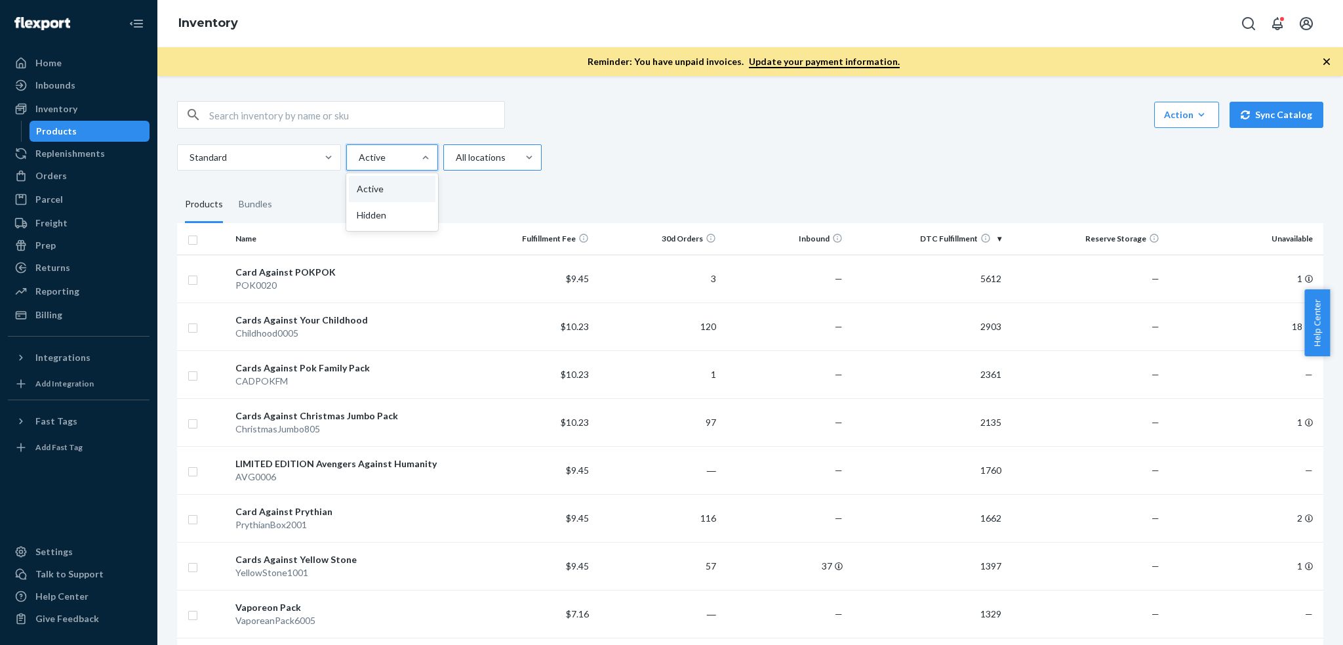
click at [485, 156] on div at bounding box center [491, 158] width 73 height 16
click at [456, 156] on input "All locations" at bounding box center [455, 157] width 1 height 13
click at [398, 145] on div "Active" at bounding box center [392, 157] width 92 height 26
click at [359, 151] on input "Active" at bounding box center [358, 157] width 1 height 13
click at [312, 150] on div at bounding box center [257, 158] width 139 height 16
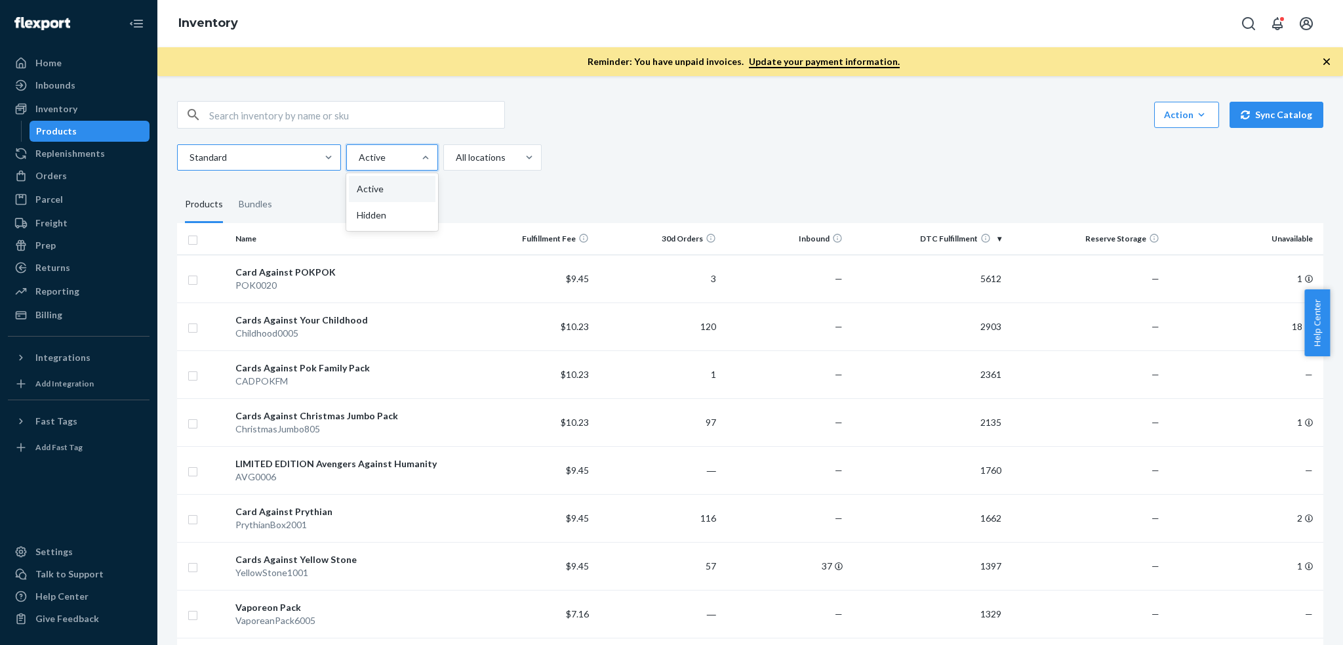
click at [190, 151] on input "Standard" at bounding box center [188, 157] width 1 height 13
click at [354, 150] on div "Active" at bounding box center [380, 158] width 67 height 24
click at [358, 151] on input "option Active focused, 1 of 2. 2 results available. Use Up and Down to choose o…" at bounding box center [358, 157] width 1 height 13
click at [497, 156] on div at bounding box center [491, 158] width 73 height 16
click at [456, 156] on input "All locations" at bounding box center [455, 157] width 1 height 13
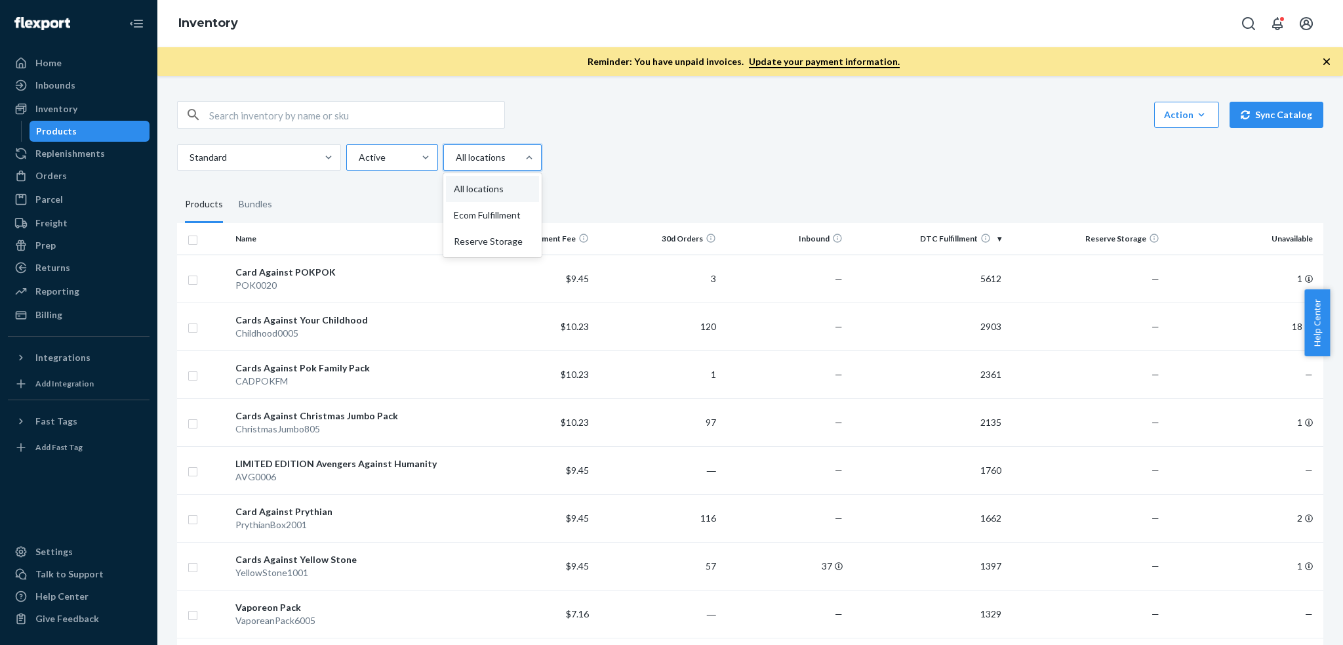
click at [385, 156] on div at bounding box center [391, 158] width 67 height 16
click at [359, 156] on input "Active" at bounding box center [358, 157] width 1 height 13
click at [276, 155] on div at bounding box center [257, 158] width 139 height 16
click at [190, 155] on input "Standard" at bounding box center [188, 157] width 1 height 13
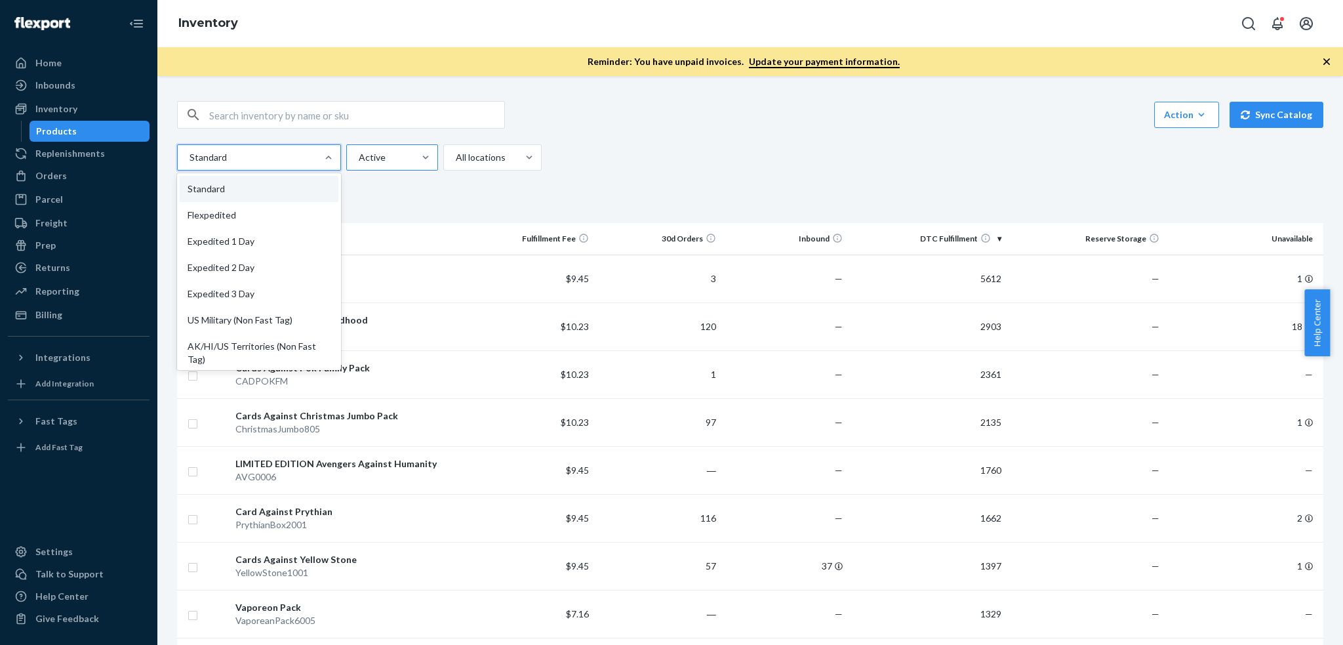
click at [355, 151] on div "Active" at bounding box center [380, 158] width 67 height 24
click at [358, 151] on input "Active" at bounding box center [358, 157] width 1 height 13
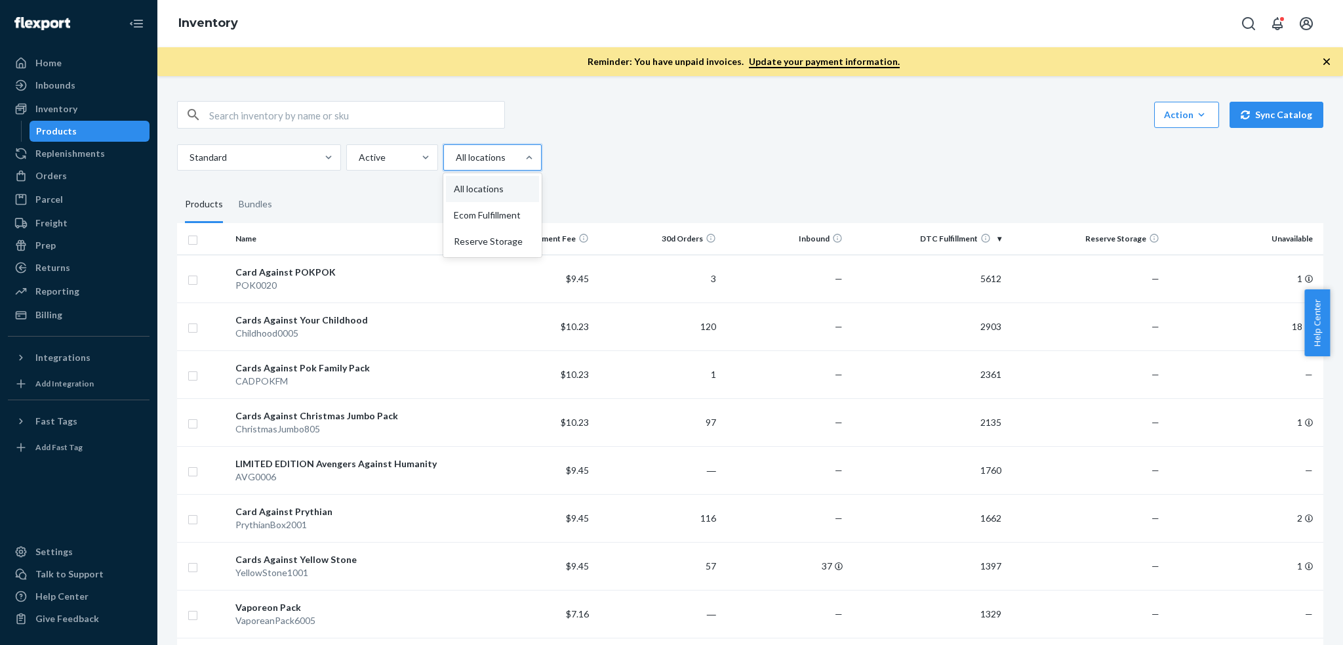
click at [476, 157] on div at bounding box center [491, 158] width 73 height 16
click at [456, 157] on input "option All locations focused, 1 of 3. 3 results available. Use Up and Down to c…" at bounding box center [455, 157] width 1 height 13
click at [404, 155] on div at bounding box center [391, 158] width 67 height 16
click at [359, 155] on input "option Active focused, 1 of 2. 2 results available. Use Up and Down to choose o…" at bounding box center [358, 157] width 1 height 13
click at [294, 144] on div "Standard" at bounding box center [259, 157] width 164 height 26
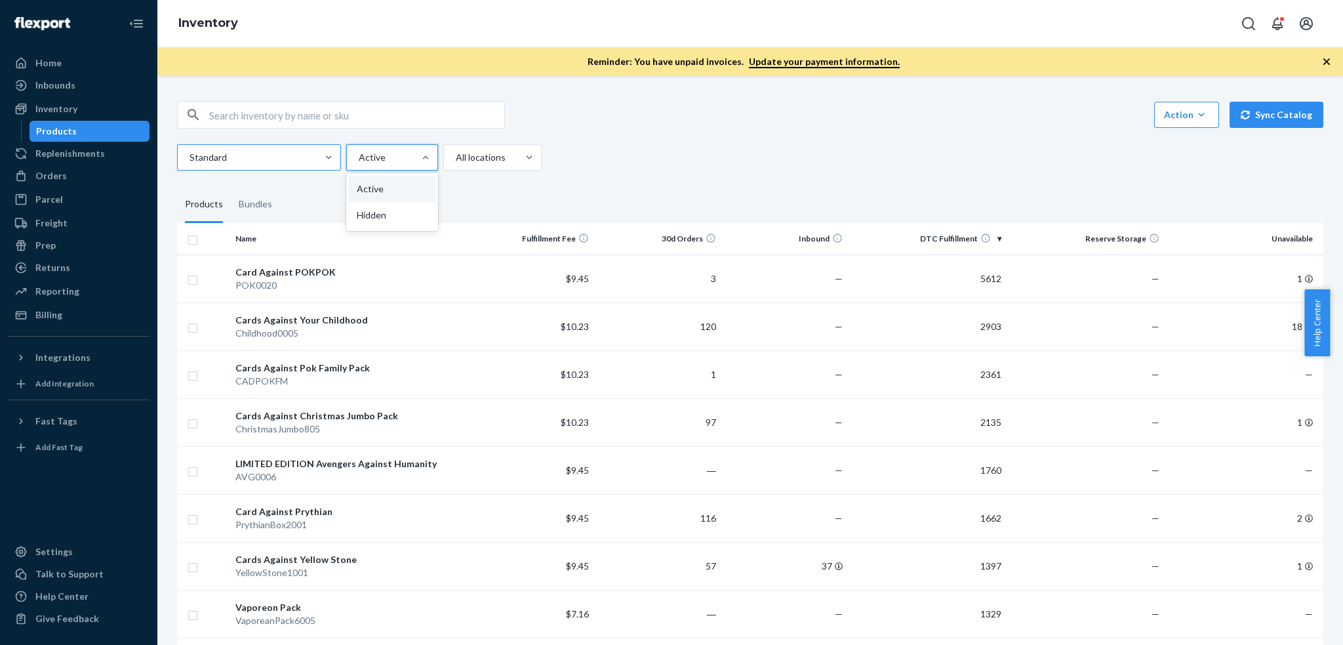
click at [190, 151] on input "Standard" at bounding box center [188, 157] width 1 height 13
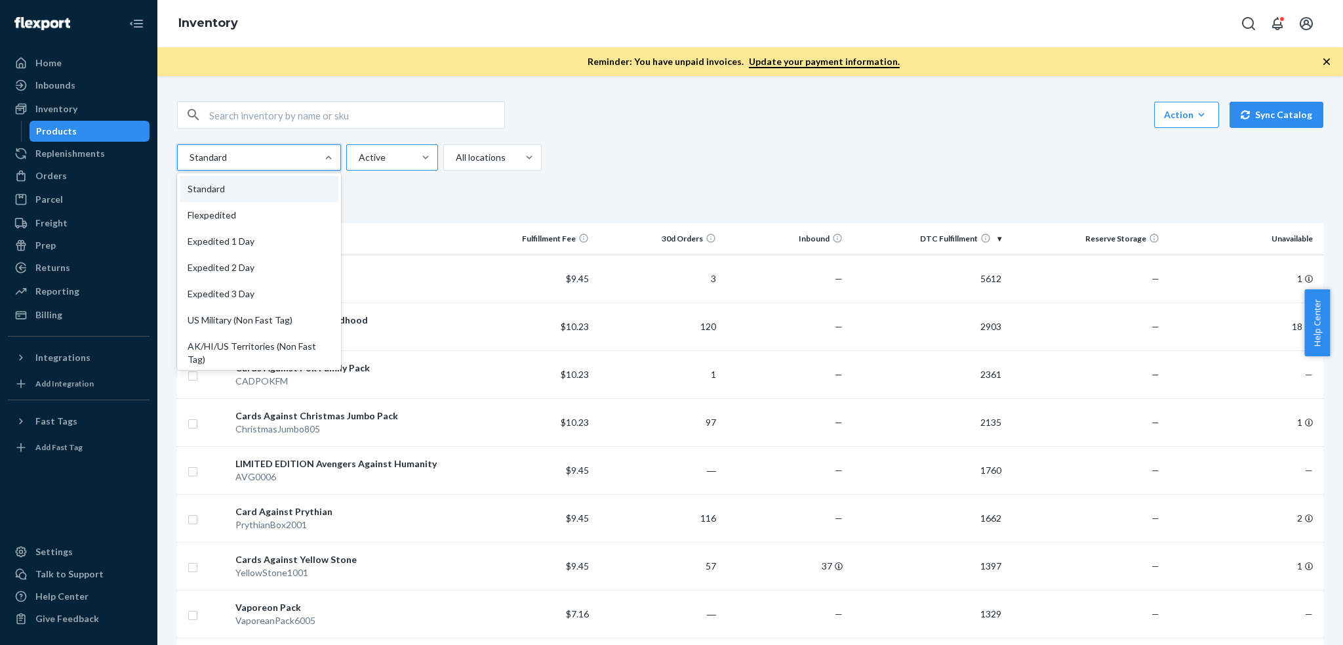
click at [382, 153] on div at bounding box center [391, 158] width 67 height 16
click at [359, 153] on input "Active" at bounding box center [358, 157] width 1 height 13
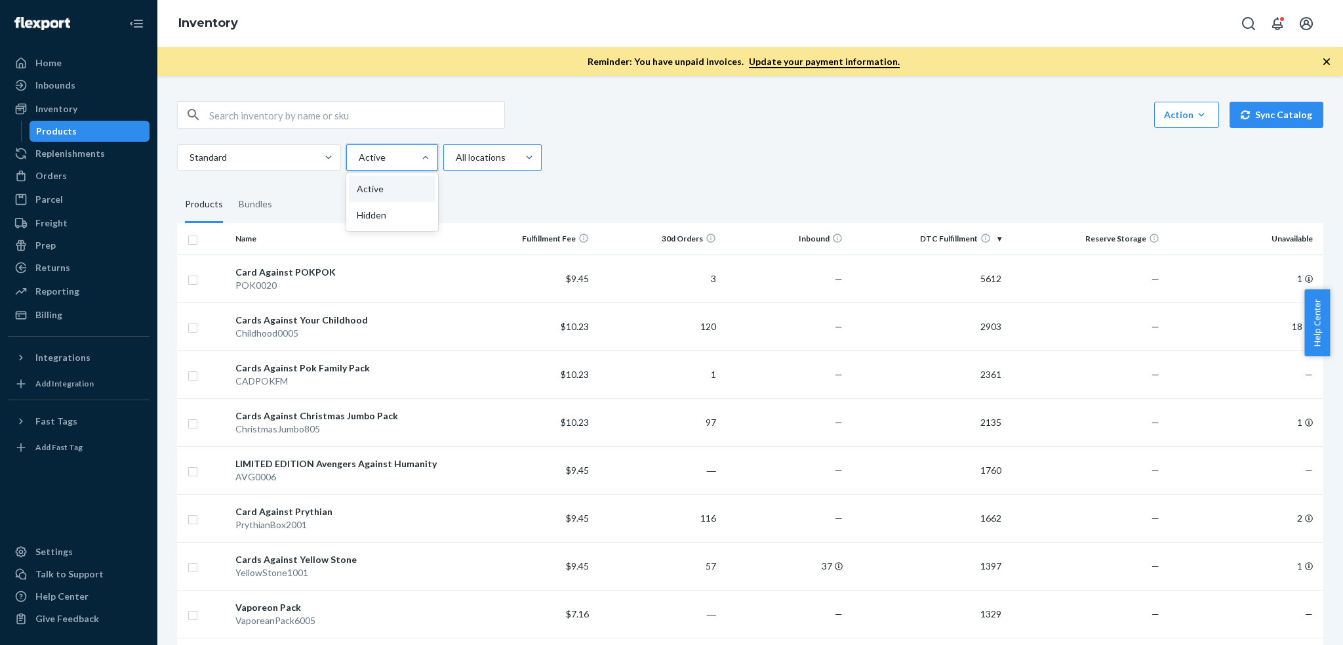
click at [517, 163] on div at bounding box center [491, 158] width 73 height 16
click at [456, 163] on input "All locations" at bounding box center [455, 157] width 1 height 13
click at [403, 157] on div at bounding box center [391, 158] width 67 height 16
click at [359, 157] on input "option Active focused, 1 of 2. 2 results available. Use Up and Down to choose o…" at bounding box center [358, 157] width 1 height 13
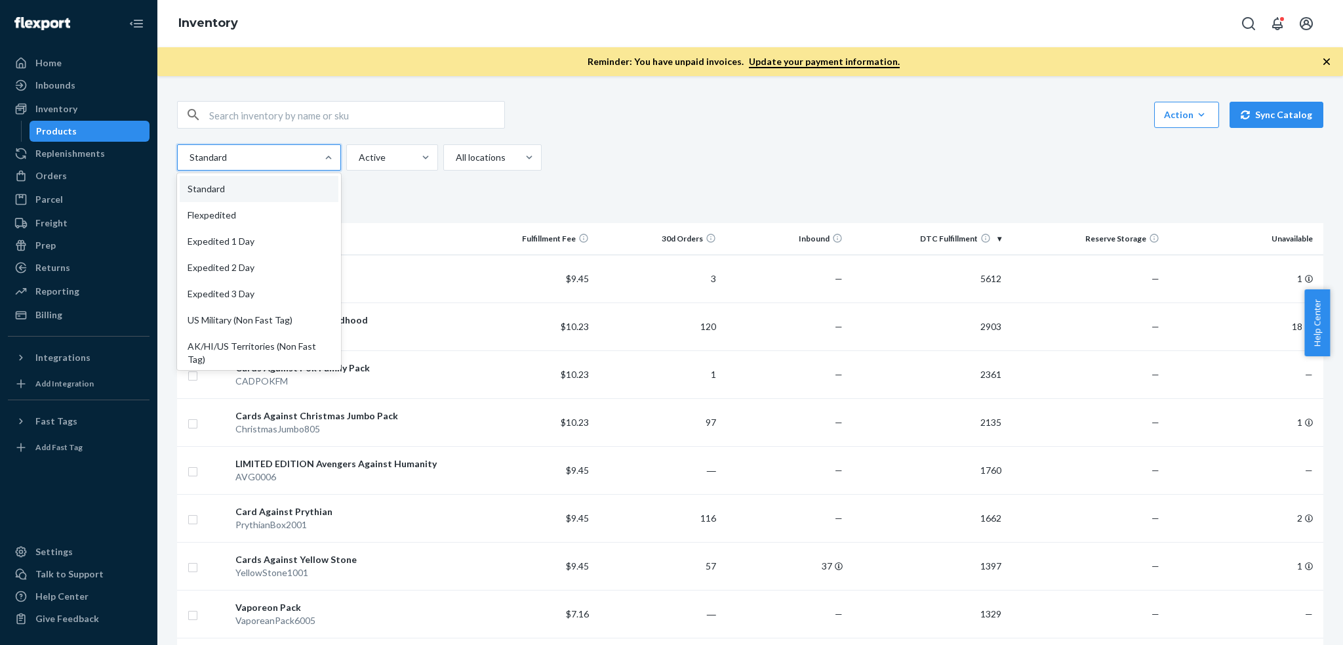
click at [291, 152] on div at bounding box center [257, 158] width 139 height 16
click at [190, 152] on input "option Standard focused, 1 of 13. 13 results available. Use Up and Down to choo…" at bounding box center [188, 157] width 1 height 13
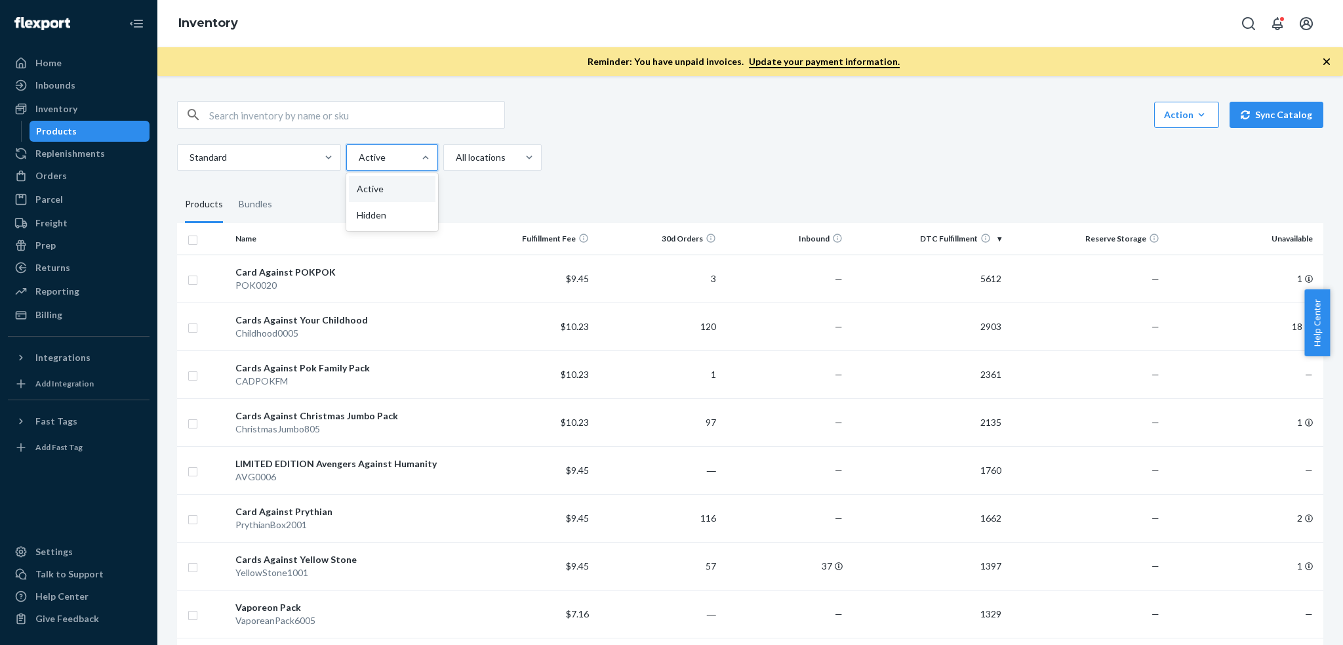
click at [374, 151] on div at bounding box center [391, 158] width 67 height 16
click at [359, 151] on input "option Active focused, 1 of 2. 2 results available. Use Up and Down to choose o…" at bounding box center [358, 157] width 1 height 13
click at [306, 156] on div at bounding box center [257, 158] width 139 height 16
click at [190, 156] on input "Standard" at bounding box center [188, 157] width 1 height 13
click at [467, 156] on div at bounding box center [491, 158] width 73 height 16
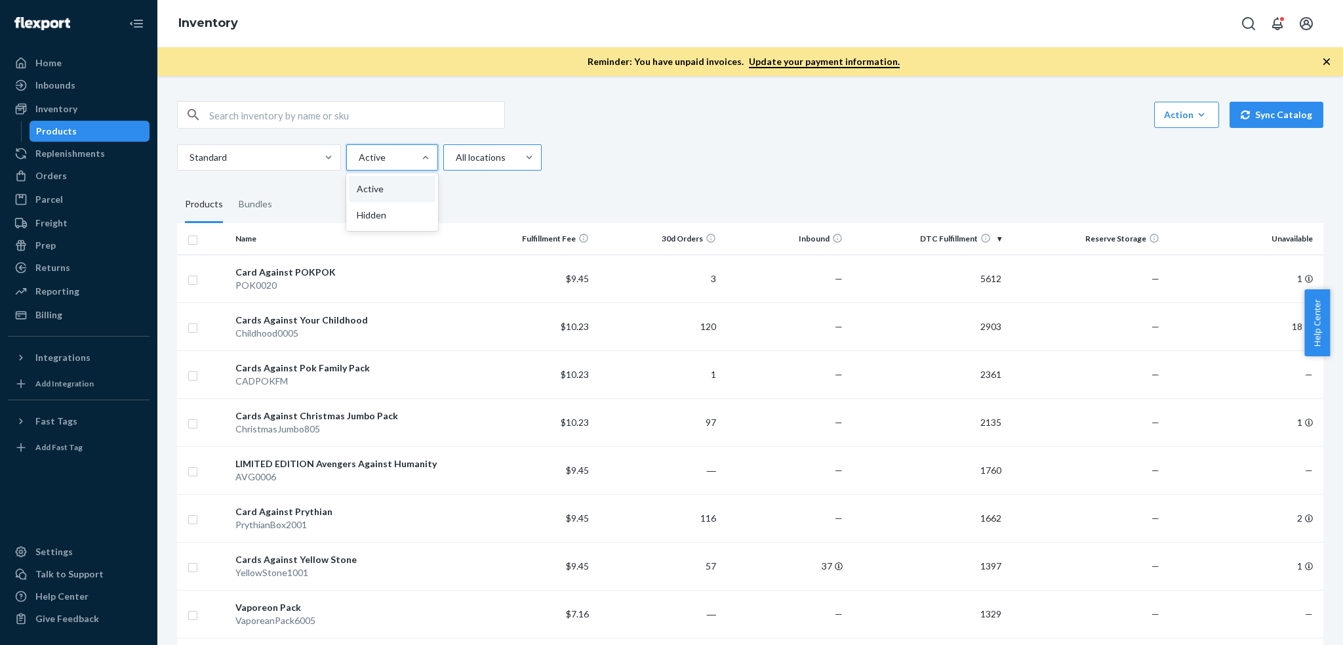
click at [456, 156] on input "All locations" at bounding box center [455, 157] width 1 height 13
click at [390, 152] on div at bounding box center [391, 158] width 67 height 16
click at [359, 152] on input "option Active focused, 1 of 2. 2 results available. Use Up and Down to choose o…" at bounding box center [358, 157] width 1 height 13
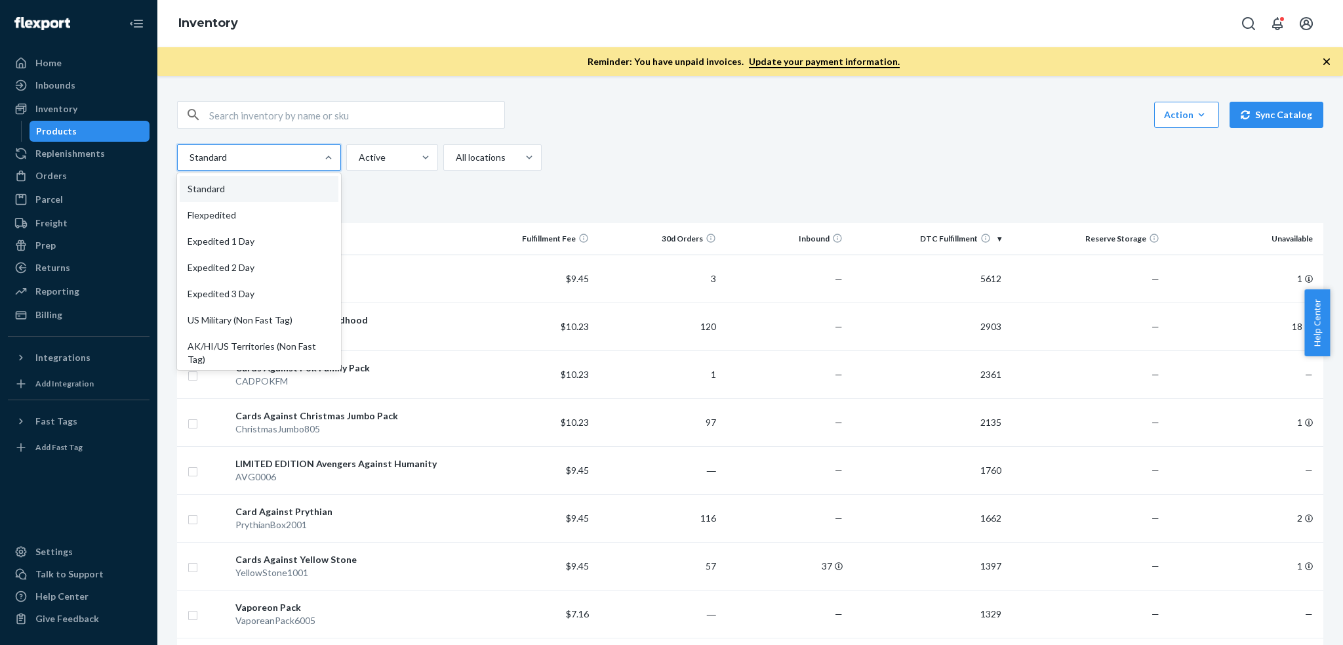
click at [316, 152] on div at bounding box center [257, 158] width 139 height 16
click at [190, 152] on input "option Standard focused, 1 of 13. 13 results available. Use Up and Down to choo…" at bounding box center [188, 157] width 1 height 13
click at [445, 156] on div "All locations" at bounding box center [480, 158] width 73 height 24
click at [455, 156] on input "All locations" at bounding box center [455, 157] width 1 height 13
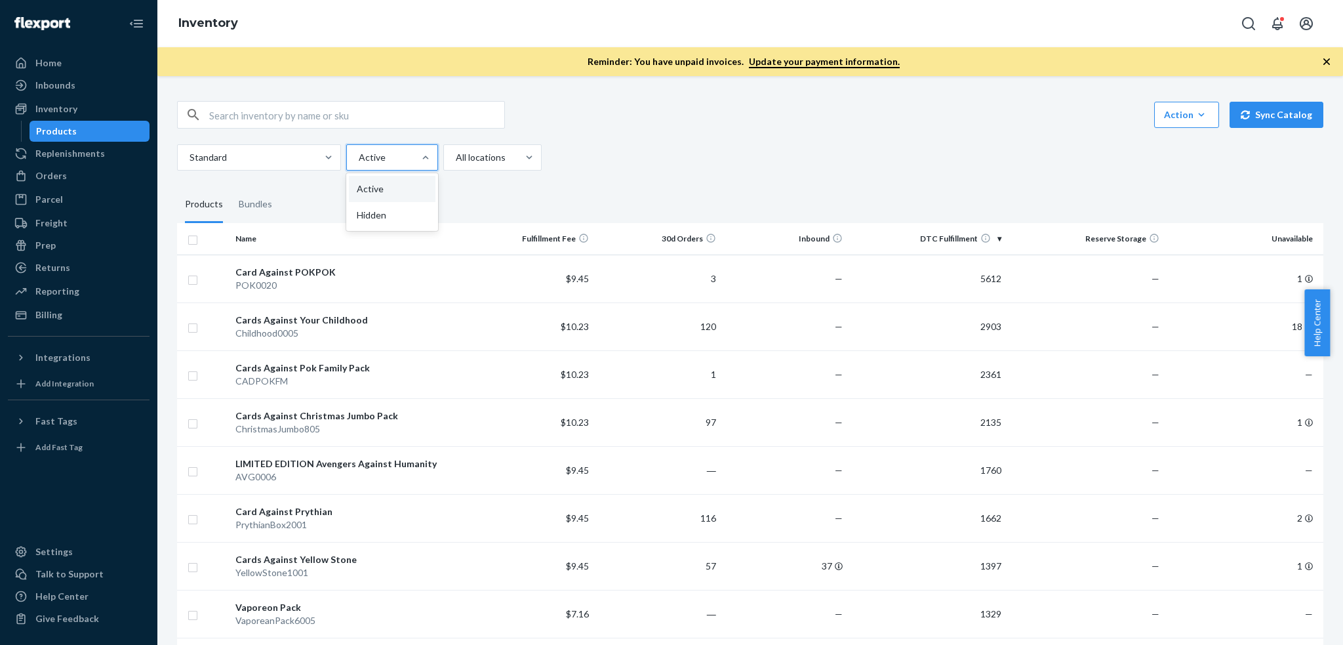
click at [401, 155] on div at bounding box center [391, 158] width 67 height 16
click at [359, 155] on input "option Active focused, 1 of 2. 2 results available. Use Up and Down to choose o…" at bounding box center [358, 157] width 1 height 13
click at [300, 155] on div at bounding box center [257, 158] width 139 height 16
click at [190, 155] on input "Standard" at bounding box center [188, 157] width 1 height 13
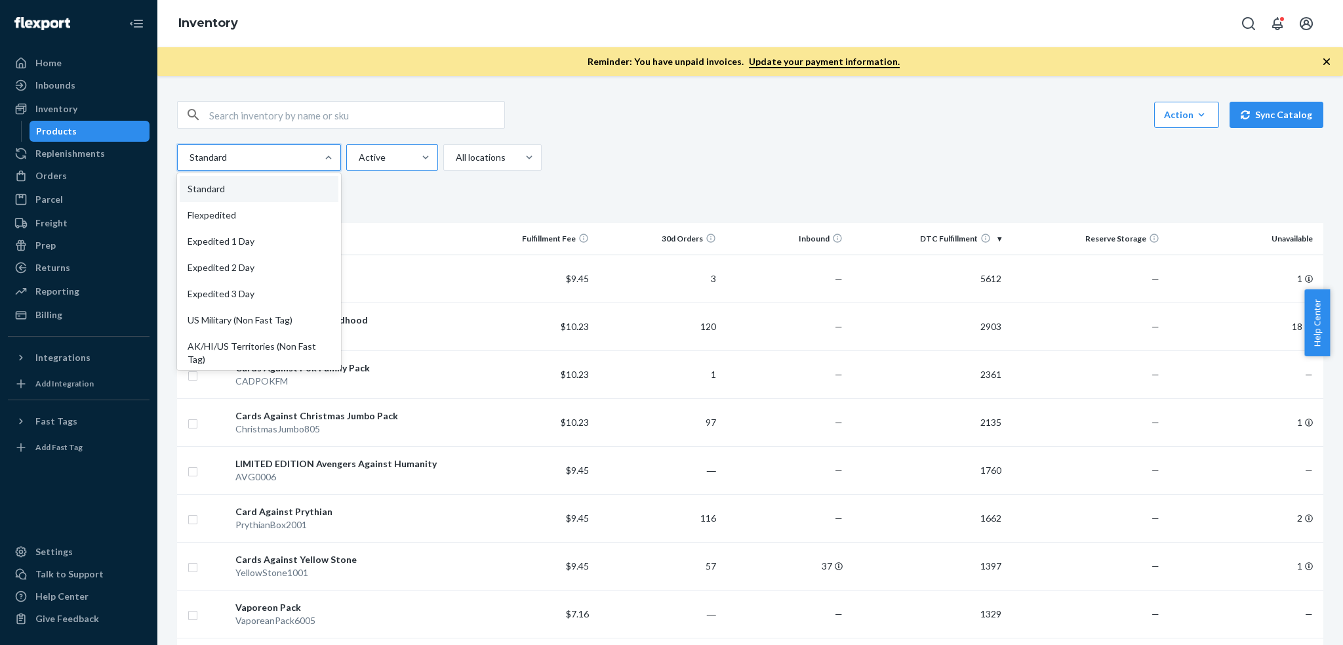
click at [390, 152] on div at bounding box center [391, 158] width 67 height 16
click at [359, 152] on input "Active" at bounding box center [358, 157] width 1 height 13
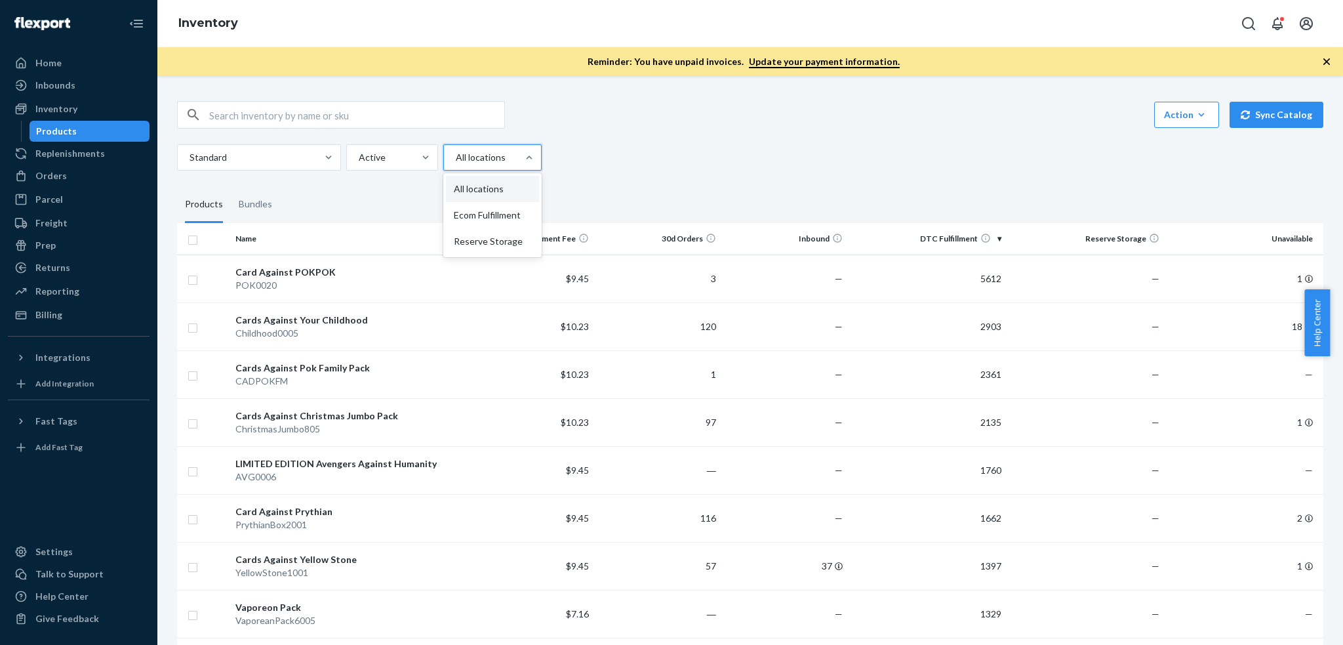
click at [479, 152] on div at bounding box center [491, 158] width 73 height 16
click at [456, 152] on input "option All locations focused, 1 of 3. 3 results available. Use Up and Down to c…" at bounding box center [455, 157] width 1 height 13
click at [380, 152] on div at bounding box center [391, 158] width 67 height 16
click at [359, 152] on input "Active" at bounding box center [358, 157] width 1 height 13
click at [299, 147] on div "Standard" at bounding box center [247, 158] width 139 height 24
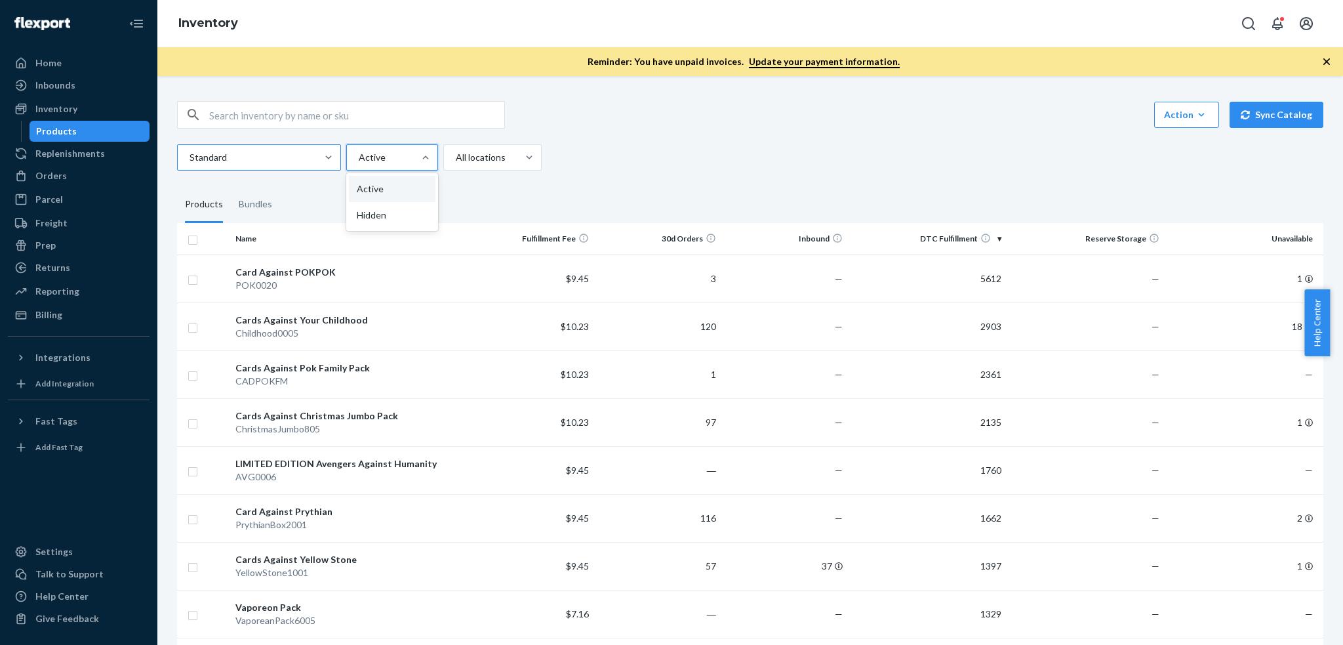
click at [190, 151] on input "Standard" at bounding box center [188, 157] width 1 height 13
click at [378, 140] on div "Action Create product Create bundle Bulk create products Bulk update products B…" at bounding box center [750, 136] width 1147 height 70
click at [457, 155] on div at bounding box center [491, 158] width 73 height 16
click at [456, 155] on input "All locations" at bounding box center [455, 157] width 1 height 13
click at [410, 155] on div at bounding box center [391, 158] width 67 height 16
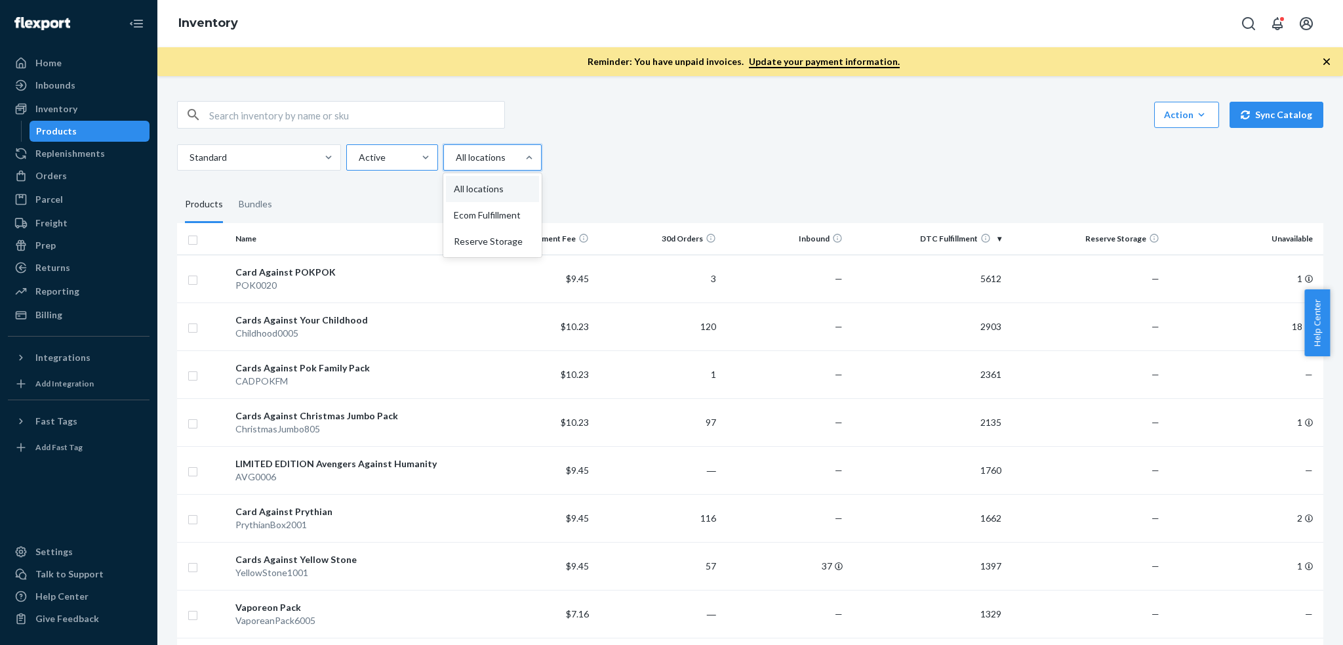
click at [359, 155] on input "Active" at bounding box center [358, 157] width 1 height 13
click at [266, 155] on div at bounding box center [257, 158] width 139 height 16
click at [190, 155] on input "Standard" at bounding box center [188, 157] width 1 height 13
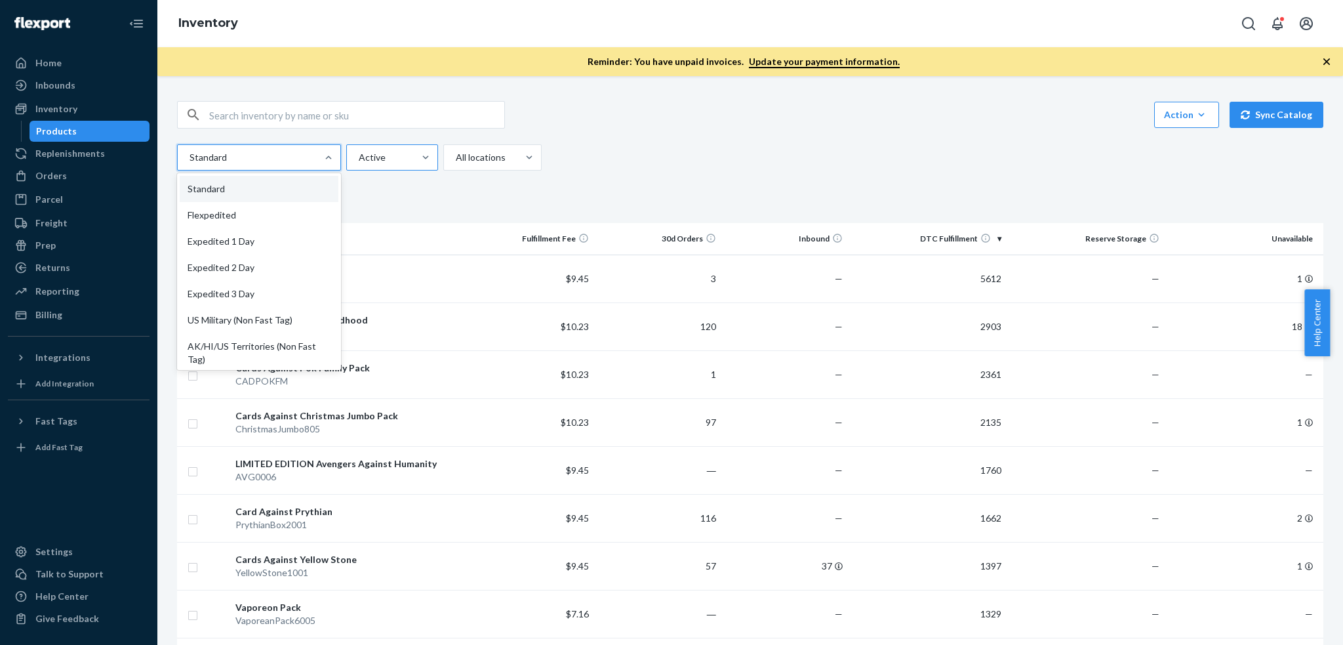
click at [382, 155] on div at bounding box center [391, 158] width 67 height 16
click at [359, 155] on input "Active" at bounding box center [358, 157] width 1 height 13
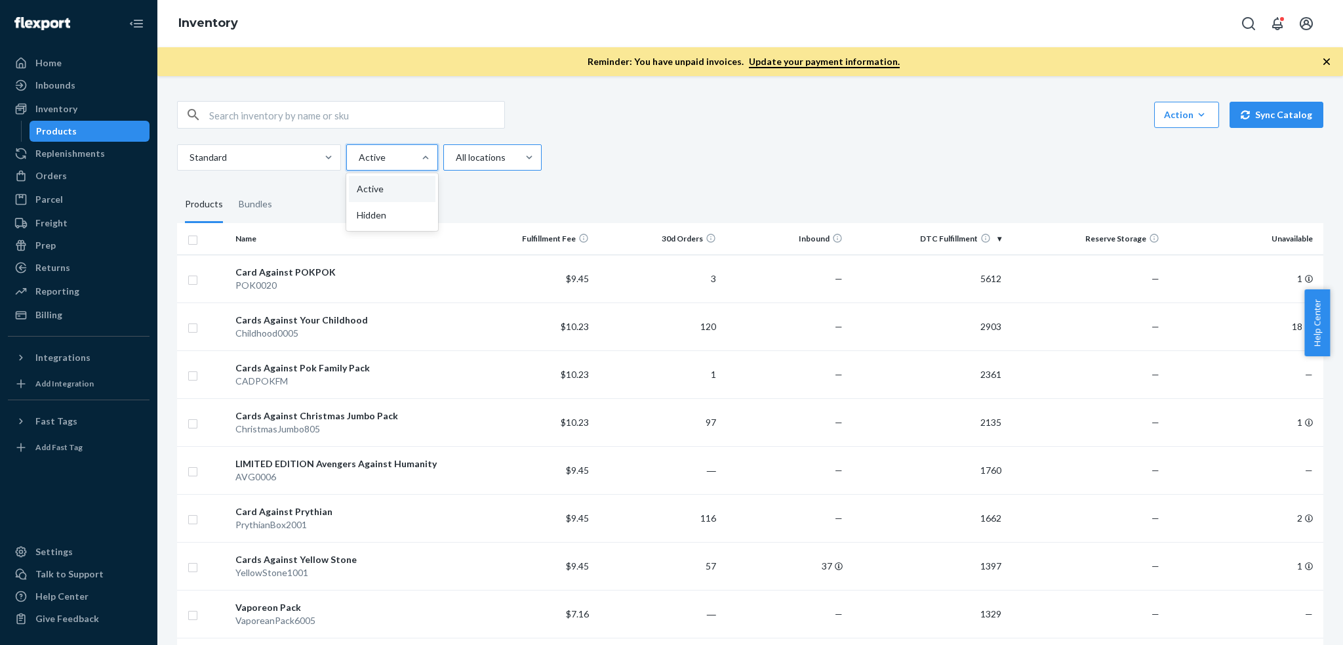
click at [474, 161] on div at bounding box center [491, 158] width 73 height 16
click at [456, 161] on input "All locations" at bounding box center [455, 157] width 1 height 13
click at [249, 159] on div at bounding box center [257, 158] width 139 height 16
click at [190, 159] on input "Standard" at bounding box center [188, 157] width 1 height 13
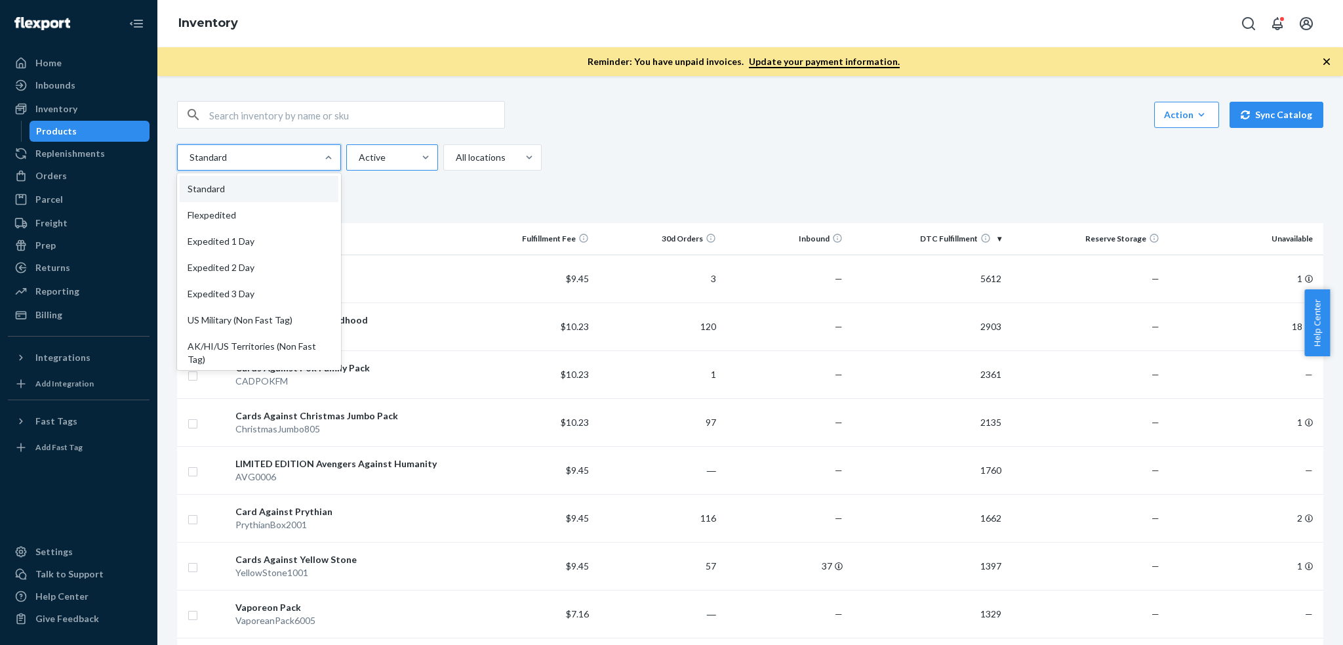
click at [356, 159] on div "Active" at bounding box center [380, 158] width 67 height 24
click at [358, 159] on input "Active" at bounding box center [358, 157] width 1 height 13
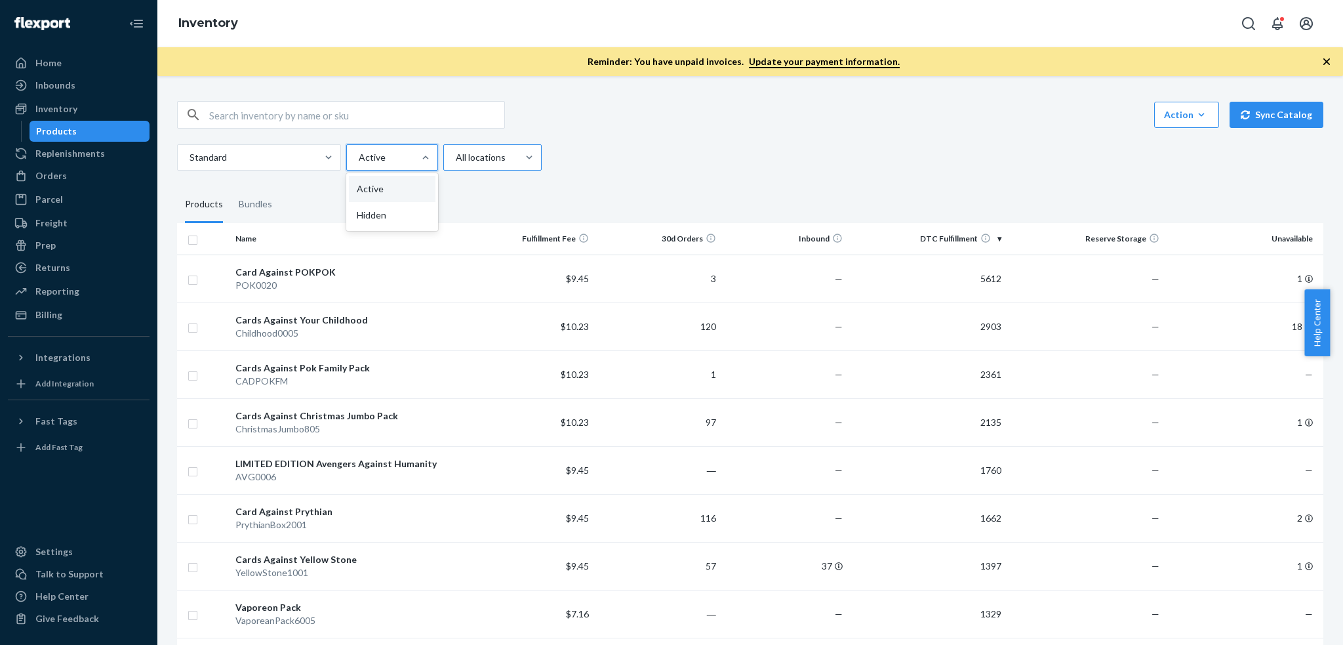
click at [462, 159] on div at bounding box center [491, 158] width 73 height 16
click at [456, 159] on input "All locations" at bounding box center [455, 157] width 1 height 13
click at [392, 157] on div at bounding box center [391, 158] width 67 height 16
click at [359, 157] on input "Active" at bounding box center [358, 157] width 1 height 13
click at [312, 155] on div at bounding box center [257, 158] width 139 height 16
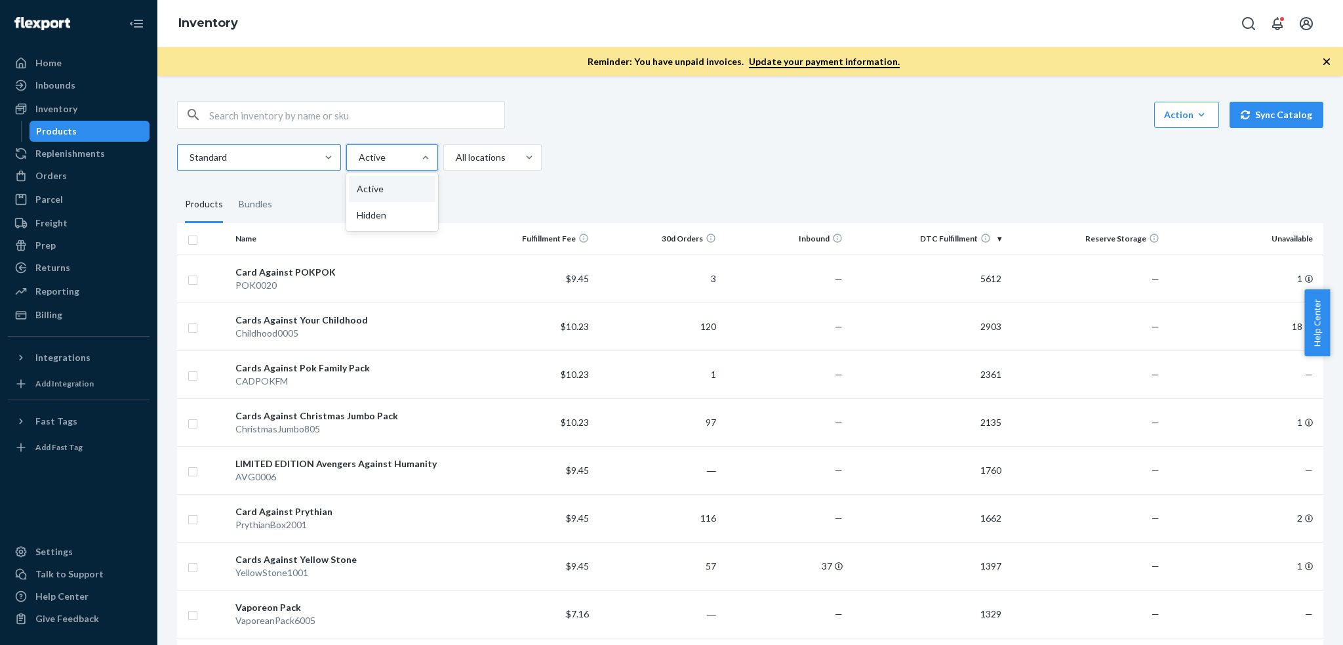
click at [190, 155] on input "Standard" at bounding box center [188, 157] width 1 height 13
click at [371, 153] on div at bounding box center [391, 158] width 67 height 16
click at [359, 153] on input "option Active focused, 1 of 2. 2 results available. Use Up and Down to choose o…" at bounding box center [358, 157] width 1 height 13
click at [515, 153] on div at bounding box center [491, 158] width 73 height 16
click at [456, 153] on input "option All locations focused, 1 of 3. 3 results available. Use Up and Down to c…" at bounding box center [455, 157] width 1 height 13
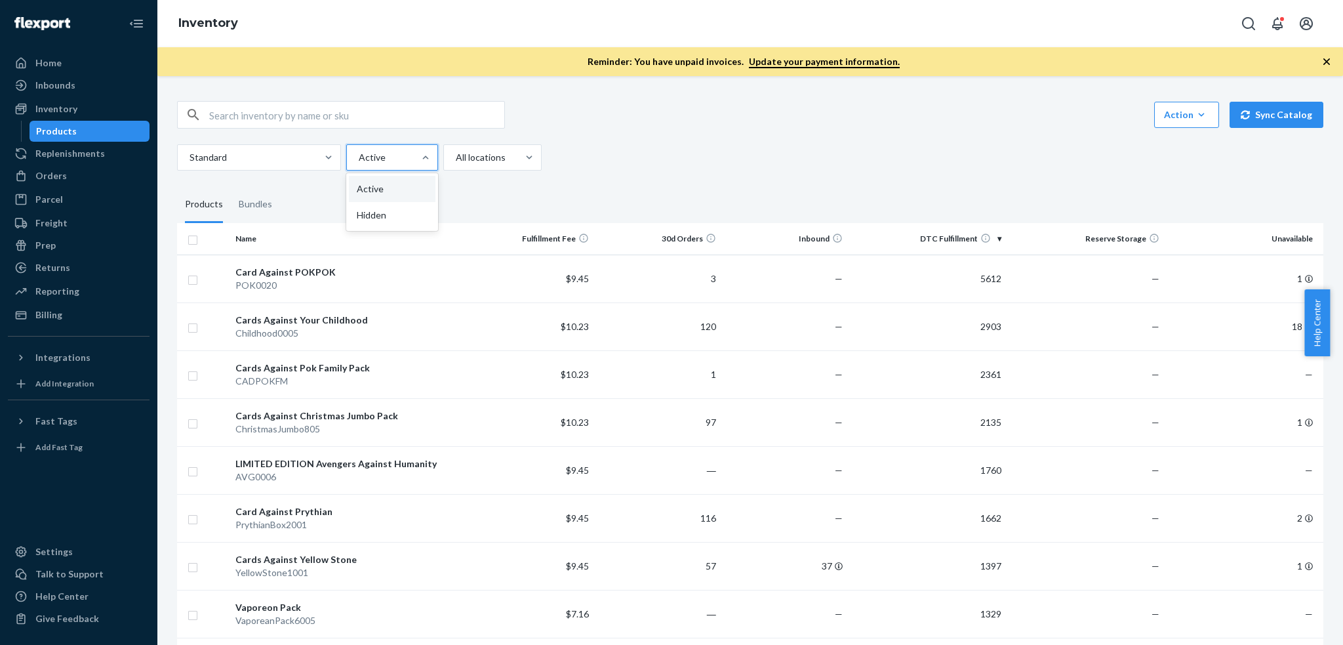
click at [384, 152] on div at bounding box center [391, 158] width 67 height 16
click at [359, 152] on input "option Active focused, 1 of 2. 2 results available. Use Up and Down to choose o…" at bounding box center [358, 157] width 1 height 13
click at [312, 152] on div at bounding box center [257, 158] width 139 height 16
click at [190, 152] on input "Standard" at bounding box center [188, 157] width 1 height 13
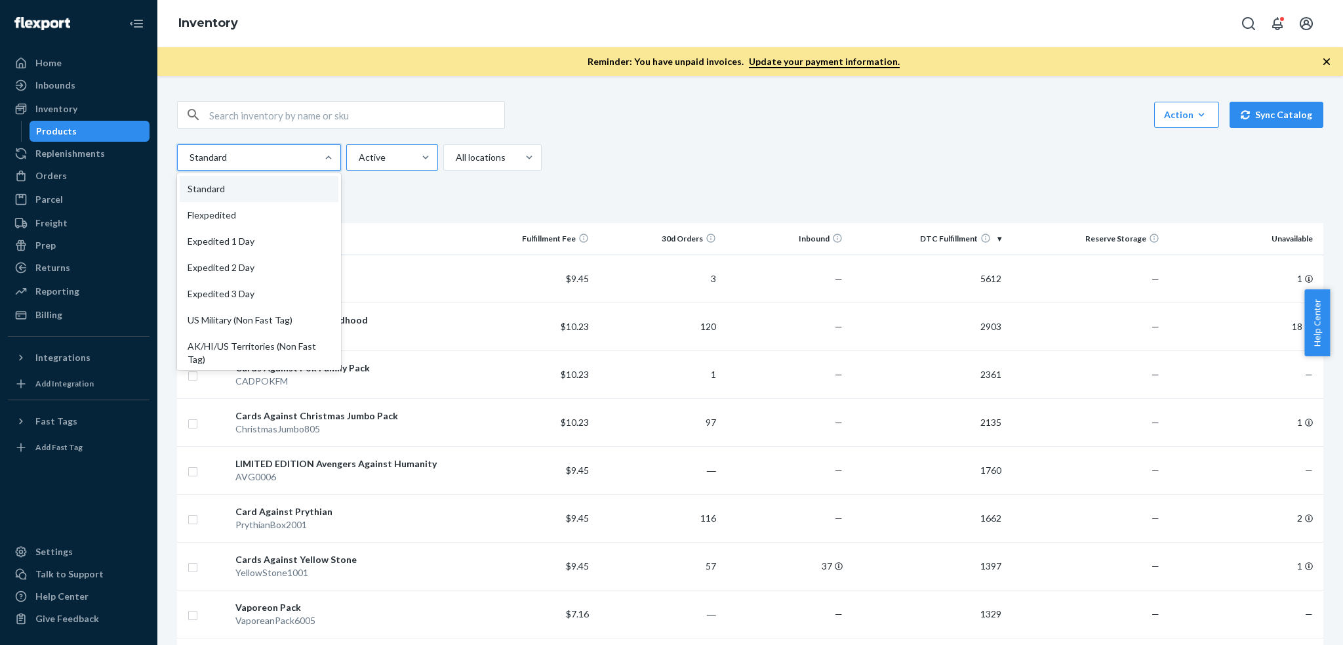
click at [373, 152] on div at bounding box center [391, 158] width 67 height 16
click at [359, 152] on input "Active" at bounding box center [358, 157] width 1 height 13
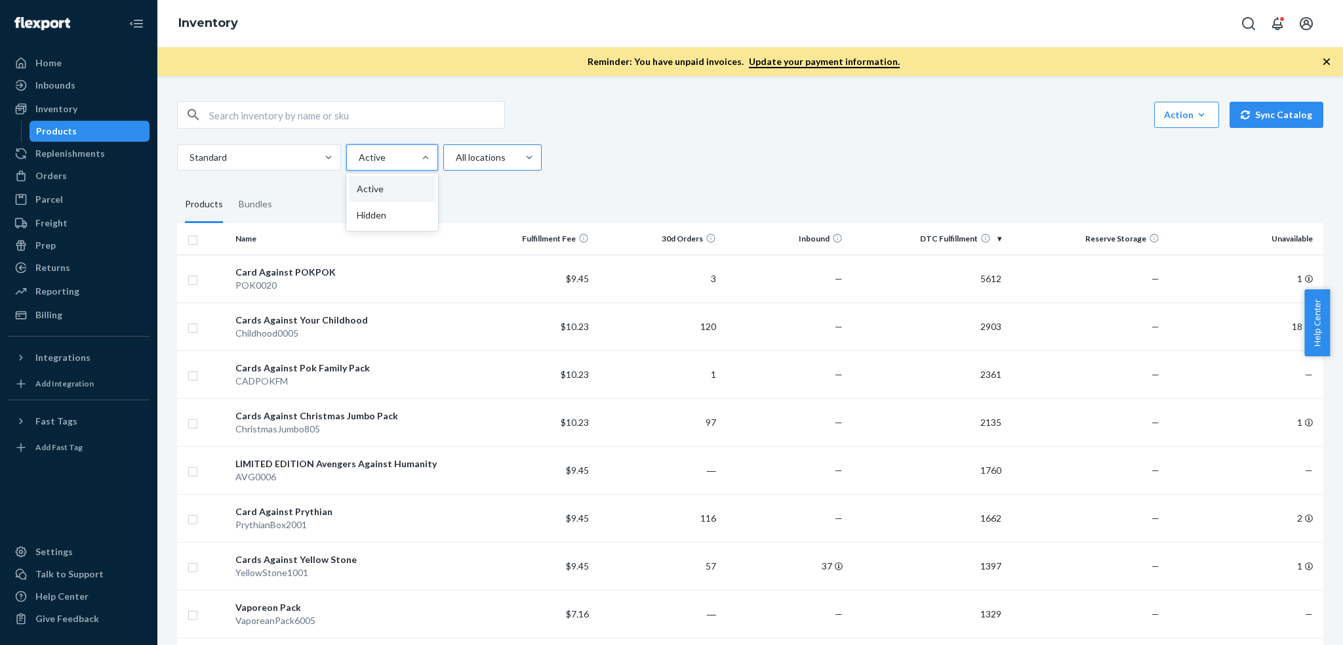
click at [459, 153] on div at bounding box center [491, 158] width 73 height 16
click at [456, 153] on input "All locations" at bounding box center [455, 157] width 1 height 13
click at [401, 153] on div at bounding box center [391, 158] width 67 height 16
click at [359, 153] on input "Active" at bounding box center [358, 157] width 1 height 13
click at [379, 153] on div at bounding box center [391, 158] width 67 height 16
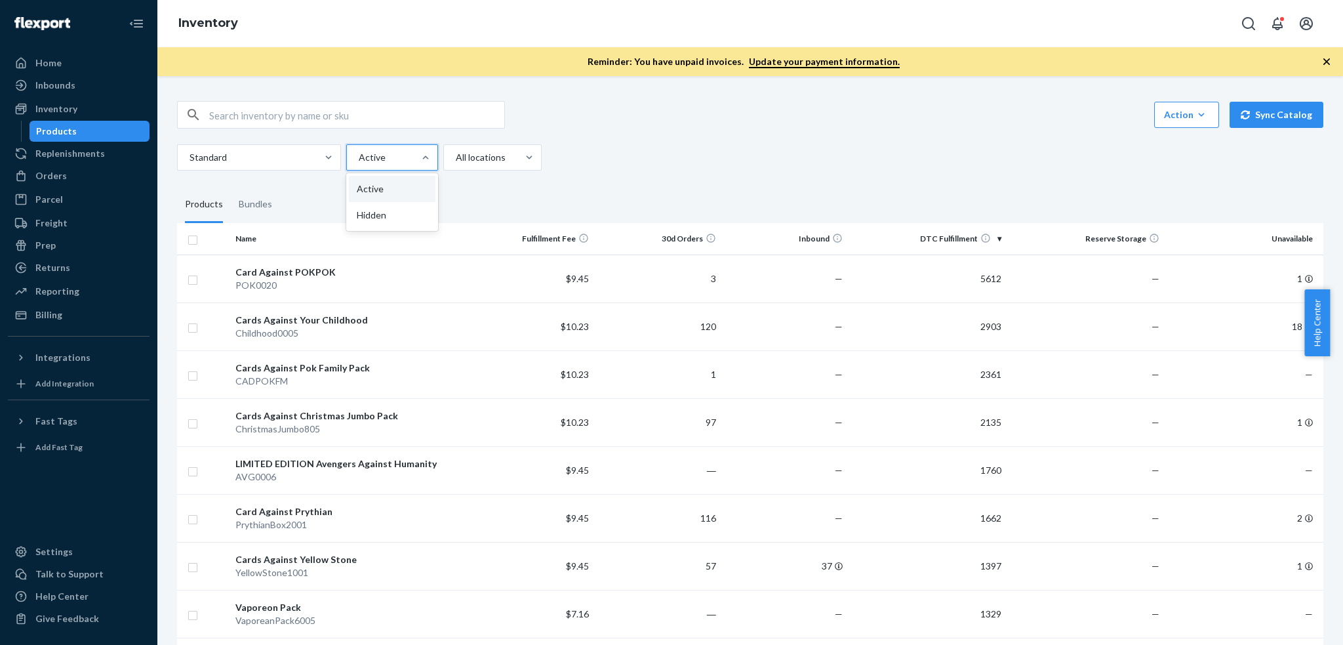
click at [359, 153] on input "option Active focused, 1 of 2. 2 results available. Use Up and Down to choose o…" at bounding box center [358, 157] width 1 height 13
click at [496, 153] on div at bounding box center [491, 158] width 73 height 16
click at [456, 153] on input "All locations" at bounding box center [455, 157] width 1 height 13
click at [386, 153] on div at bounding box center [391, 158] width 67 height 16
click at [359, 153] on input "option Active focused, 1 of 2. 2 results available. Use Up and Down to choose o…" at bounding box center [358, 157] width 1 height 13
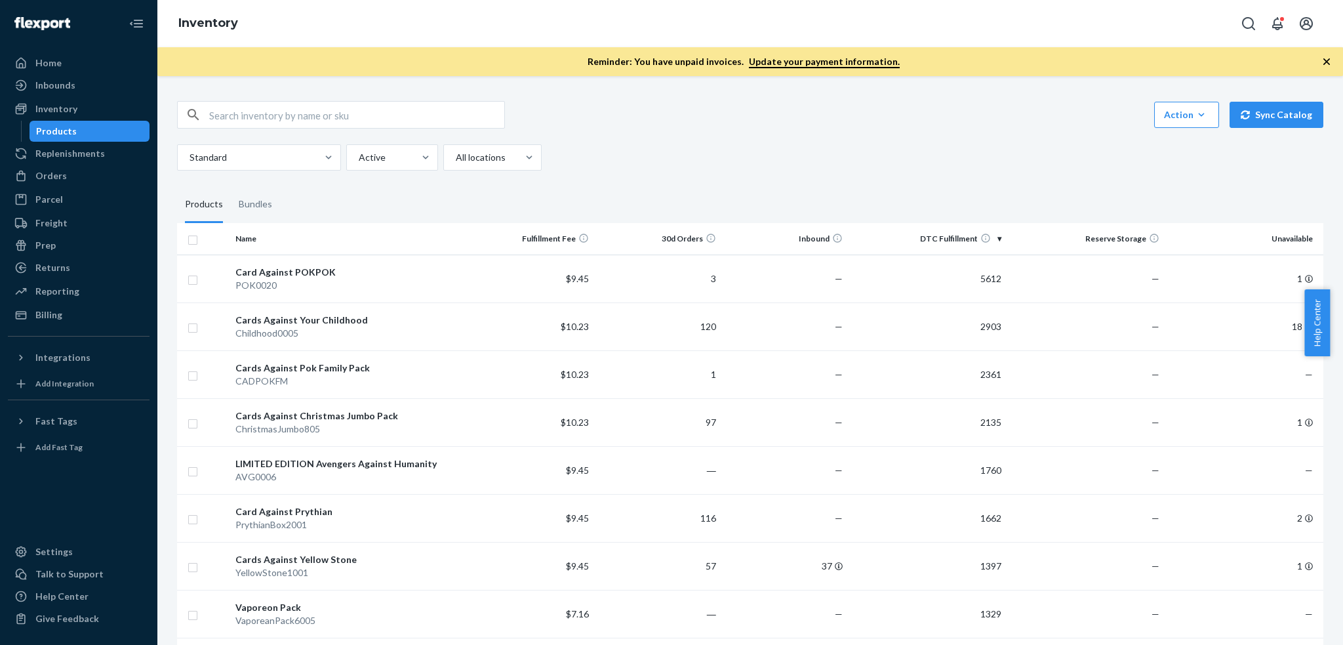
click at [309, 143] on div "Action Create product Create bundle Bulk create products Bulk update products B…" at bounding box center [750, 136] width 1147 height 70
click at [321, 149] on div at bounding box center [329, 157] width 24 height 25
click at [190, 151] on input "Standard" at bounding box center [188, 157] width 1 height 13
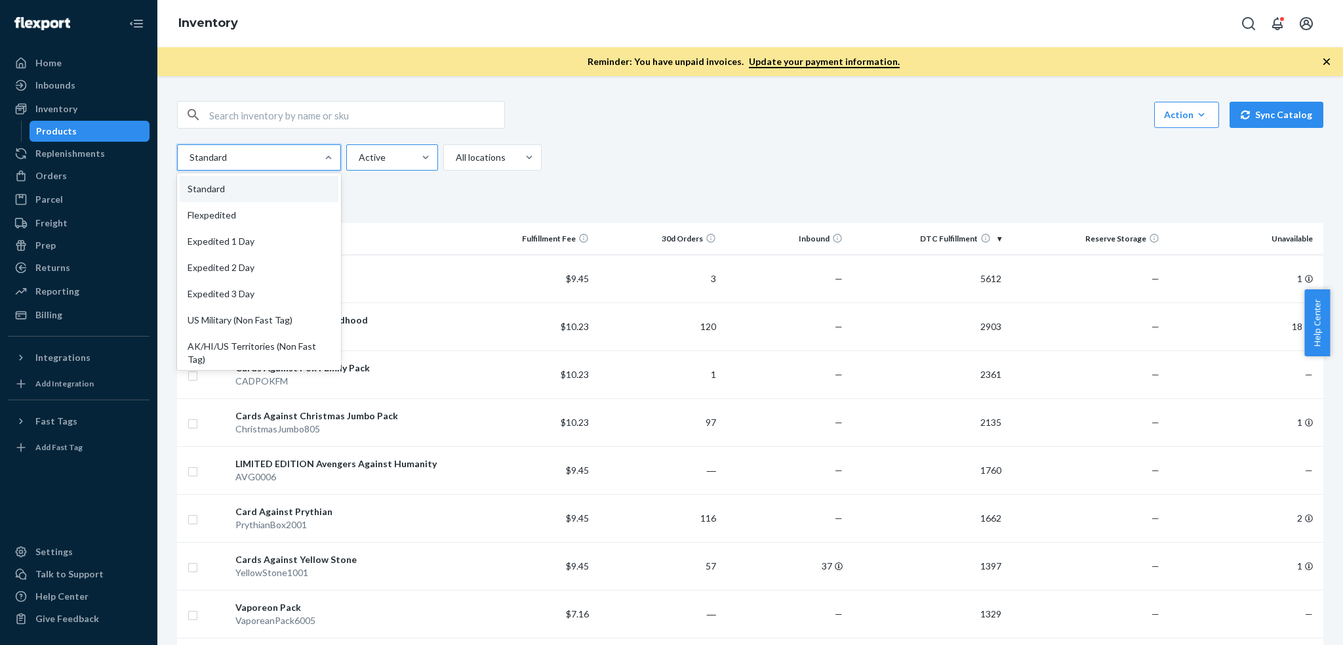
click at [397, 150] on div at bounding box center [391, 158] width 67 height 16
click at [359, 151] on input "Active" at bounding box center [358, 157] width 1 height 13
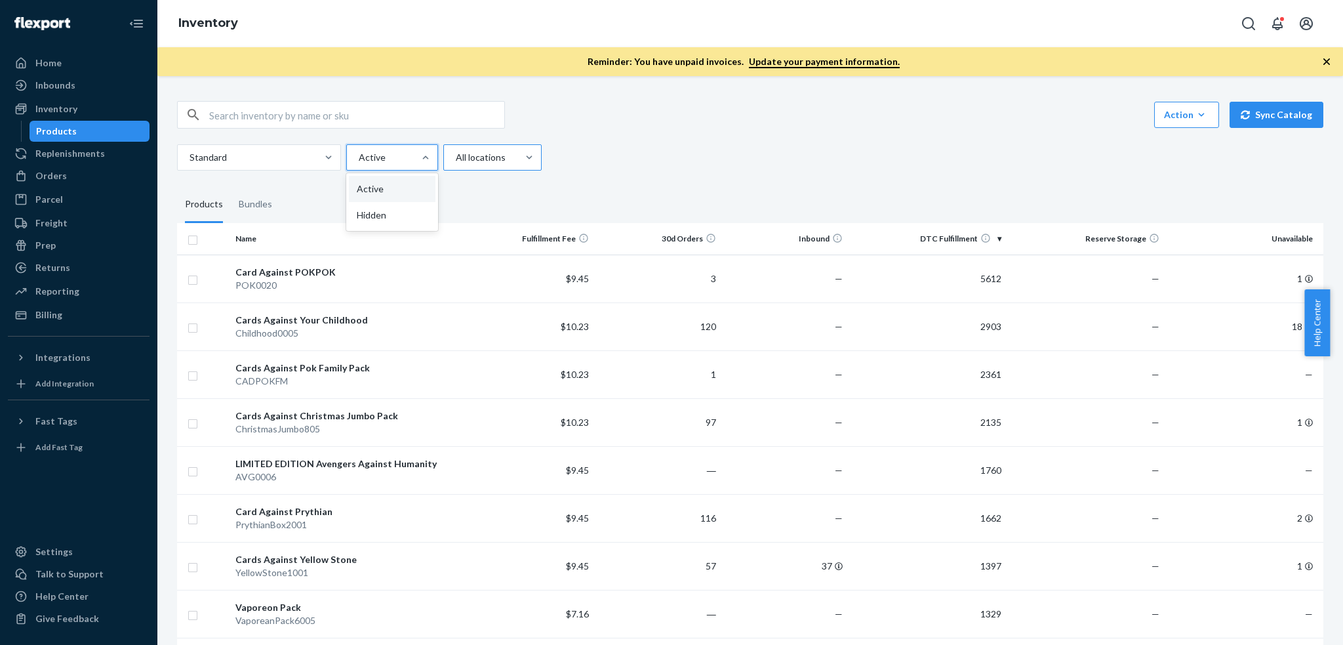
click at [449, 157] on div "All locations" at bounding box center [480, 158] width 73 height 24
click at [455, 157] on input "All locations" at bounding box center [455, 157] width 1 height 13
click at [415, 152] on div at bounding box center [426, 157] width 24 height 13
click at [359, 152] on input "Active" at bounding box center [358, 157] width 1 height 13
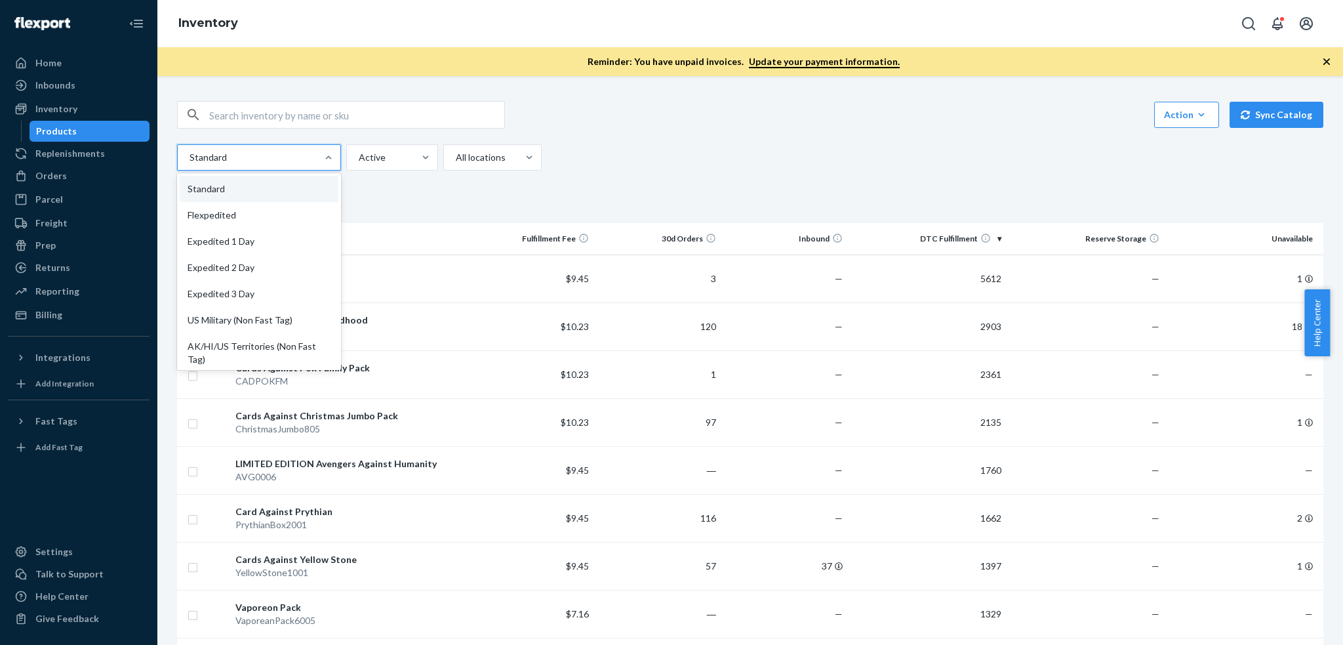
click at [310, 156] on div at bounding box center [257, 158] width 139 height 16
click at [190, 156] on input "option Standard focused, 1 of 13. 13 results available. Use Up and Down to choo…" at bounding box center [188, 157] width 1 height 13
click at [380, 157] on div at bounding box center [391, 158] width 67 height 16
click at [359, 157] on input "Active" at bounding box center [358, 157] width 1 height 13
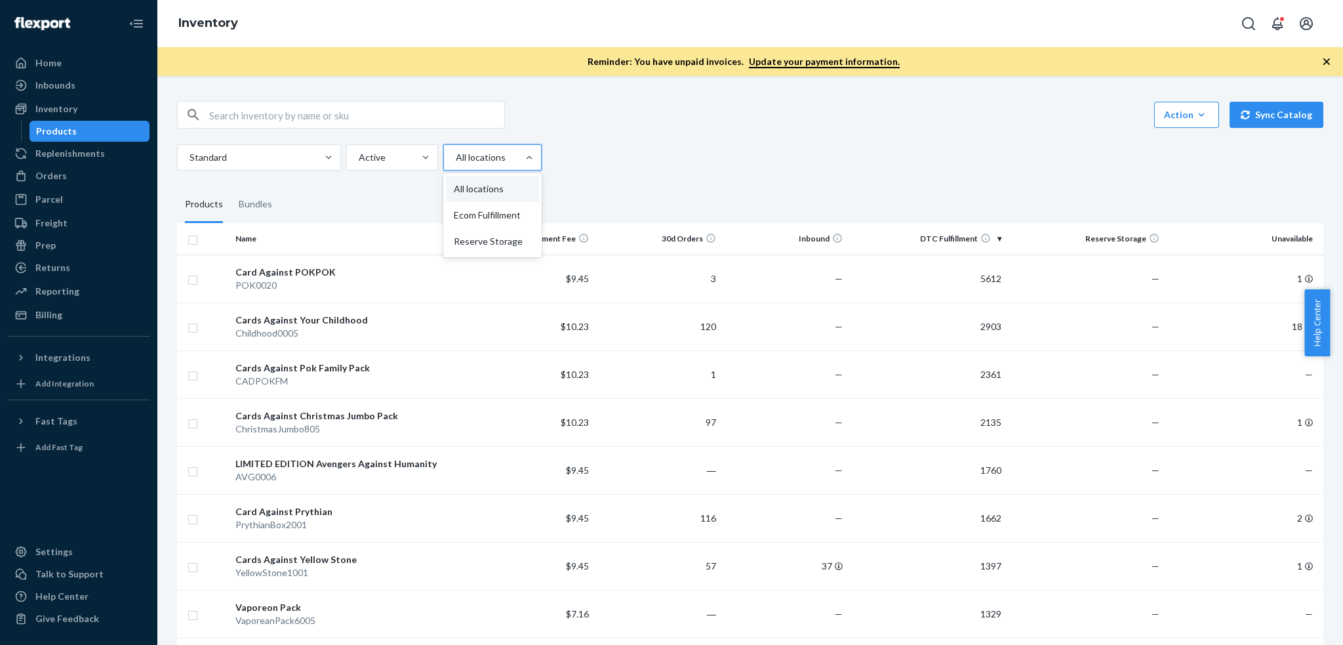
click at [486, 161] on div at bounding box center [491, 158] width 73 height 16
click at [456, 161] on input "option All locations focused, 1 of 3. 3 results available. Use Up and Down to c…" at bounding box center [455, 157] width 1 height 13
click at [316, 157] on div at bounding box center [257, 158] width 139 height 16
click at [190, 157] on input "Standard" at bounding box center [188, 157] width 1 height 13
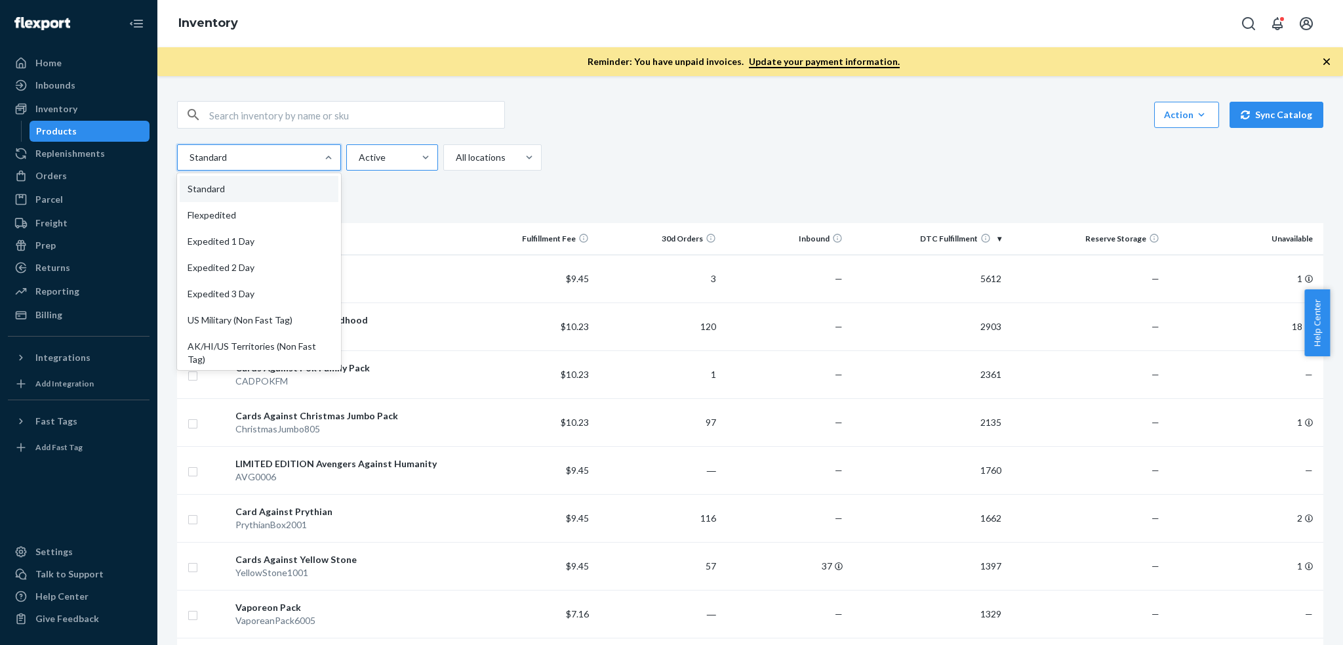
click at [409, 155] on div at bounding box center [391, 158] width 67 height 16
click at [359, 155] on input "Active" at bounding box center [358, 157] width 1 height 13
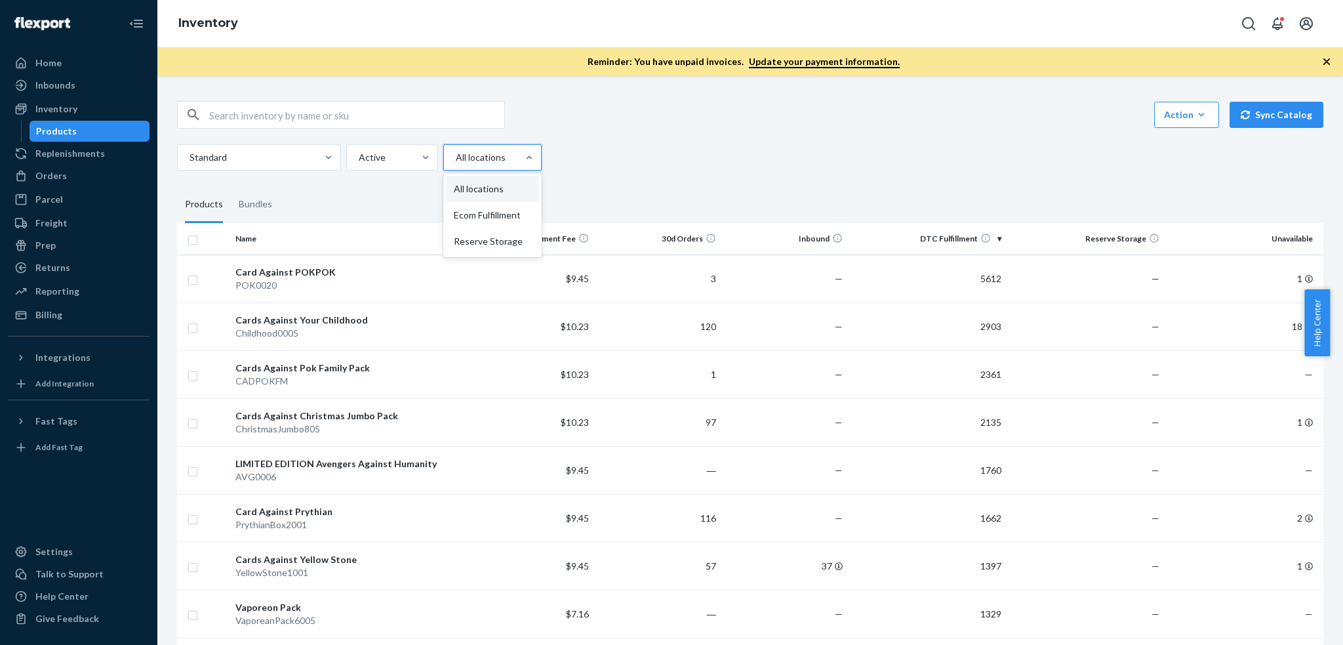
click at [495, 155] on div at bounding box center [491, 158] width 73 height 16
click at [456, 155] on input "option All locations focused, 1 of 3. 3 results available. Use Up and Down to c…" at bounding box center [455, 157] width 1 height 13
click at [430, 149] on div at bounding box center [426, 157] width 24 height 25
click at [359, 151] on input "Active" at bounding box center [358, 157] width 1 height 13
click at [311, 152] on div at bounding box center [257, 158] width 139 height 16
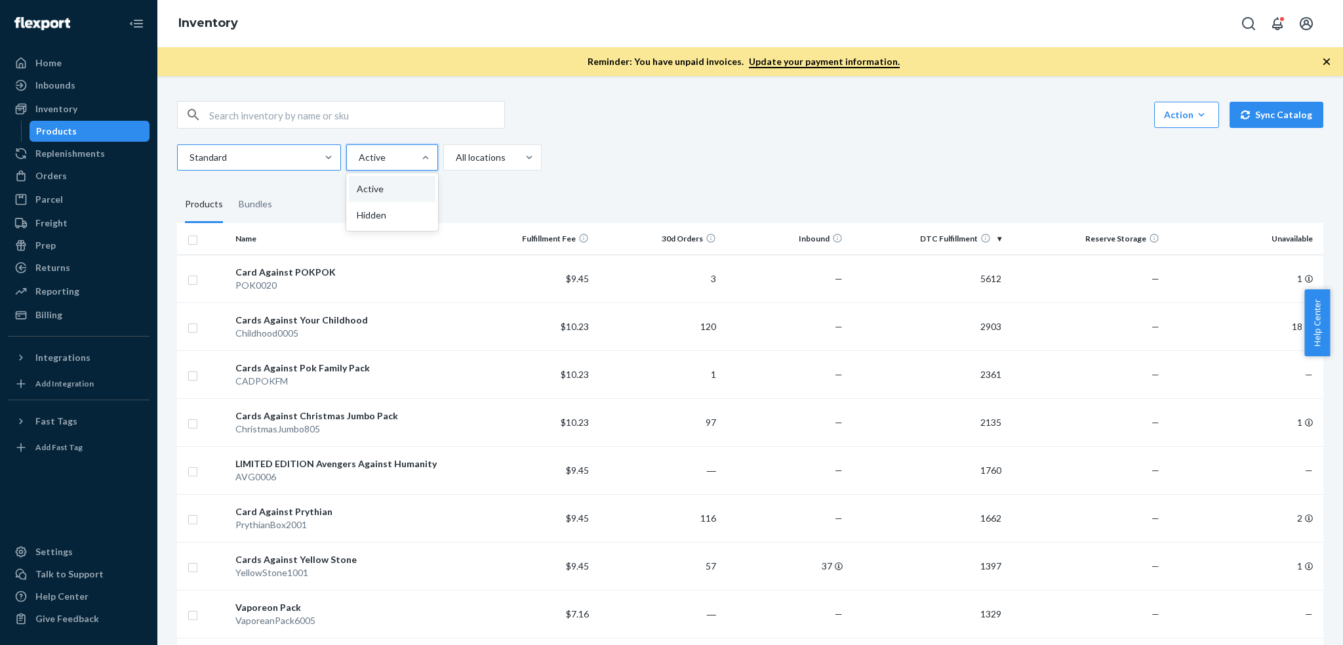
click at [190, 152] on input "Standard" at bounding box center [188, 157] width 1 height 13
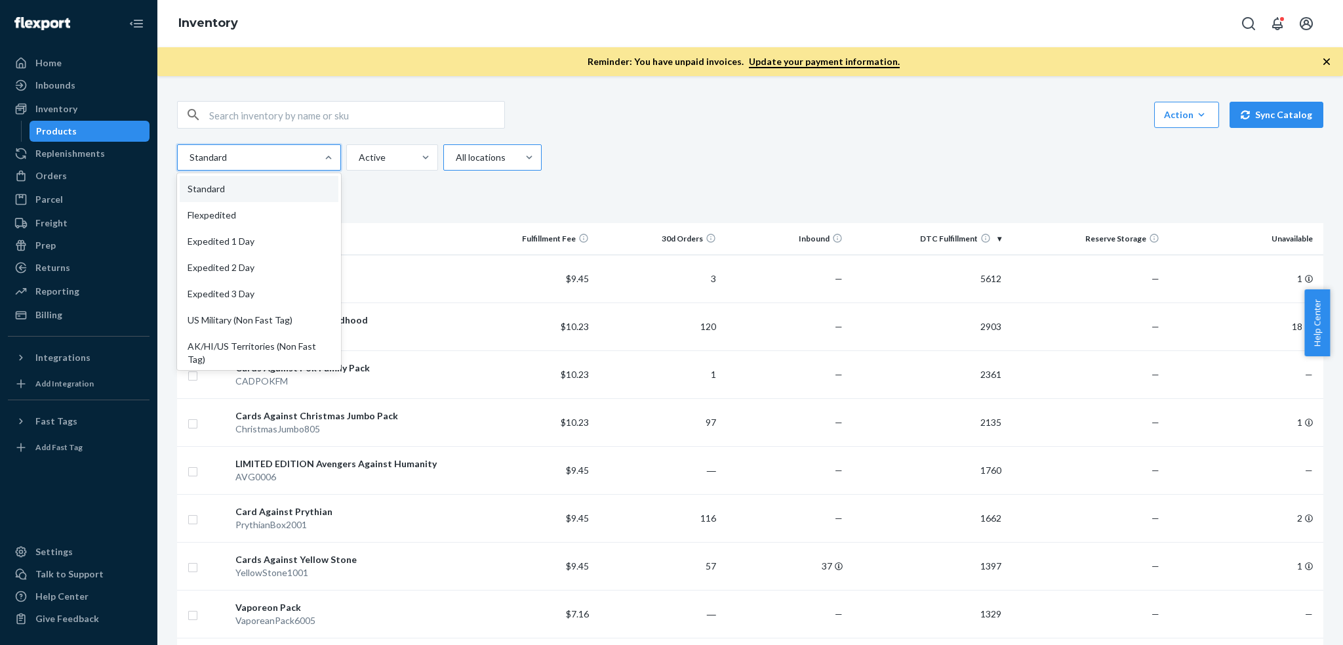
click at [478, 155] on div at bounding box center [491, 158] width 73 height 16
click at [456, 155] on input "All locations" at bounding box center [455, 157] width 1 height 13
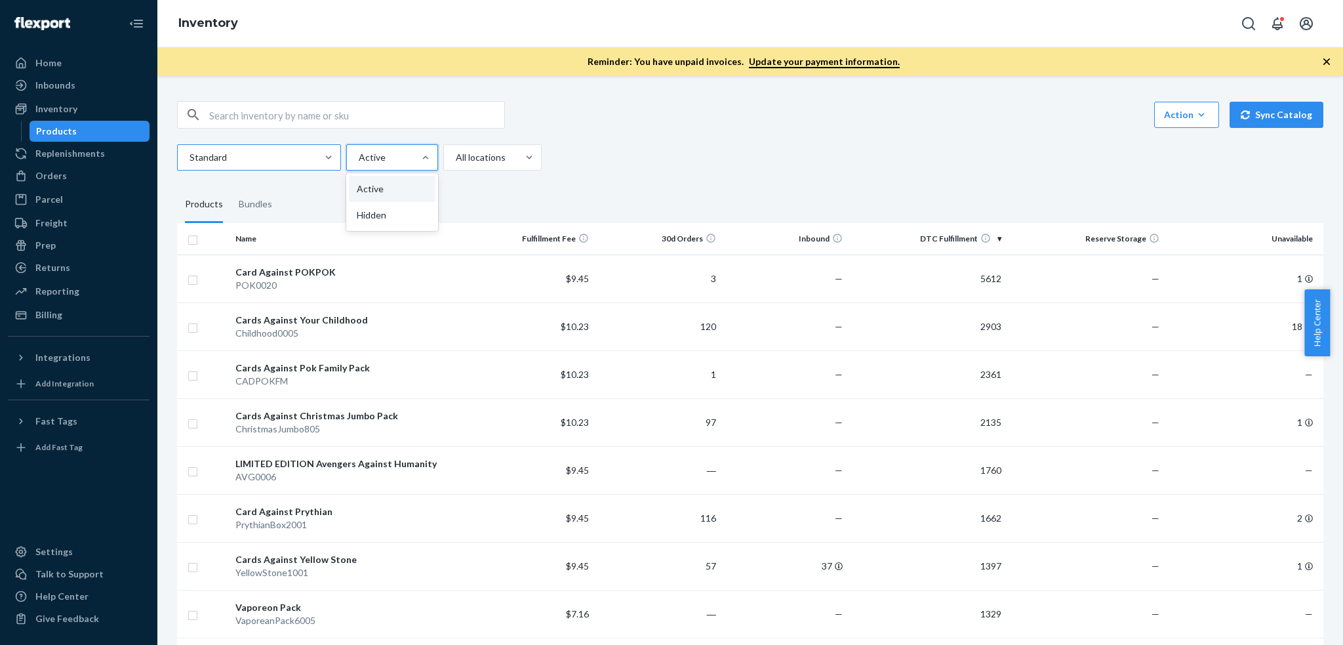
click at [300, 153] on div at bounding box center [257, 158] width 139 height 16
click at [190, 153] on input "Standard" at bounding box center [188, 157] width 1 height 13
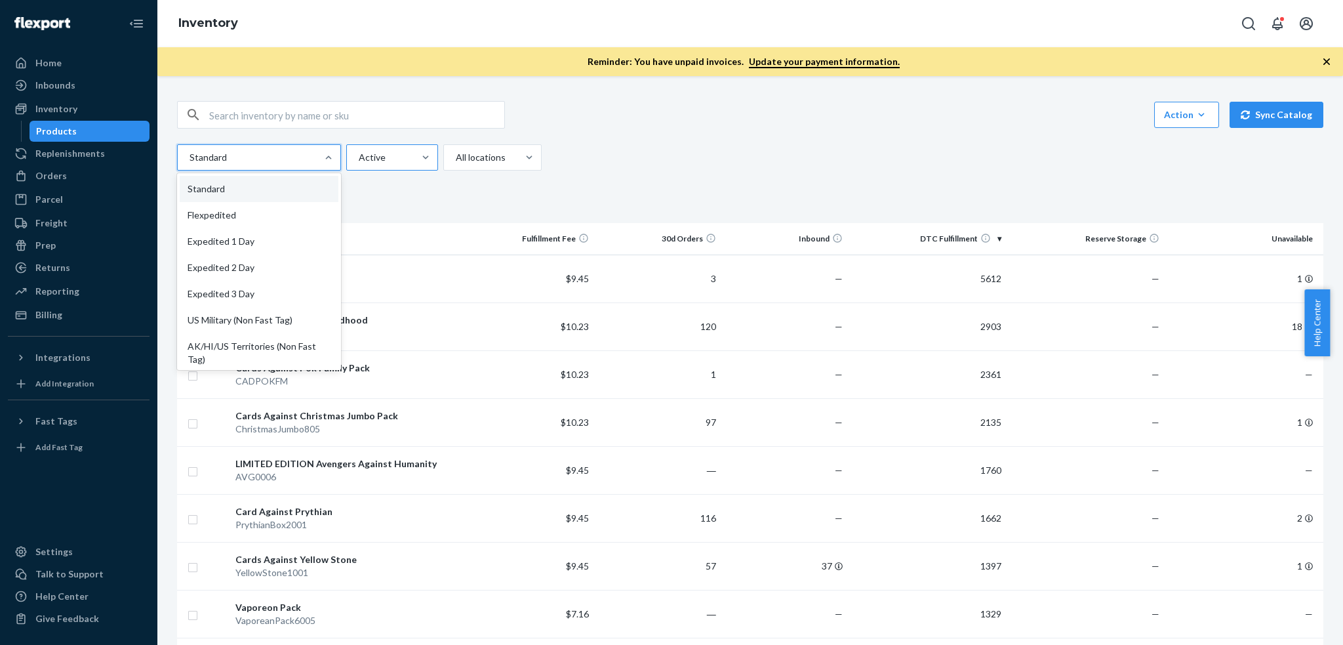
click at [382, 157] on div at bounding box center [391, 158] width 67 height 16
click at [359, 157] on input "Active" at bounding box center [358, 157] width 1 height 13
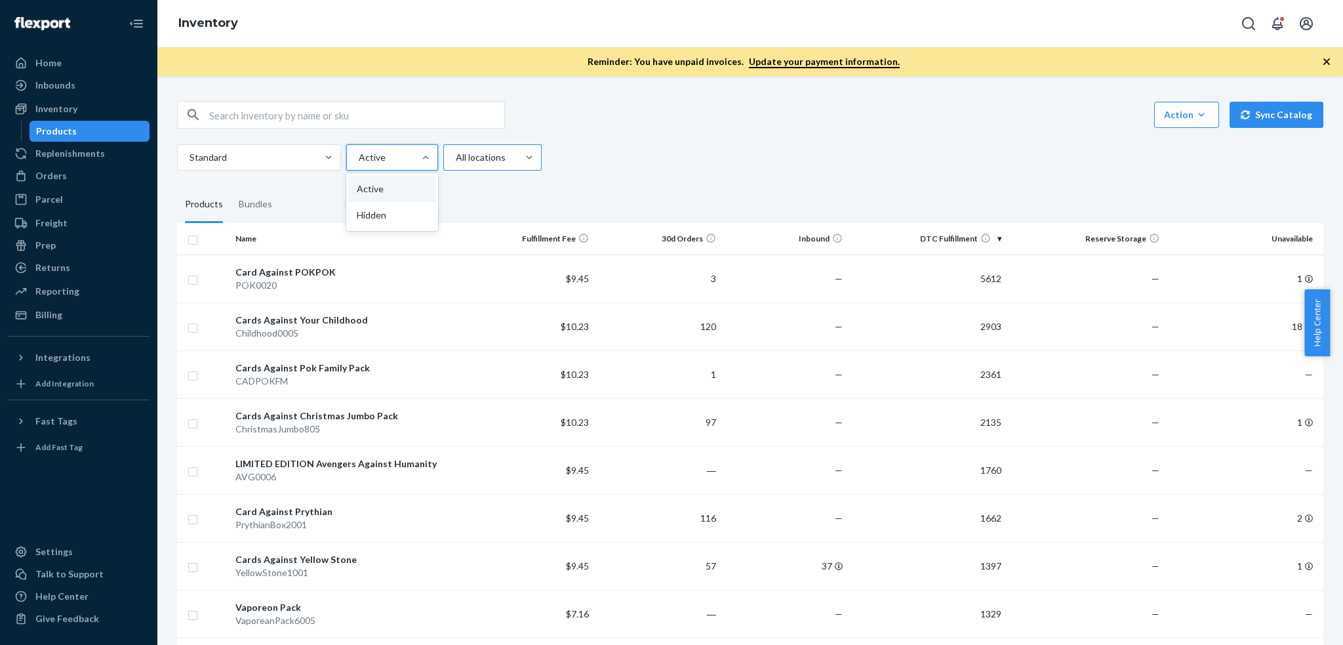
click at [485, 159] on div at bounding box center [491, 158] width 73 height 16
click at [456, 159] on input "All locations" at bounding box center [455, 157] width 1 height 13
click at [369, 155] on div at bounding box center [391, 158] width 67 height 16
click at [359, 155] on input "Active" at bounding box center [358, 157] width 1 height 13
click at [275, 155] on div at bounding box center [257, 158] width 139 height 16
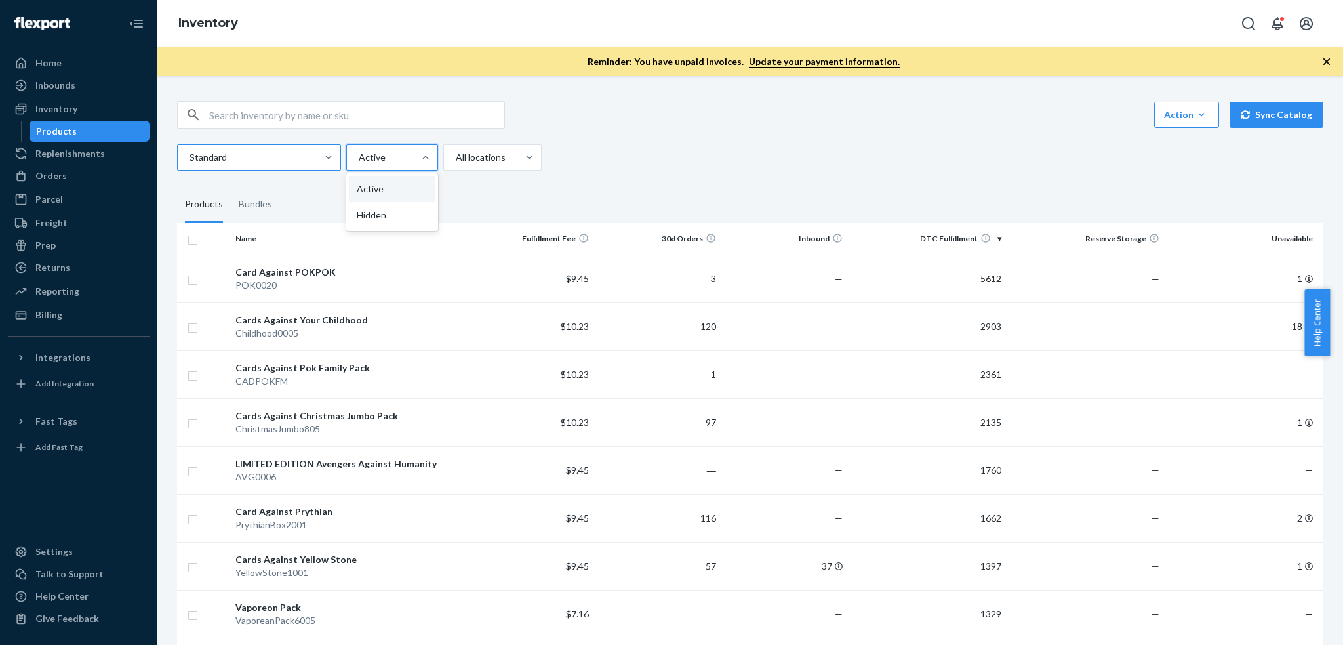
click at [190, 155] on input "Standard" at bounding box center [188, 157] width 1 height 13
click at [395, 161] on div at bounding box center [391, 158] width 67 height 16
click at [359, 161] on input "Active" at bounding box center [358, 157] width 1 height 13
click at [259, 150] on div at bounding box center [257, 158] width 139 height 16
click at [190, 151] on input "Standard" at bounding box center [188, 157] width 1 height 13
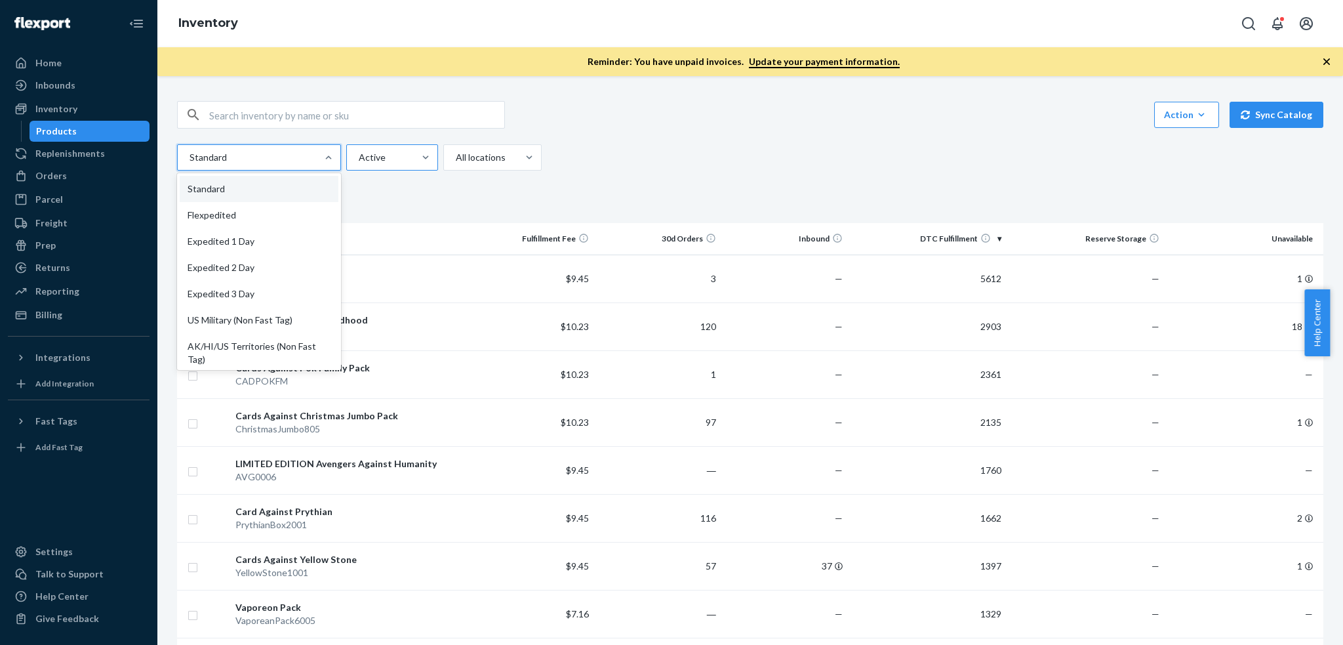
click at [371, 148] on div "Active" at bounding box center [380, 158] width 67 height 24
click at [359, 151] on input "Active" at bounding box center [358, 157] width 1 height 13
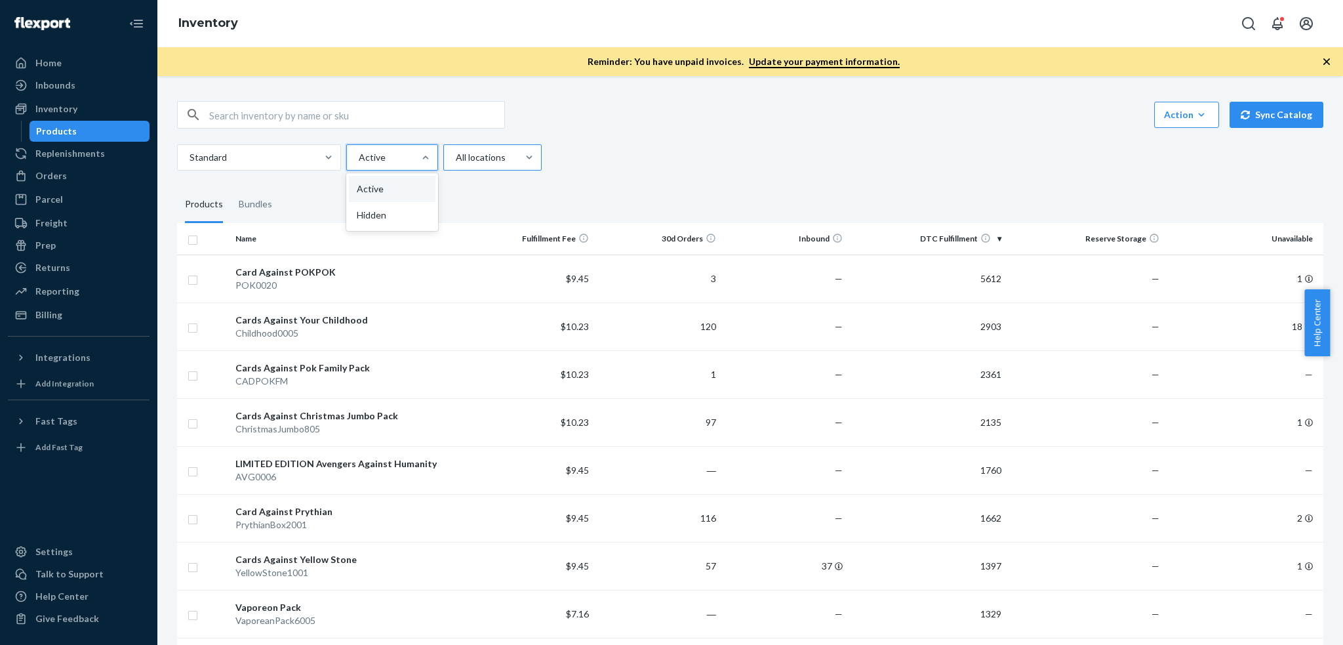
click at [474, 154] on div at bounding box center [491, 158] width 73 height 16
click at [456, 154] on input "All locations" at bounding box center [455, 157] width 1 height 13
click at [336, 152] on div at bounding box center [329, 157] width 24 height 13
click at [190, 152] on input "Standard" at bounding box center [188, 157] width 1 height 13
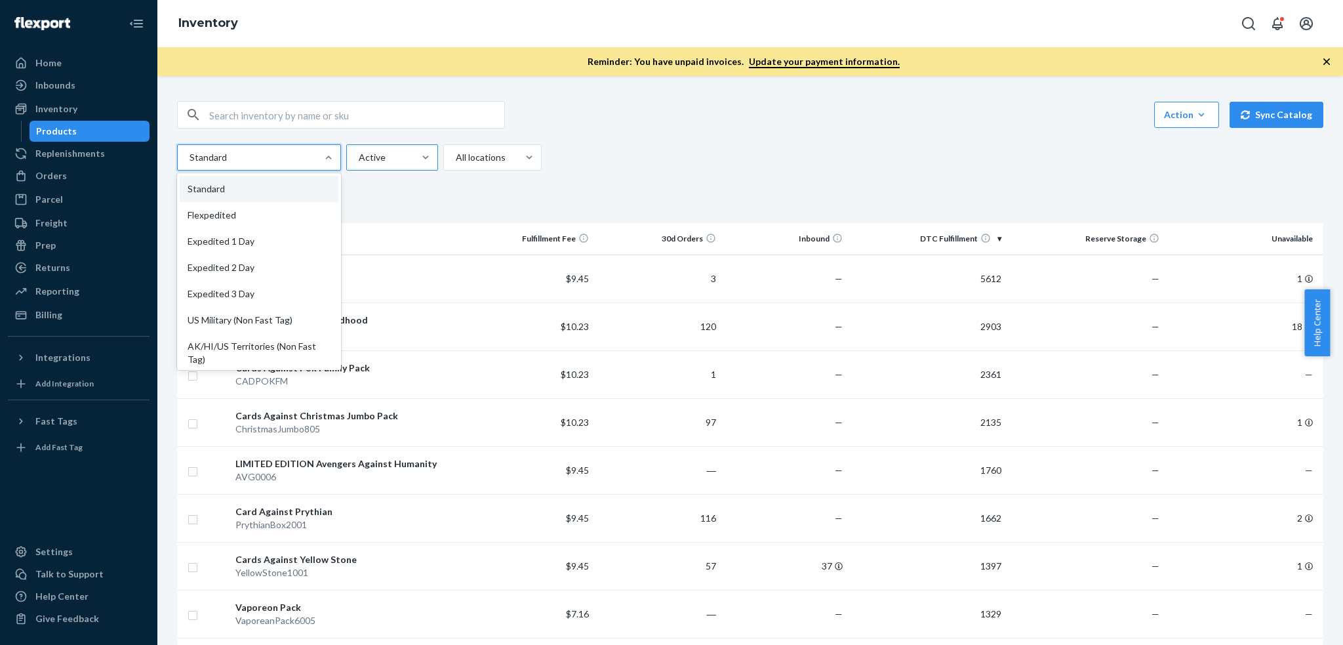
click at [401, 155] on div at bounding box center [391, 158] width 67 height 16
click at [359, 155] on input "Active" at bounding box center [358, 157] width 1 height 13
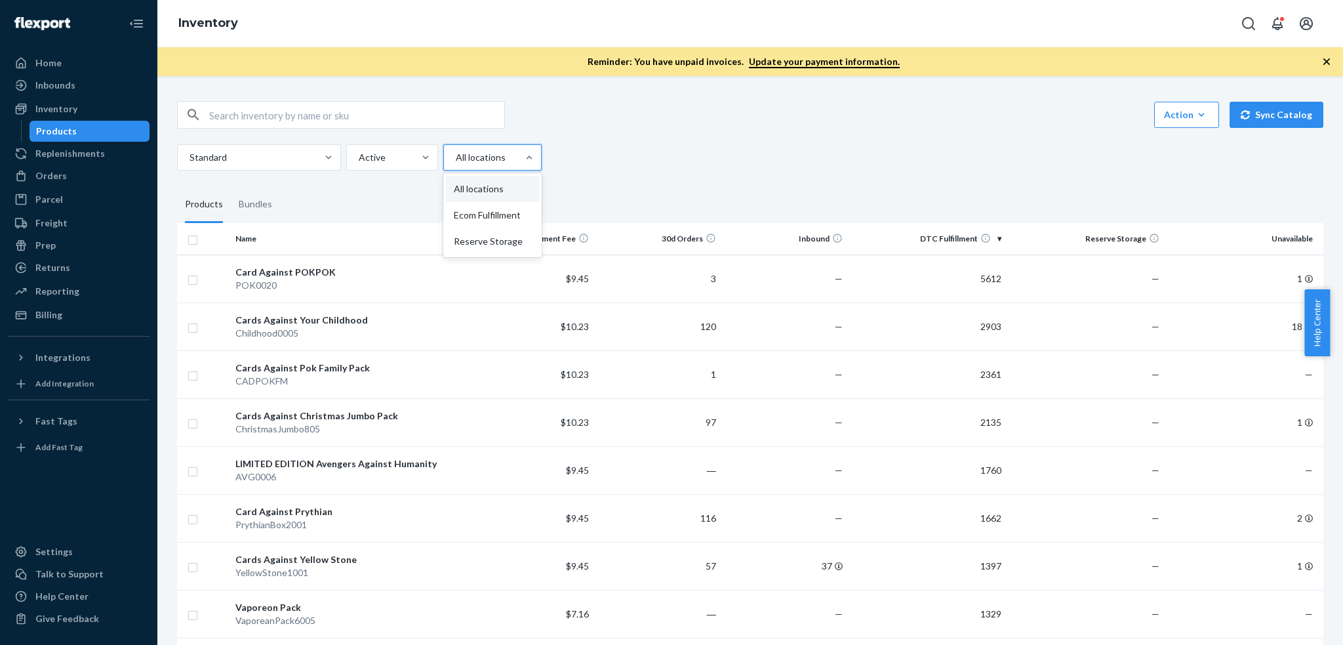
click at [490, 155] on div at bounding box center [491, 158] width 73 height 16
click at [456, 155] on input "option All locations focused, 1 of 3. 3 results available. Use Up and Down to c…" at bounding box center [455, 157] width 1 height 13
click at [388, 157] on div at bounding box center [391, 158] width 67 height 16
click at [359, 157] on input "Active" at bounding box center [358, 157] width 1 height 13
click at [284, 157] on div at bounding box center [257, 158] width 139 height 16
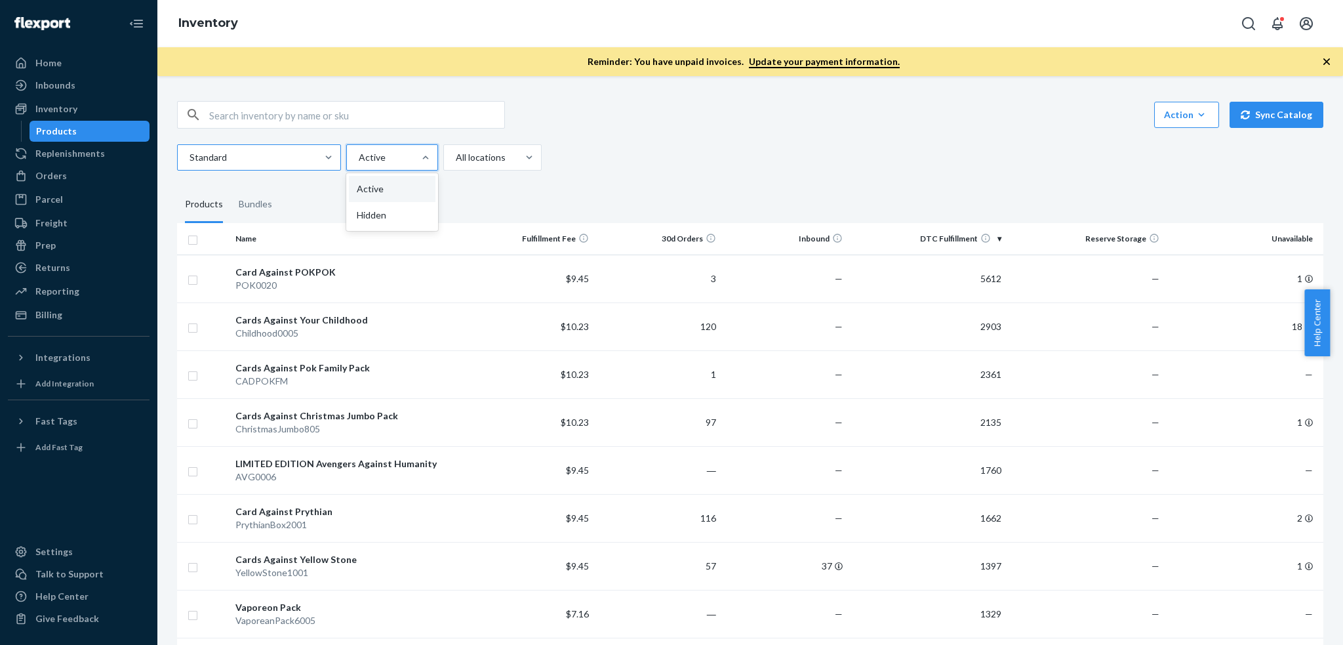
click at [190, 157] on input "Standard" at bounding box center [188, 157] width 1 height 13
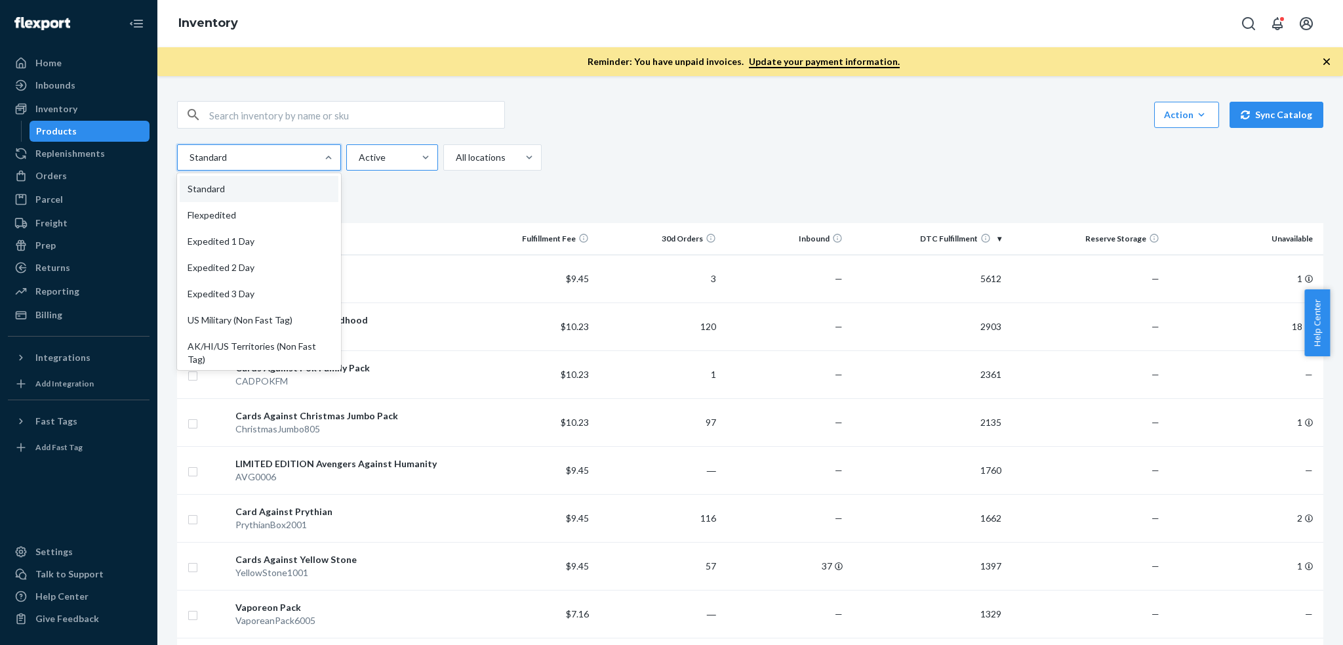
click at [392, 157] on div at bounding box center [391, 158] width 67 height 16
click at [359, 157] on input "Active" at bounding box center [358, 157] width 1 height 13
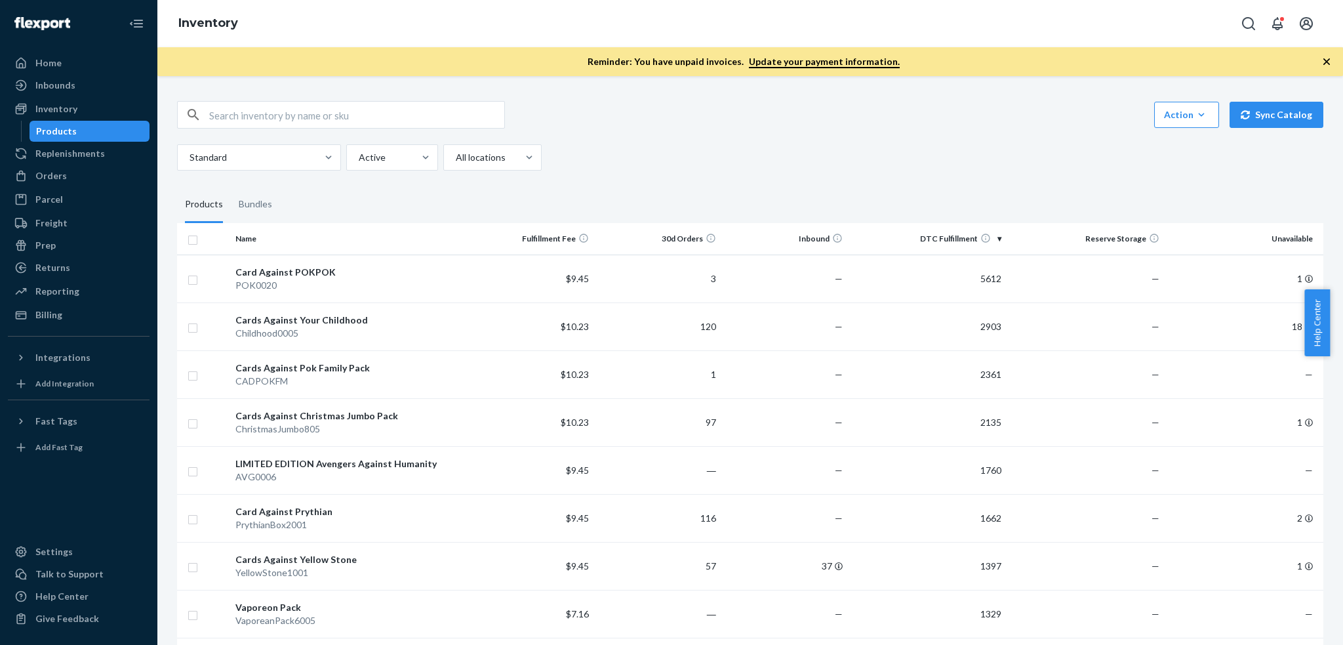
click at [544, 163] on div "Standard Active All locations" at bounding box center [362, 157] width 370 height 26
click at [399, 159] on div at bounding box center [391, 158] width 67 height 16
click at [359, 159] on input "Active" at bounding box center [358, 157] width 1 height 13
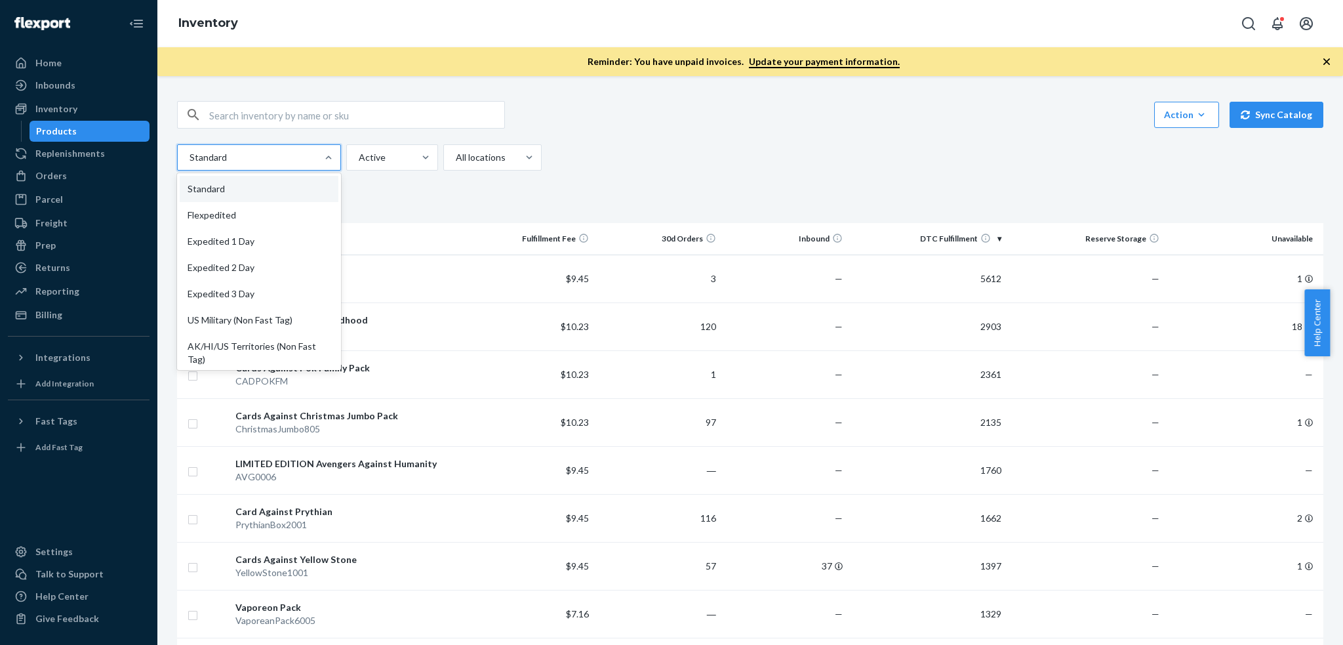
click at [272, 156] on div at bounding box center [257, 158] width 139 height 16
click at [190, 156] on input "option Standard focused, 1 of 13. 13 results available. Use Up and Down to choo…" at bounding box center [188, 157] width 1 height 13
click at [372, 156] on div at bounding box center [391, 158] width 67 height 16
click at [359, 156] on input "Active" at bounding box center [358, 157] width 1 height 13
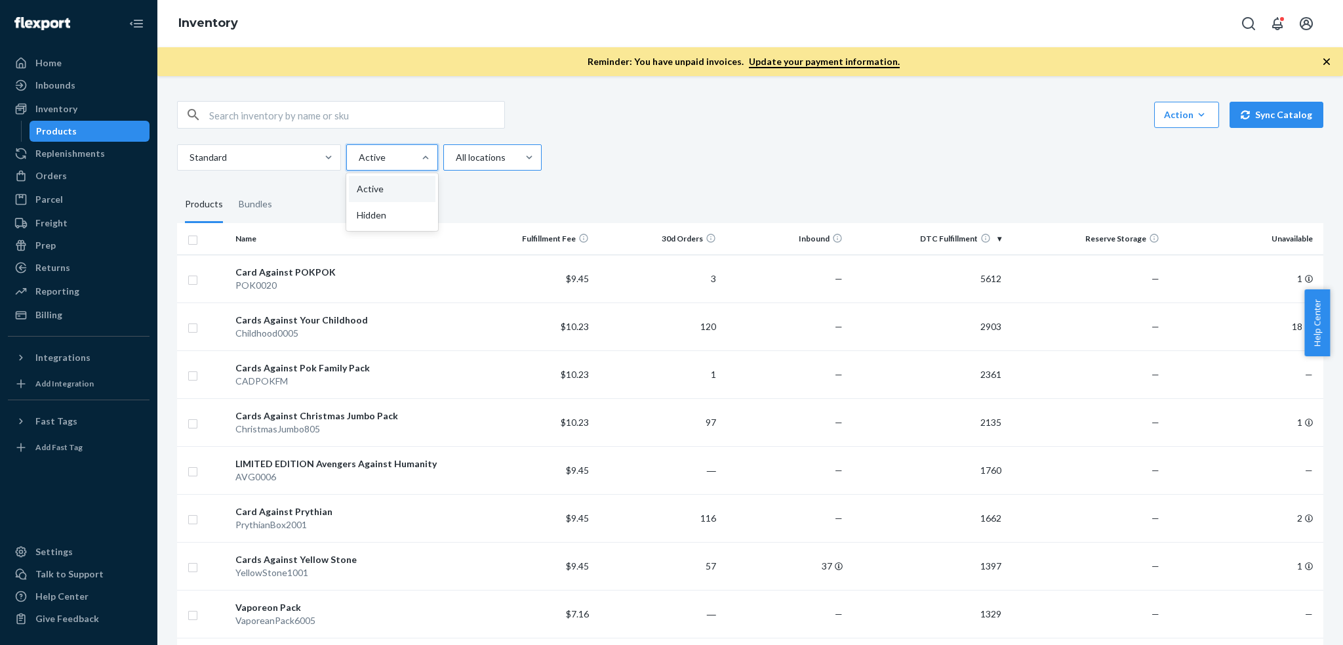
click at [514, 156] on div at bounding box center [491, 158] width 73 height 16
click at [456, 156] on input "All locations" at bounding box center [455, 157] width 1 height 13
click at [302, 155] on div at bounding box center [257, 158] width 139 height 16
click at [190, 155] on input "Standard" at bounding box center [188, 157] width 1 height 13
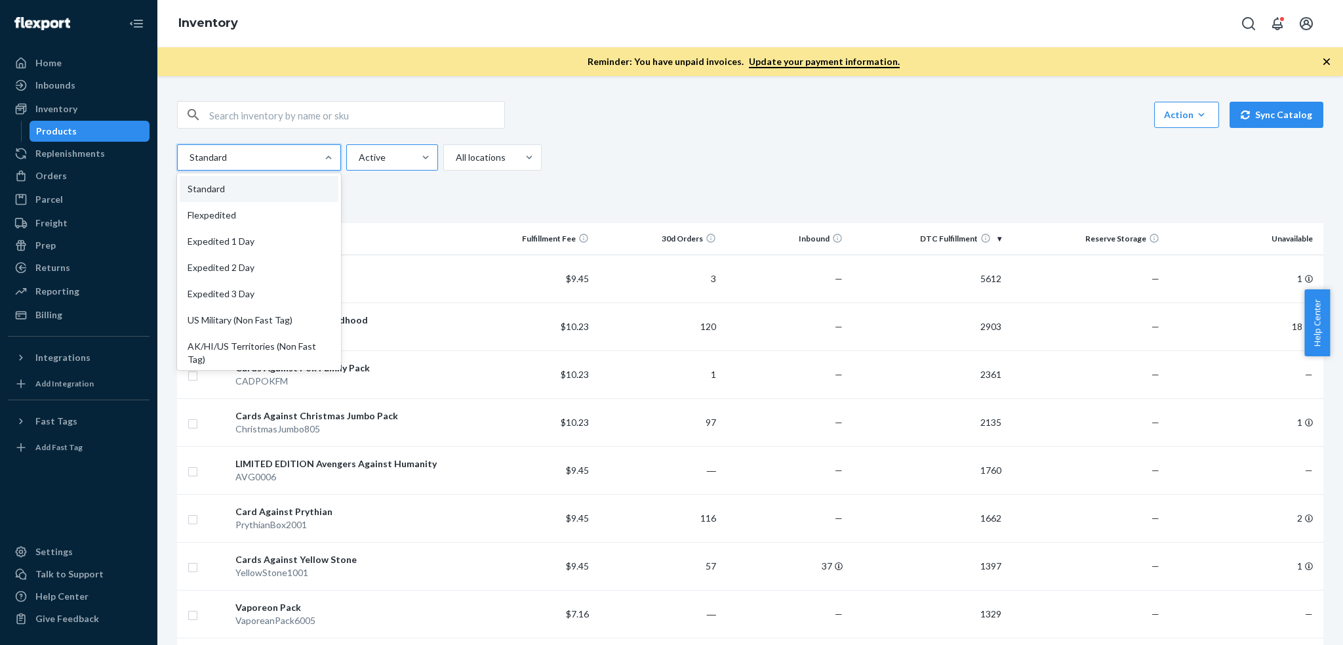
click at [367, 148] on div "Active" at bounding box center [380, 158] width 67 height 24
click at [359, 151] on input "Active" at bounding box center [358, 157] width 1 height 13
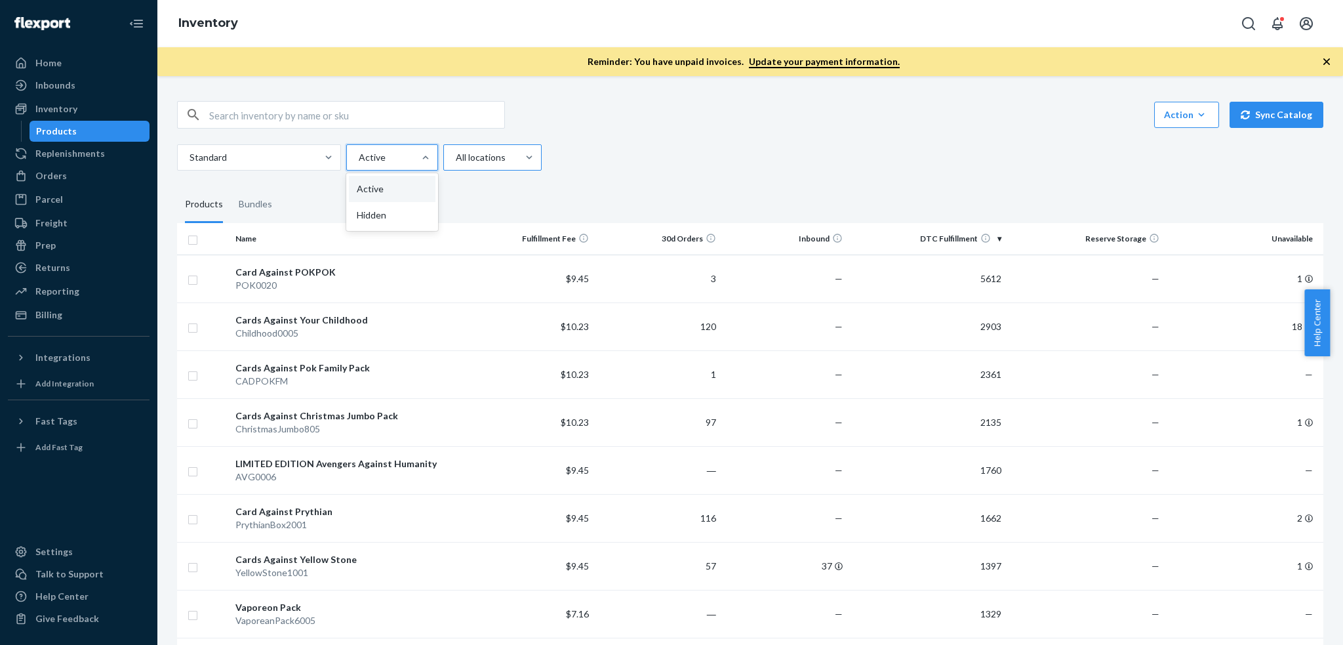
click at [458, 159] on div at bounding box center [491, 158] width 73 height 16
click at [456, 159] on input "All locations" at bounding box center [455, 157] width 1 height 13
click at [395, 159] on div at bounding box center [391, 158] width 67 height 16
click at [359, 159] on input "Active" at bounding box center [358, 157] width 1 height 13
click at [299, 159] on div at bounding box center [257, 158] width 139 height 16
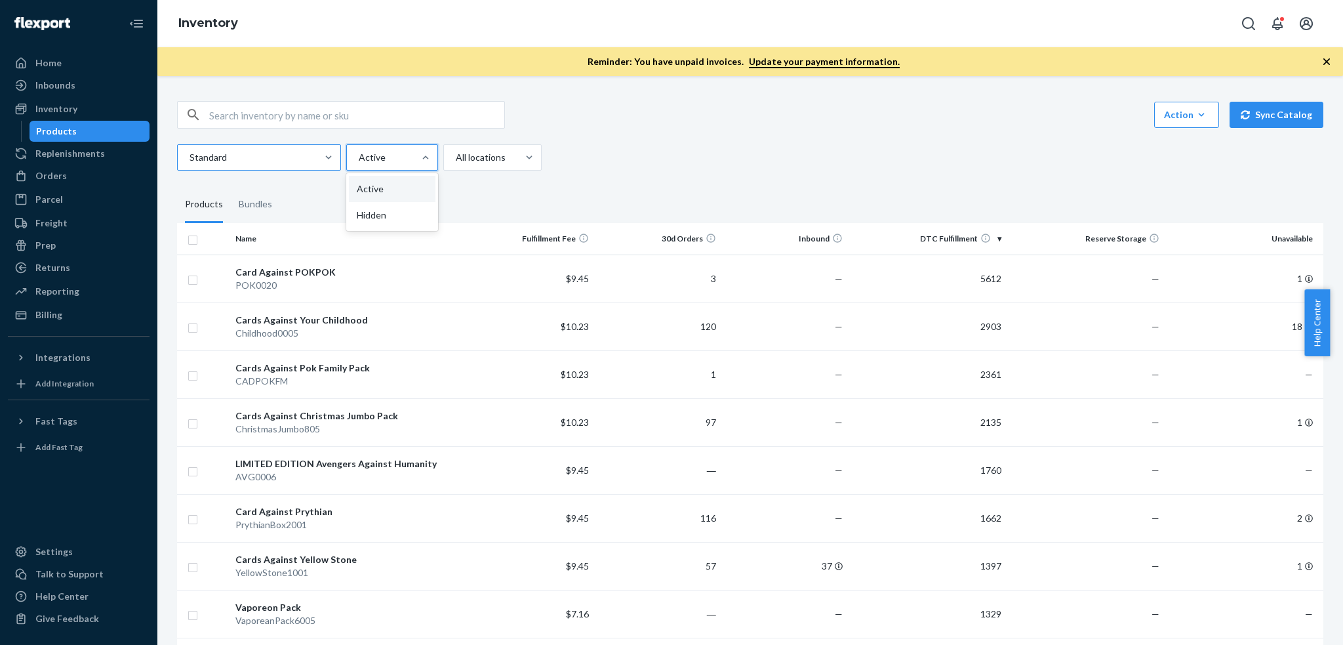
click at [190, 159] on input "Standard" at bounding box center [188, 157] width 1 height 13
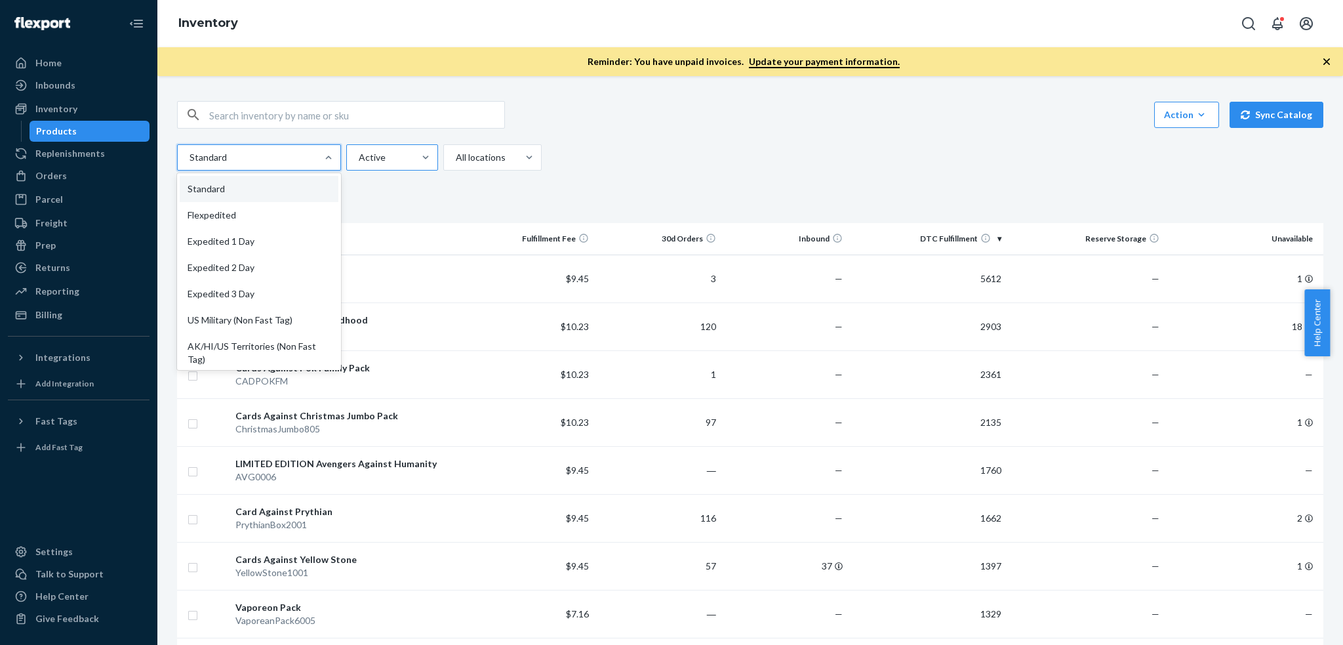
click at [361, 153] on div at bounding box center [391, 158] width 67 height 16
click at [359, 153] on input "Active" at bounding box center [358, 157] width 1 height 13
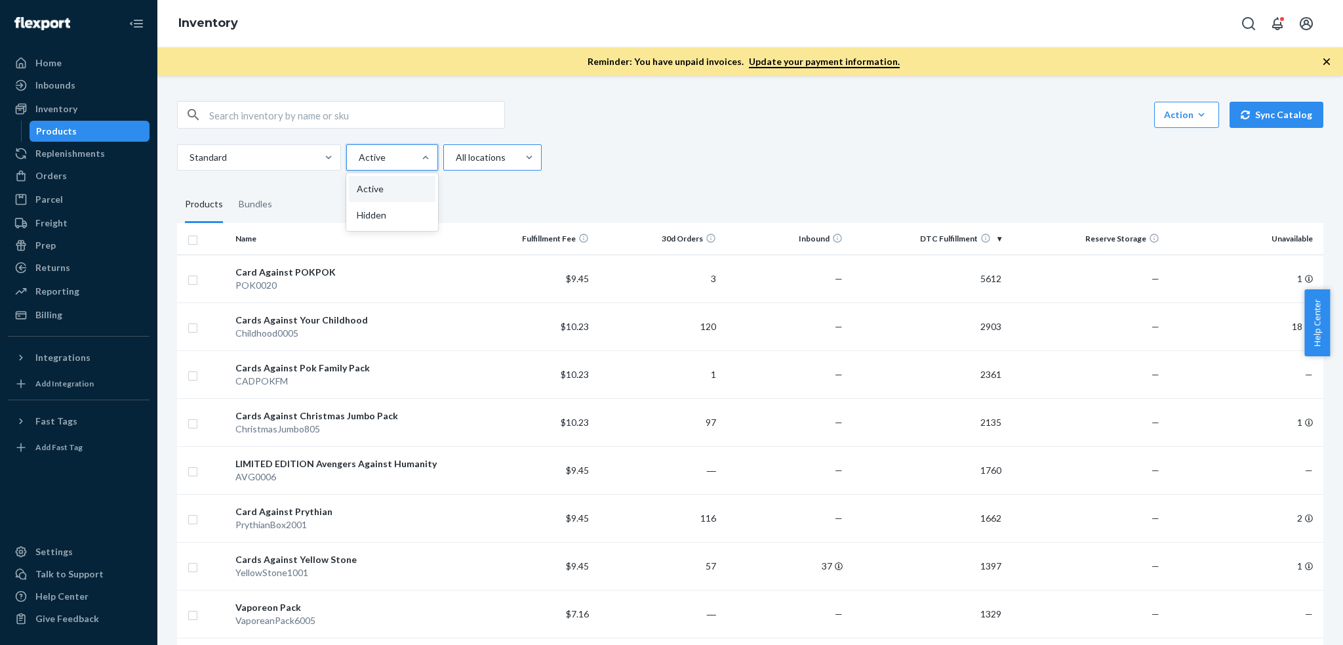
click at [476, 158] on div at bounding box center [491, 158] width 73 height 16
click at [456, 158] on input "All locations" at bounding box center [455, 157] width 1 height 13
click at [297, 152] on div at bounding box center [257, 158] width 139 height 16
click at [190, 152] on input "Standard" at bounding box center [188, 157] width 1 height 13
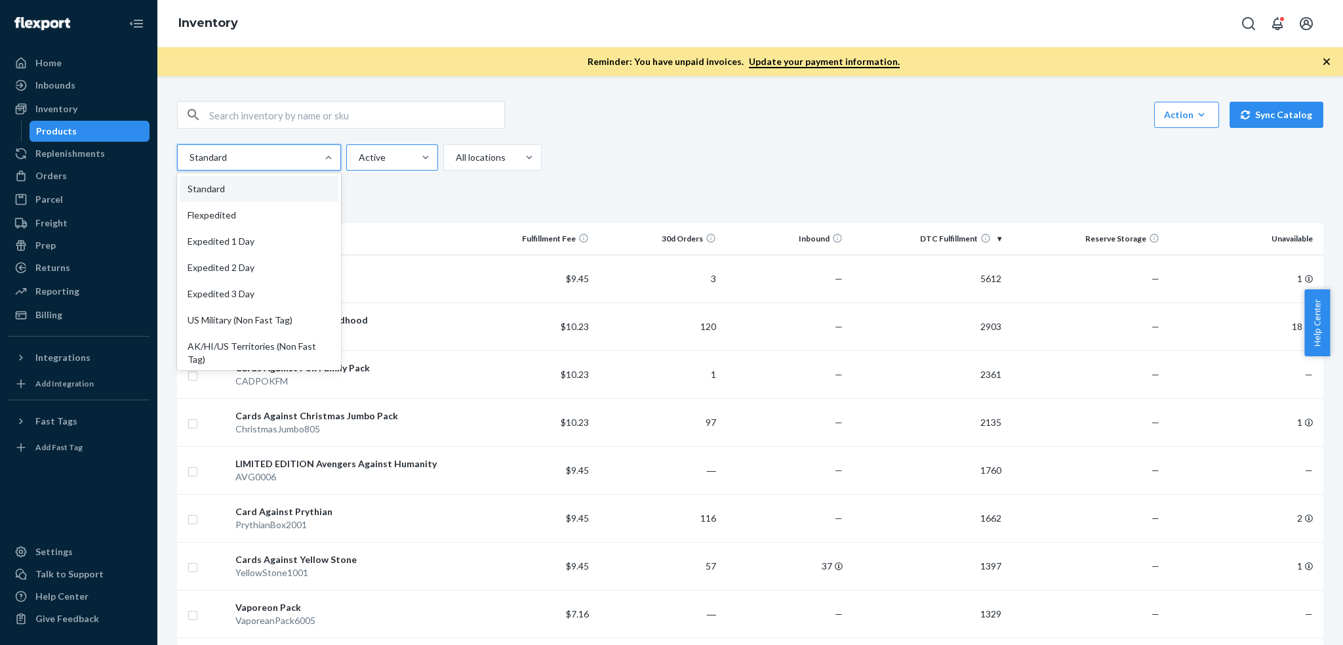
click at [359, 152] on div at bounding box center [391, 158] width 67 height 16
click at [359, 152] on input "Active" at bounding box center [358, 157] width 1 height 13
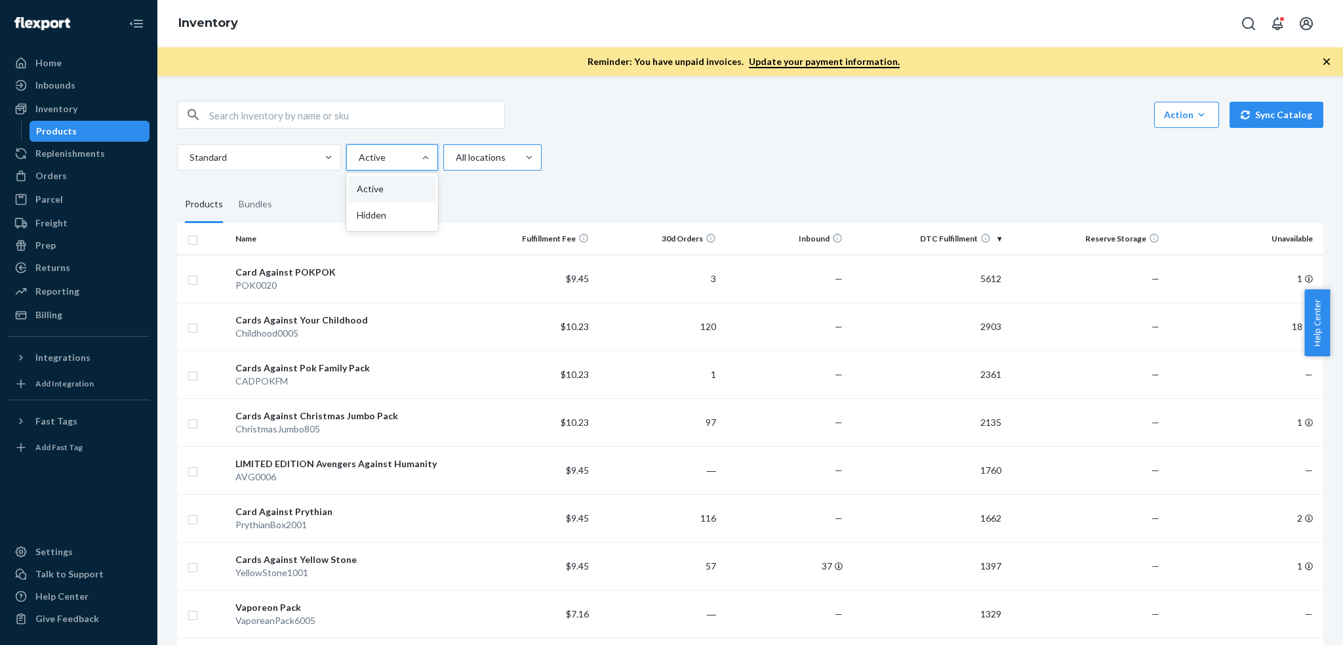
click at [511, 155] on div at bounding box center [491, 158] width 73 height 16
click at [456, 155] on input "All locations" at bounding box center [455, 157] width 1 height 13
click at [411, 155] on div at bounding box center [391, 158] width 67 height 16
click at [359, 155] on input "Active" at bounding box center [358, 157] width 1 height 13
click at [319, 155] on div at bounding box center [329, 157] width 24 height 13
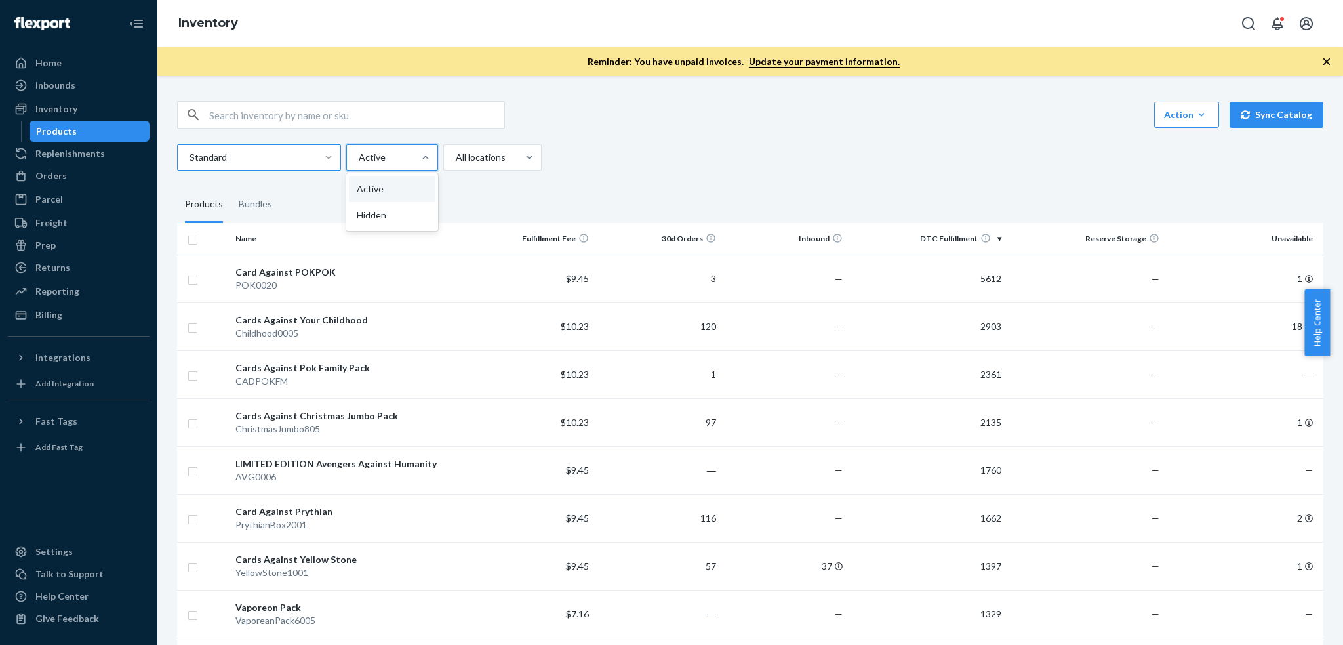
click at [190, 155] on input "Standard" at bounding box center [188, 157] width 1 height 13
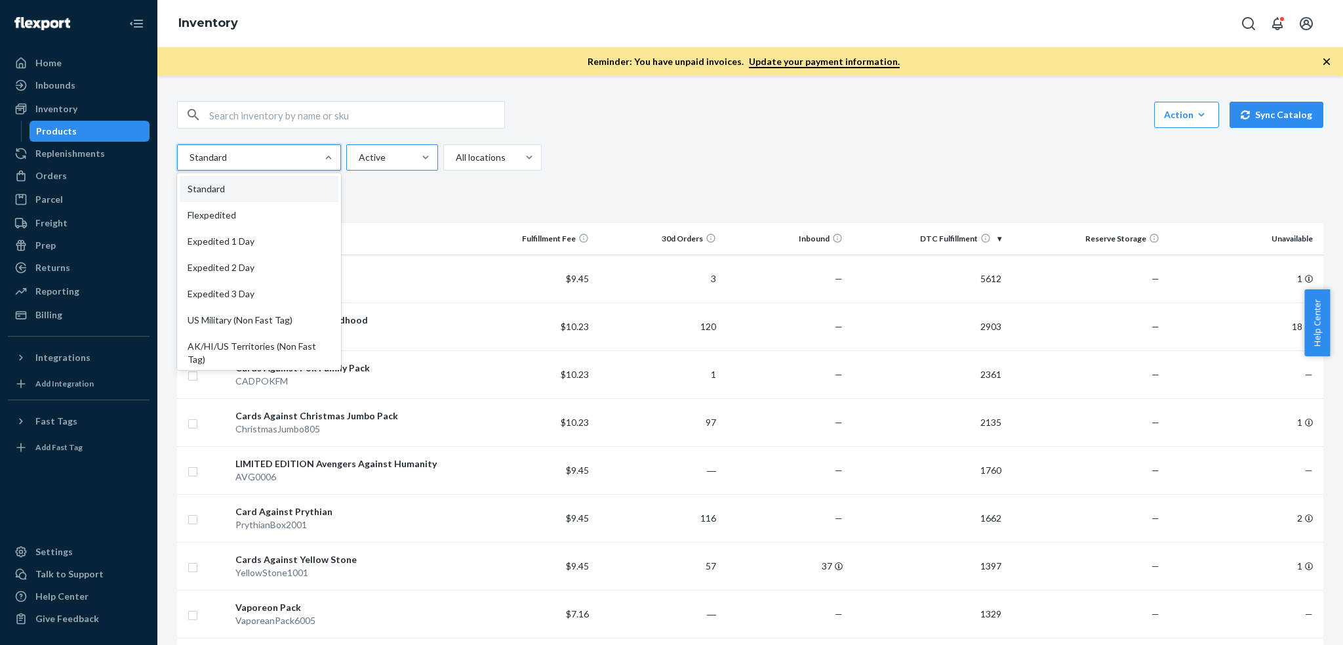
click at [367, 154] on div at bounding box center [391, 158] width 67 height 16
click at [359, 154] on input "Active" at bounding box center [358, 157] width 1 height 13
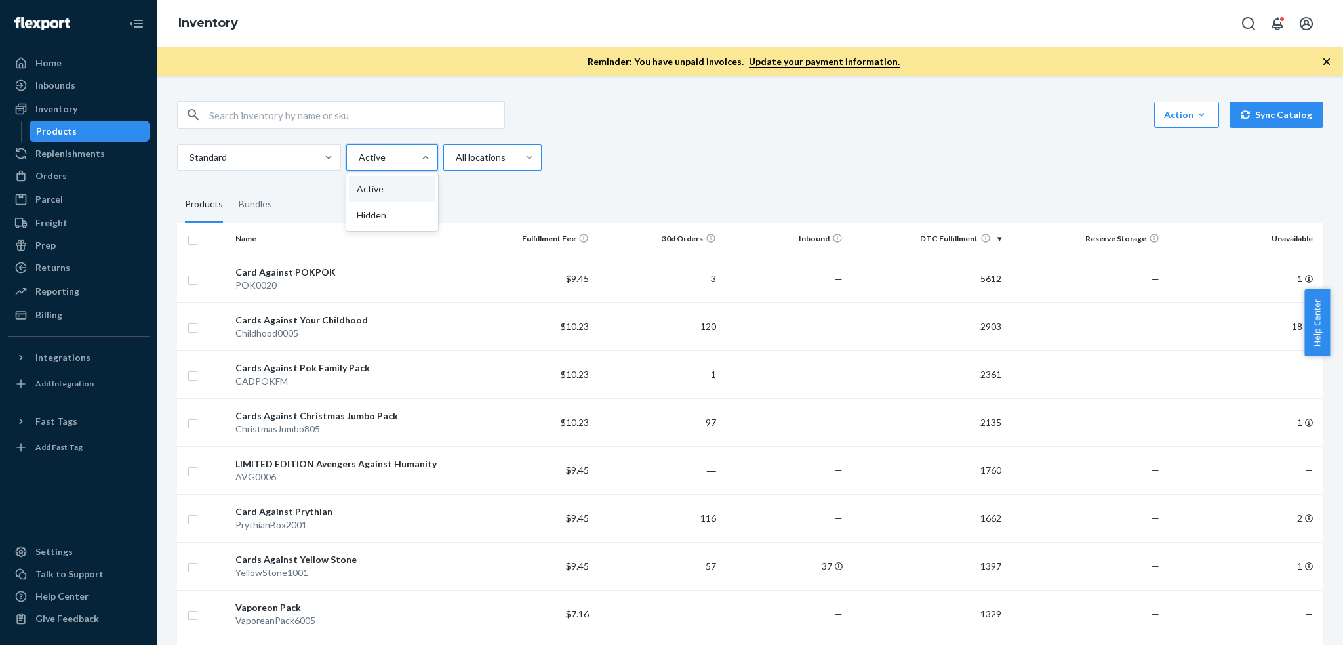
click at [518, 159] on div at bounding box center [530, 157] width 24 height 13
click at [456, 159] on input "All locations" at bounding box center [455, 157] width 1 height 13
click at [388, 159] on div at bounding box center [391, 158] width 67 height 16
click at [359, 159] on input "Active" at bounding box center [358, 157] width 1 height 13
click at [316, 161] on div at bounding box center [257, 158] width 139 height 16
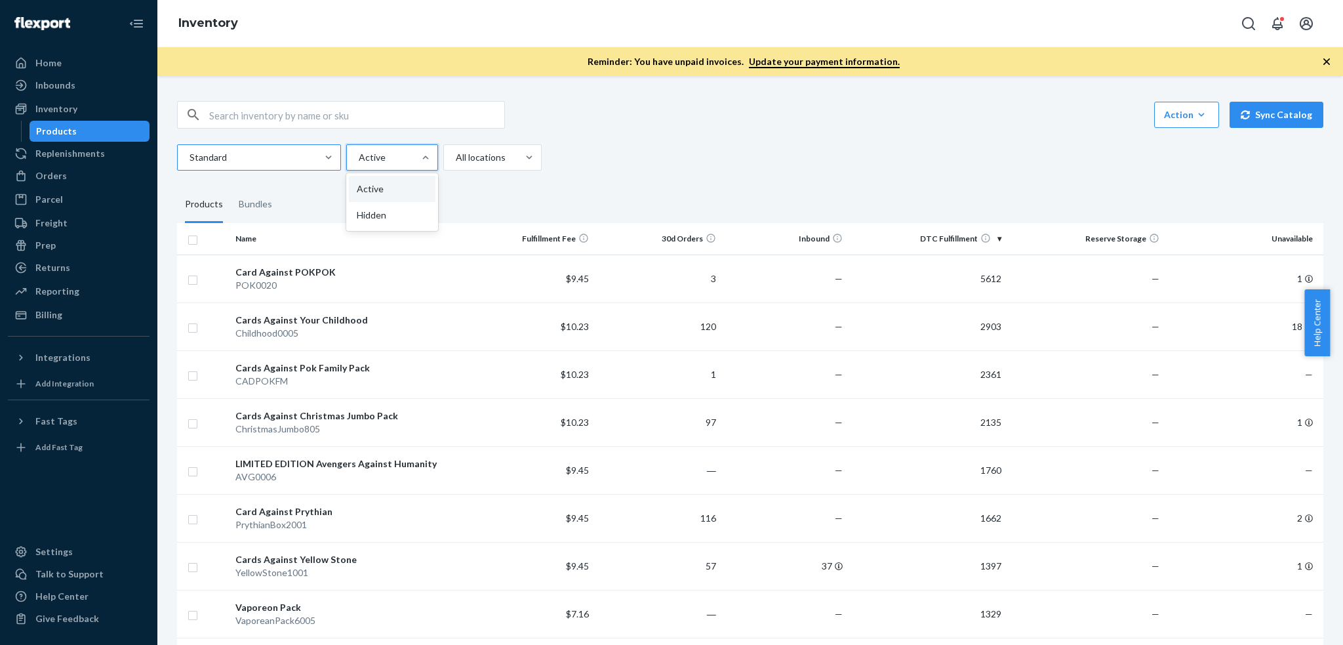
click at [190, 161] on input "Standard" at bounding box center [188, 157] width 1 height 13
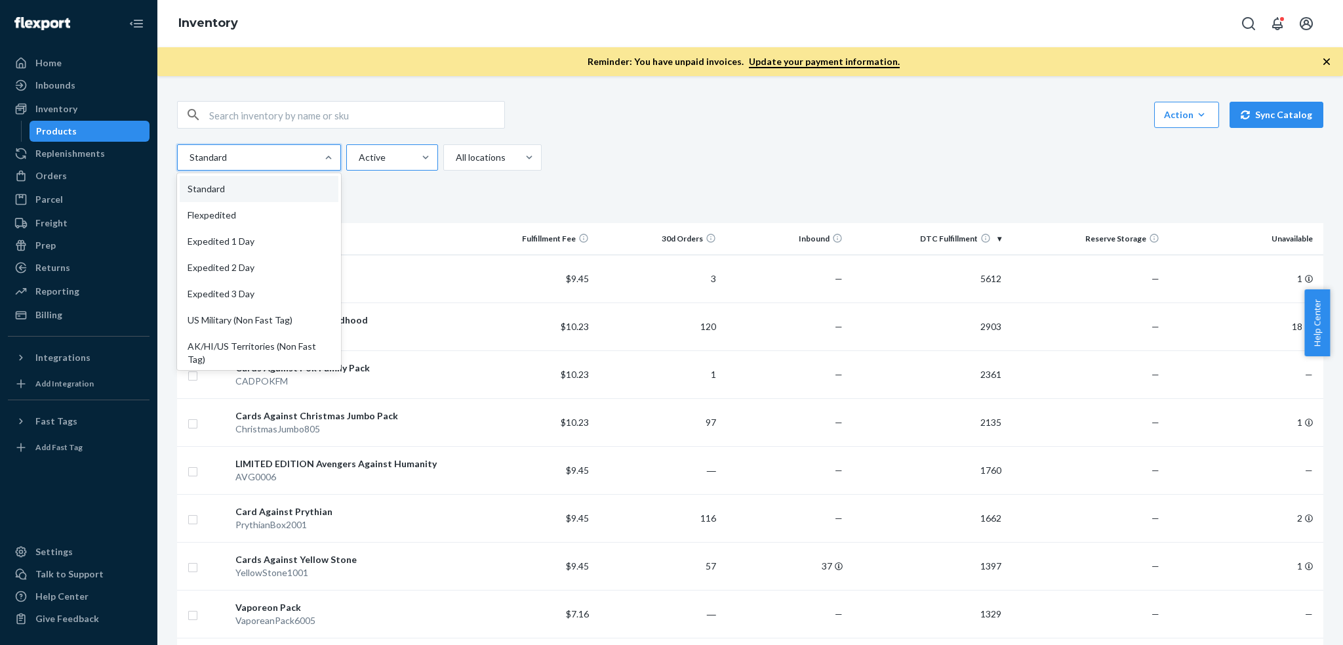
click at [397, 155] on div at bounding box center [391, 158] width 67 height 16
click at [359, 155] on input "Active" at bounding box center [358, 157] width 1 height 13
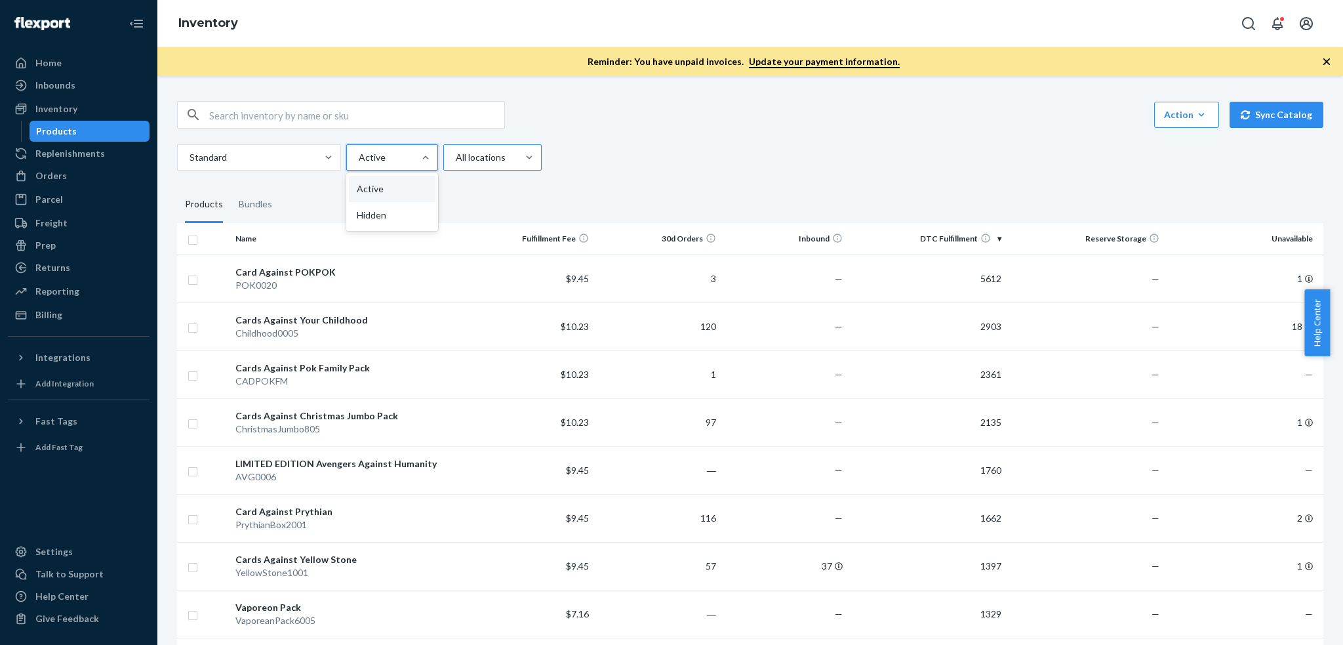
click at [474, 156] on div at bounding box center [491, 158] width 73 height 16
click at [456, 156] on input "All locations" at bounding box center [455, 157] width 1 height 13
click at [315, 156] on div at bounding box center [257, 158] width 139 height 16
click at [190, 156] on input "Standard" at bounding box center [188, 157] width 1 height 13
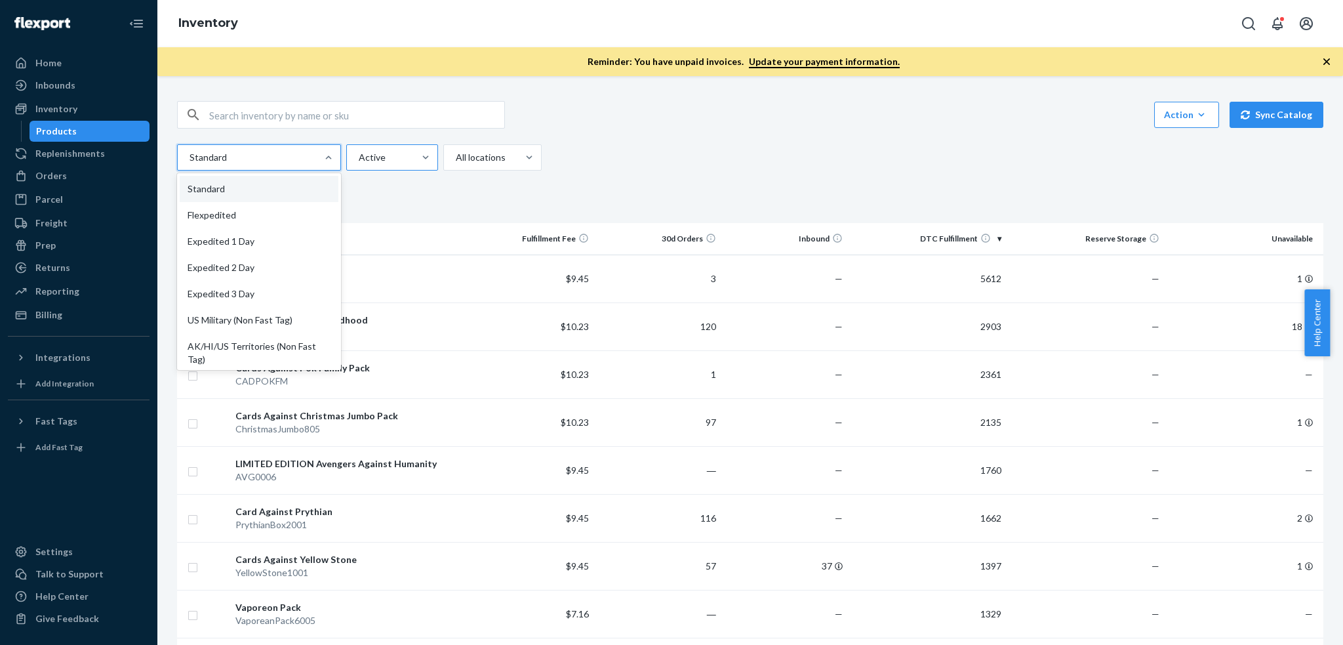
click at [369, 156] on div at bounding box center [391, 158] width 67 height 16
click at [359, 156] on input "Active" at bounding box center [358, 157] width 1 height 13
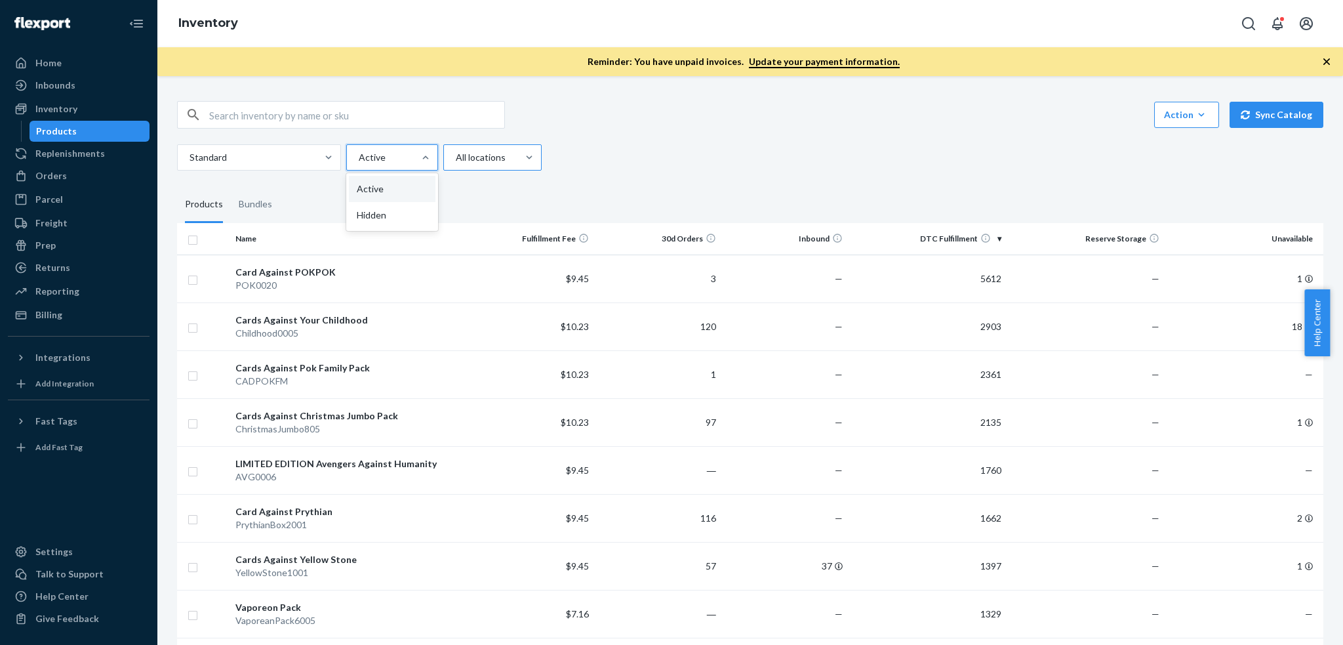
click at [483, 161] on div at bounding box center [491, 158] width 73 height 16
click at [456, 161] on input "All locations" at bounding box center [455, 157] width 1 height 13
click at [297, 159] on div at bounding box center [257, 158] width 139 height 16
click at [190, 159] on input "Standard" at bounding box center [188, 157] width 1 height 13
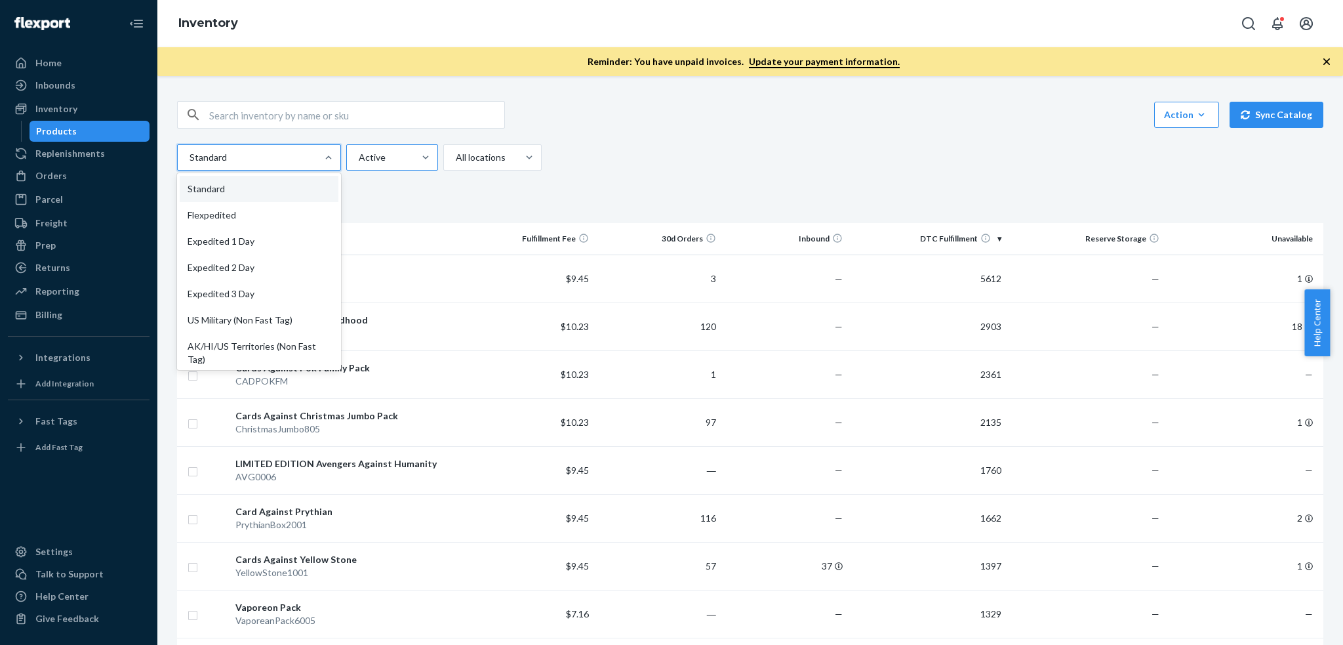
click at [398, 159] on div at bounding box center [391, 158] width 67 height 16
click at [359, 159] on input "Active" at bounding box center [358, 157] width 1 height 13
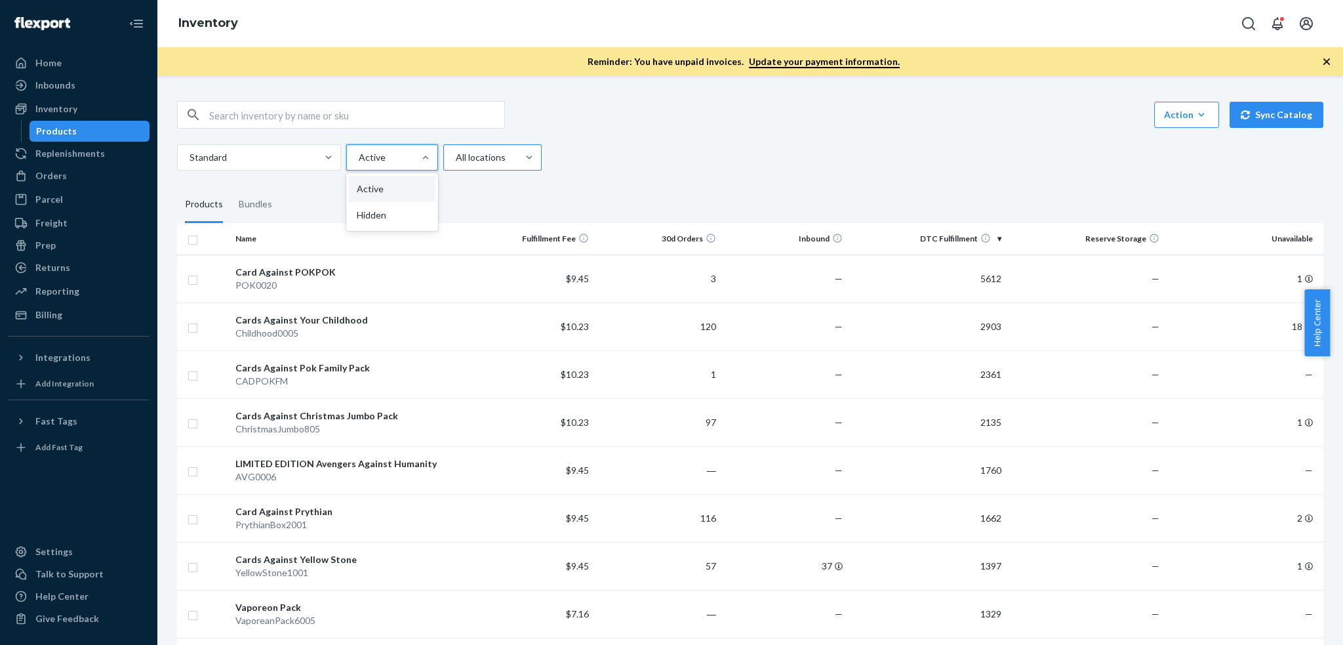
click at [469, 159] on div at bounding box center [491, 158] width 73 height 16
click at [456, 159] on input "All locations" at bounding box center [455, 157] width 1 height 13
click at [417, 157] on div at bounding box center [426, 157] width 24 height 13
click at [359, 157] on input "option Active focused, 1 of 2. 2 results available. Use Up and Down to choose o…" at bounding box center [358, 157] width 1 height 13
click at [234, 143] on div "Action Create product Create bundle Bulk create products Bulk update products B…" at bounding box center [750, 136] width 1147 height 70
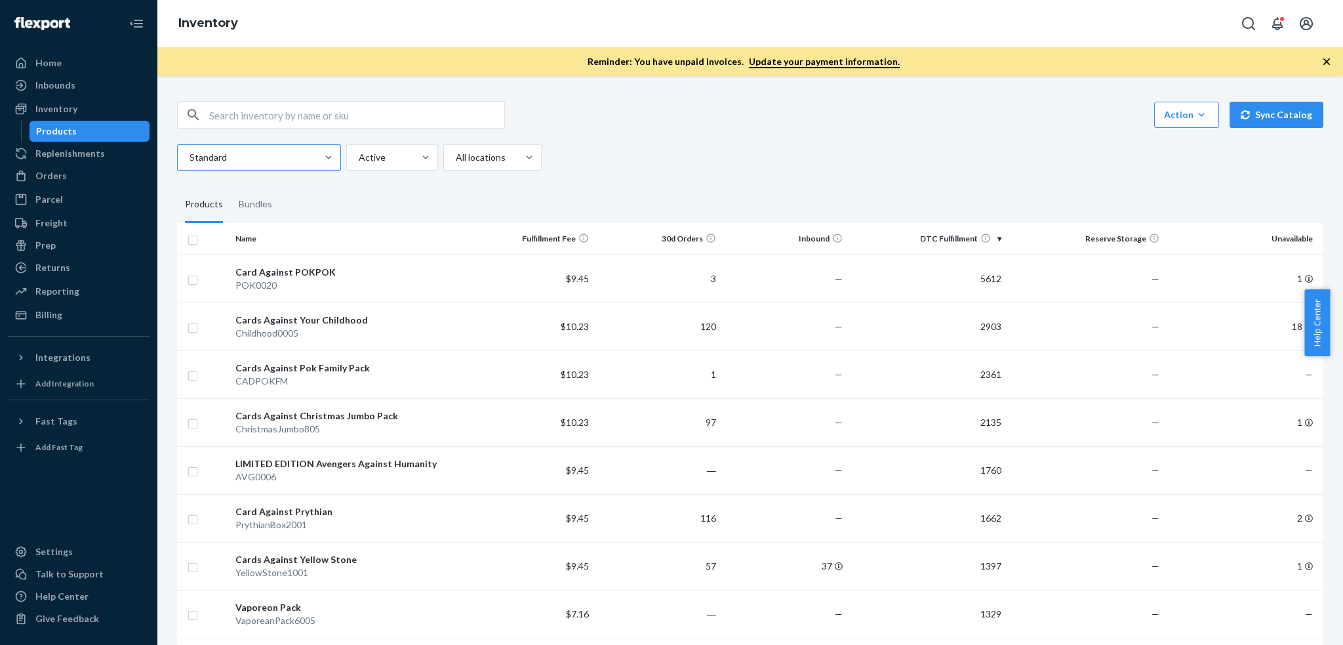
click at [305, 152] on div at bounding box center [257, 158] width 139 height 16
click at [190, 152] on input "Standard" at bounding box center [188, 157] width 1 height 13
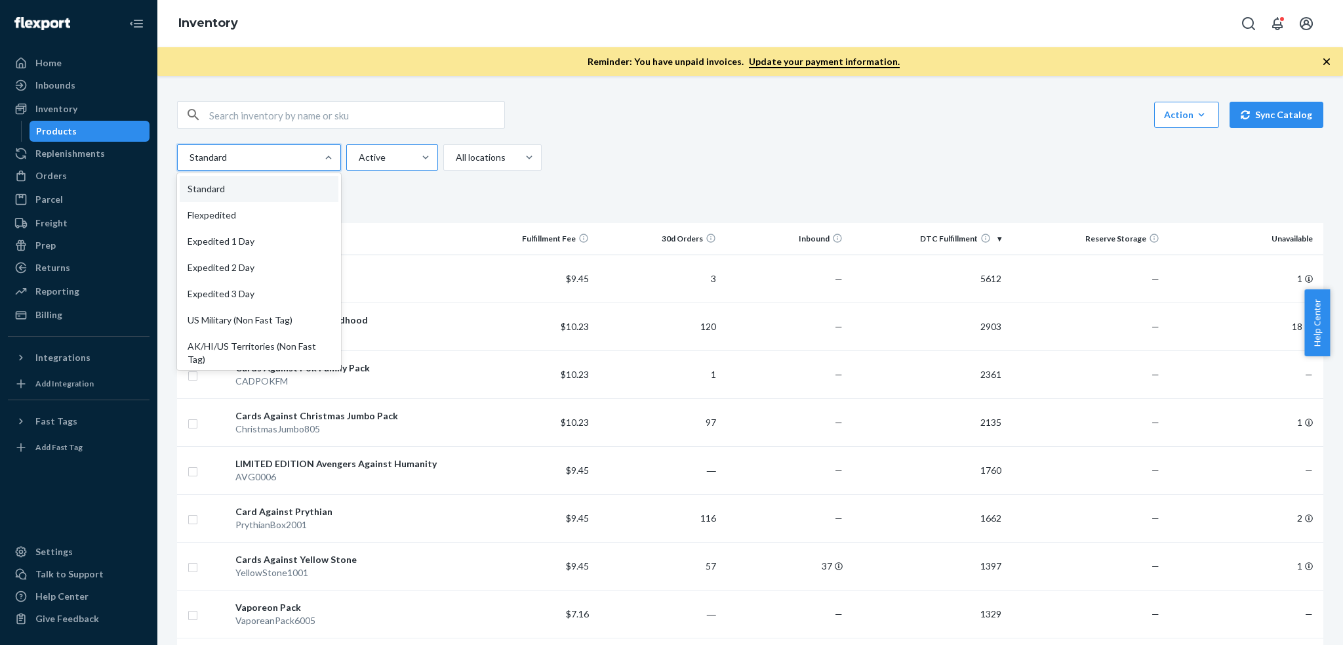
click at [390, 152] on div at bounding box center [391, 158] width 67 height 16
click at [359, 152] on input "Active" at bounding box center [358, 157] width 1 height 13
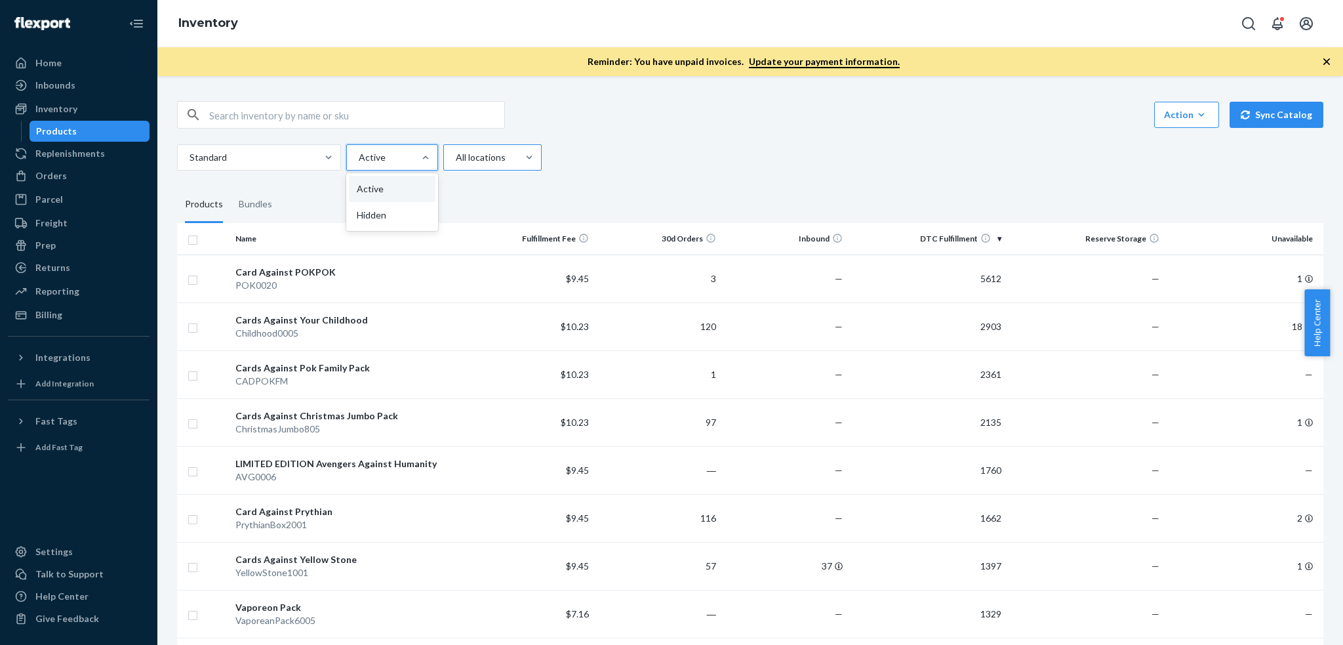
click at [489, 163] on div at bounding box center [491, 158] width 73 height 16
click at [456, 163] on input "All locations" at bounding box center [455, 157] width 1 height 13
click at [331, 148] on div at bounding box center [329, 157] width 24 height 25
click at [190, 151] on input "Standard" at bounding box center [188, 157] width 1 height 13
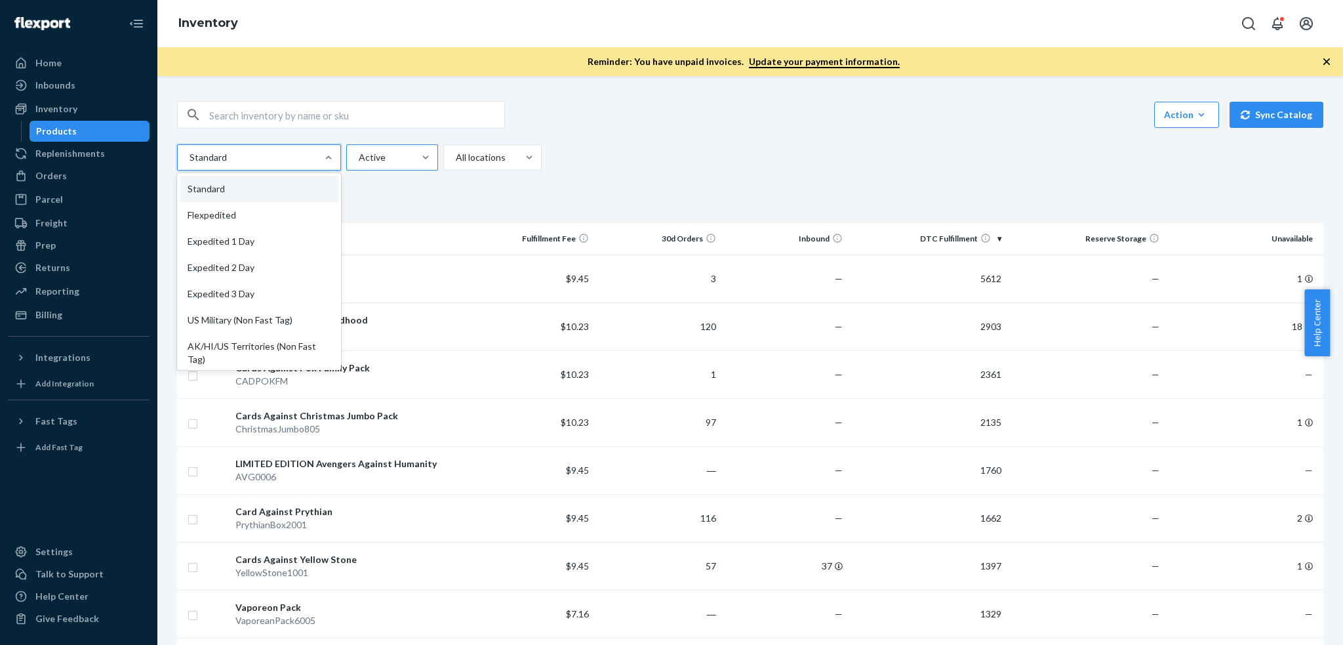
click at [367, 148] on div "Active" at bounding box center [380, 158] width 67 height 24
click at [359, 151] on input "Active" at bounding box center [358, 157] width 1 height 13
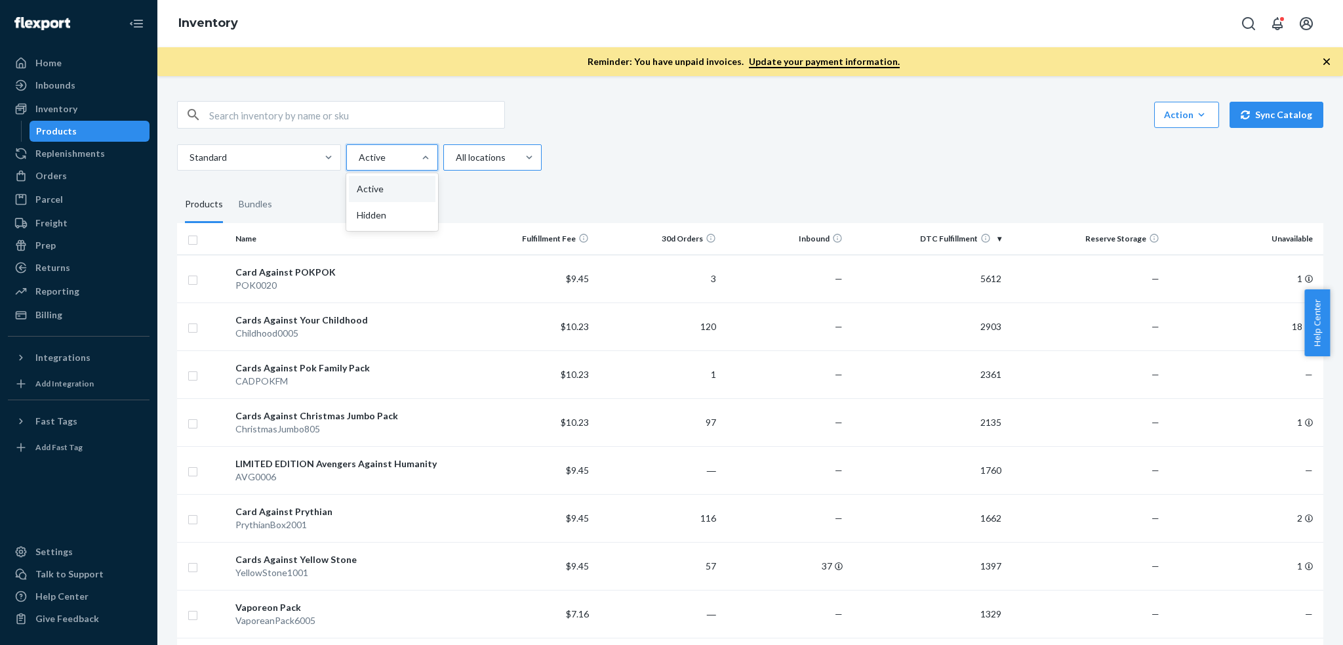
click at [468, 150] on div at bounding box center [491, 158] width 73 height 16
click at [456, 151] on input "All locations" at bounding box center [455, 157] width 1 height 13
click at [394, 152] on div at bounding box center [391, 158] width 67 height 16
click at [359, 152] on input "Active" at bounding box center [358, 157] width 1 height 13
click at [278, 152] on div at bounding box center [257, 158] width 139 height 16
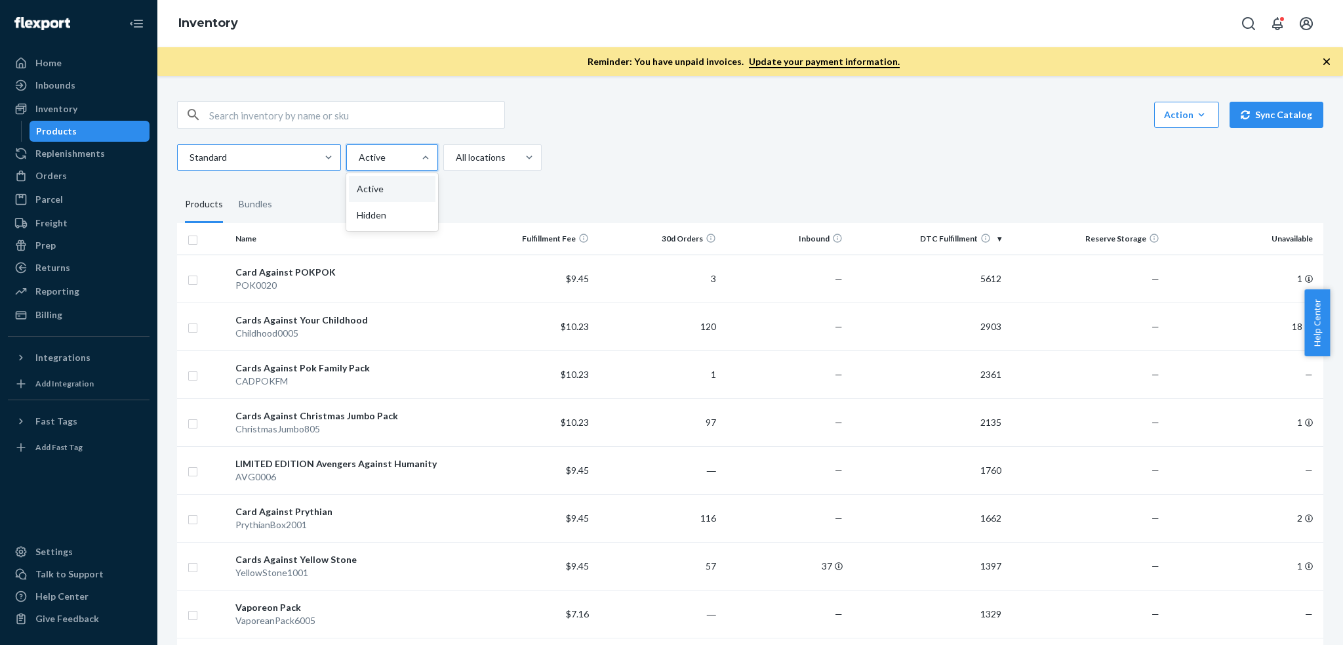
click at [190, 152] on input "Standard" at bounding box center [188, 157] width 1 height 13
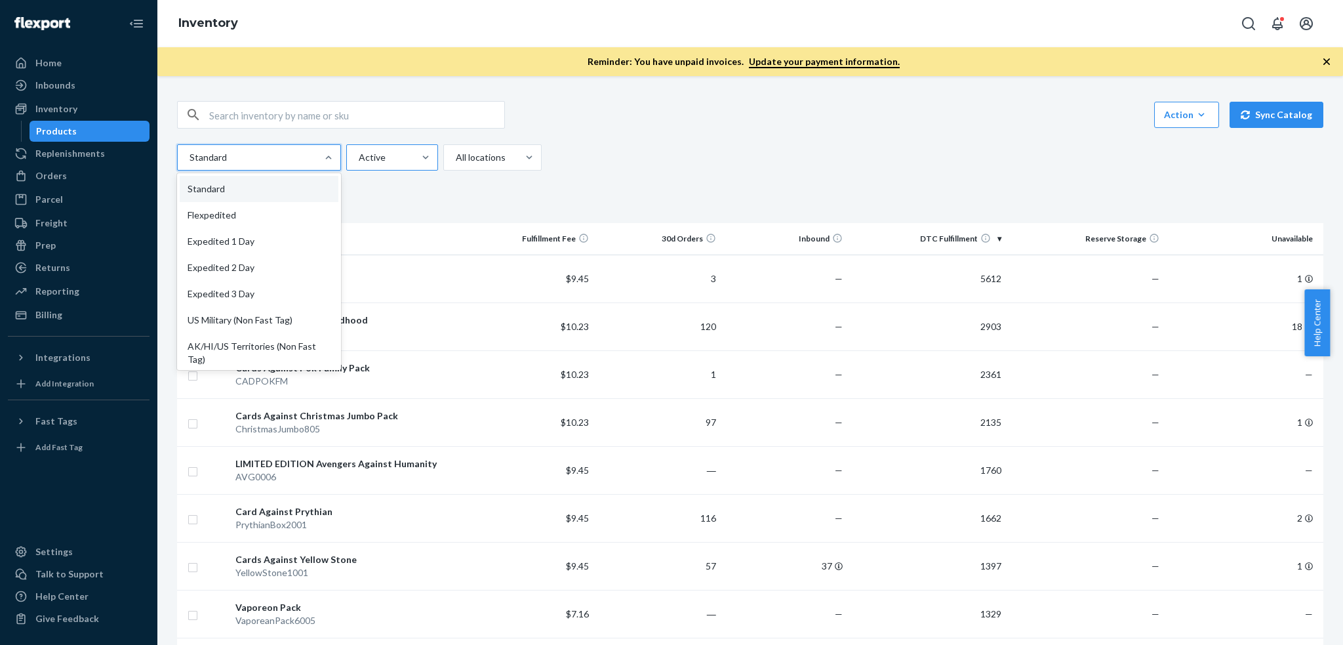
click at [405, 150] on div at bounding box center [391, 158] width 67 height 16
click at [359, 151] on input "Active" at bounding box center [358, 157] width 1 height 13
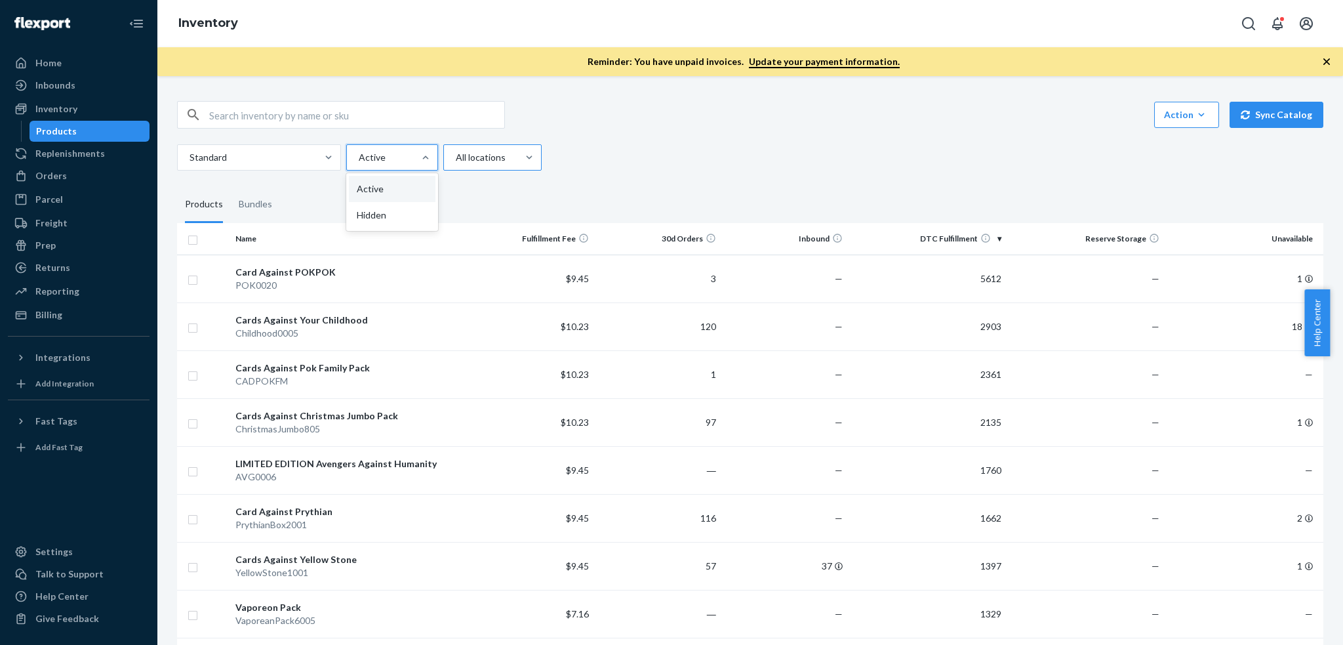
click at [497, 161] on div at bounding box center [491, 158] width 73 height 16
click at [456, 161] on input "All locations" at bounding box center [455, 157] width 1 height 13
click at [306, 161] on div at bounding box center [257, 158] width 139 height 16
click at [190, 161] on input "Standard" at bounding box center [188, 157] width 1 height 13
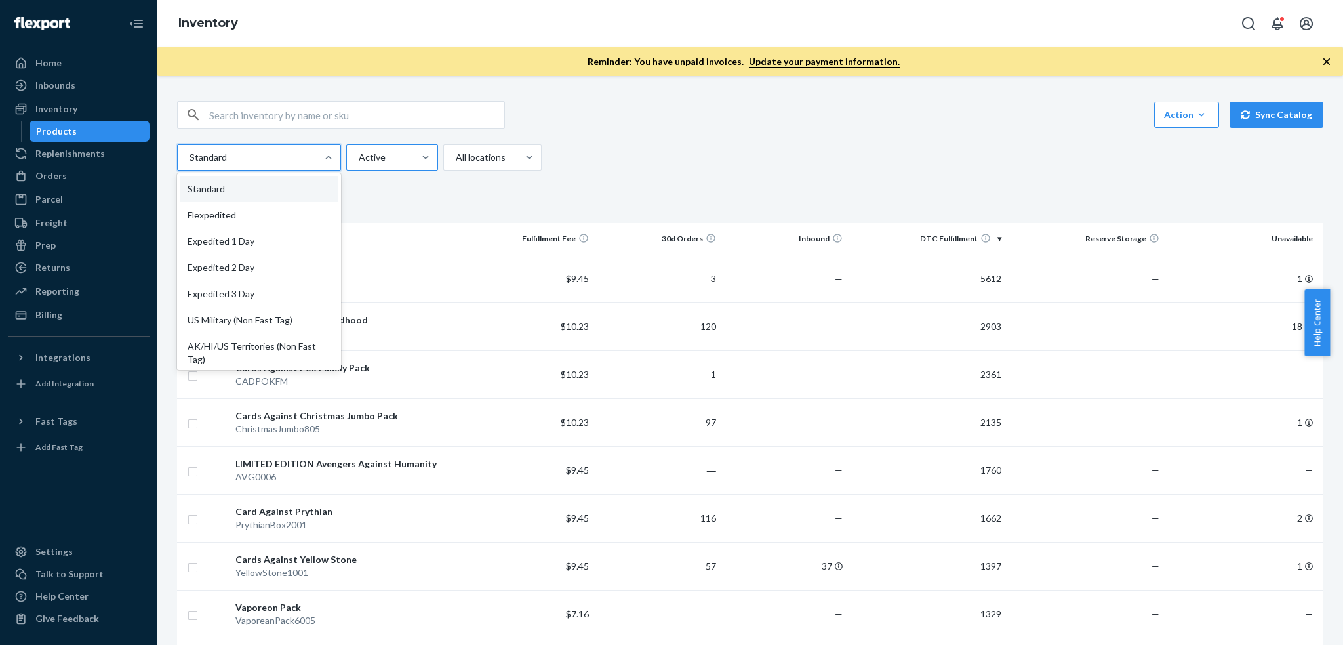
click at [398, 161] on div at bounding box center [391, 158] width 67 height 16
click at [359, 161] on input "Active" at bounding box center [358, 157] width 1 height 13
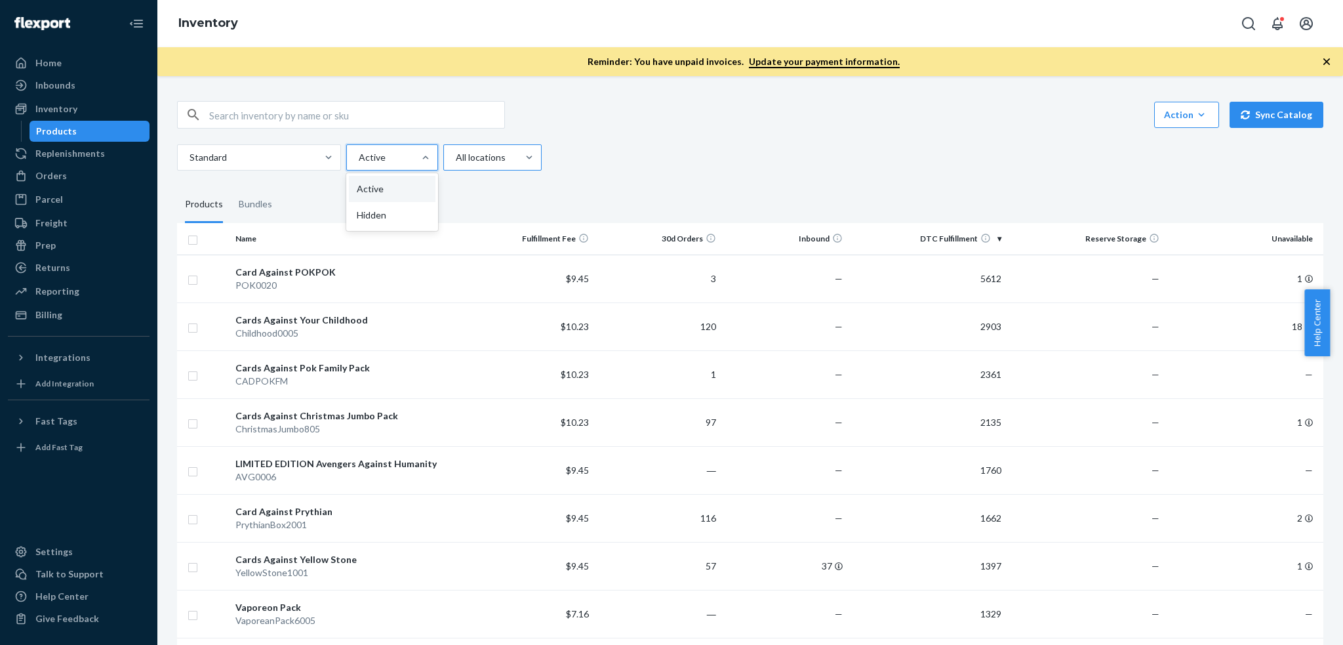
click at [487, 160] on div at bounding box center [491, 158] width 73 height 16
click at [456, 160] on input "All locations" at bounding box center [455, 157] width 1 height 13
click at [417, 161] on div at bounding box center [426, 157] width 24 height 13
click at [359, 161] on input "Active" at bounding box center [358, 157] width 1 height 13
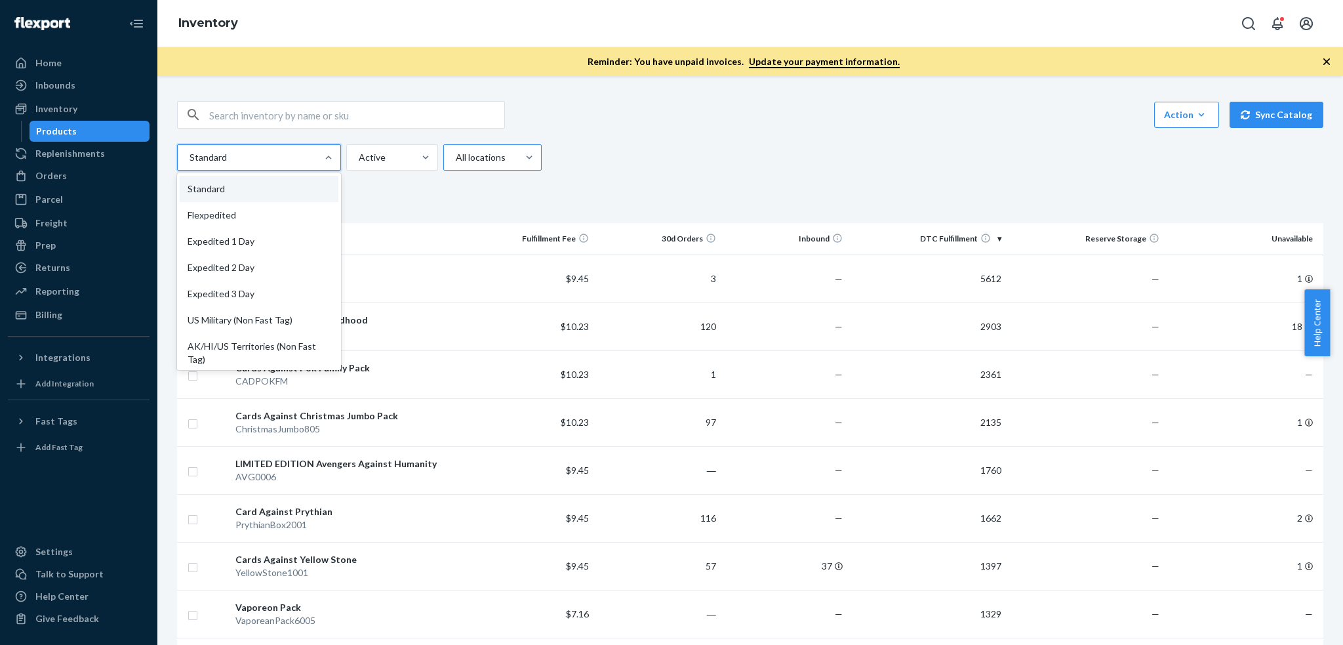
click at [459, 161] on div at bounding box center [491, 158] width 73 height 16
click at [456, 161] on input "All locations" at bounding box center [455, 157] width 1 height 13
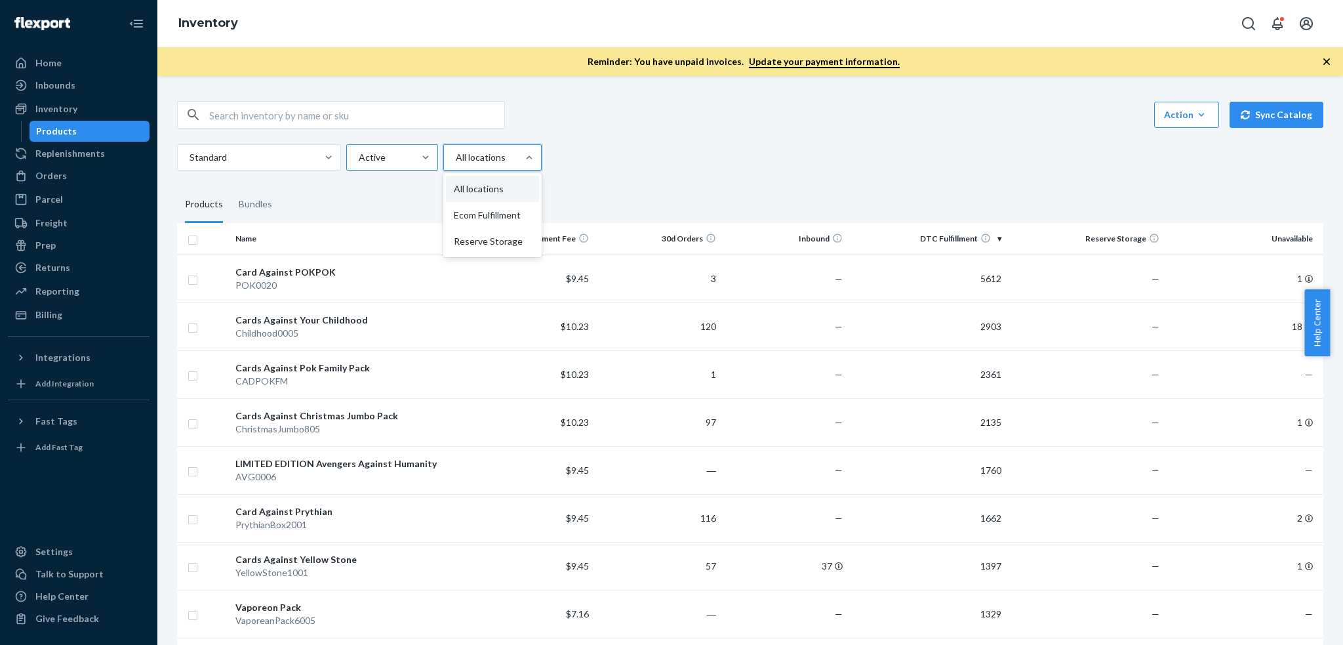
click at [397, 161] on div at bounding box center [391, 158] width 67 height 16
click at [359, 161] on input "Active" at bounding box center [358, 157] width 1 height 13
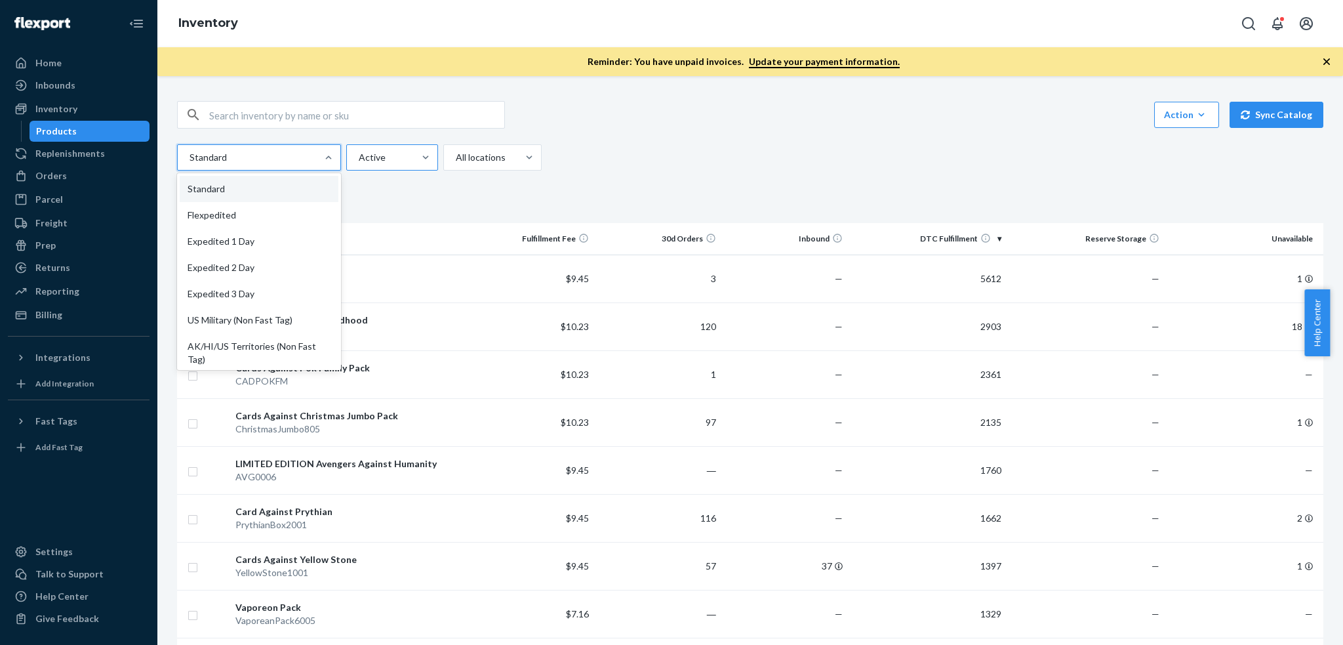
click at [396, 159] on div at bounding box center [391, 158] width 67 height 16
click at [359, 159] on input "Active" at bounding box center [358, 157] width 1 height 13
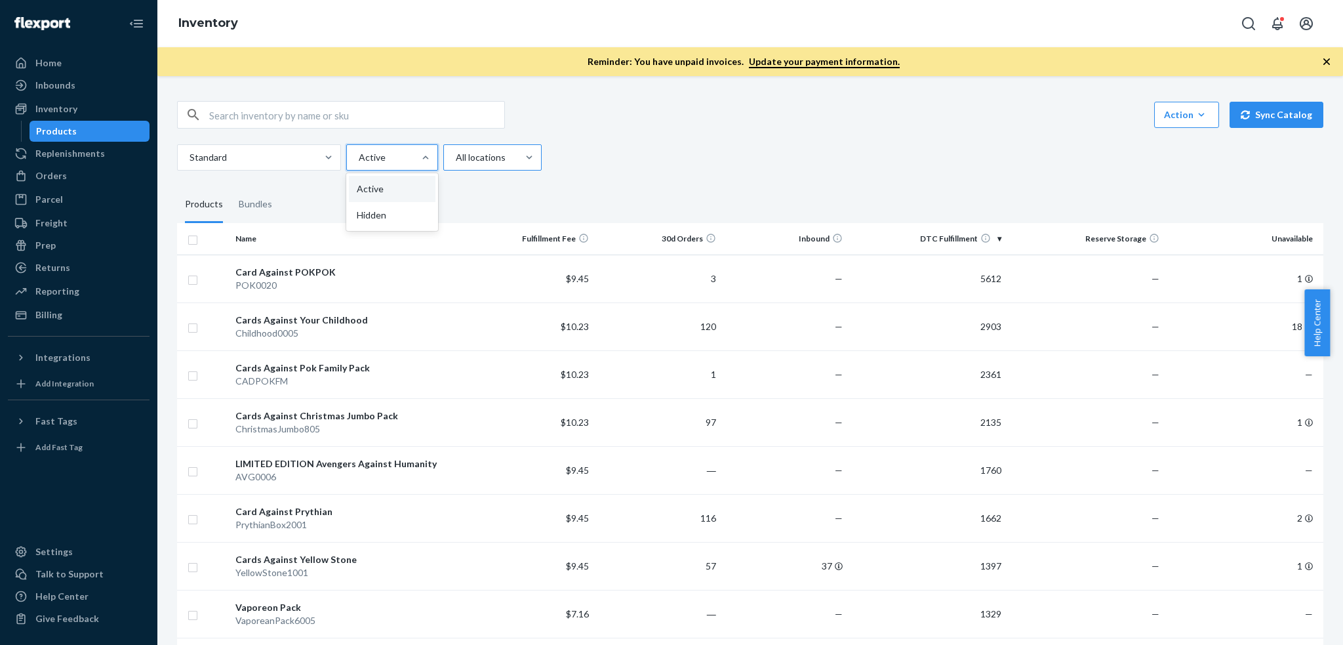
click at [461, 159] on div at bounding box center [491, 158] width 73 height 16
click at [456, 159] on input "All locations" at bounding box center [455, 157] width 1 height 13
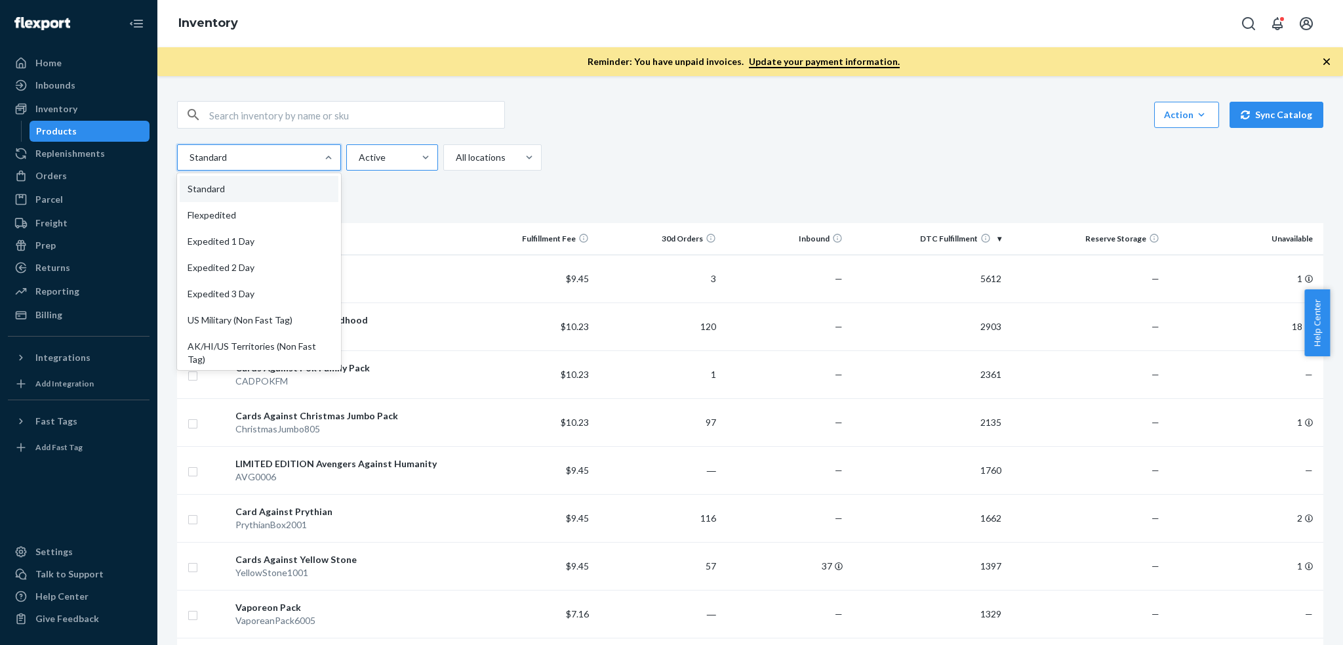
click at [386, 157] on div at bounding box center [391, 158] width 67 height 16
click at [359, 157] on input "Active" at bounding box center [358, 157] width 1 height 13
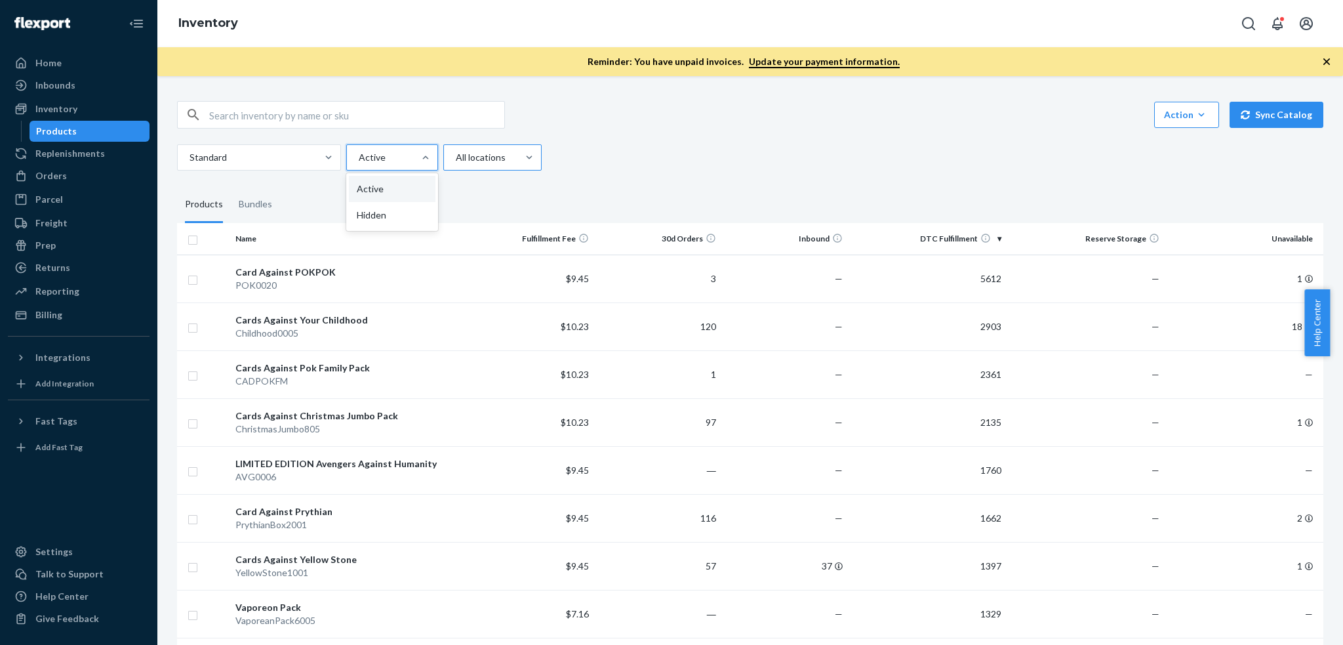
click at [476, 158] on div at bounding box center [491, 158] width 73 height 16
click at [456, 158] on input "All locations" at bounding box center [455, 157] width 1 height 13
click at [390, 156] on div at bounding box center [391, 158] width 67 height 16
click at [359, 156] on input "Active" at bounding box center [358, 157] width 1 height 13
click at [295, 154] on div at bounding box center [257, 158] width 139 height 16
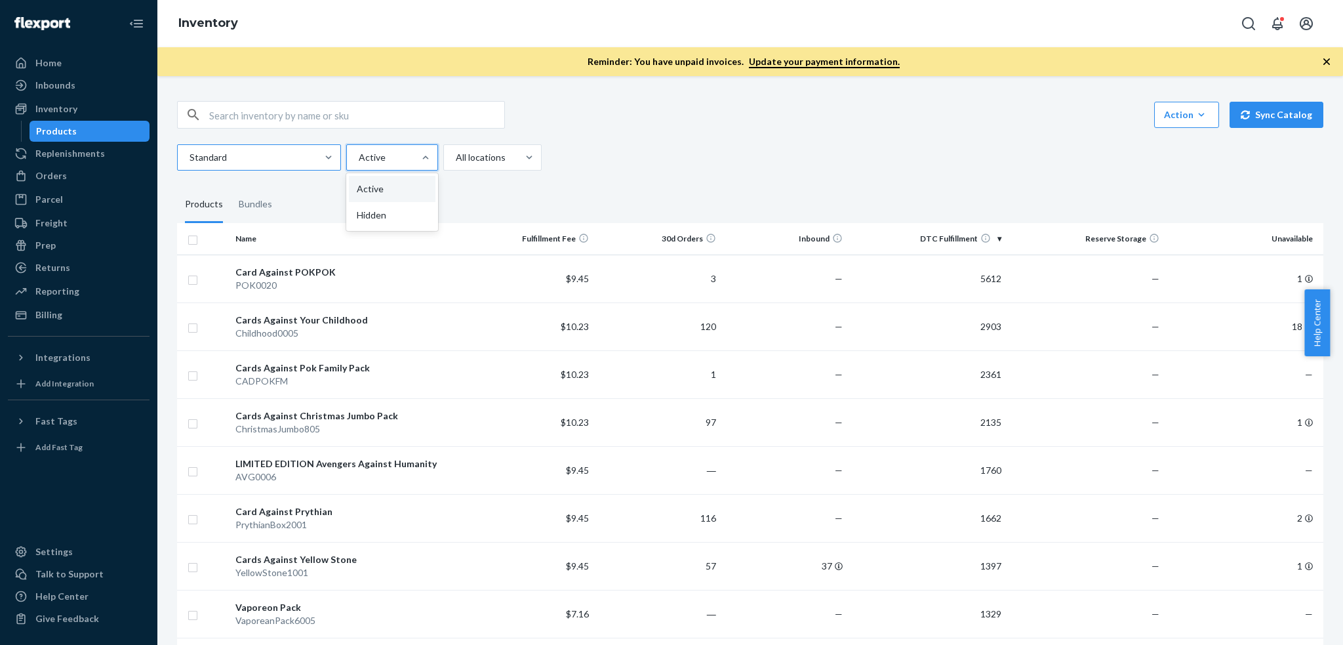
click at [190, 154] on input "Standard" at bounding box center [188, 157] width 1 height 13
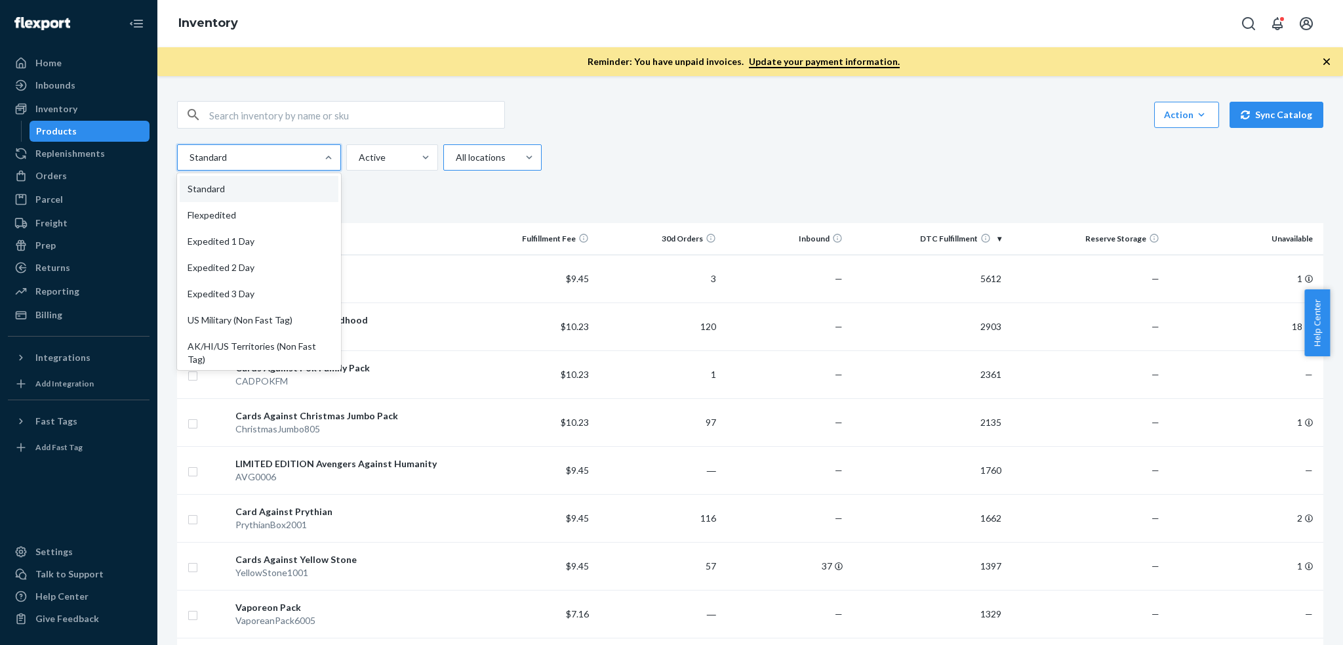
click at [485, 153] on div at bounding box center [491, 158] width 73 height 16
click at [456, 153] on input "All locations" at bounding box center [455, 157] width 1 height 13
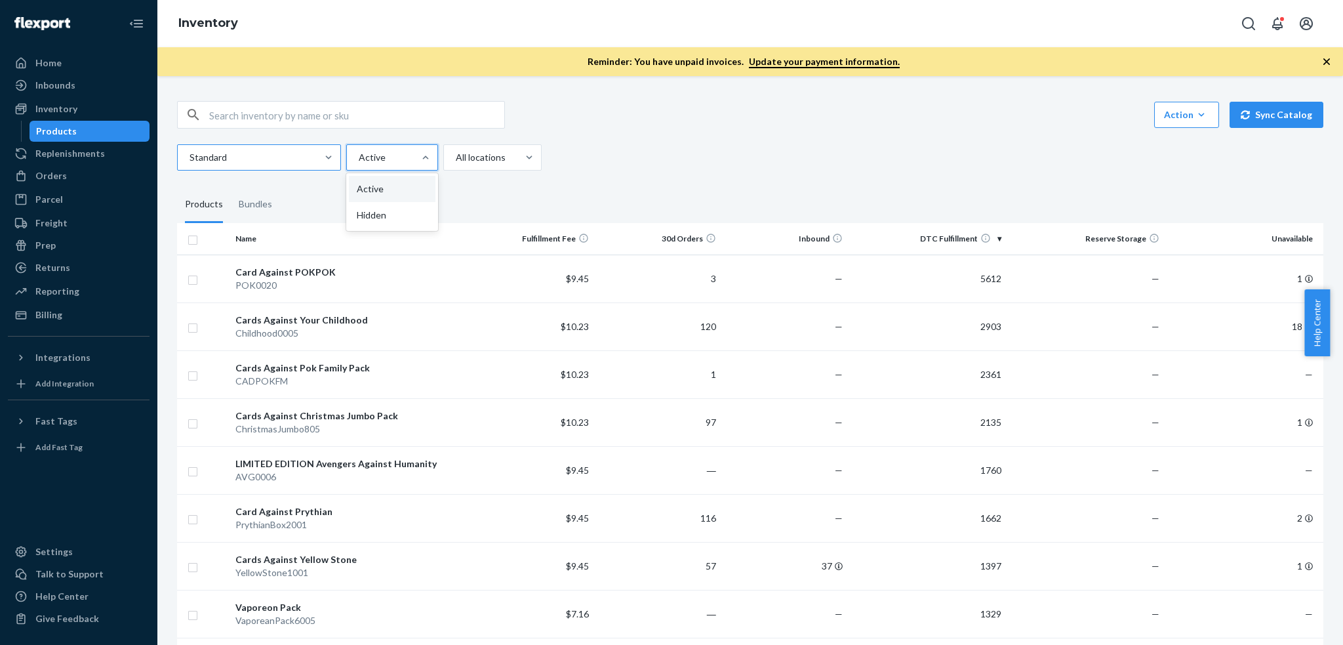
click at [309, 161] on div at bounding box center [257, 158] width 139 height 16
click at [190, 161] on input "Standard" at bounding box center [188, 157] width 1 height 13
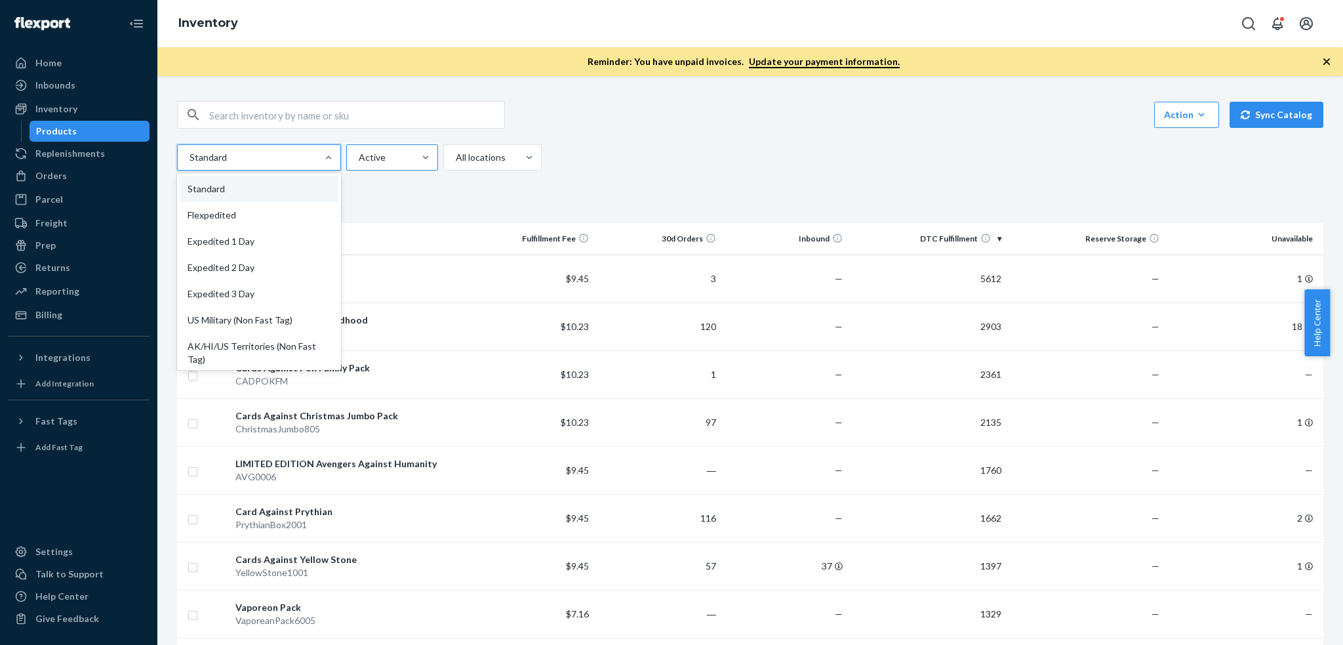
click at [359, 161] on div at bounding box center [391, 158] width 67 height 16
click at [359, 161] on input "Active" at bounding box center [358, 157] width 1 height 13
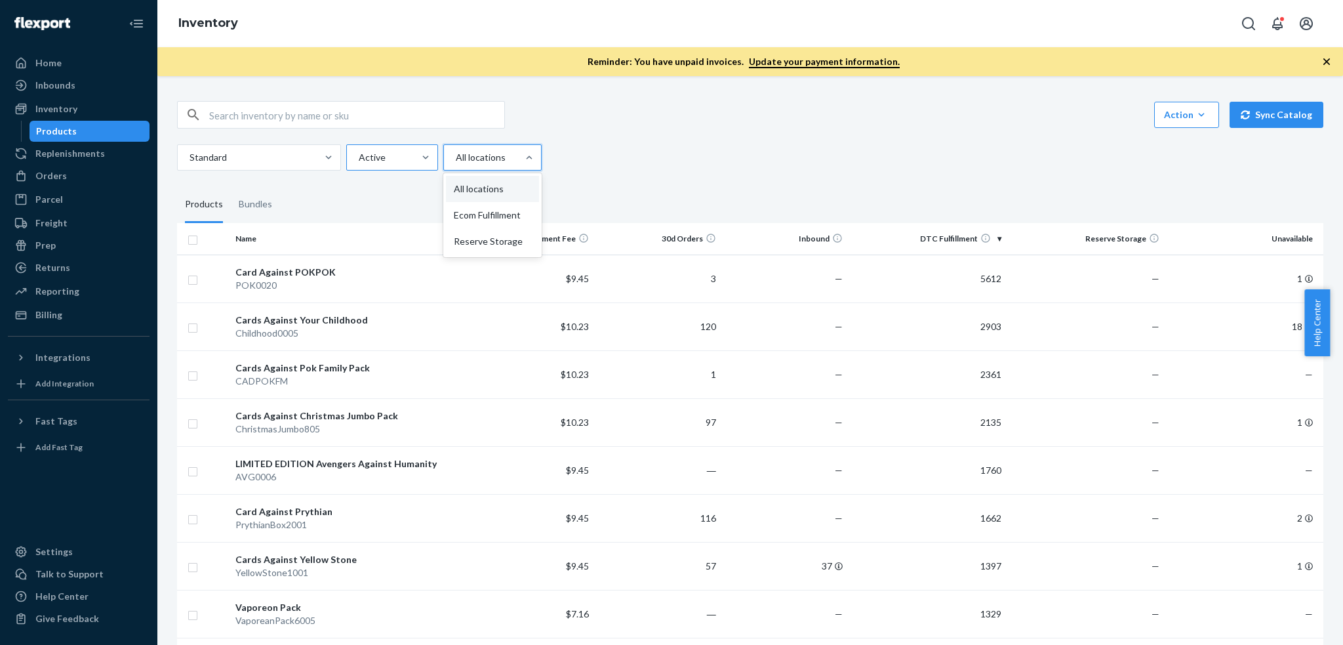
click at [394, 163] on div at bounding box center [391, 158] width 67 height 16
click at [359, 163] on input "Active" at bounding box center [358, 157] width 1 height 13
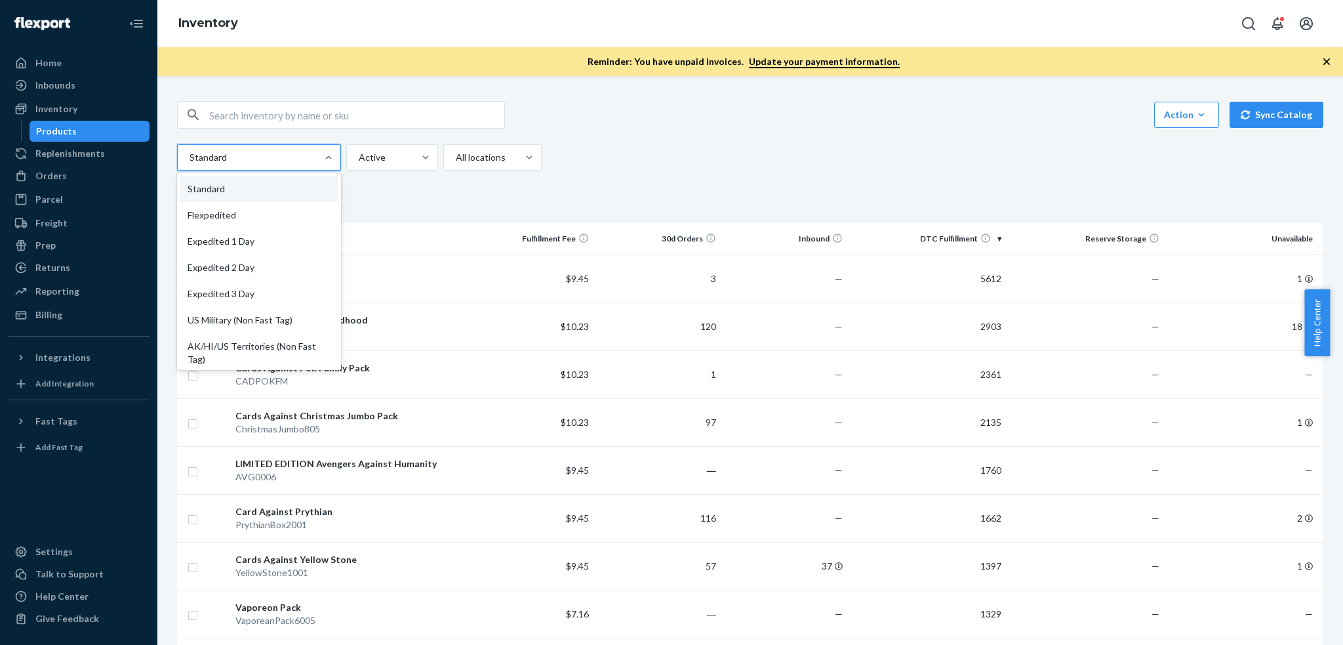
click at [291, 154] on div at bounding box center [257, 158] width 139 height 16
click at [190, 154] on input "option Standard focused, 1 of 13. 13 results available. Use Up and Down to choo…" at bounding box center [188, 157] width 1 height 13
click at [388, 154] on div at bounding box center [391, 158] width 67 height 16
click at [359, 154] on input "Active" at bounding box center [358, 157] width 1 height 13
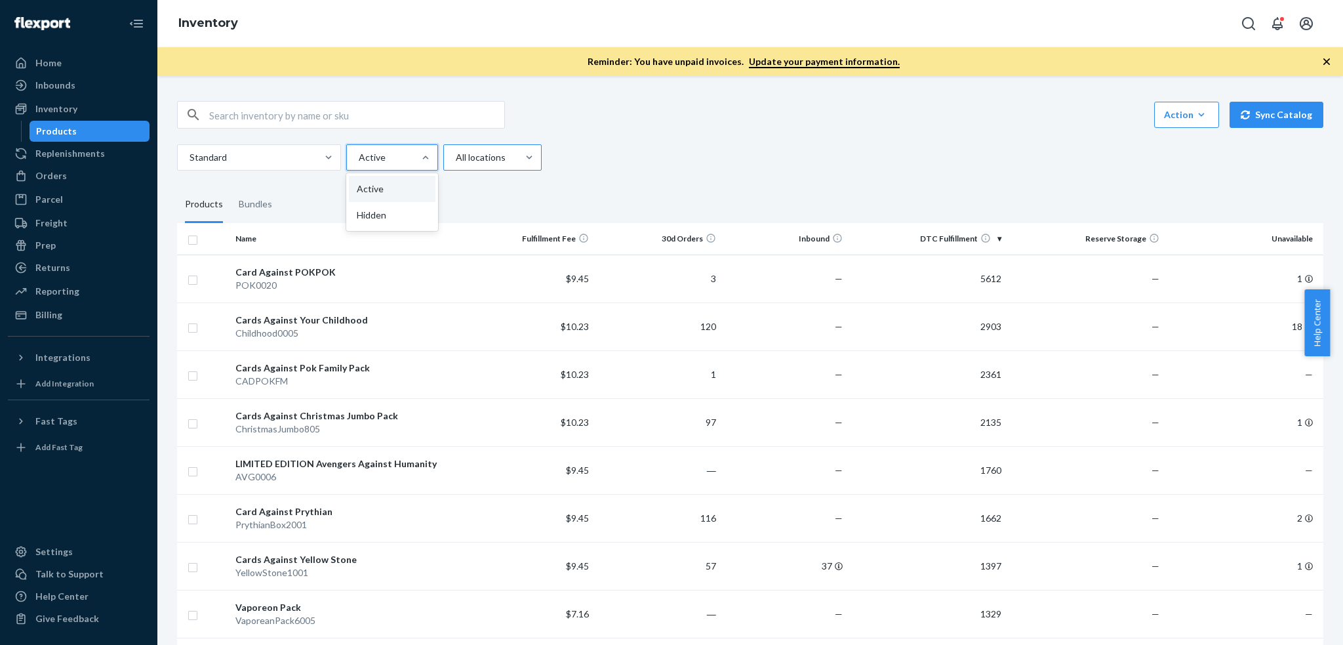
click at [465, 154] on div at bounding box center [491, 158] width 73 height 16
click at [456, 154] on input "All locations" at bounding box center [455, 157] width 1 height 13
click at [434, 154] on div at bounding box center [426, 157] width 24 height 13
click at [359, 154] on input "Active" at bounding box center [358, 157] width 1 height 13
click at [300, 150] on div at bounding box center [257, 158] width 139 height 16
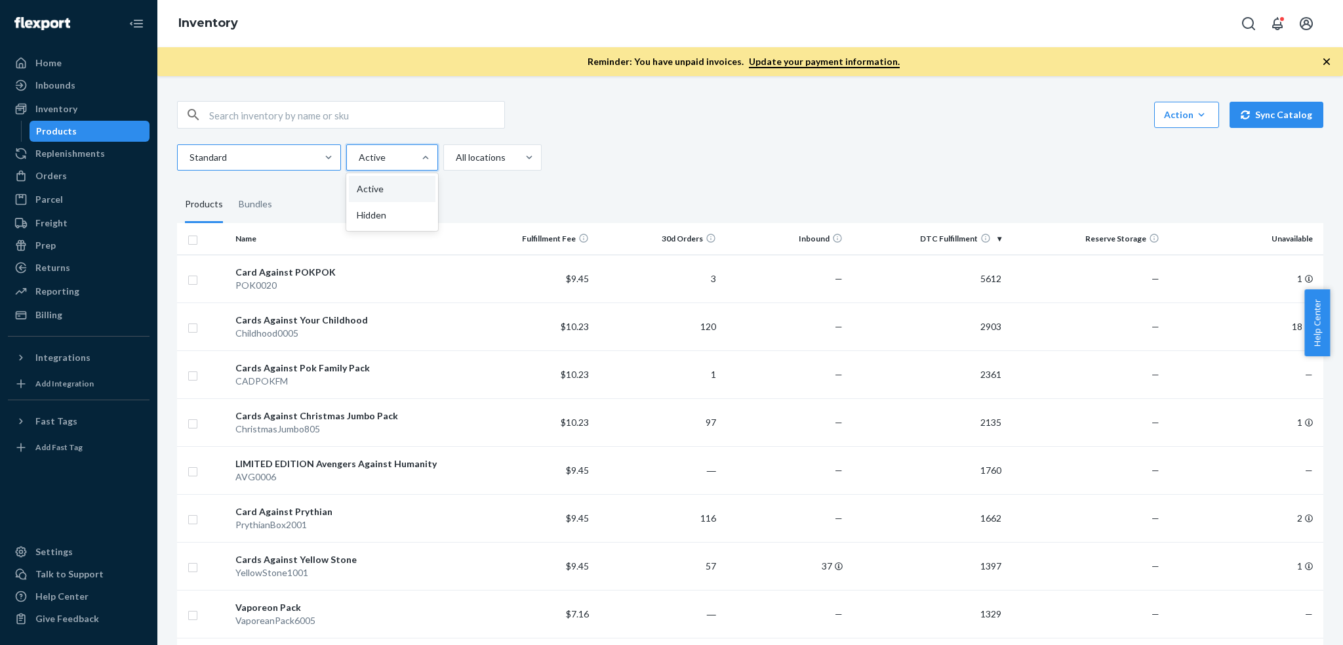
click at [190, 151] on input "Standard" at bounding box center [188, 157] width 1 height 13
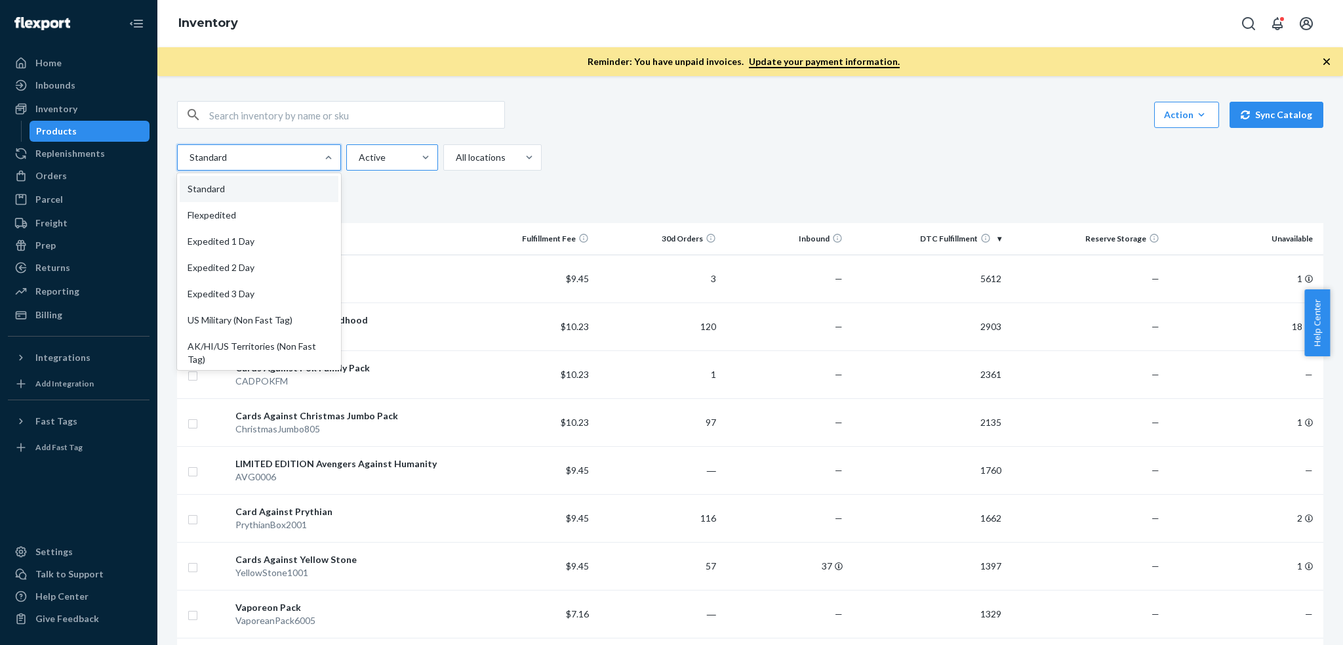
click at [411, 150] on div at bounding box center [391, 158] width 67 height 16
click at [359, 151] on input "Active" at bounding box center [358, 157] width 1 height 13
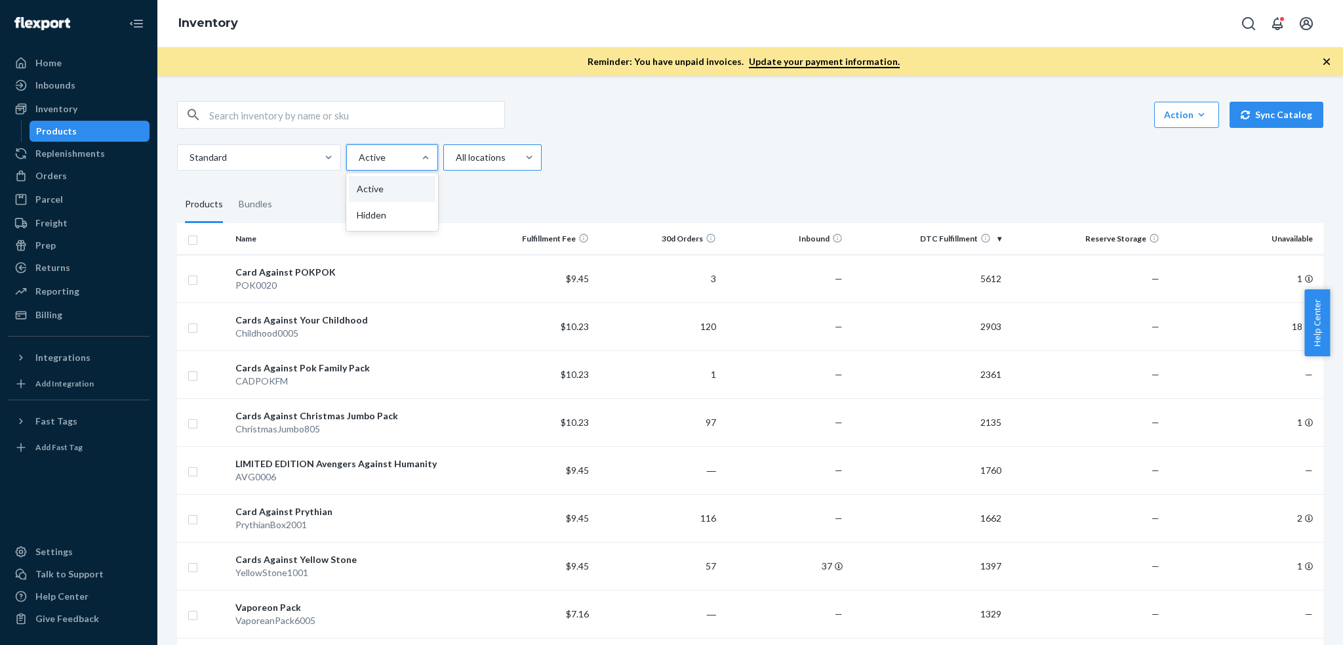
click at [508, 152] on div at bounding box center [491, 158] width 73 height 16
click at [456, 152] on input "All locations" at bounding box center [455, 157] width 1 height 13
click at [398, 150] on div at bounding box center [391, 158] width 67 height 16
click at [359, 151] on input "Active" at bounding box center [358, 157] width 1 height 13
drag, startPoint x: 301, startPoint y: 146, endPoint x: 350, endPoint y: 150, distance: 49.4
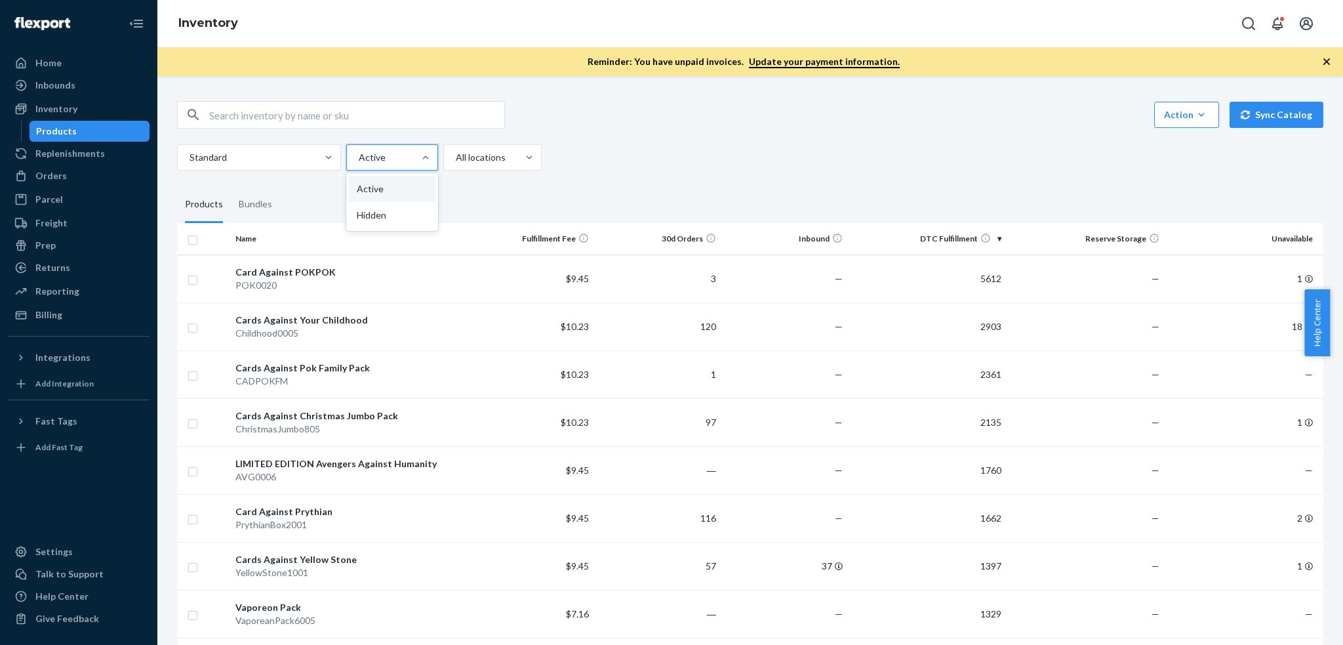
click at [306, 147] on div "Standard" at bounding box center [247, 158] width 139 height 24
click at [190, 151] on input "Standard" at bounding box center [188, 157] width 1 height 13
click at [384, 150] on div at bounding box center [391, 158] width 67 height 16
click at [359, 151] on input "option Active focused, 1 of 2. 2 results available. Use Up and Down to choose o…" at bounding box center [358, 157] width 1 height 13
click at [498, 152] on div at bounding box center [491, 158] width 73 height 16
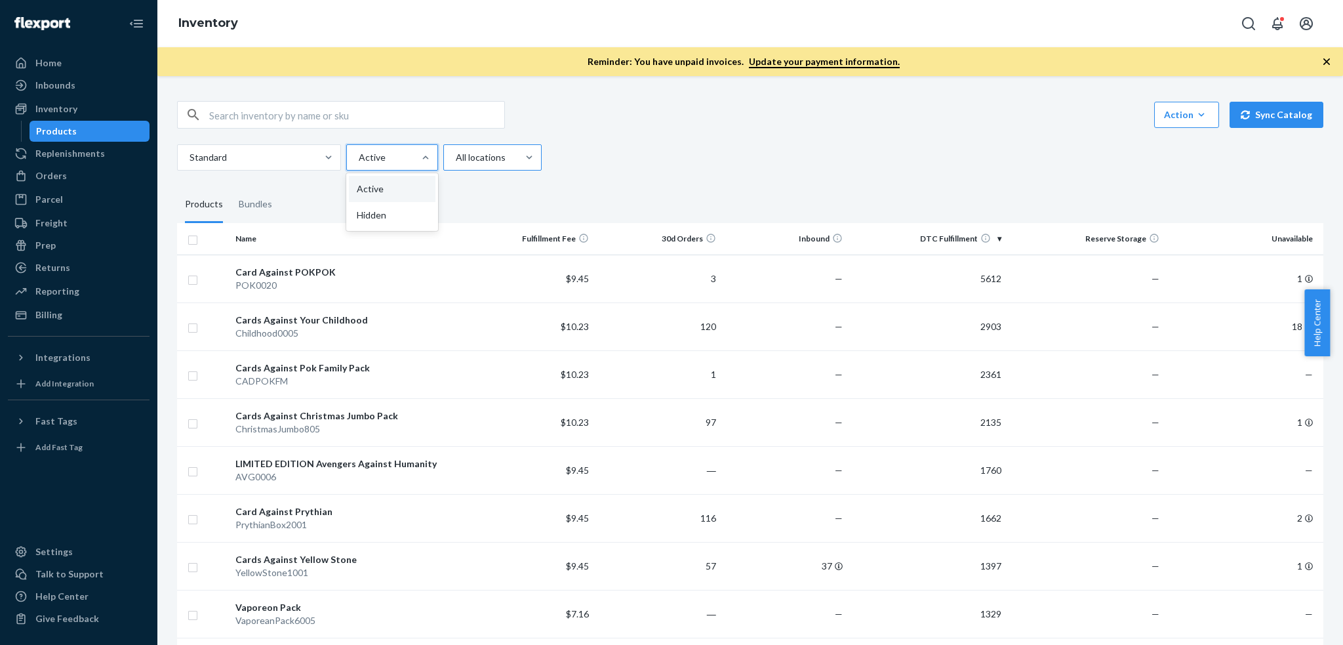
click at [456, 152] on input "All locations" at bounding box center [455, 157] width 1 height 13
click at [411, 152] on div at bounding box center [391, 158] width 67 height 16
click at [359, 152] on input "Active" at bounding box center [358, 157] width 1 height 13
click at [274, 152] on div at bounding box center [257, 158] width 139 height 16
click at [190, 152] on input "Standard" at bounding box center [188, 157] width 1 height 13
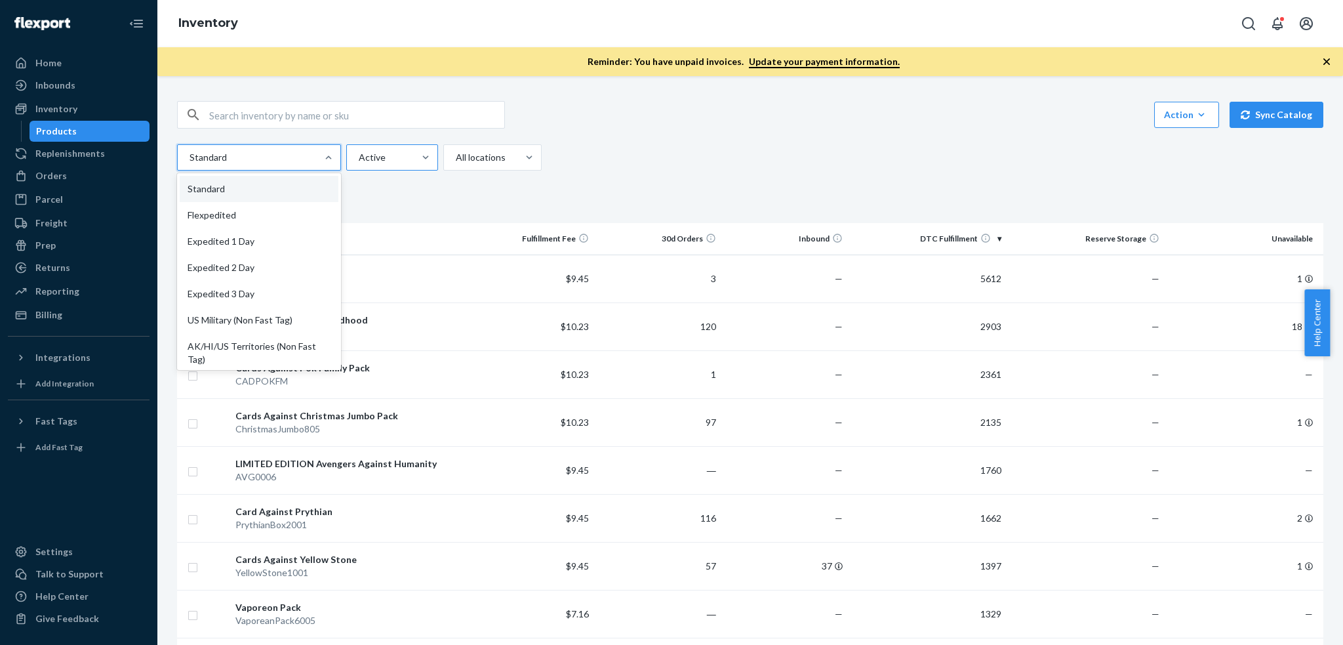
click at [374, 152] on div at bounding box center [391, 158] width 67 height 16
click at [359, 152] on input "Active" at bounding box center [358, 157] width 1 height 13
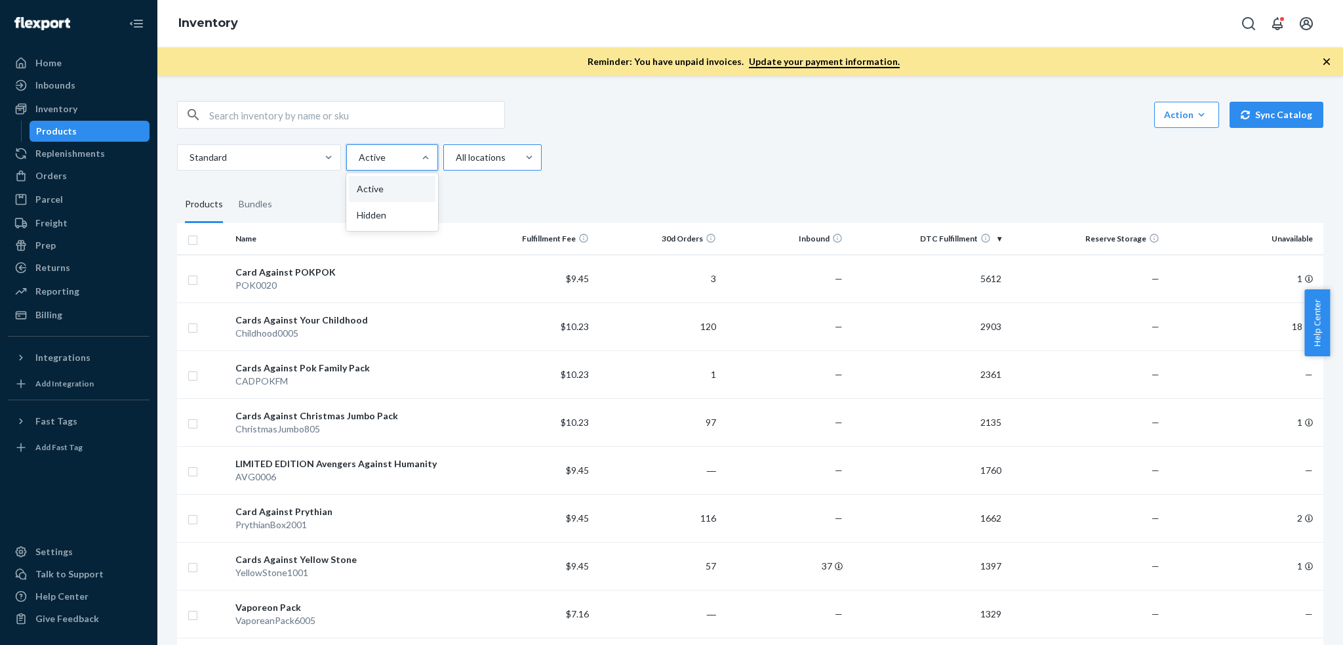
click at [462, 152] on div at bounding box center [491, 158] width 73 height 16
click at [456, 152] on input "All locations" at bounding box center [455, 157] width 1 height 13
click at [229, 154] on div at bounding box center [257, 158] width 139 height 16
click at [190, 154] on input "Standard" at bounding box center [188, 157] width 1 height 13
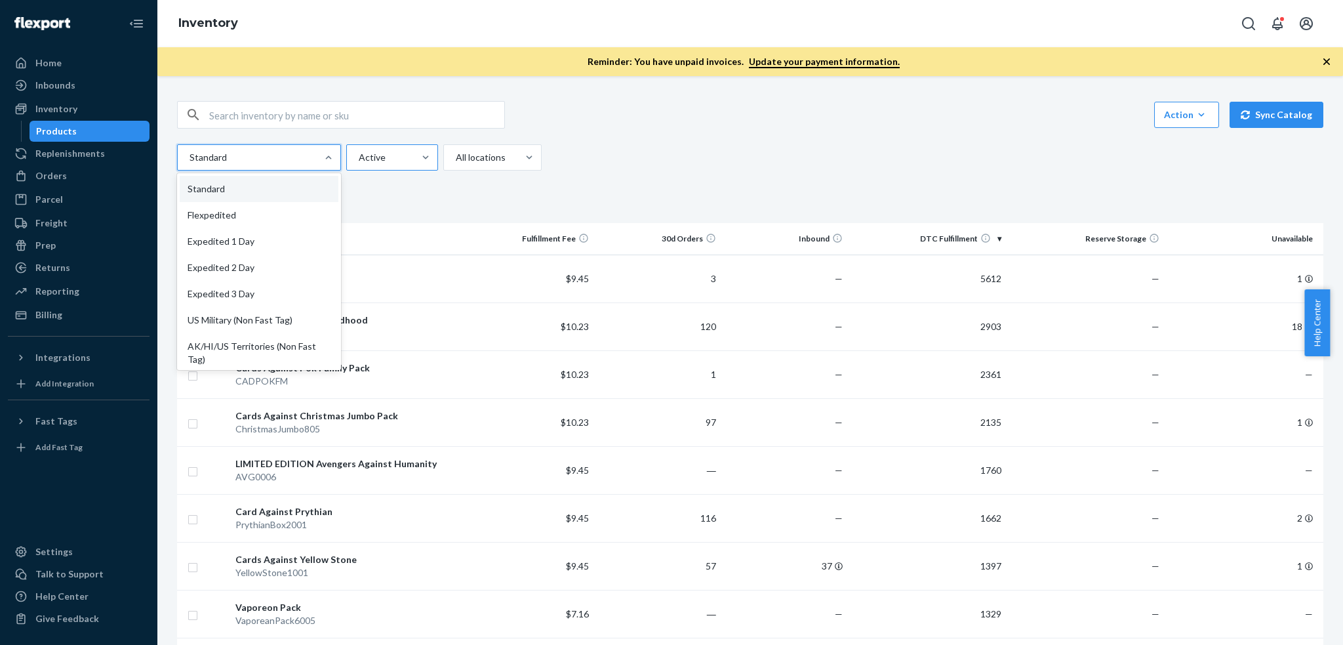
click at [382, 156] on div at bounding box center [391, 158] width 67 height 16
click at [359, 156] on input "Active" at bounding box center [358, 157] width 1 height 13
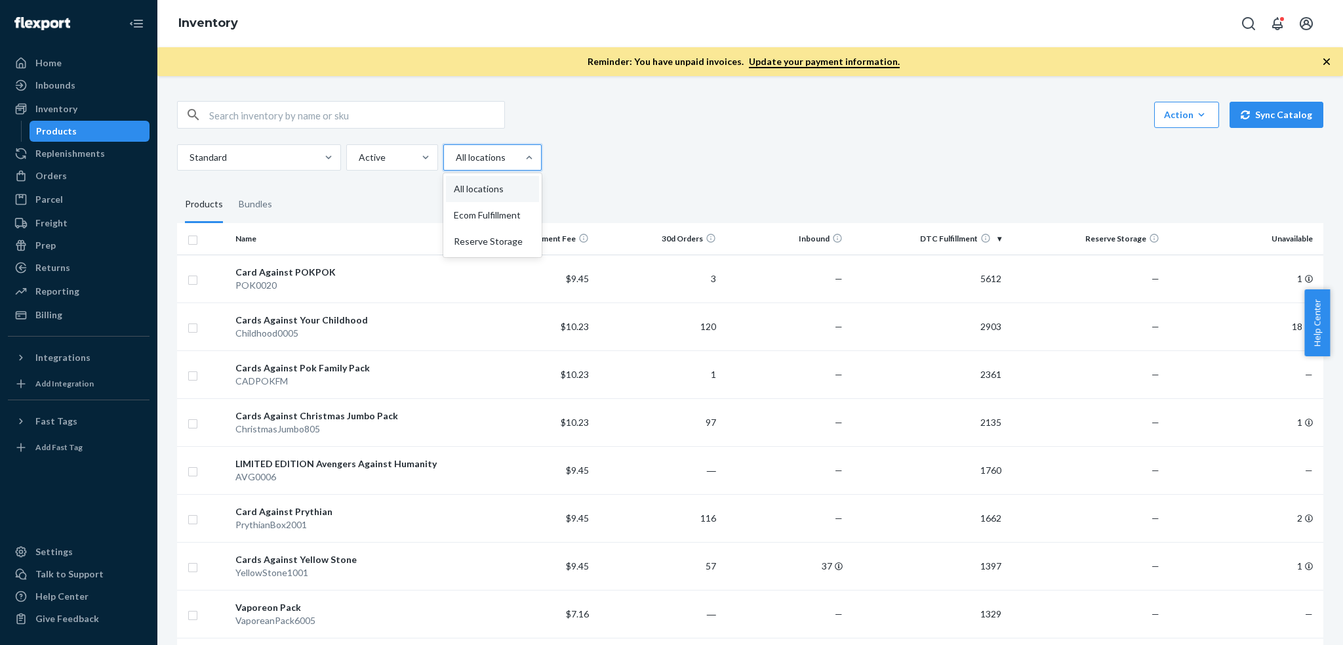
click at [444, 156] on div "All locations" at bounding box center [480, 158] width 73 height 24
click at [455, 156] on input "option All locations focused, 1 of 3. 3 results available. Use Up and Down to c…" at bounding box center [455, 157] width 1 height 13
click at [396, 155] on div at bounding box center [391, 158] width 67 height 16
click at [359, 155] on input "option Active focused, 1 of 2. 2 results available. Use Up and Down to choose o…" at bounding box center [358, 157] width 1 height 13
click at [213, 152] on div at bounding box center [257, 158] width 139 height 16
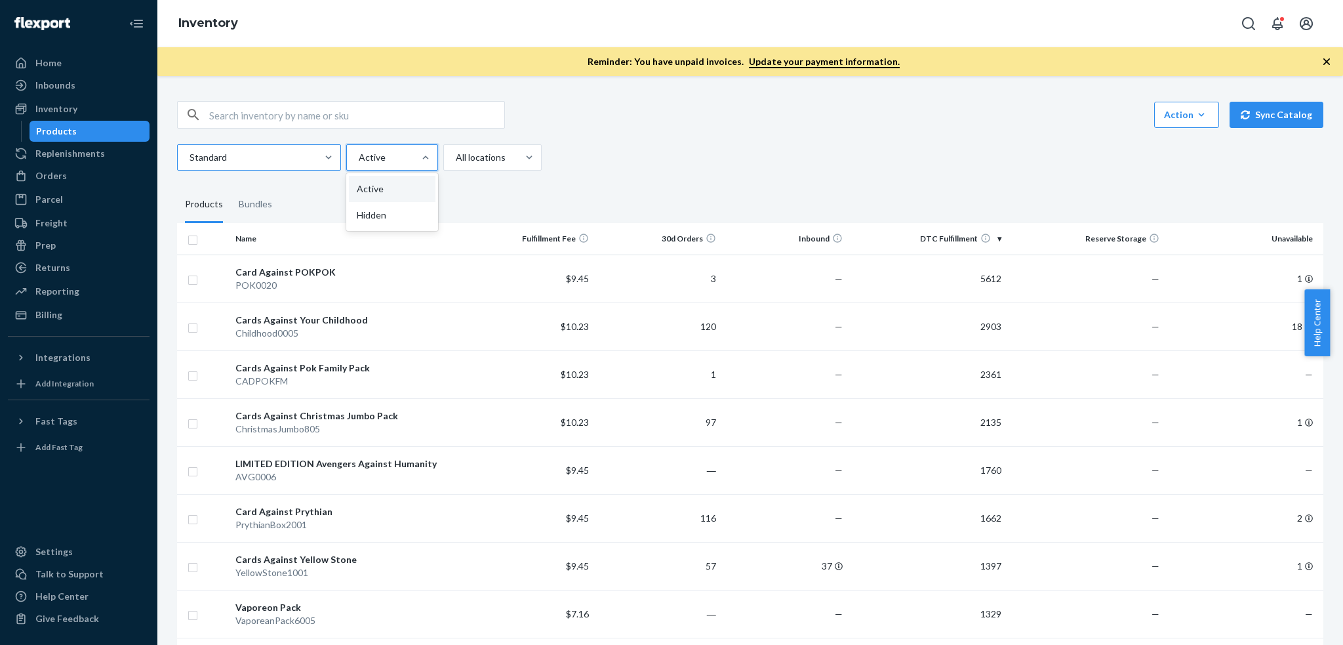
click at [190, 152] on input "Standard" at bounding box center [188, 157] width 1 height 13
click at [382, 152] on div at bounding box center [391, 158] width 67 height 16
click at [359, 152] on input "option Active focused, 1 of 2. 2 results available. Use Up and Down to choose o…" at bounding box center [358, 157] width 1 height 13
click at [469, 163] on div at bounding box center [491, 158] width 73 height 16
click at [456, 163] on input "All locations" at bounding box center [455, 157] width 1 height 13
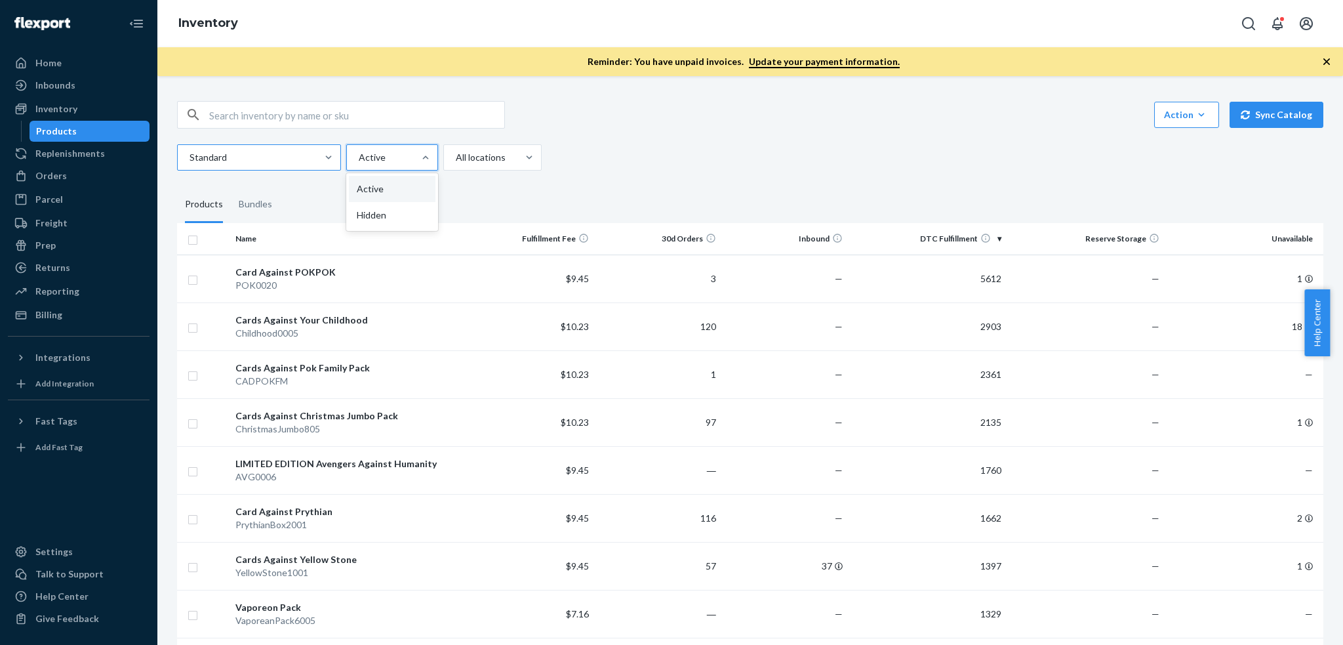
click at [280, 162] on div at bounding box center [257, 158] width 139 height 16
click at [190, 162] on input "Standard" at bounding box center [188, 157] width 1 height 13
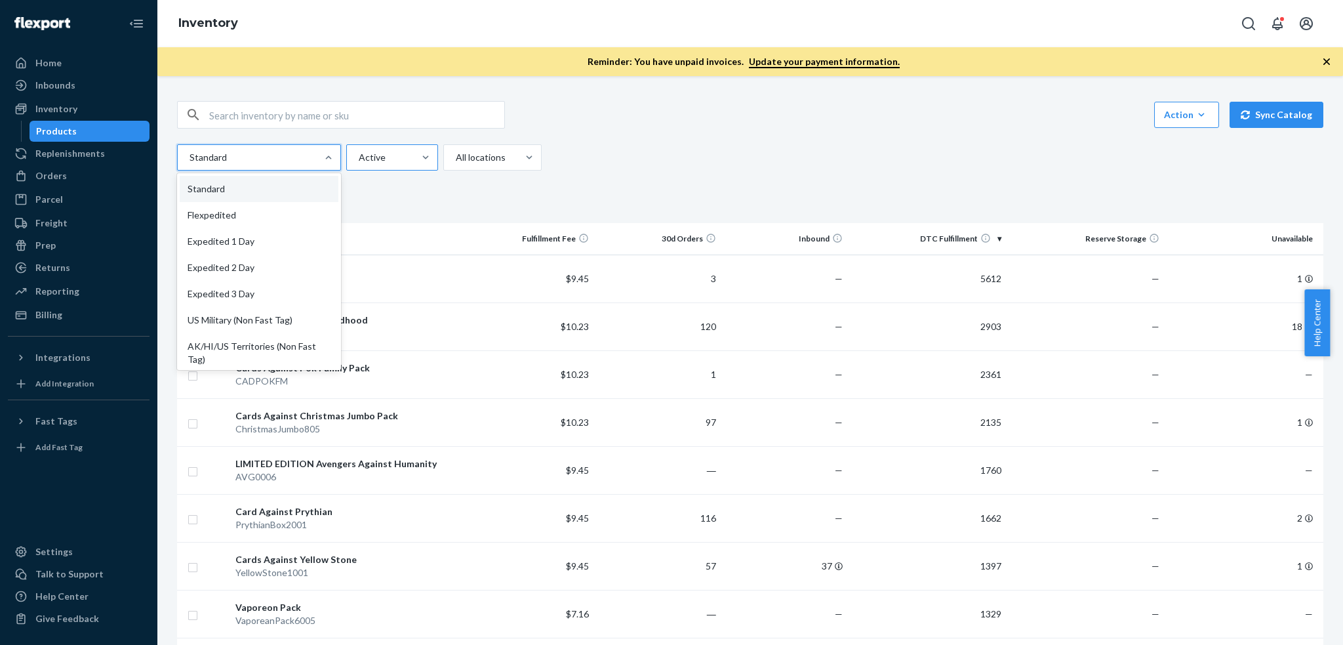
click at [371, 161] on div at bounding box center [391, 158] width 67 height 16
click at [359, 161] on input "Active" at bounding box center [358, 157] width 1 height 13
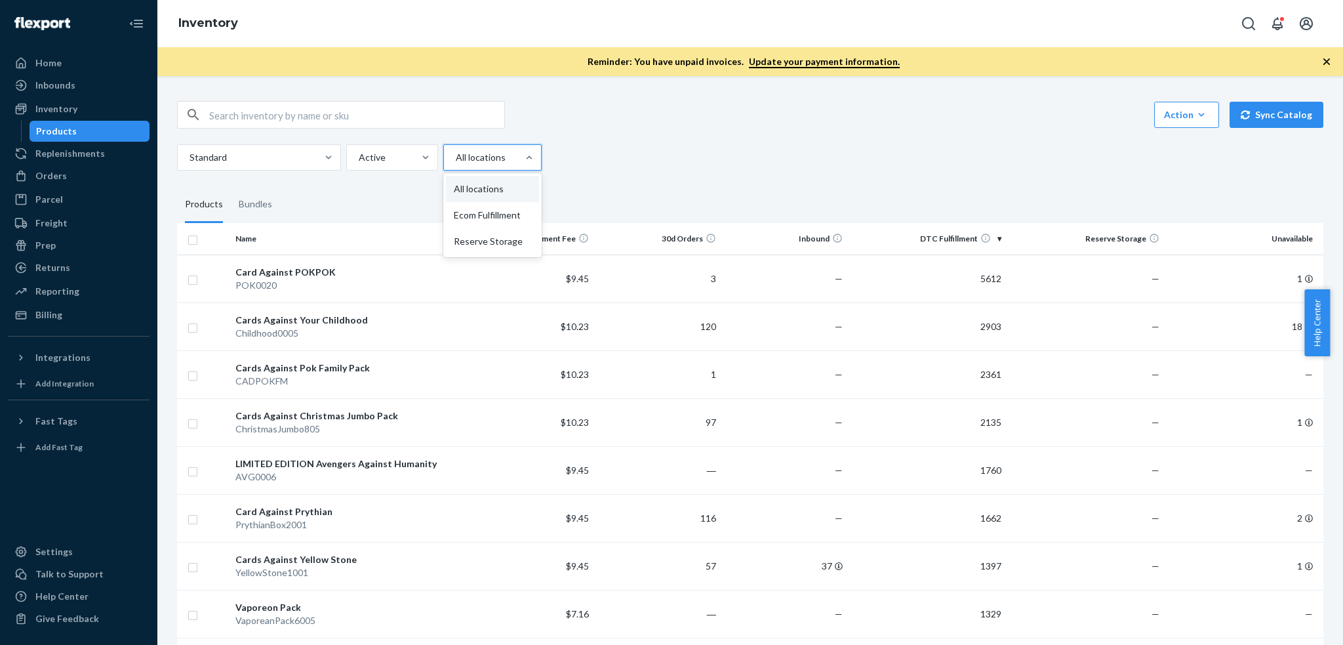
click at [501, 170] on div "All locations" at bounding box center [492, 157] width 98 height 26
click at [456, 164] on input "option All locations focused, 1 of 3. 3 results available. Use Up and Down to c…" at bounding box center [455, 157] width 1 height 13
click at [375, 153] on div at bounding box center [391, 158] width 67 height 16
click at [359, 153] on input "Active" at bounding box center [358, 157] width 1 height 13
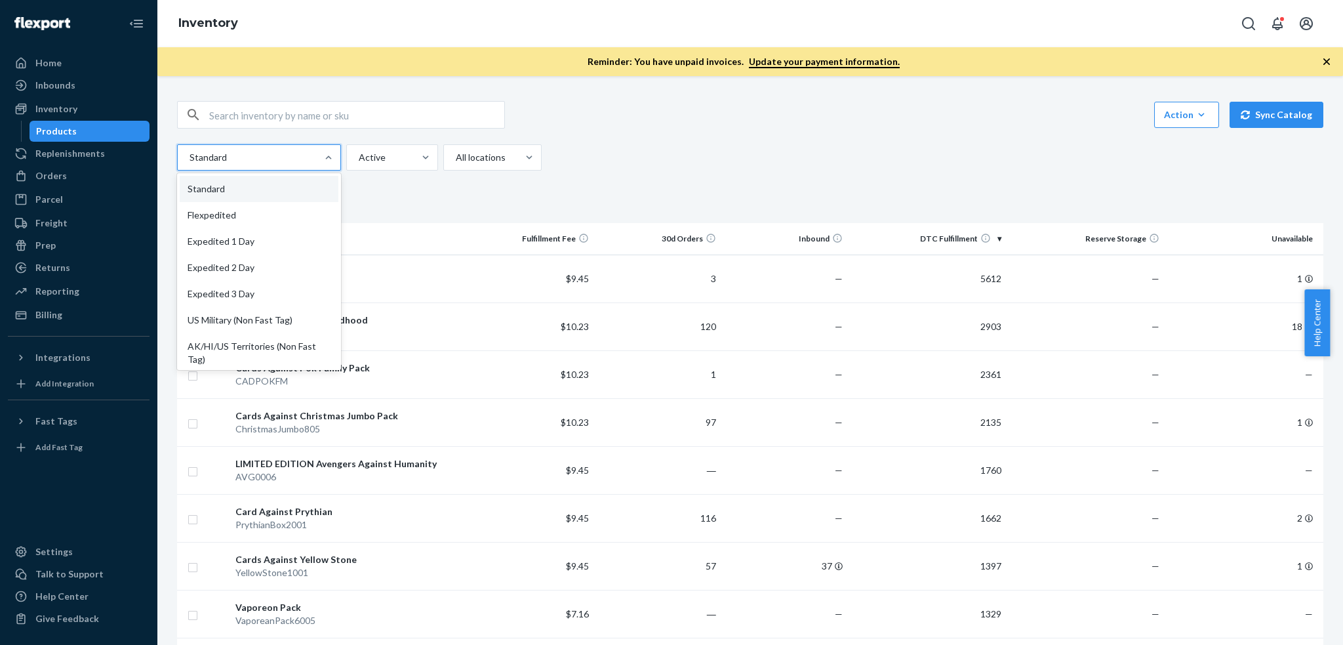
click at [315, 156] on div at bounding box center [257, 158] width 139 height 16
click at [190, 156] on input "option Standard focused, 1 of 13. 13 results available. Use Up and Down to choo…" at bounding box center [188, 157] width 1 height 13
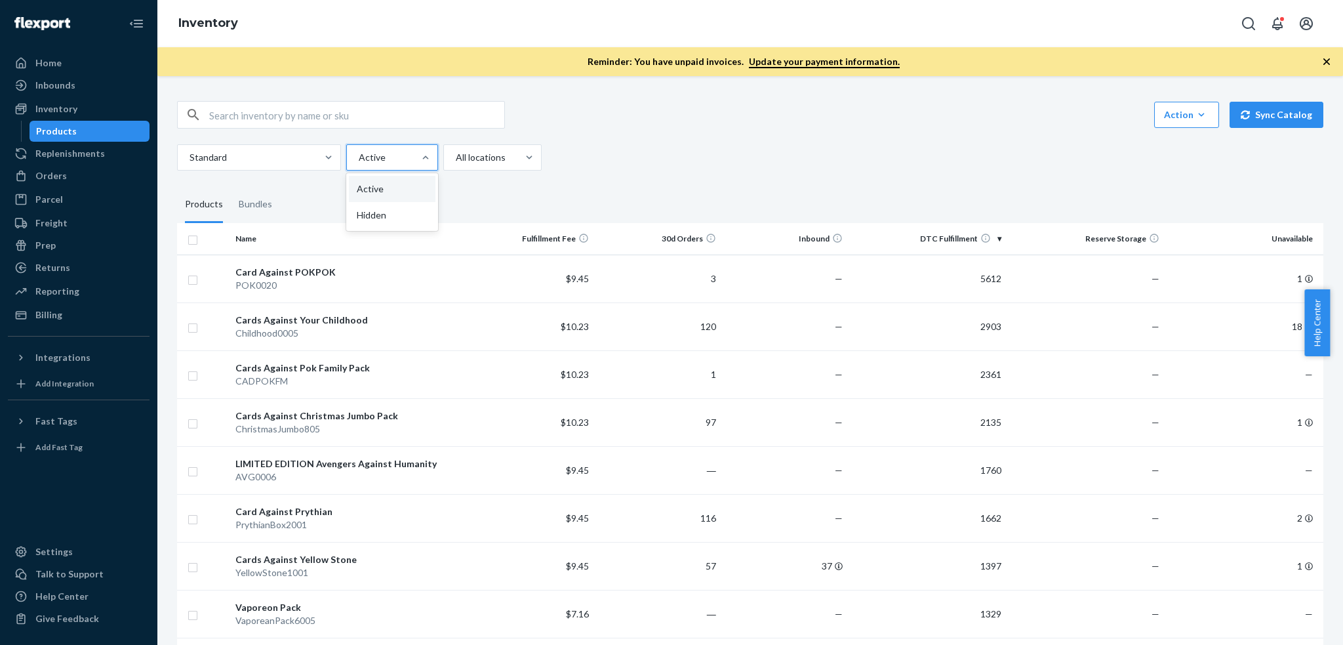
click at [399, 155] on div at bounding box center [391, 158] width 67 height 16
click at [359, 155] on input "option Active focused, 1 of 2. 2 results available. Use Up and Down to choose o…" at bounding box center [358, 157] width 1 height 13
click at [469, 162] on div at bounding box center [491, 158] width 73 height 16
click at [456, 162] on input "All locations" at bounding box center [455, 157] width 1 height 13
click at [418, 162] on div at bounding box center [426, 157] width 24 height 13
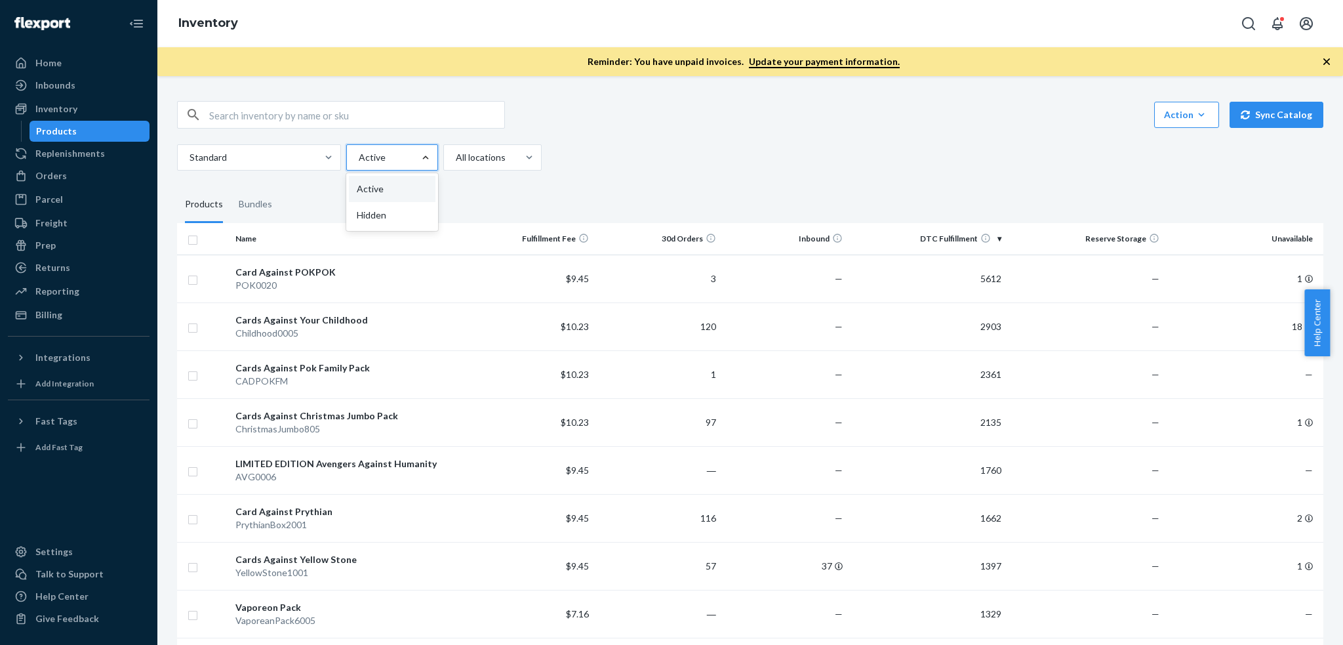
click at [359, 162] on input "option Active focused, 1 of 2. 2 results available. Use Up and Down to choose o…" at bounding box center [358, 157] width 1 height 13
click at [382, 160] on div at bounding box center [391, 158] width 67 height 16
click at [359, 160] on input "option Active focused, 1 of 2. 2 results available. Use Up and Down to choose o…" at bounding box center [358, 157] width 1 height 13
click at [461, 162] on div at bounding box center [491, 158] width 73 height 16
click at [456, 162] on input "All locations" at bounding box center [455, 157] width 1 height 13
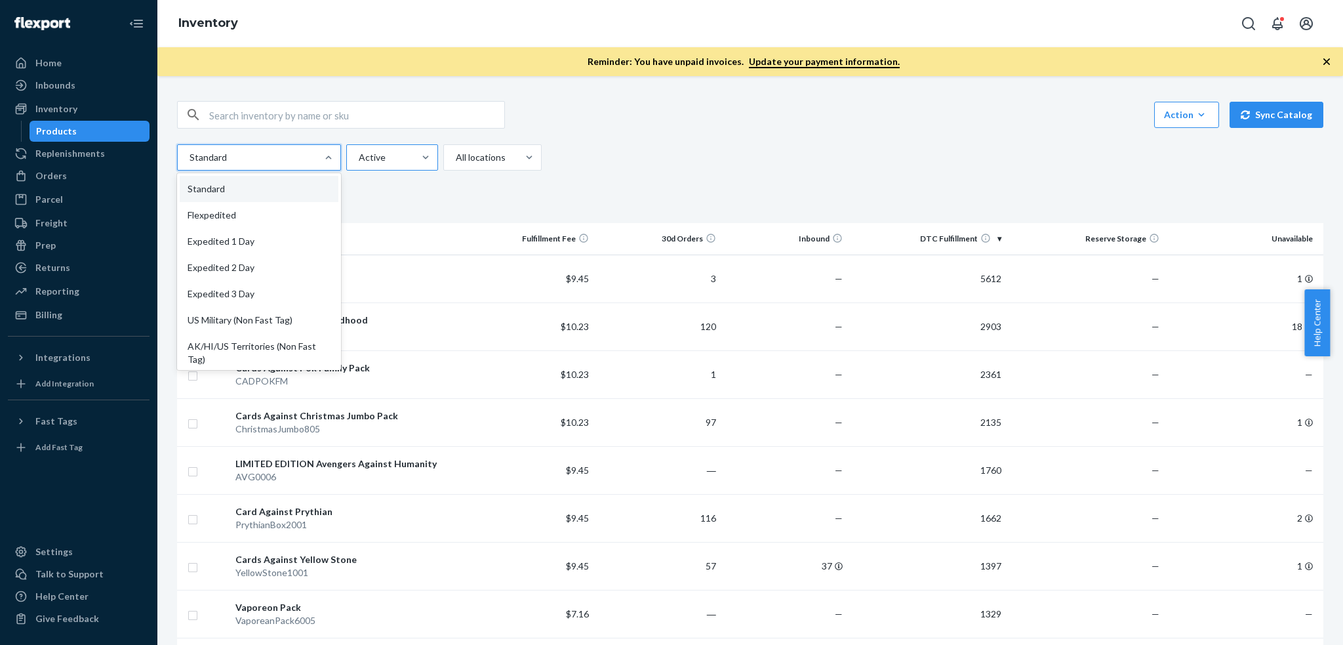
click at [398, 162] on div at bounding box center [391, 158] width 67 height 16
click at [359, 162] on input "Active" at bounding box center [358, 157] width 1 height 13
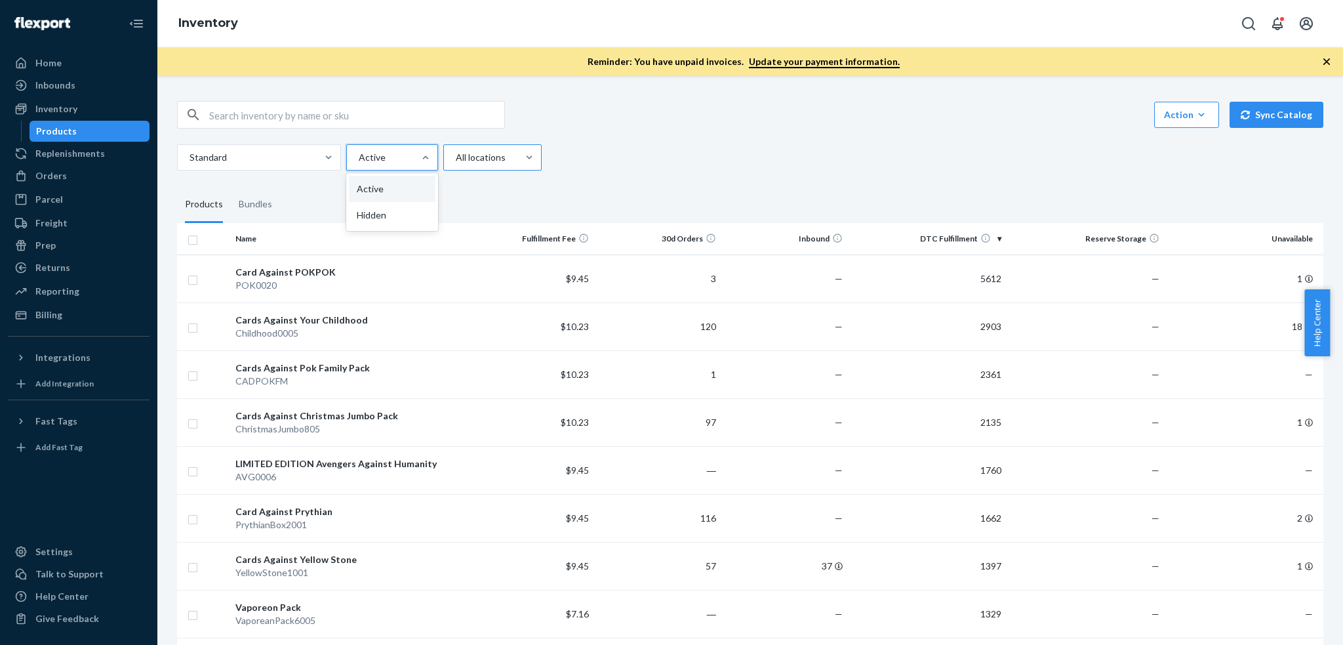
click at [461, 162] on div at bounding box center [491, 158] width 73 height 16
click at [456, 162] on input "All locations" at bounding box center [455, 157] width 1 height 13
click at [403, 151] on div at bounding box center [391, 158] width 67 height 16
click at [359, 151] on input "Active" at bounding box center [358, 157] width 1 height 13
click at [290, 151] on div at bounding box center [257, 158] width 139 height 16
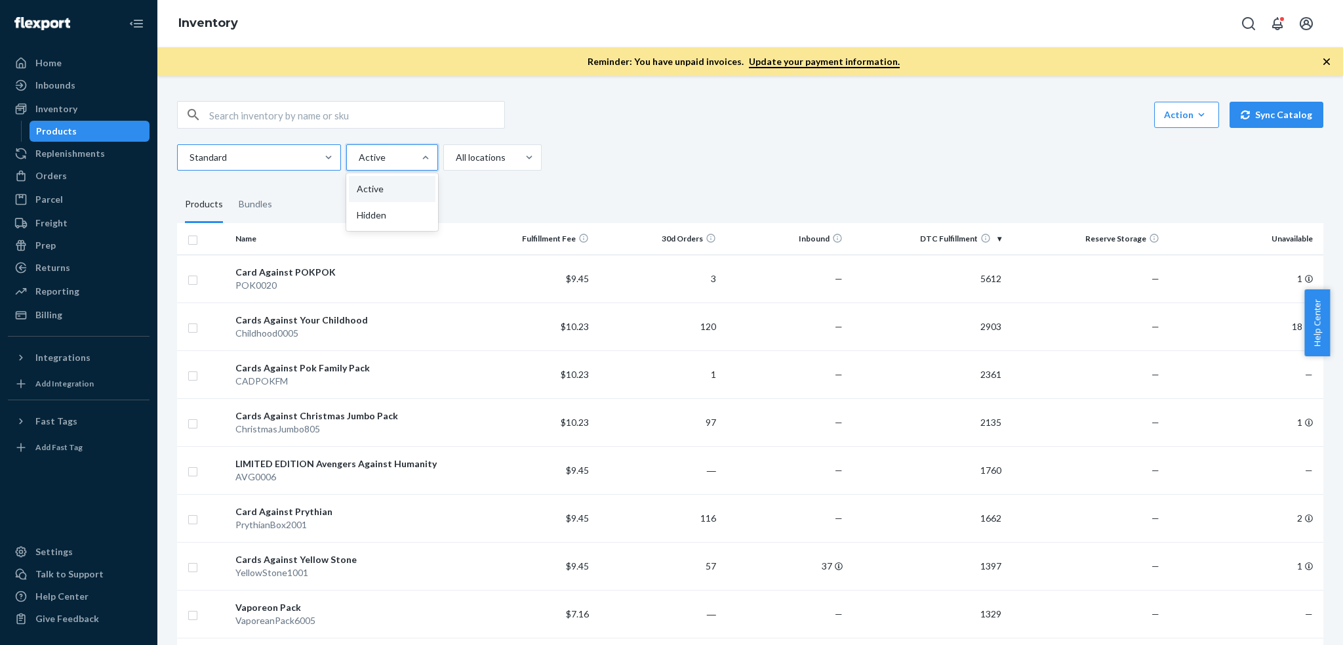
click at [190, 151] on input "Standard" at bounding box center [188, 157] width 1 height 13
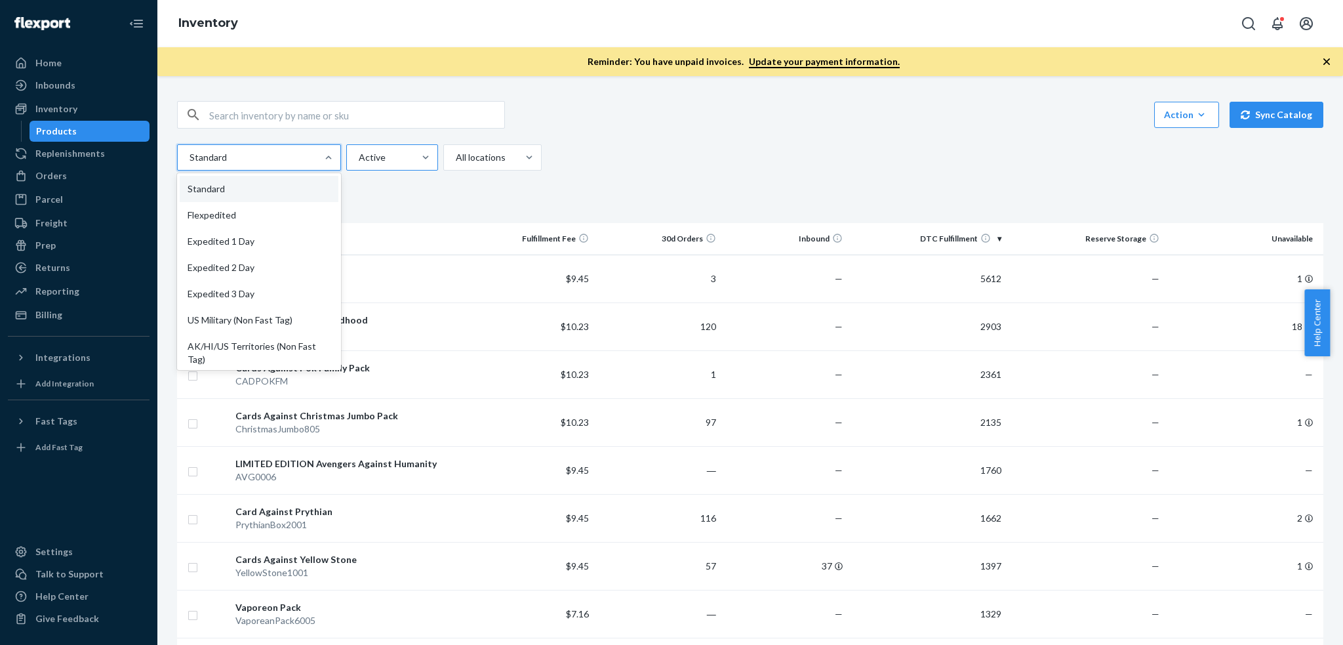
click at [413, 150] on div at bounding box center [391, 158] width 67 height 16
click at [359, 151] on input "Active" at bounding box center [358, 157] width 1 height 13
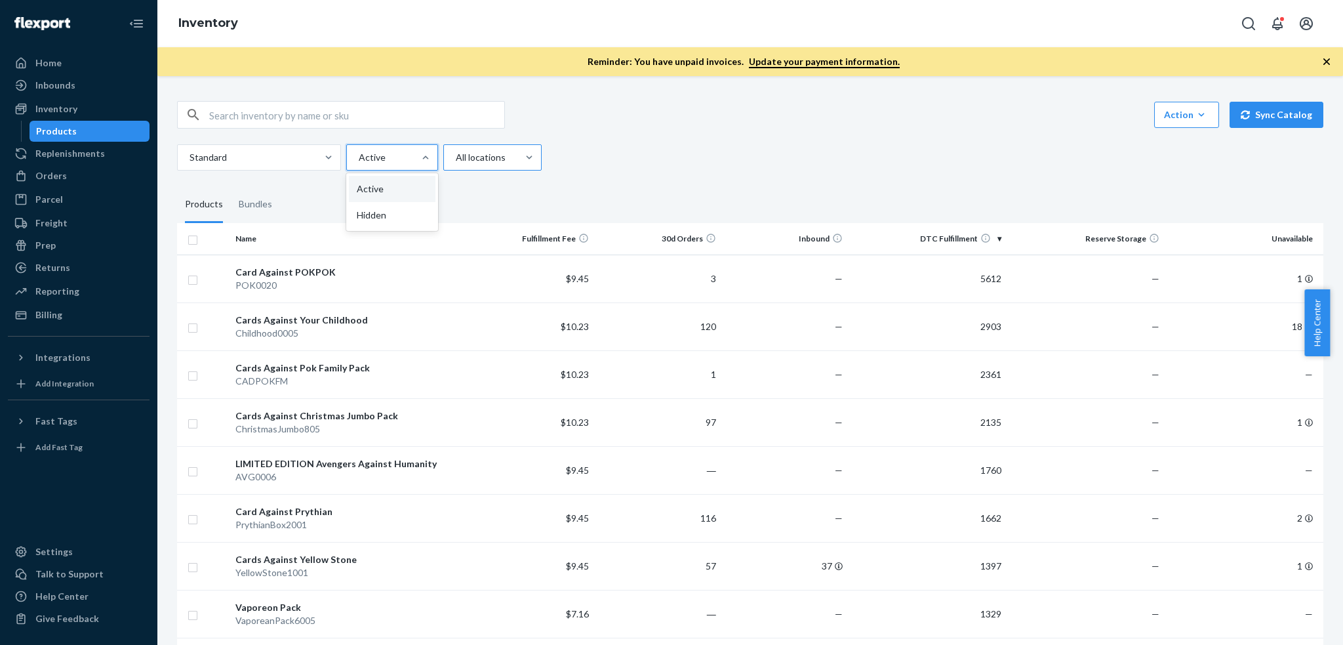
click at [474, 160] on div at bounding box center [491, 158] width 73 height 16
click at [456, 160] on input "All locations" at bounding box center [455, 157] width 1 height 13
click at [398, 159] on div at bounding box center [391, 158] width 67 height 16
click at [359, 159] on input "Active" at bounding box center [358, 157] width 1 height 13
click at [296, 159] on div at bounding box center [257, 158] width 139 height 16
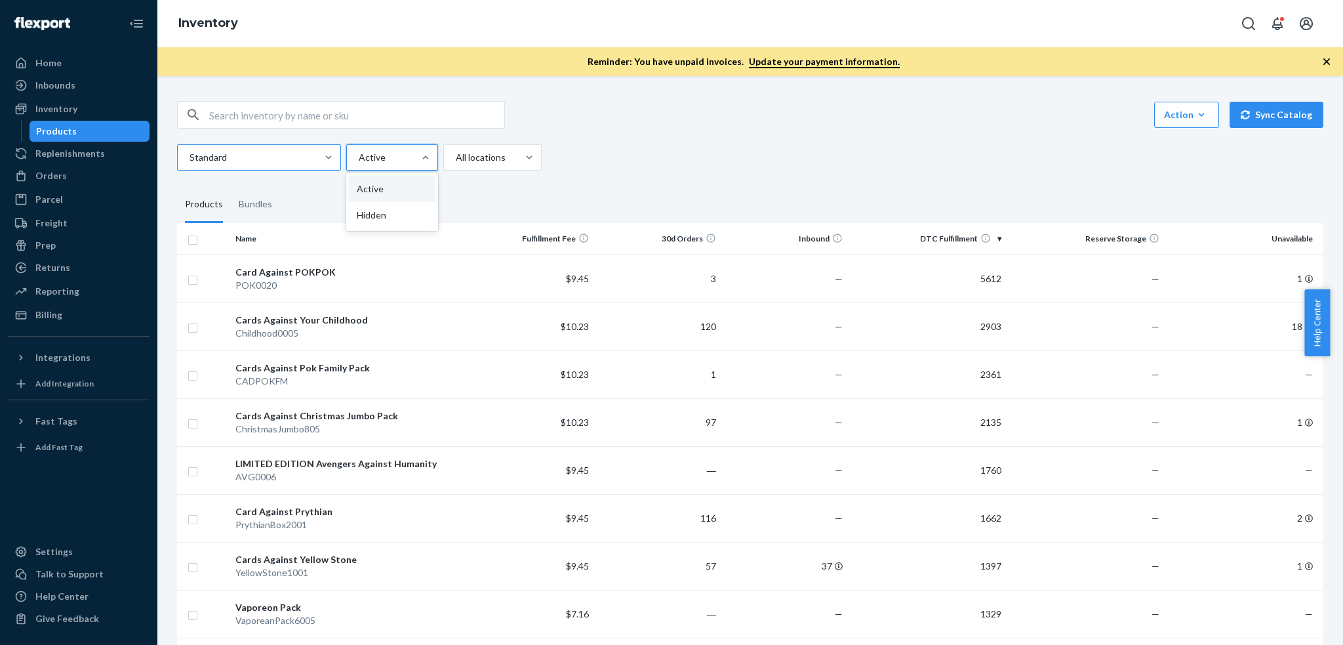
click at [190, 159] on input "Standard" at bounding box center [188, 157] width 1 height 13
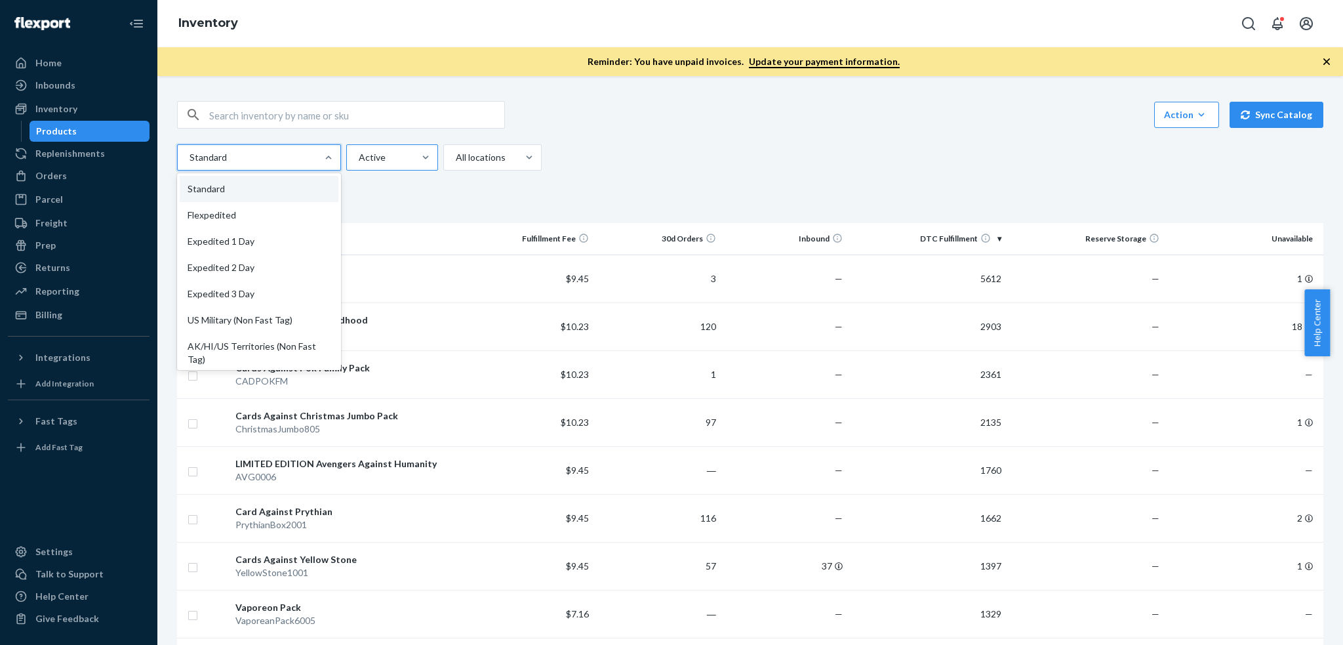
click at [373, 155] on div at bounding box center [391, 158] width 67 height 16
click at [359, 155] on input "Active" at bounding box center [358, 157] width 1 height 13
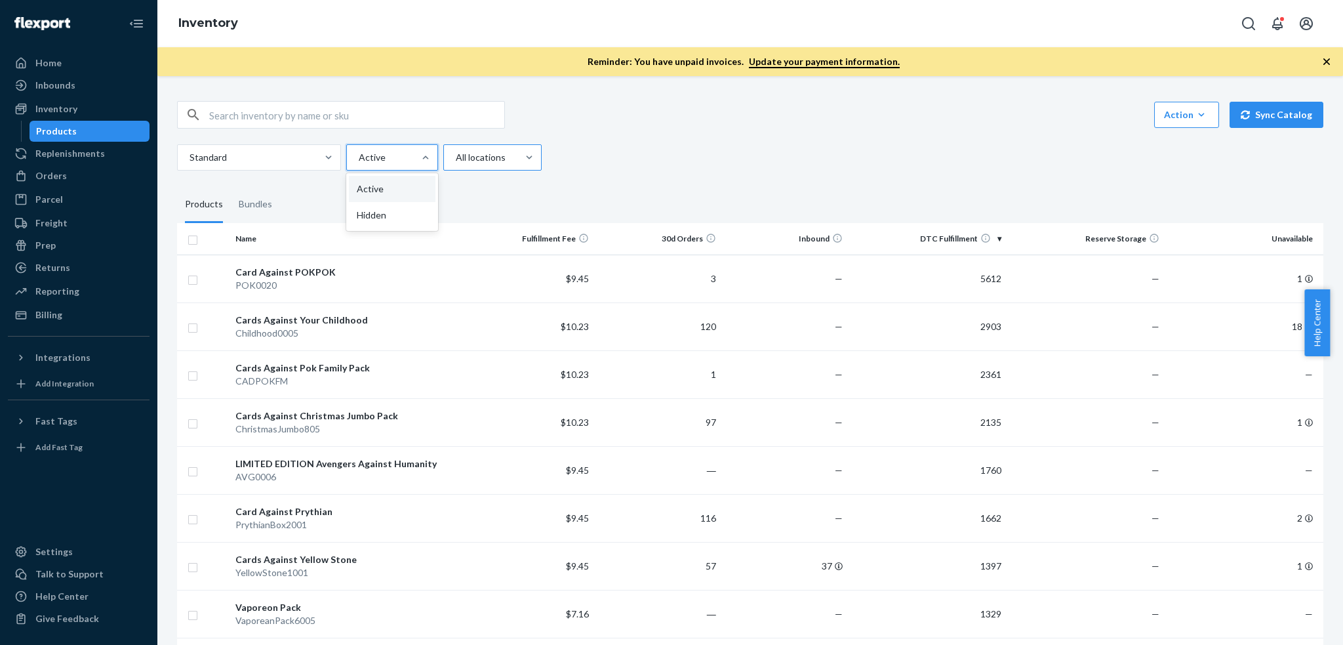
click at [448, 155] on div "All locations" at bounding box center [480, 158] width 73 height 24
click at [455, 155] on input "All locations" at bounding box center [455, 157] width 1 height 13
click at [393, 151] on div at bounding box center [391, 158] width 67 height 16
click at [359, 151] on input "option Active focused, 1 of 2. 2 results available. Use Up and Down to choose o…" at bounding box center [358, 157] width 1 height 13
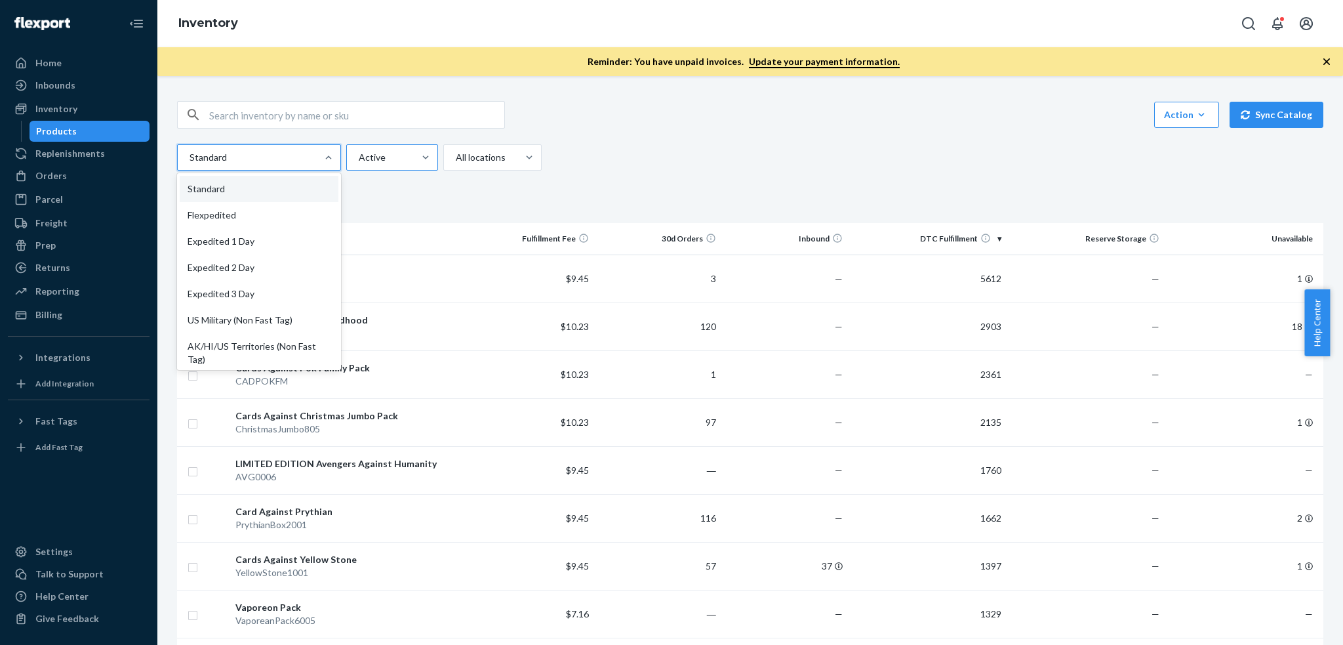
click at [403, 150] on div at bounding box center [391, 158] width 67 height 16
click at [359, 151] on input "Active" at bounding box center [358, 157] width 1 height 13
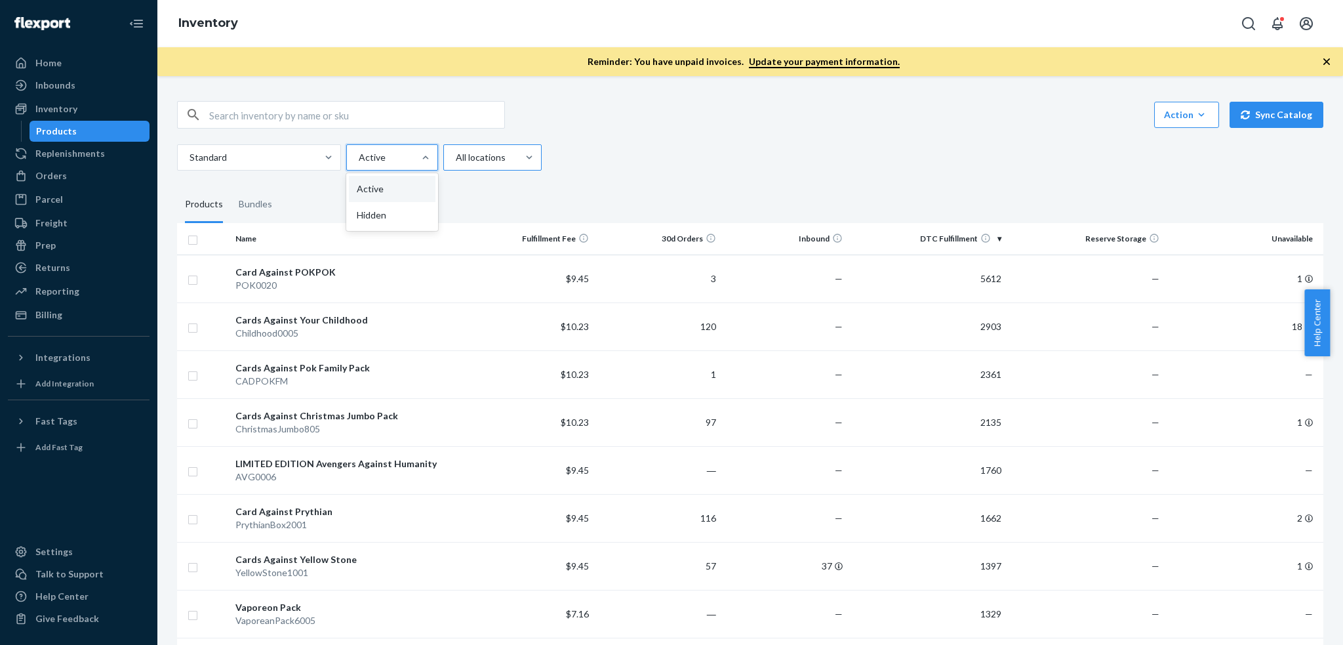
click at [455, 150] on div at bounding box center [491, 158] width 73 height 16
click at [455, 151] on input "All locations" at bounding box center [455, 157] width 1 height 13
click at [432, 149] on div at bounding box center [426, 157] width 24 height 25
click at [359, 151] on input "Active" at bounding box center [358, 157] width 1 height 13
click at [302, 145] on div "Standard" at bounding box center [259, 157] width 164 height 26
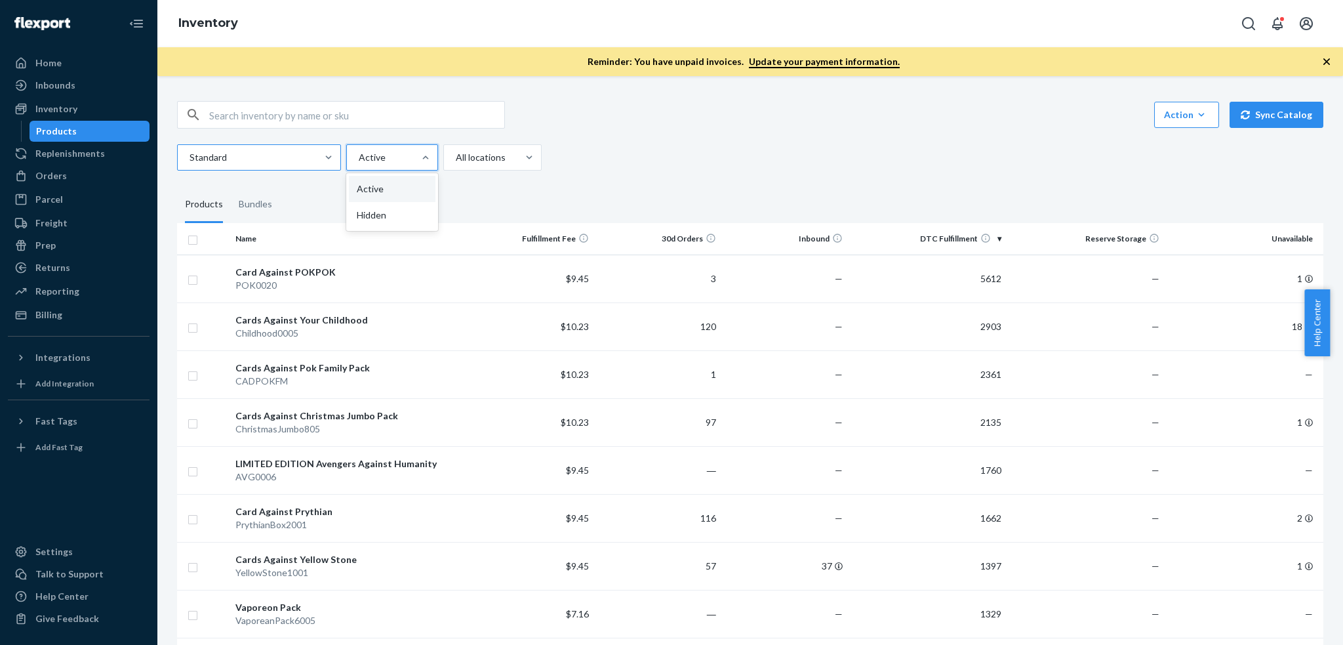
click at [190, 151] on input "Standard" at bounding box center [188, 157] width 1 height 13
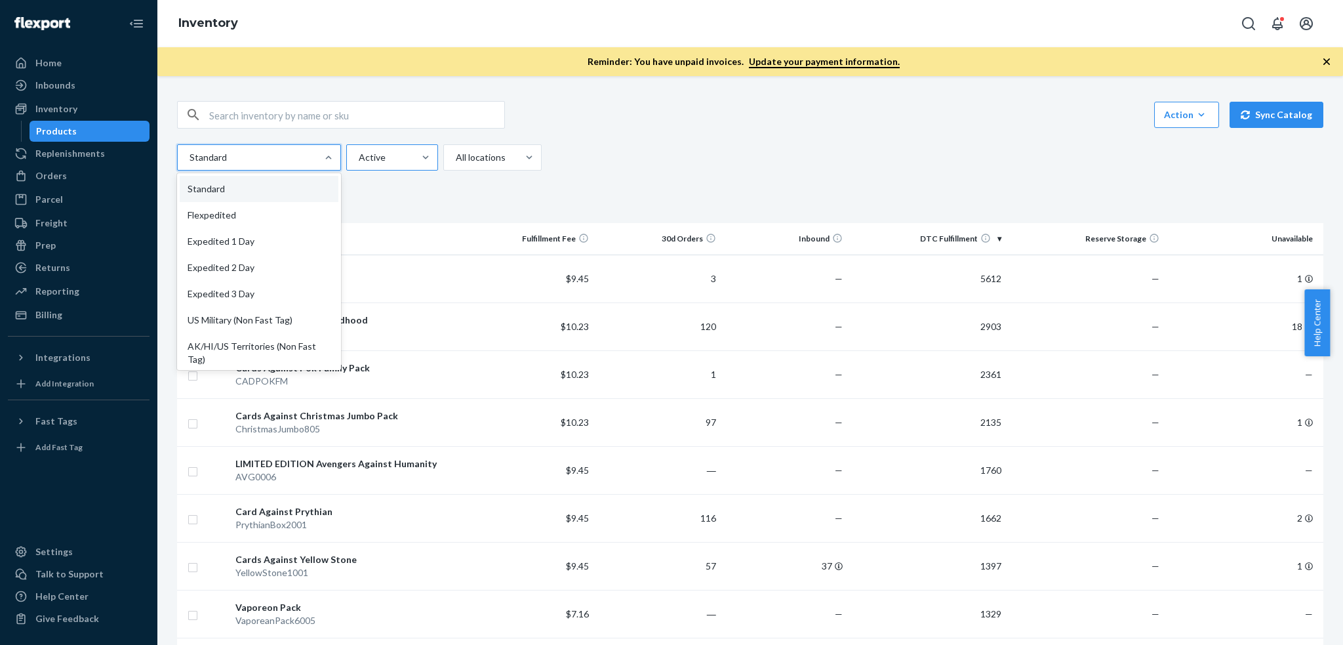
click at [384, 145] on div "Active" at bounding box center [392, 157] width 92 height 26
click at [359, 151] on input "Active" at bounding box center [358, 157] width 1 height 13
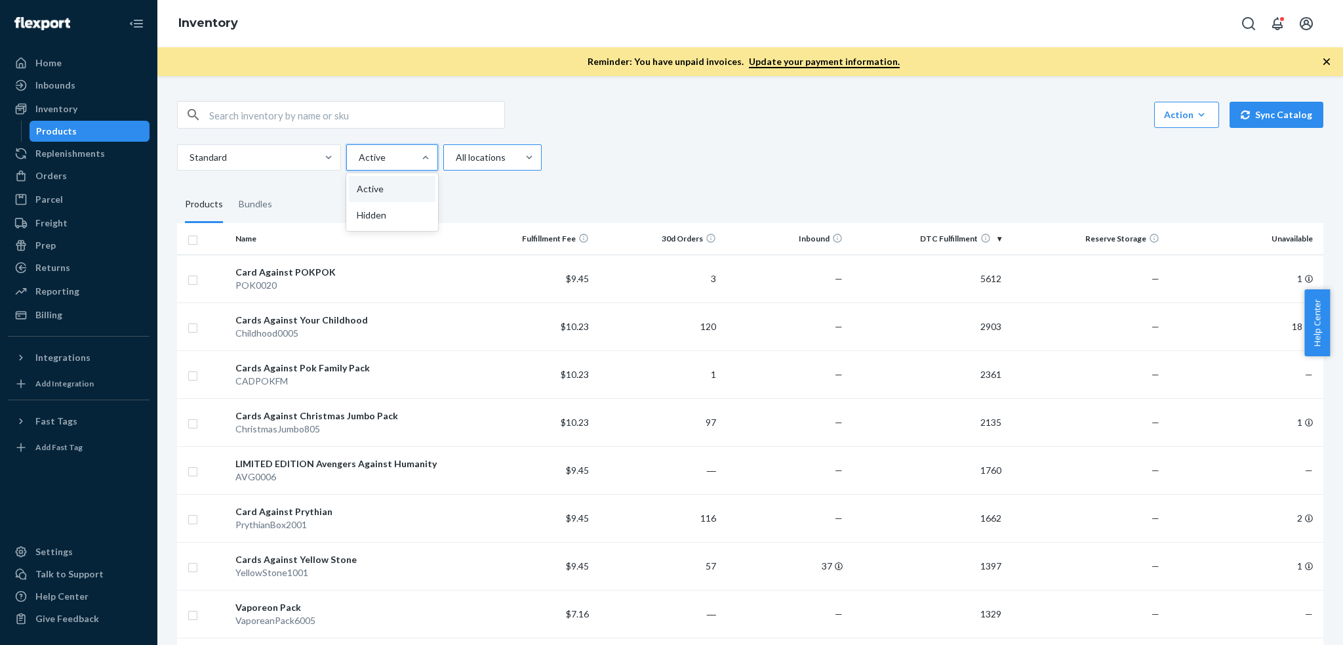
click at [446, 148] on div "All locations" at bounding box center [480, 158] width 73 height 24
click at [455, 151] on input "All locations" at bounding box center [455, 157] width 1 height 13
click at [394, 148] on div "Active" at bounding box center [380, 158] width 67 height 24
click at [359, 151] on input "Active" at bounding box center [358, 157] width 1 height 13
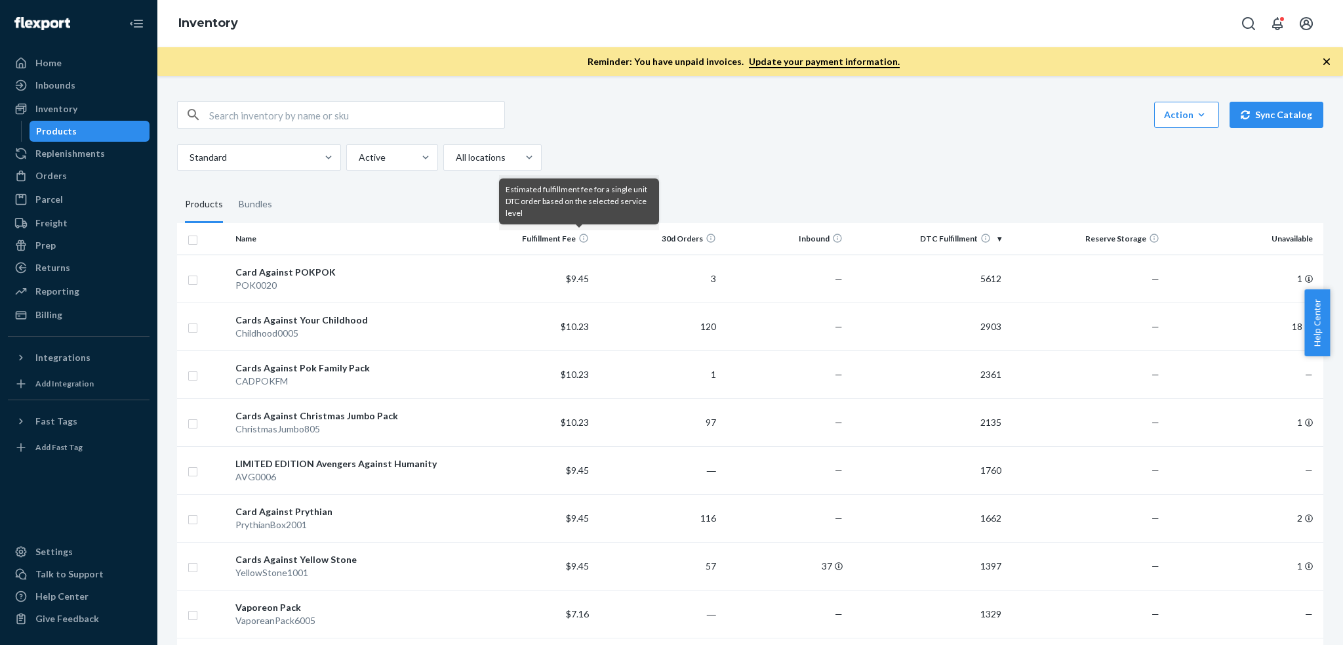
click at [588, 227] on div "Estimated fulfillment fee for a single unit DTC order based on the selected ser…" at bounding box center [579, 202] width 160 height 55
click at [655, 156] on div "Standard Active All locations" at bounding box center [745, 157] width 1137 height 26
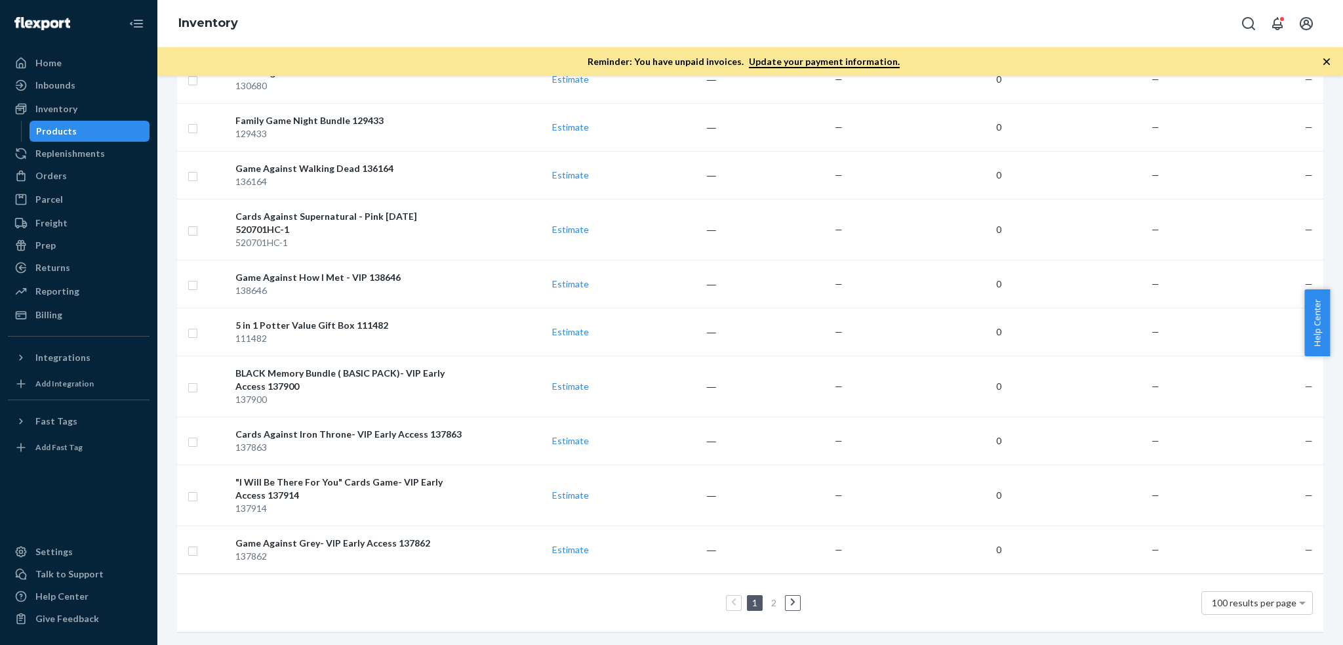
click at [769, 597] on link "2" at bounding box center [774, 602] width 10 height 11
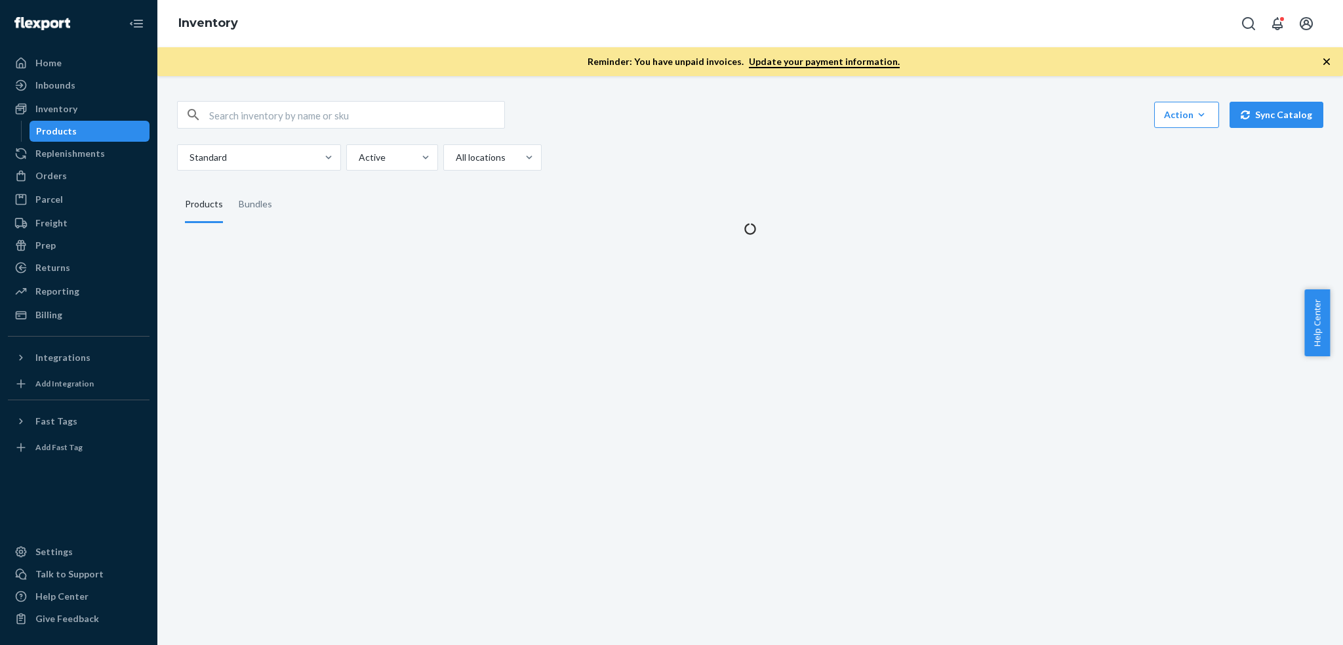
scroll to position [0, 0]
